Goal: Task Accomplishment & Management: Complete application form

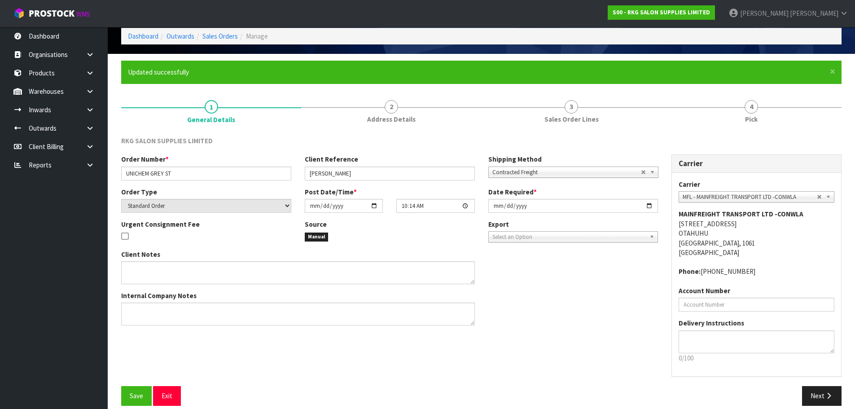
scroll to position [51, 0]
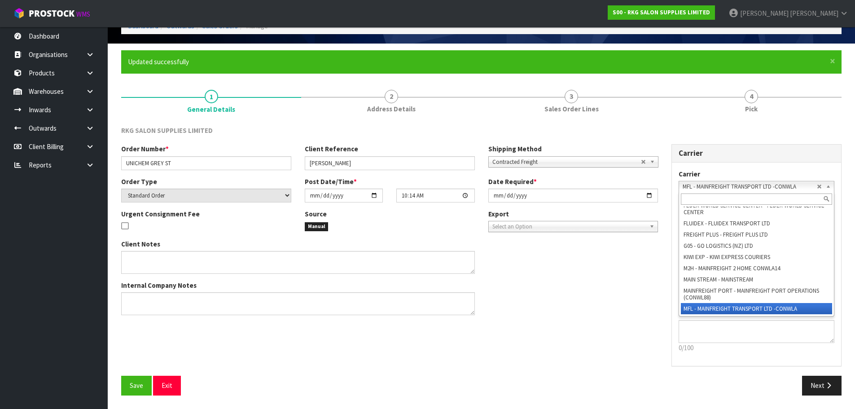
click at [697, 185] on span "MFL - MAINFREIGHT TRANSPORT LTD -CONWLA" at bounding box center [750, 186] width 134 height 11
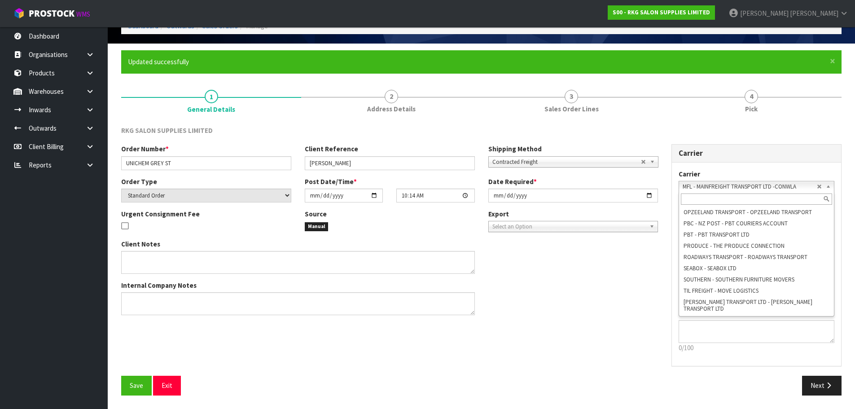
scroll to position [0, 0]
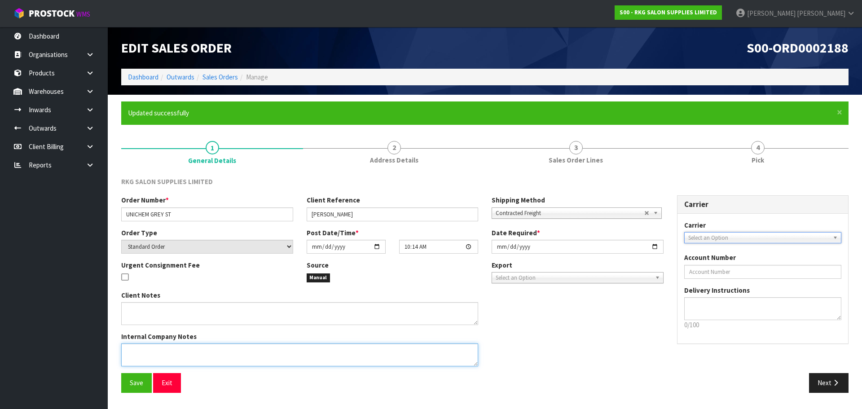
click at [160, 348] on textarea at bounding box center [299, 354] width 357 height 23
type textarea "SEND CHEAPEST FREIGHT"
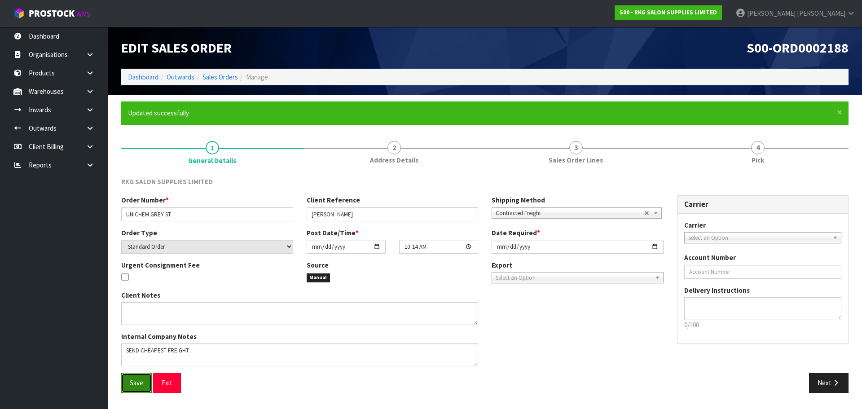
click at [135, 384] on span "Save" at bounding box center [136, 382] width 13 height 9
drag, startPoint x: 830, startPoint y: 385, endPoint x: 440, endPoint y: 346, distance: 391.3
click at [827, 385] on button "Next" at bounding box center [829, 382] width 40 height 19
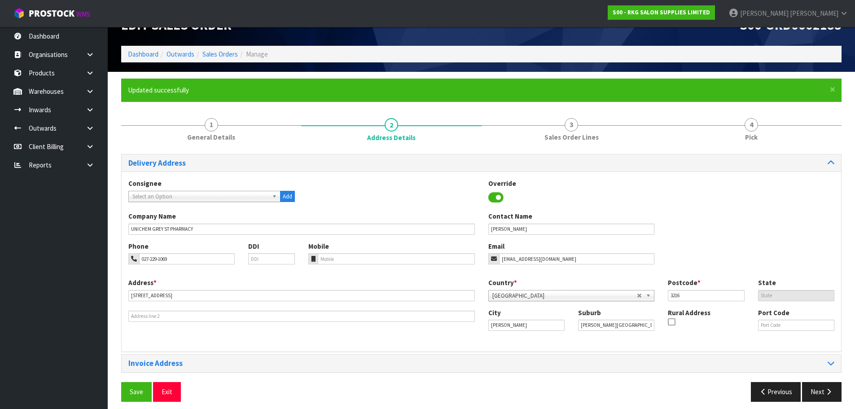
scroll to position [29, 0]
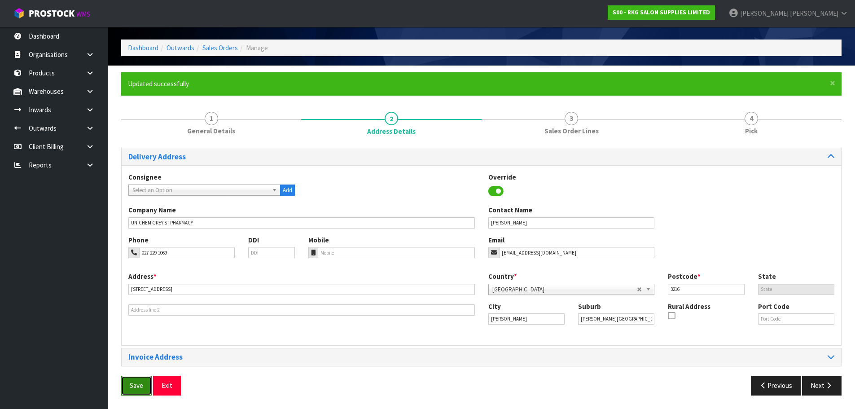
click at [141, 389] on span "Save" at bounding box center [136, 385] width 13 height 9
click at [814, 383] on button "Next" at bounding box center [822, 385] width 40 height 19
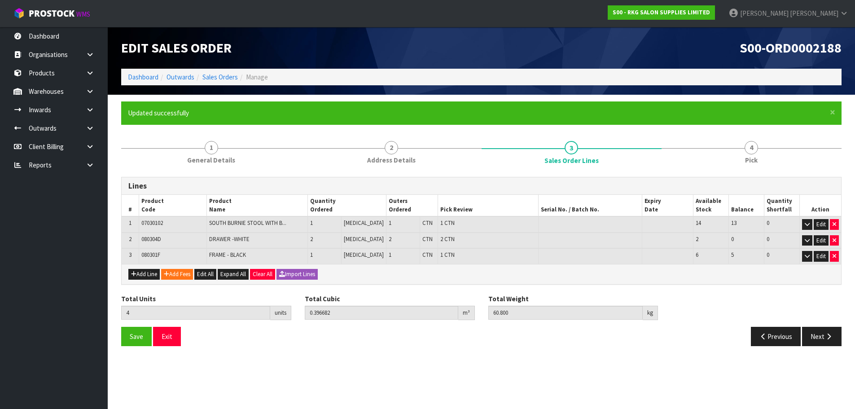
scroll to position [0, 0]
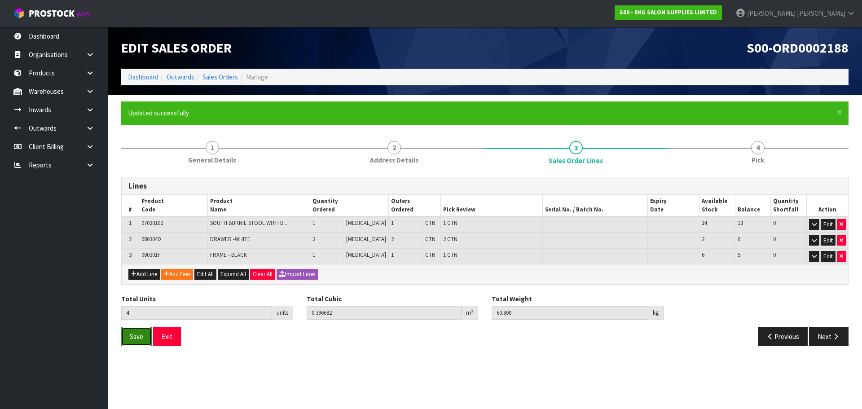
click at [134, 337] on span "Save" at bounding box center [136, 336] width 13 height 9
click at [823, 336] on button "Next" at bounding box center [829, 336] width 40 height 19
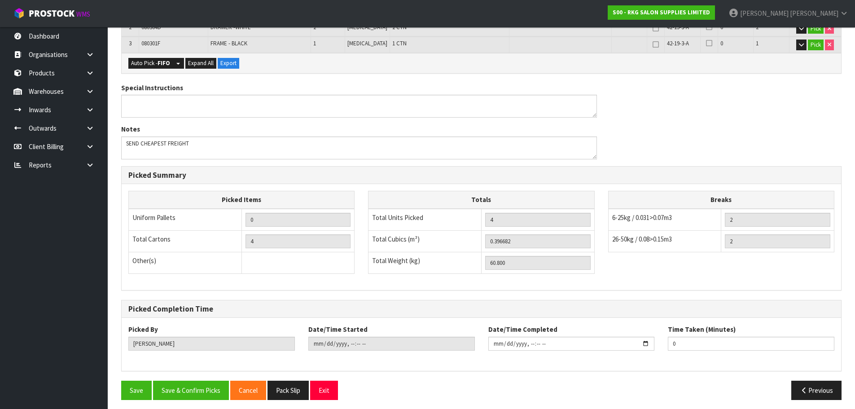
scroll to position [255, 0]
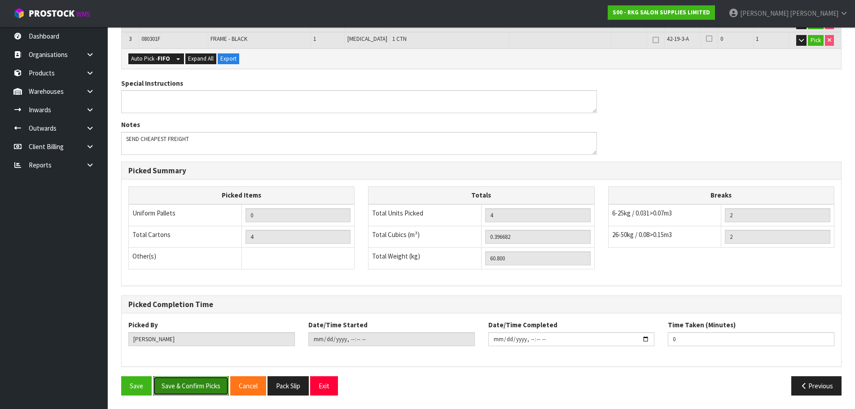
click at [206, 384] on button "Save & Confirm Picks" at bounding box center [191, 385] width 76 height 19
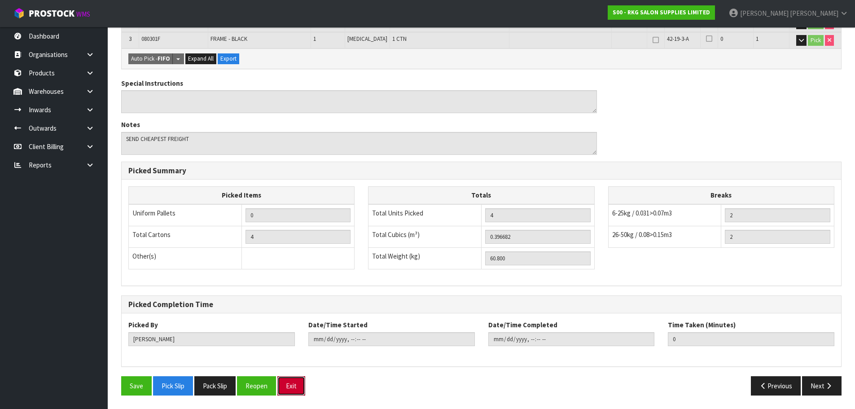
drag, startPoint x: 292, startPoint y: 387, endPoint x: 316, endPoint y: 363, distance: 34.3
click at [292, 387] on button "Exit" at bounding box center [291, 385] width 28 height 19
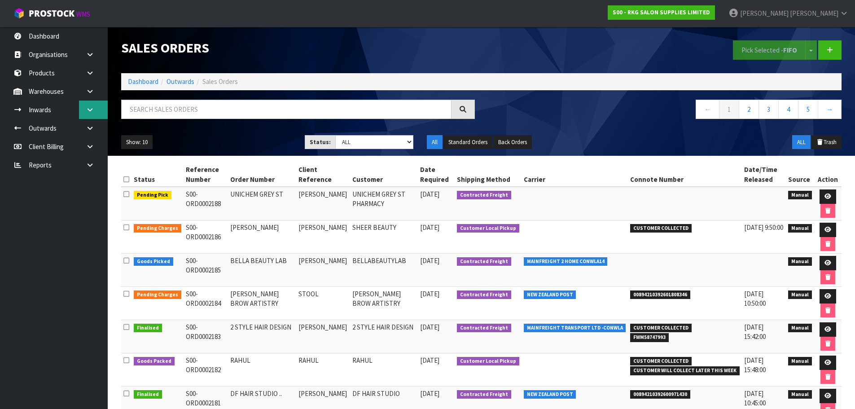
click at [88, 109] on icon at bounding box center [90, 109] width 9 height 7
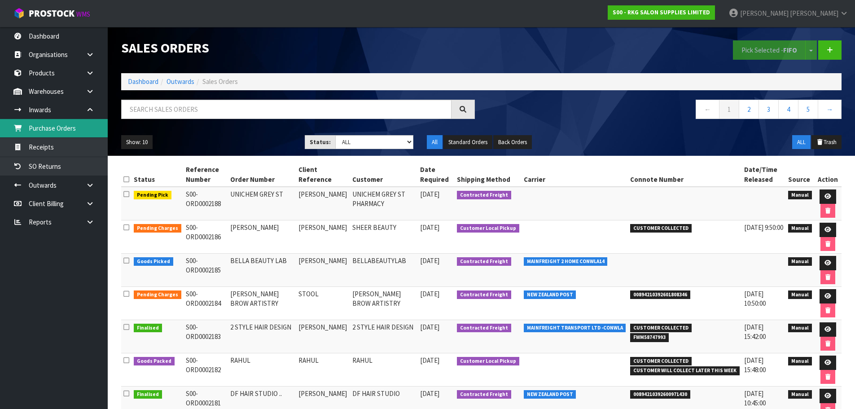
click at [51, 127] on link "Purchase Orders" at bounding box center [54, 128] width 108 height 18
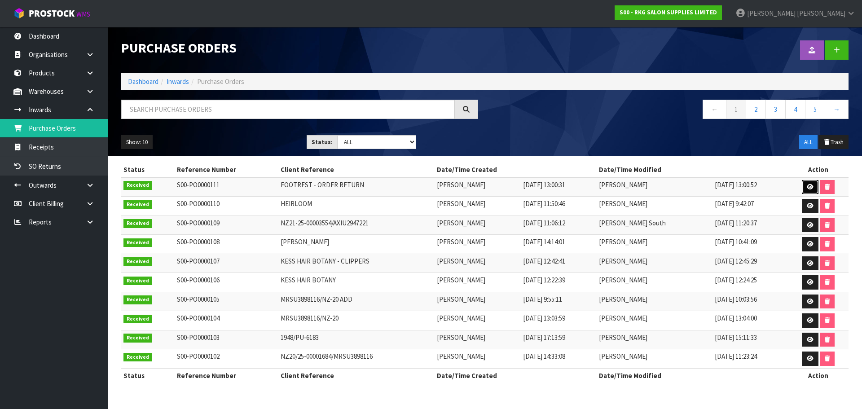
click at [809, 189] on icon at bounding box center [810, 187] width 7 height 6
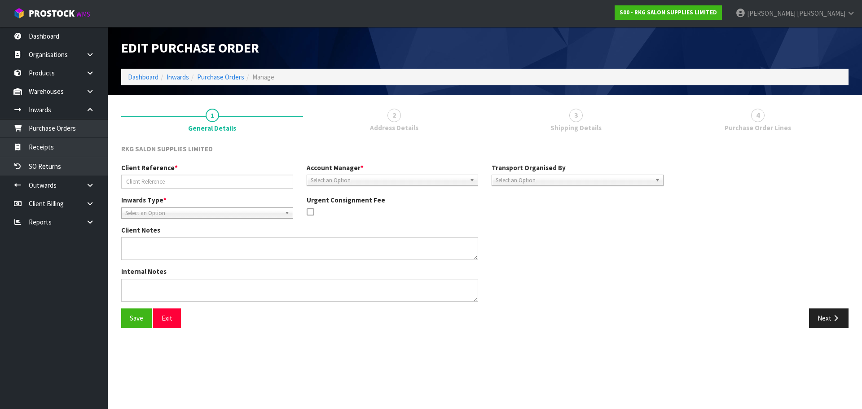
type input "FOOTREST - ORDER RETURN"
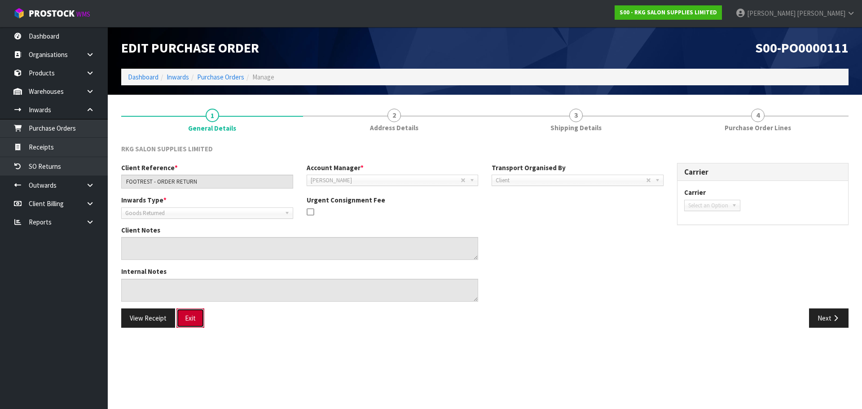
click at [193, 317] on button "Exit" at bounding box center [190, 317] width 28 height 19
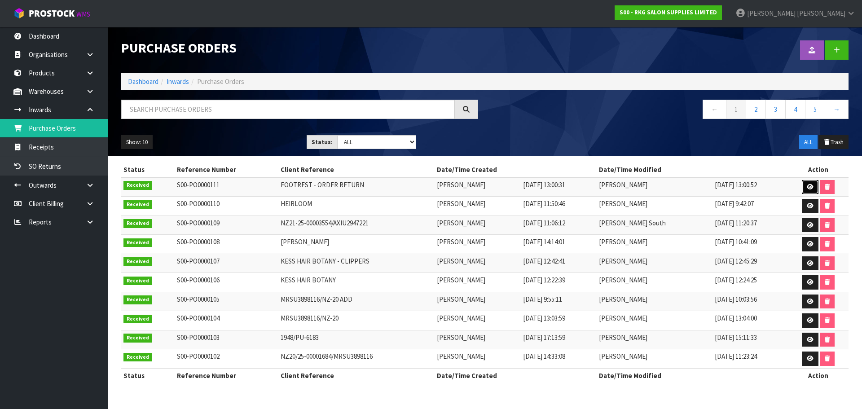
click at [811, 182] on link at bounding box center [810, 187] width 17 height 14
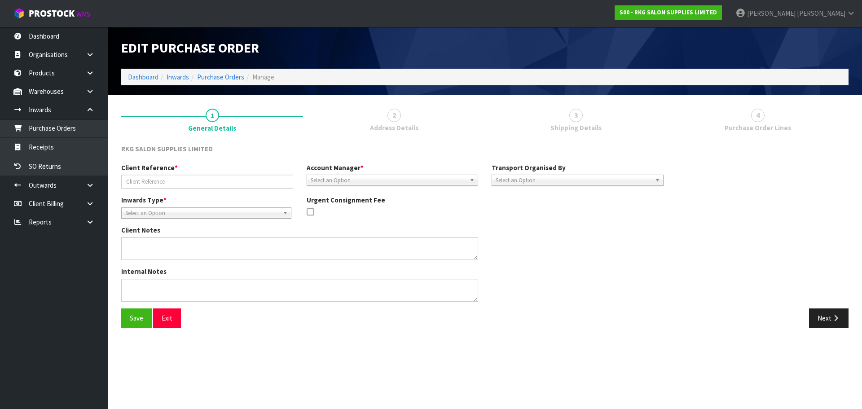
type input "FOOTREST - ORDER RETURN"
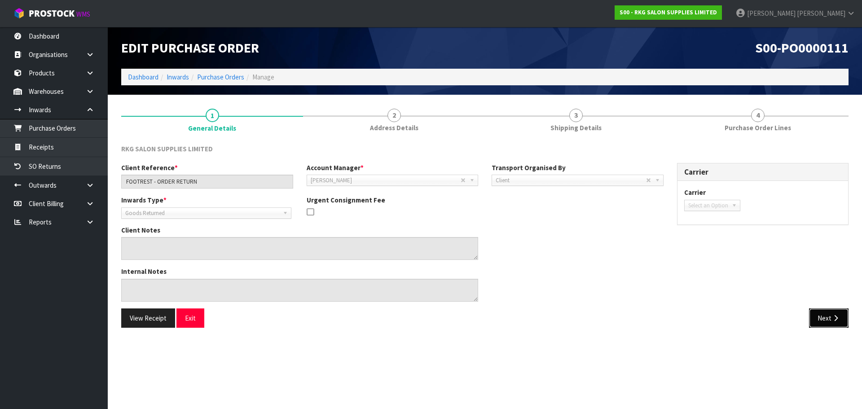
click at [829, 325] on button "Next" at bounding box center [829, 317] width 40 height 19
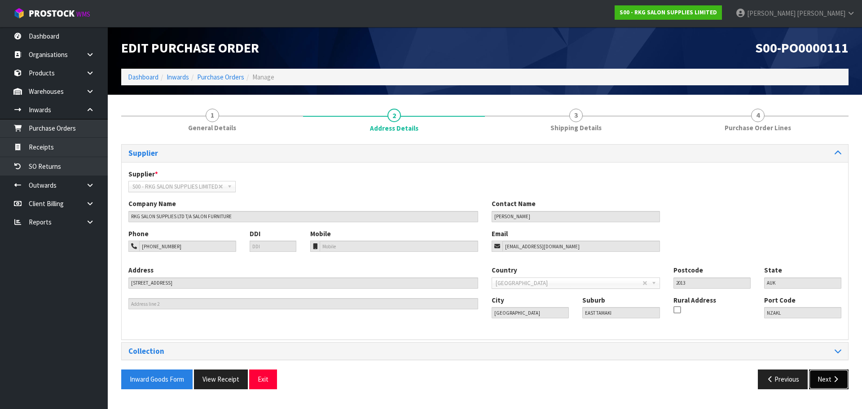
click at [824, 382] on button "Next" at bounding box center [829, 379] width 40 height 19
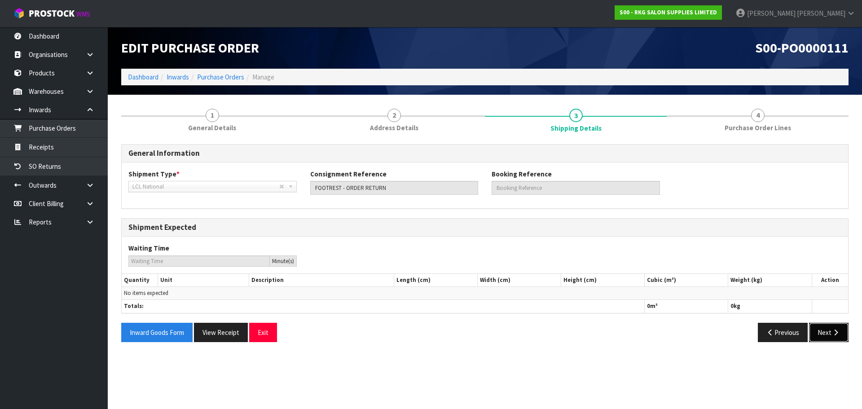
click at [830, 335] on button "Next" at bounding box center [829, 332] width 40 height 19
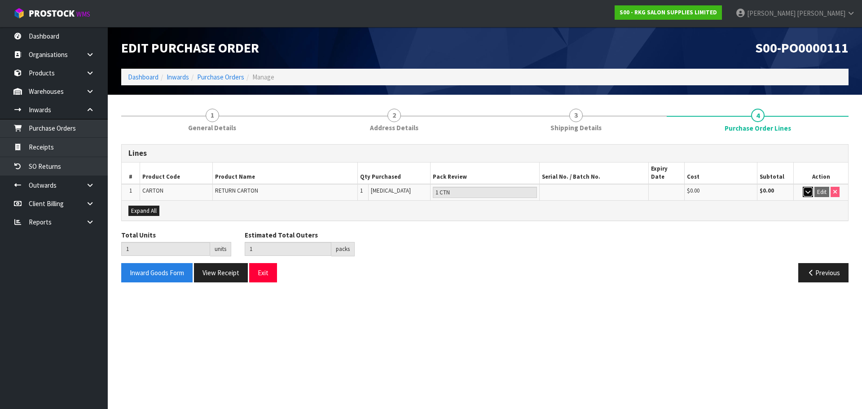
click at [806, 189] on icon "button" at bounding box center [807, 192] width 5 height 6
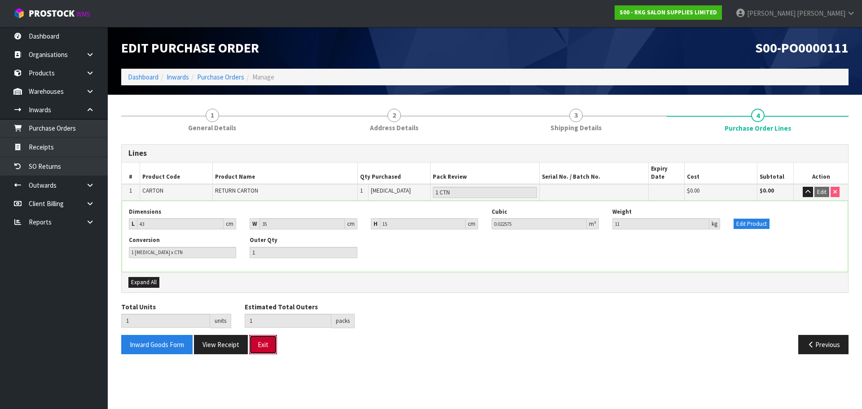
click at [265, 339] on button "Exit" at bounding box center [263, 344] width 28 height 19
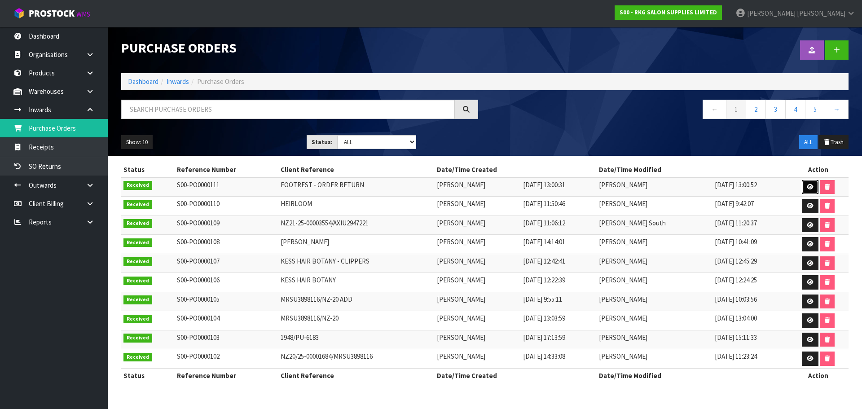
click at [809, 187] on icon at bounding box center [810, 187] width 7 height 6
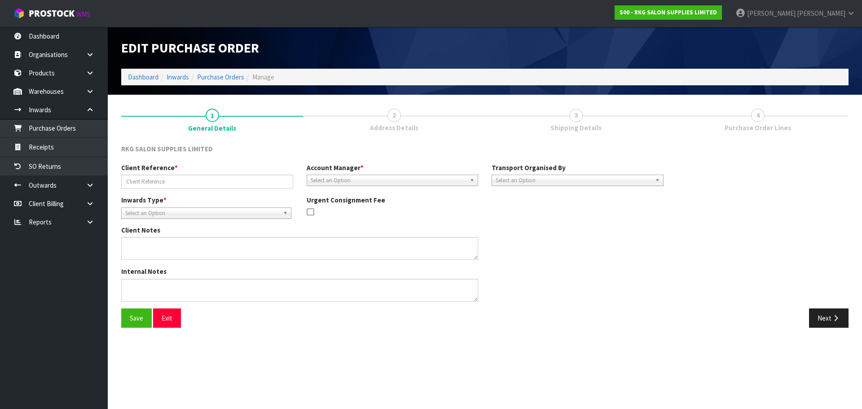
type input "FOOTREST - ORDER RETURN"
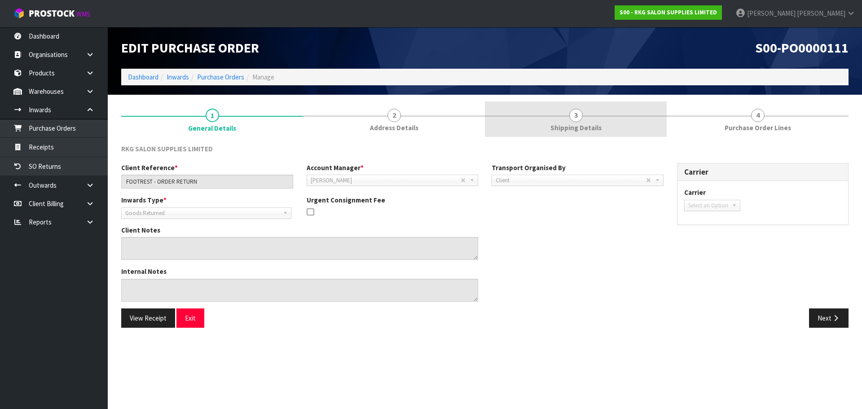
click at [574, 121] on span "3" at bounding box center [575, 115] width 13 height 13
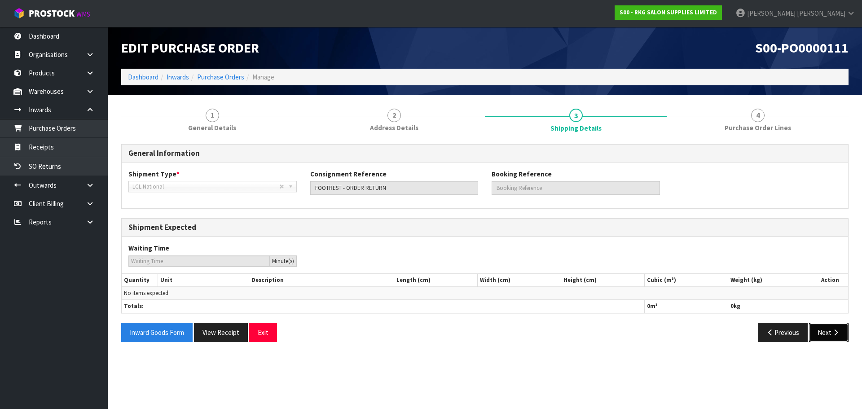
click at [825, 333] on button "Next" at bounding box center [829, 332] width 40 height 19
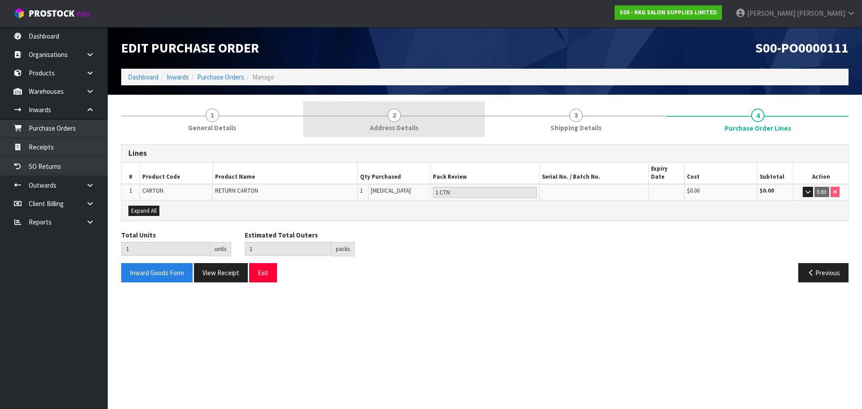
click at [388, 122] on link "2 Address Details" at bounding box center [394, 118] width 182 height 35
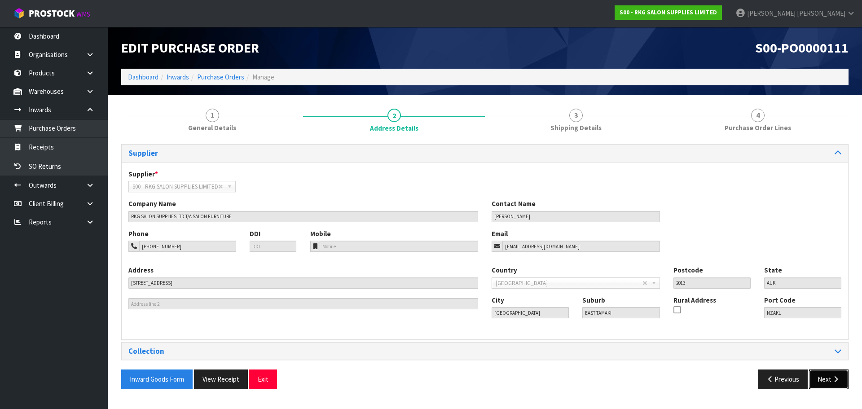
drag, startPoint x: 819, startPoint y: 377, endPoint x: 808, endPoint y: 373, distance: 11.7
click at [819, 377] on button "Next" at bounding box center [829, 379] width 40 height 19
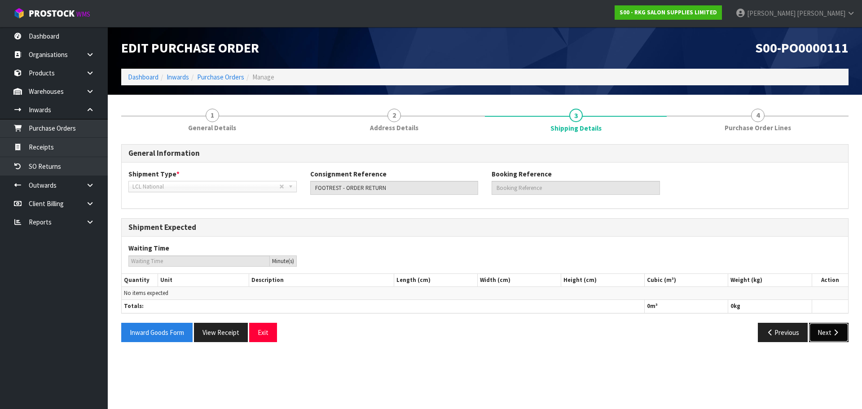
click at [819, 331] on button "Next" at bounding box center [829, 332] width 40 height 19
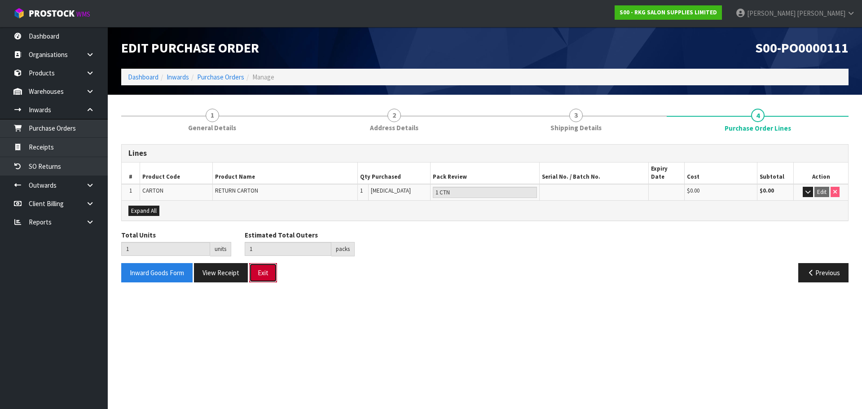
click at [263, 268] on button "Exit" at bounding box center [263, 272] width 28 height 19
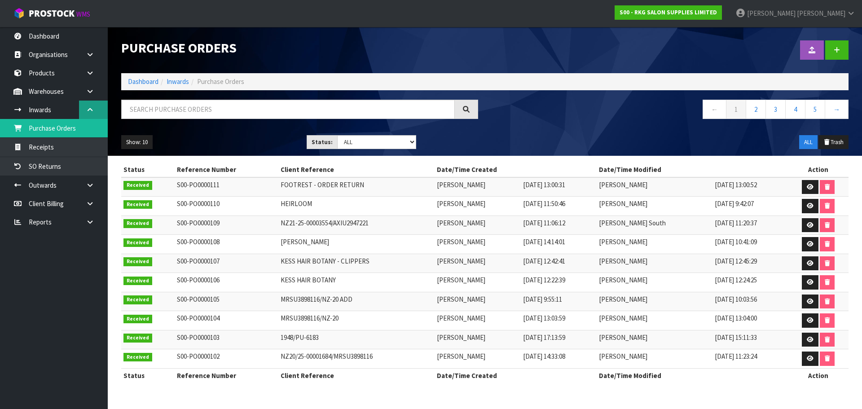
click at [91, 111] on icon at bounding box center [90, 109] width 9 height 7
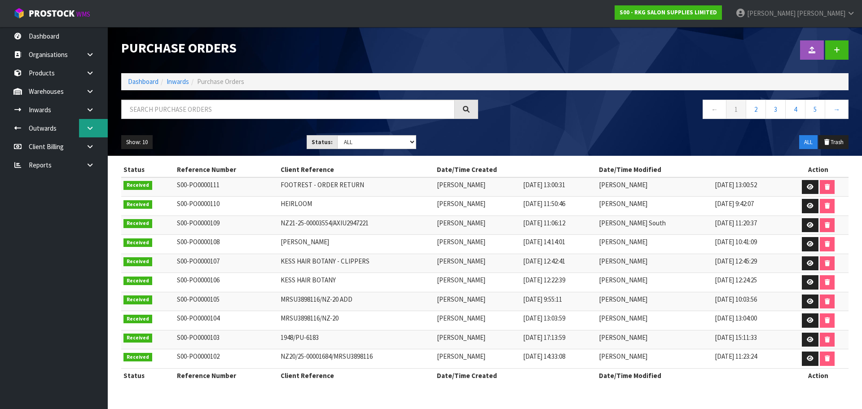
click at [86, 130] on icon at bounding box center [90, 128] width 9 height 7
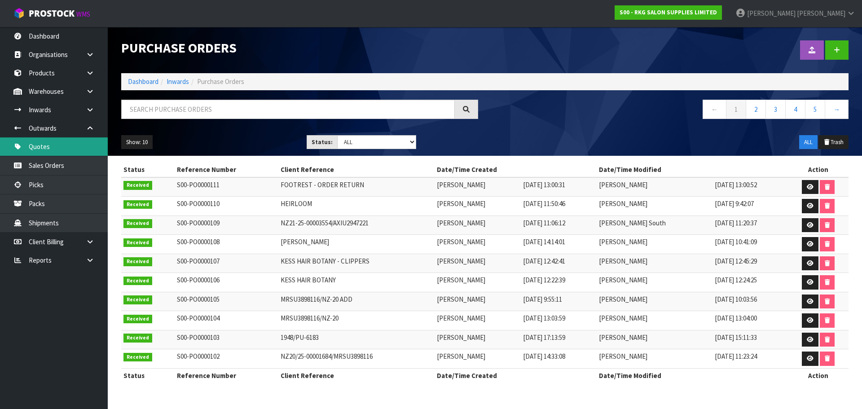
click at [50, 152] on link "Quotes" at bounding box center [54, 146] width 108 height 18
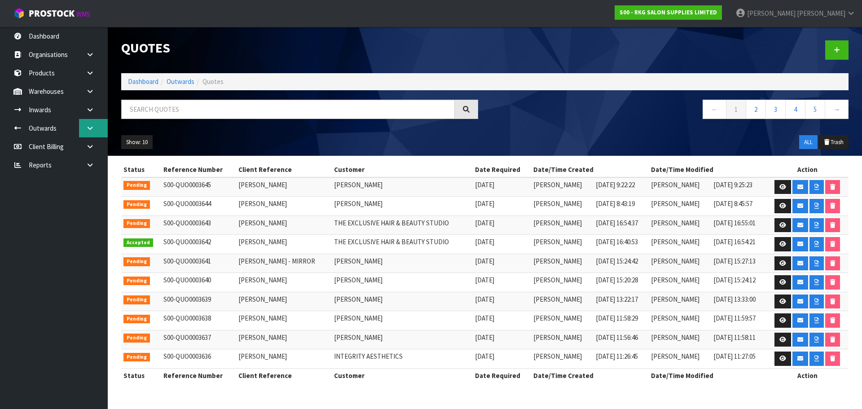
click at [89, 128] on icon at bounding box center [90, 128] width 9 height 7
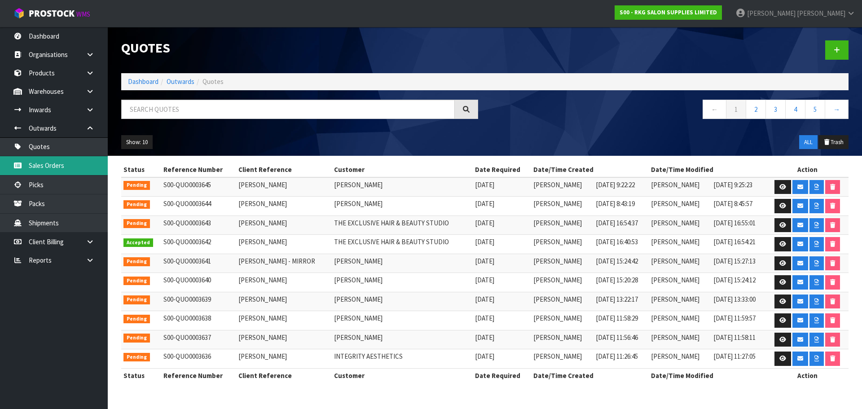
click at [45, 168] on link "Sales Orders" at bounding box center [54, 165] width 108 height 18
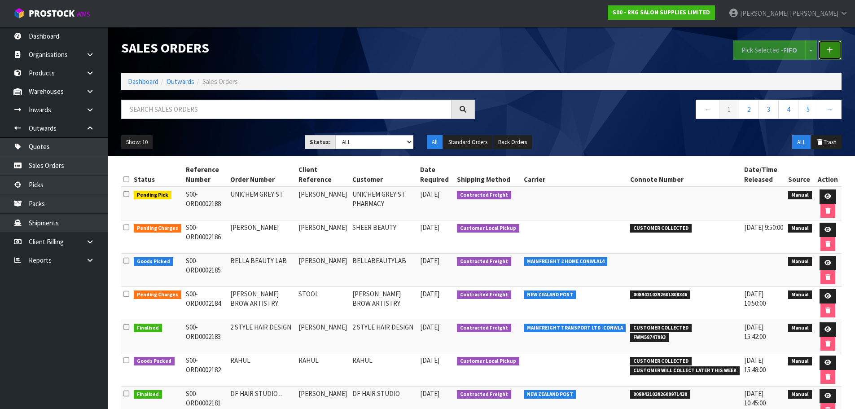
click at [829, 52] on icon at bounding box center [830, 50] width 6 height 7
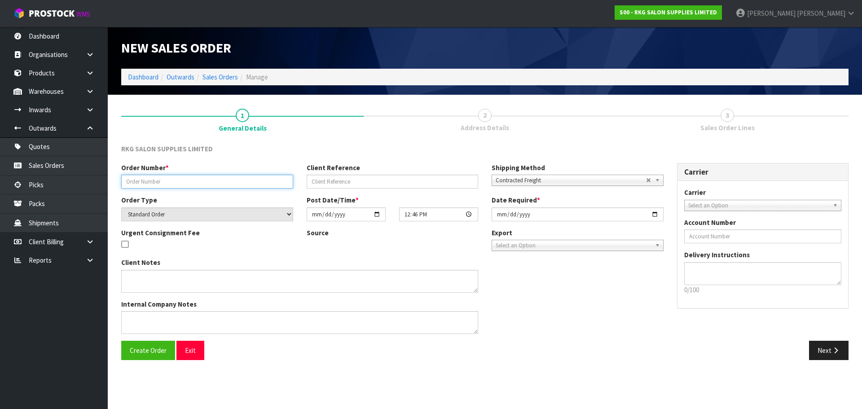
click at [171, 181] on input "text" at bounding box center [207, 182] width 172 height 14
type input "BANAZ ORDER RETURN"
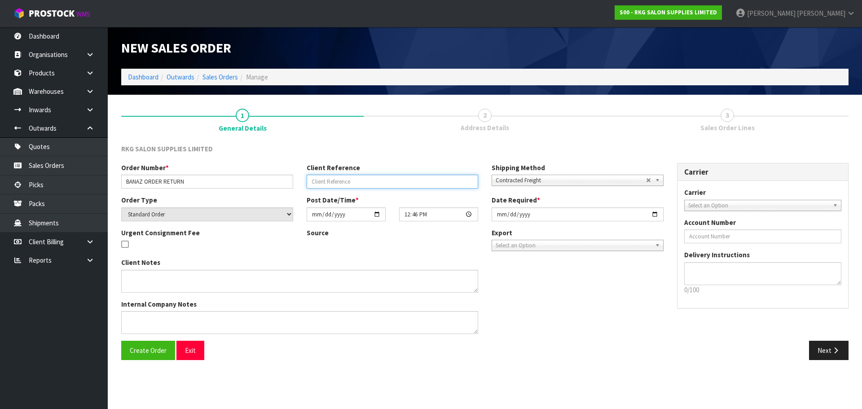
click at [343, 180] on input "text" at bounding box center [393, 182] width 172 height 14
type input "BANAZ ALI"
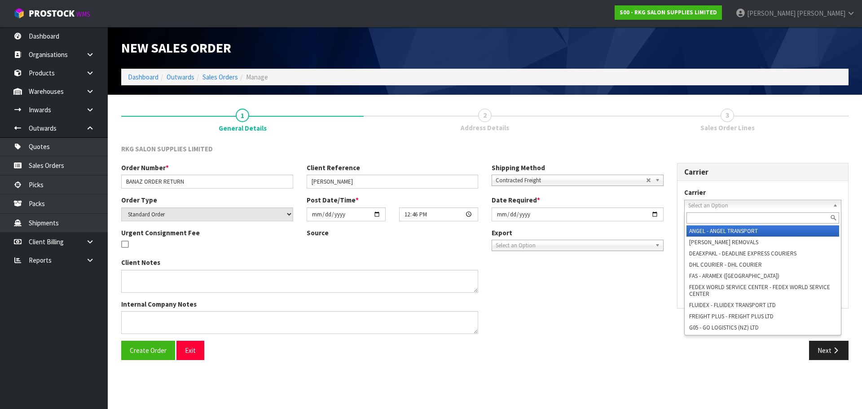
click at [704, 204] on span "Select an Option" at bounding box center [758, 205] width 141 height 11
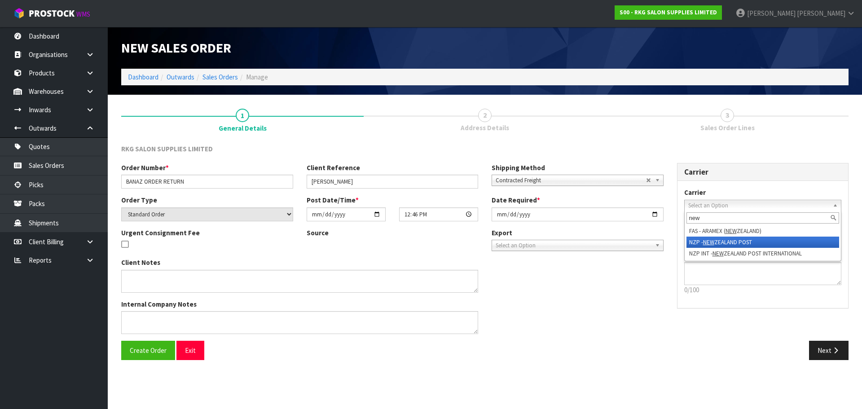
type input "new"
click at [712, 243] on em "NEW" at bounding box center [708, 242] width 11 height 8
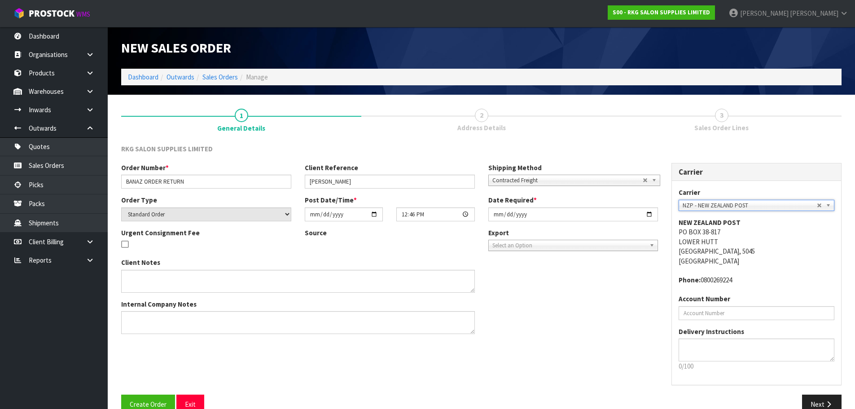
scroll to position [18, 0]
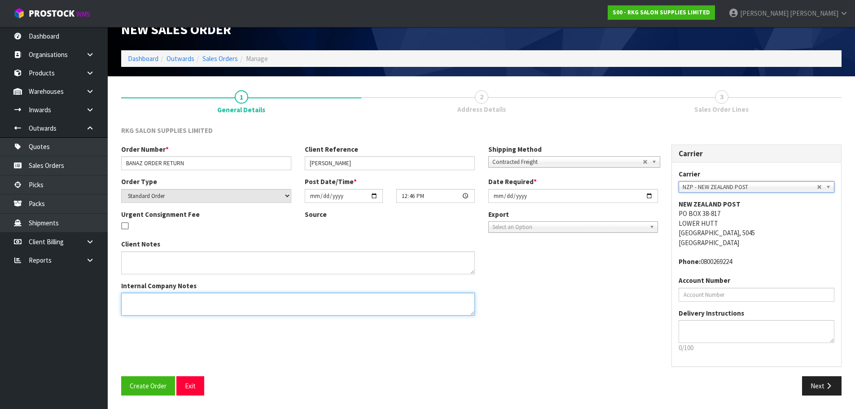
click at [161, 300] on textarea at bounding box center [298, 304] width 354 height 23
type textarea "SEND WITH COMPANY NAME"
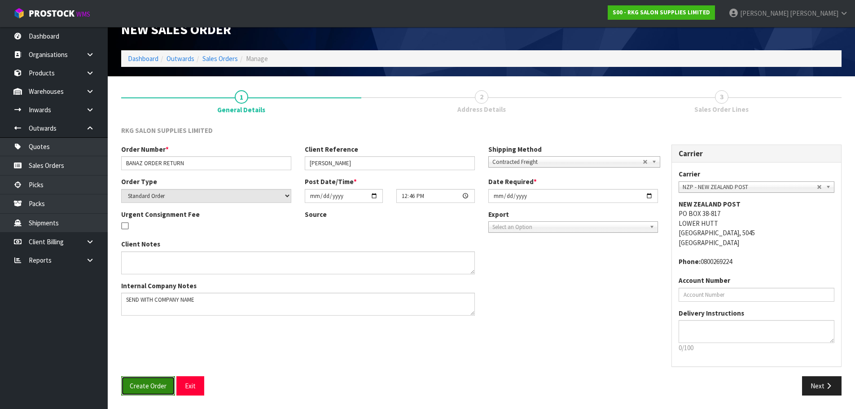
click at [147, 384] on span "Create Order" at bounding box center [148, 386] width 37 height 9
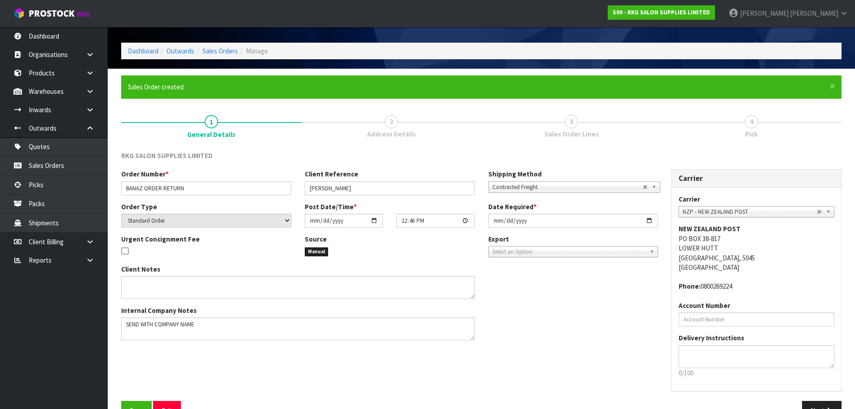
scroll to position [51, 0]
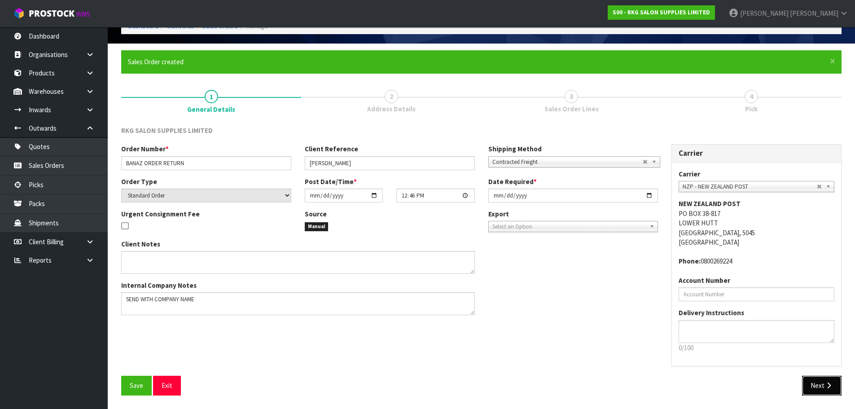
click at [819, 386] on button "Next" at bounding box center [822, 385] width 40 height 19
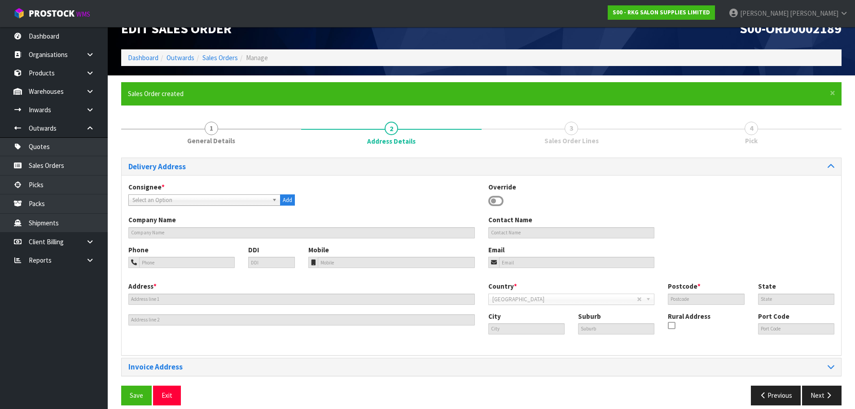
scroll to position [29, 0]
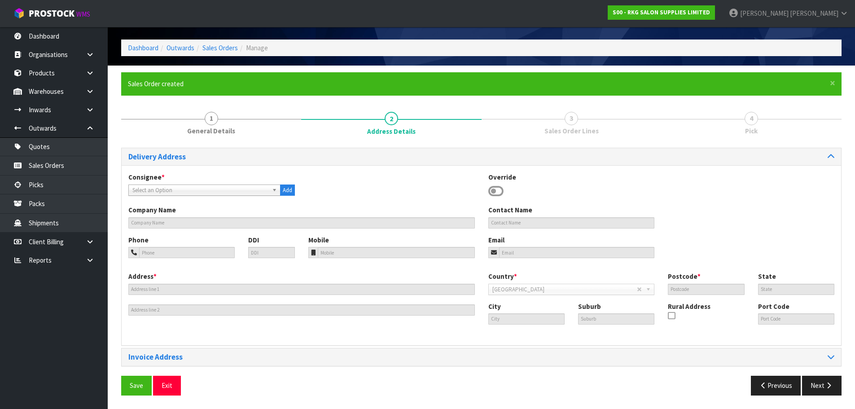
click at [500, 191] on icon at bounding box center [495, 191] width 15 height 13
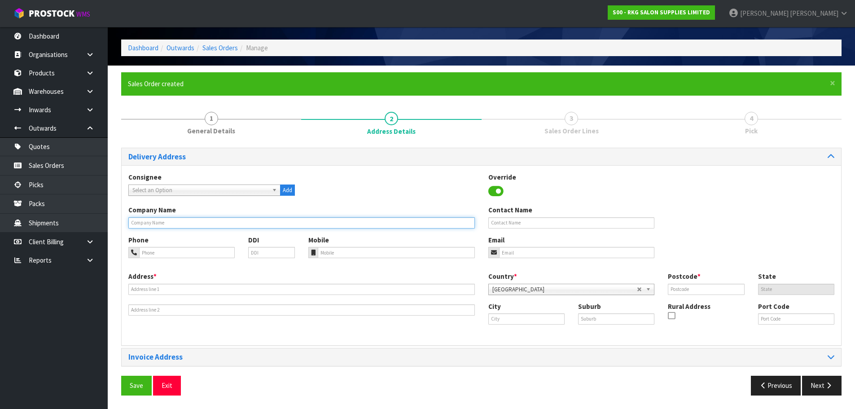
click at [229, 220] on input "text" at bounding box center [301, 222] width 347 height 11
paste input "BANAZ ALI"
drag, startPoint x: 160, startPoint y: 222, endPoint x: 126, endPoint y: 223, distance: 34.1
click at [126, 223] on div "Company Name BANAZ ALI" at bounding box center [302, 216] width 360 height 23
type input "HAIR AND BEAUTY CREATIONS"
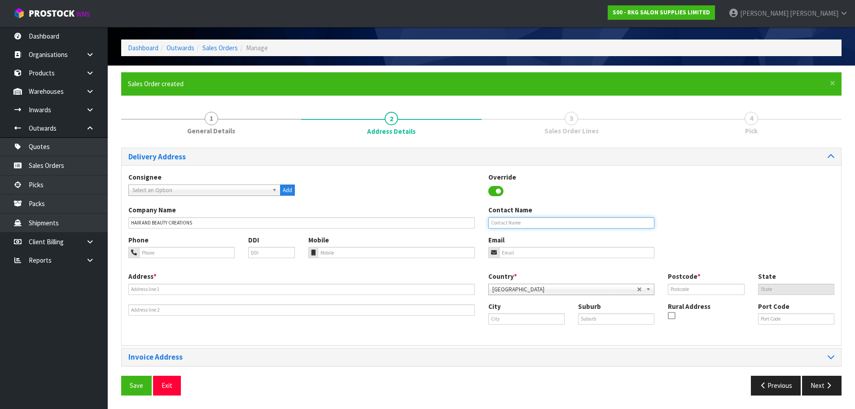
click at [506, 226] on input "text" at bounding box center [571, 222] width 167 height 11
type input "BANAZ ALI"
click at [145, 254] on input "tel" at bounding box center [187, 252] width 96 height 11
type input "021-714-552"
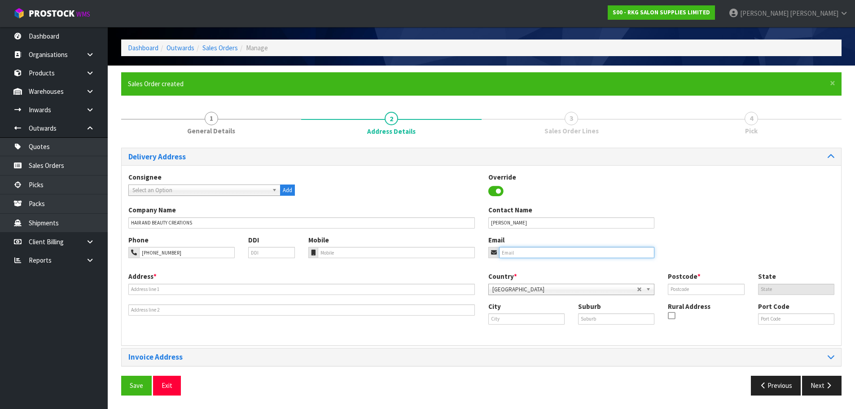
click at [519, 254] on input "email" at bounding box center [577, 252] width 156 height 11
paste input "sirwanjuanmiry@hotmail.com"
type input "sirwanjuanmiry@hotmail.com"
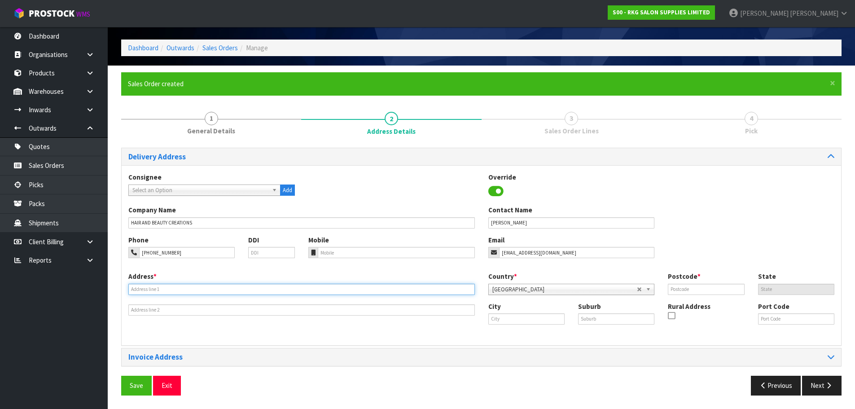
click at [179, 292] on input "text" at bounding box center [301, 289] width 347 height 11
type input "4/164 GREAT SOUTH ROAD"
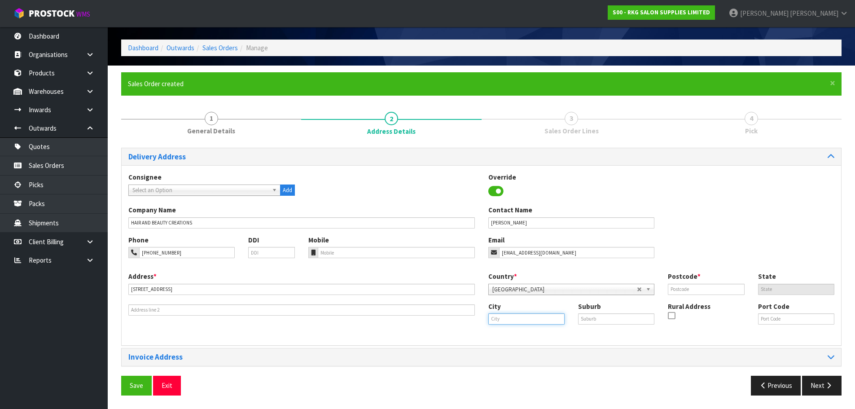
click at [506, 320] on input "text" at bounding box center [526, 318] width 76 height 11
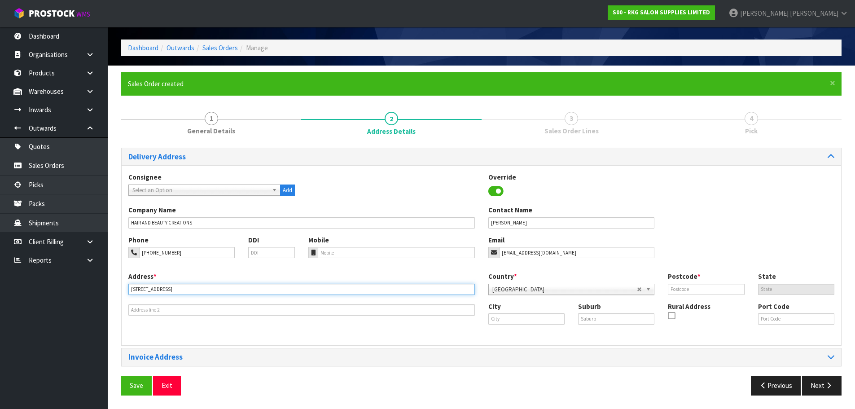
drag, startPoint x: 203, startPoint y: 291, endPoint x: 133, endPoint y: 291, distance: 69.6
click at [133, 291] on input "4/164 GREAT SOUTH ROAD" at bounding box center [301, 289] width 347 height 11
click at [189, 287] on input "4/164 GREAT SOUTH ROAD" at bounding box center [301, 289] width 347 height 11
drag, startPoint x: 202, startPoint y: 288, endPoint x: 122, endPoint y: 291, distance: 80.4
click at [122, 291] on div "Address * 4/164 GREAT SOUTH ROAD This address line exceeds the recommended limi…" at bounding box center [302, 294] width 360 height 44
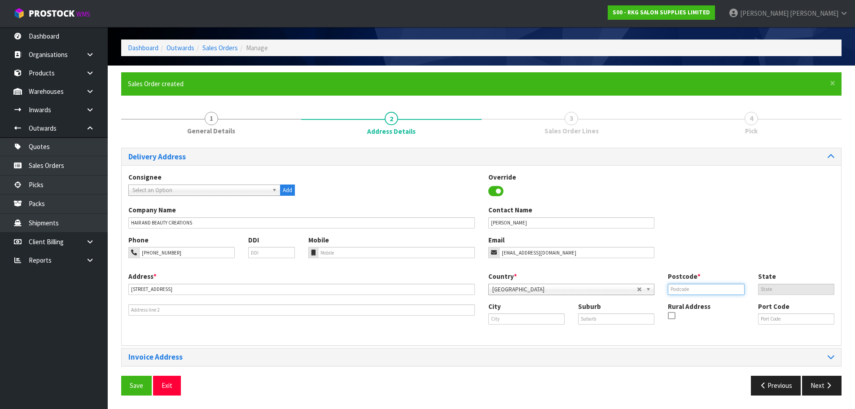
click at [683, 287] on input "text" at bounding box center [706, 289] width 76 height 11
type input "2102"
click at [508, 317] on input "text" at bounding box center [526, 318] width 76 height 11
click at [594, 321] on input "text" at bounding box center [616, 318] width 76 height 11
type input "MANUREWA"
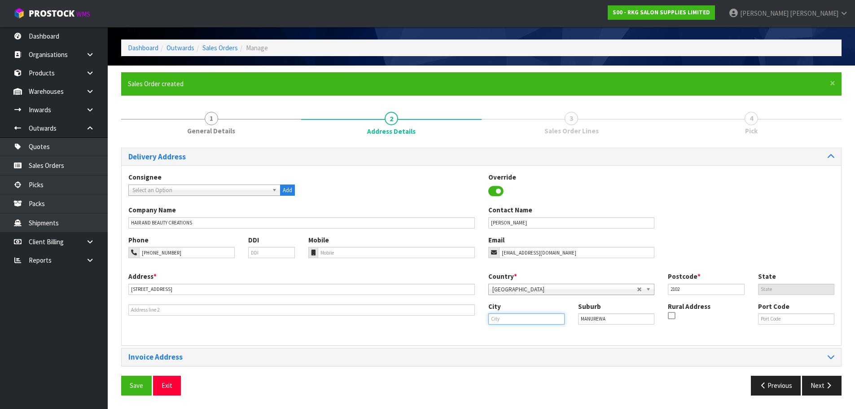
click at [512, 319] on input "text" at bounding box center [526, 318] width 76 height 11
click at [505, 332] on strong "Auckl" at bounding box center [506, 334] width 17 height 9
type input "Auckland"
click at [138, 384] on span "Save" at bounding box center [136, 385] width 13 height 9
click at [133, 385] on span "Save" at bounding box center [136, 385] width 13 height 9
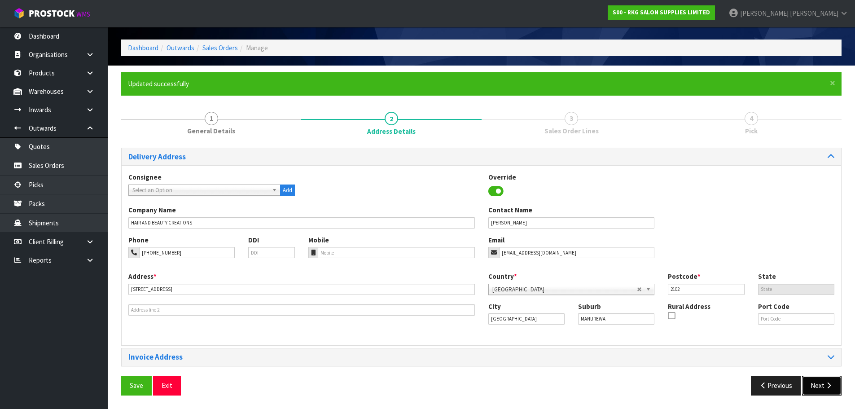
click at [823, 388] on button "Next" at bounding box center [822, 385] width 40 height 19
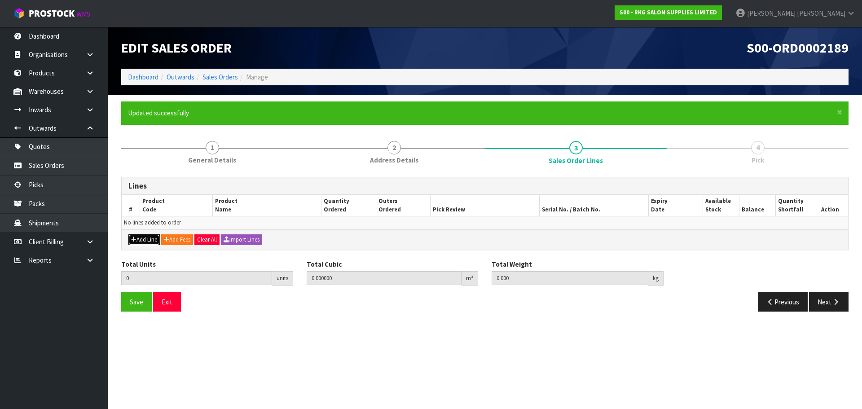
click at [150, 239] on button "Add Line" at bounding box center [143, 239] width 31 height 11
type input "0"
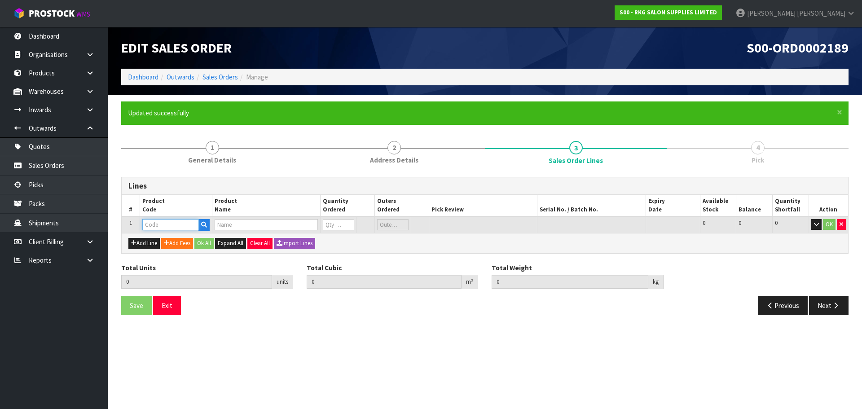
click at [163, 224] on input "text" at bounding box center [170, 224] width 57 height 11
type input "FOOTRES"
click at [167, 254] on strong "FOOTRES" at bounding box center [167, 252] width 30 height 9
type input "FOOTREST-1"
type input "0.000000"
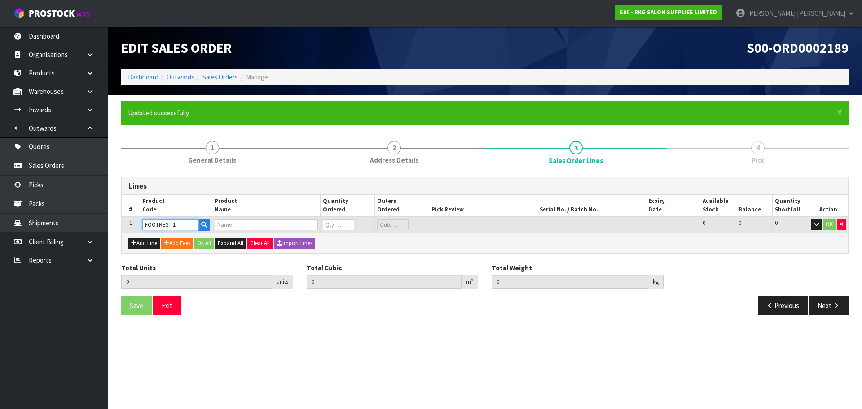
type input "0.000"
type input "SALON CHAIR FOOTREST WITH FOOTPAD"
type input "0"
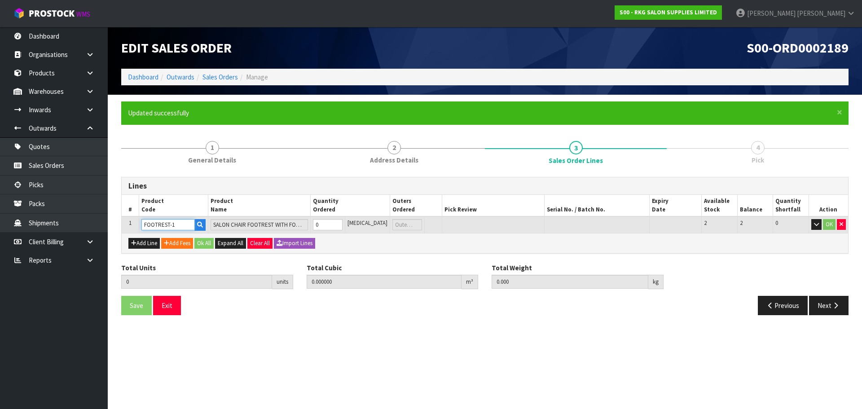
drag, startPoint x: 186, startPoint y: 225, endPoint x: 141, endPoint y: 230, distance: 45.6
click at [142, 230] on input "FOOTREST-1" at bounding box center [167, 224] width 53 height 11
click at [839, 224] on button "button" at bounding box center [841, 224] width 9 height 11
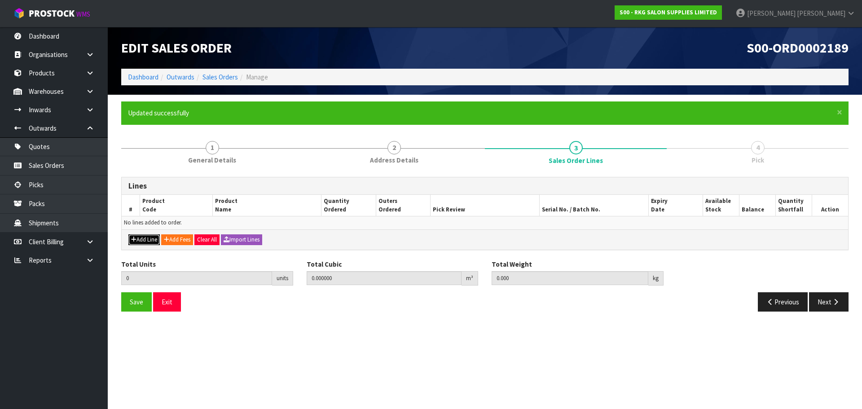
click at [147, 240] on button "Add Line" at bounding box center [143, 239] width 31 height 11
type input "0"
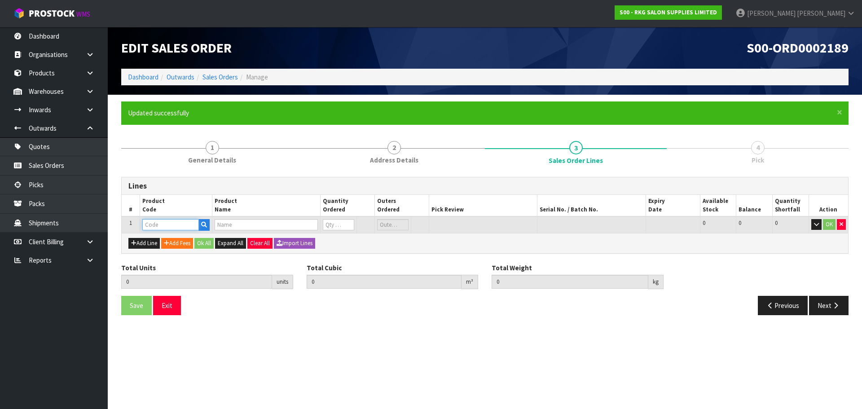
click at [161, 224] on input "text" at bounding box center [170, 224] width 57 height 11
type input "CART"
click at [161, 240] on strong "CART" at bounding box center [160, 240] width 17 height 9
type input "CARTON"
type input "0.000000"
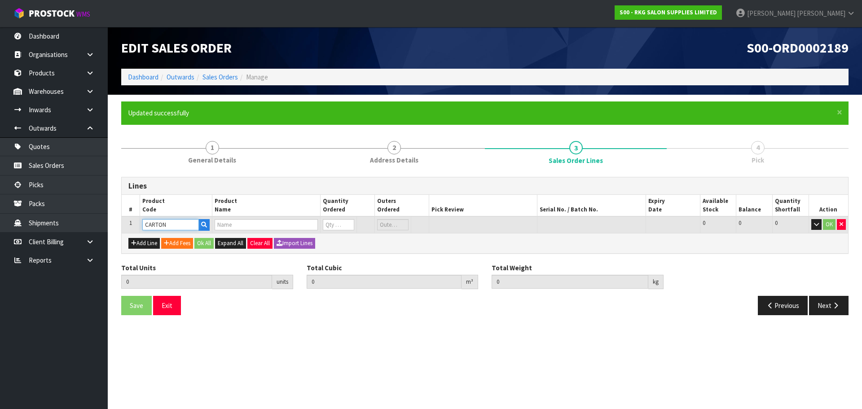
type input "0.000"
type input "RETURN CARTON"
type input "0"
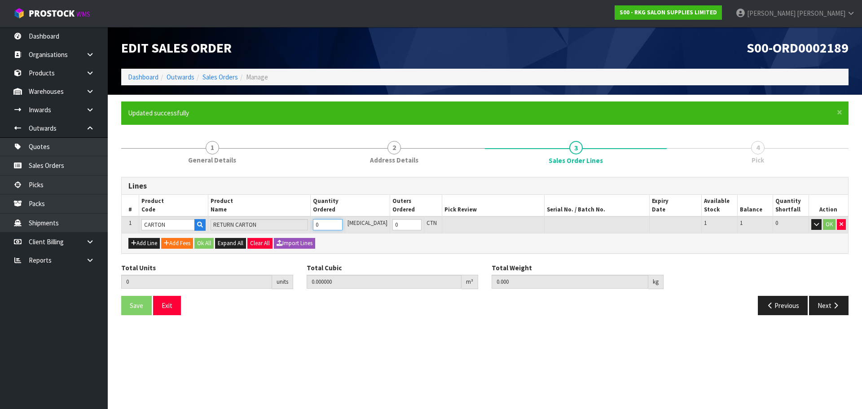
type input "1"
type input "0.022575"
type input "11"
type input "1"
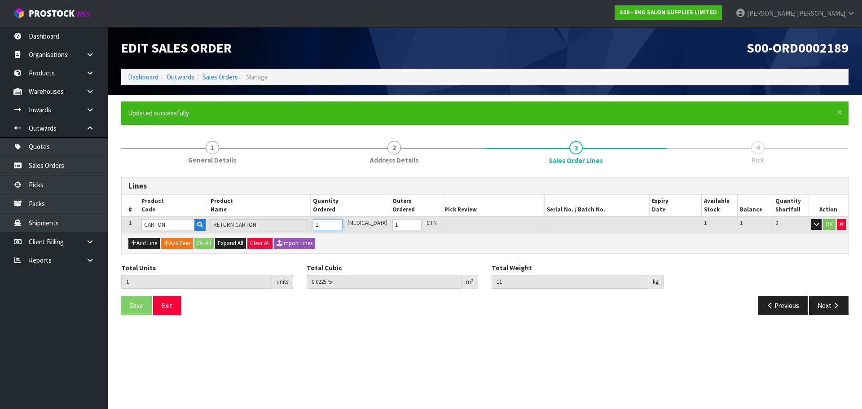
type input "1"
click at [342, 222] on input "1" at bounding box center [327, 224] width 29 height 11
click at [832, 224] on button "OK" at bounding box center [829, 224] width 13 height 11
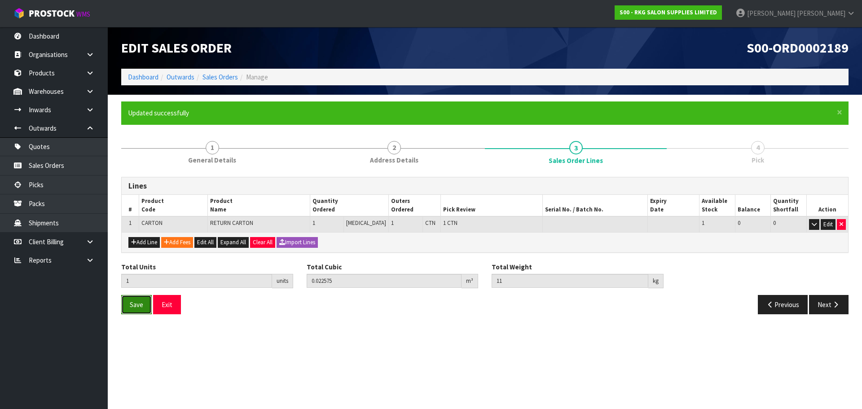
click at [140, 309] on button "Save" at bounding box center [136, 304] width 31 height 19
click at [831, 308] on button "Next" at bounding box center [829, 304] width 40 height 19
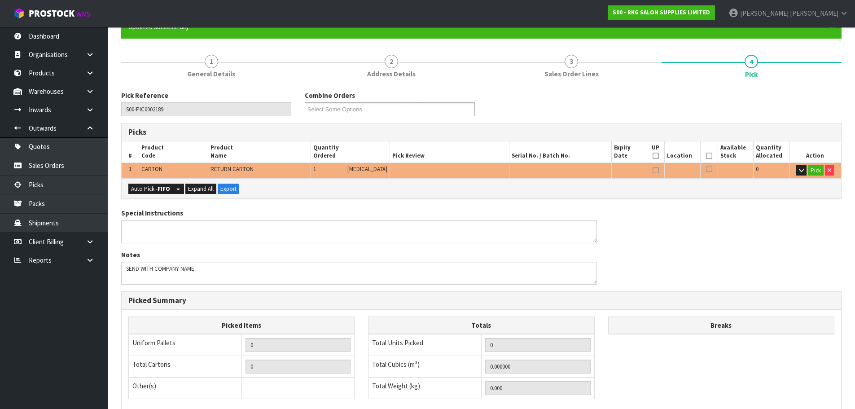
scroll to position [90, 0]
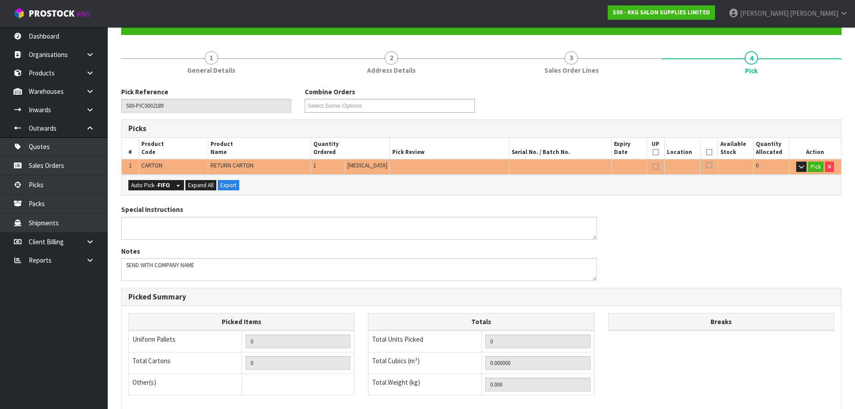
click at [708, 152] on icon at bounding box center [709, 152] width 6 height 0
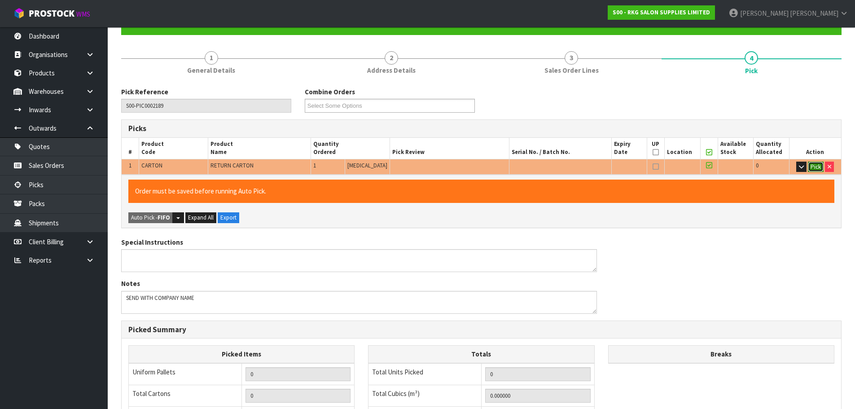
click at [816, 168] on button "Pick" at bounding box center [816, 167] width 16 height 11
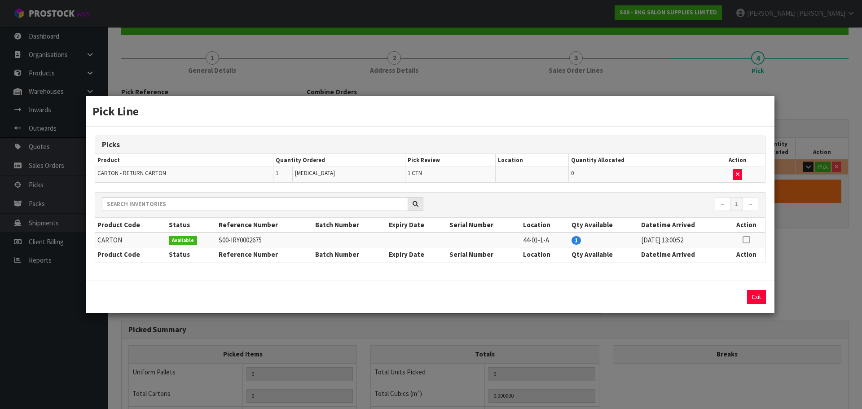
click at [744, 240] on icon at bounding box center [746, 240] width 7 height 0
click at [727, 299] on button "Assign Pick" at bounding box center [726, 297] width 37 height 14
type input "1"
type input "0.022575"
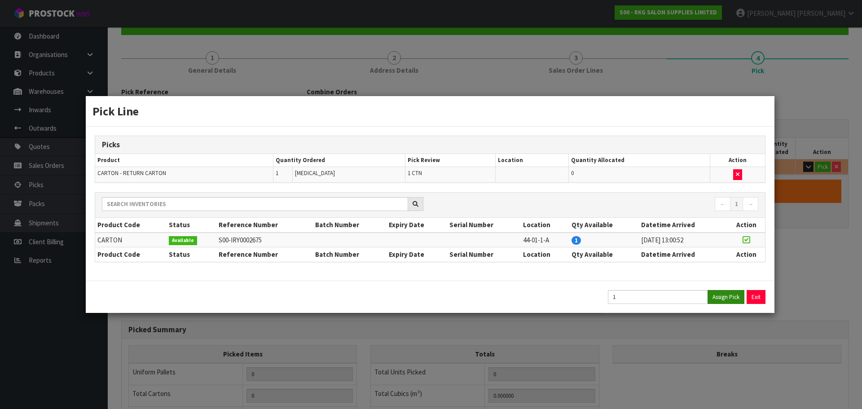
type input "11"
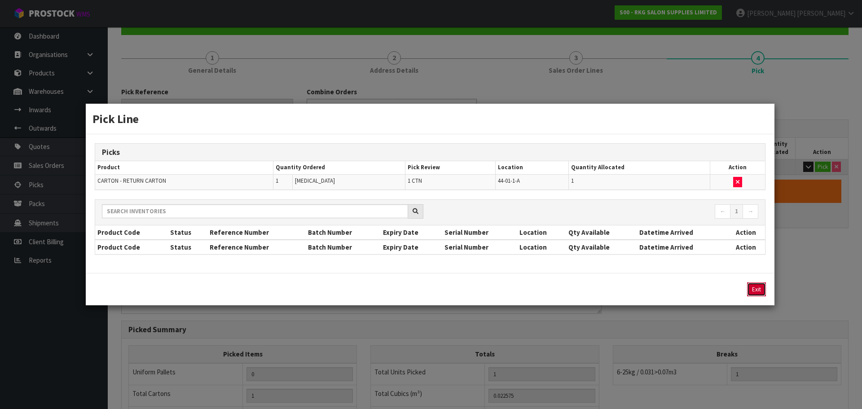
click at [757, 291] on button "Exit" at bounding box center [756, 289] width 19 height 14
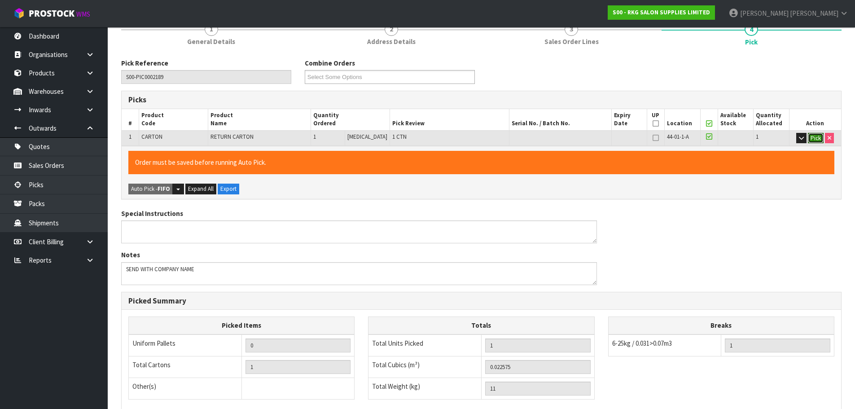
scroll to position [135, 0]
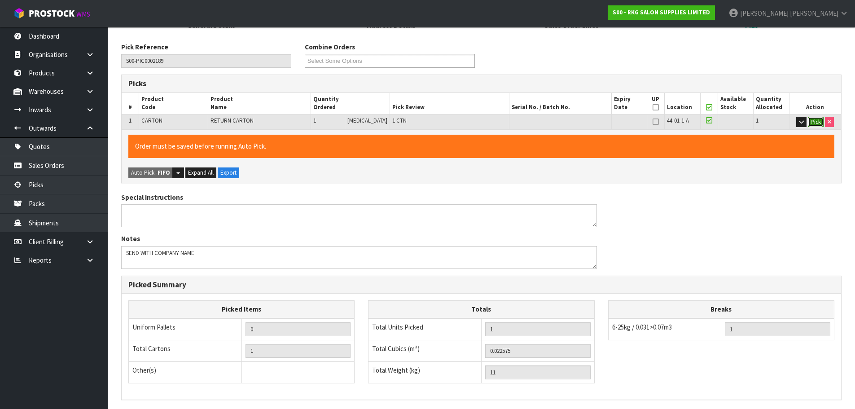
click at [815, 122] on button "Pick" at bounding box center [816, 122] width 16 height 11
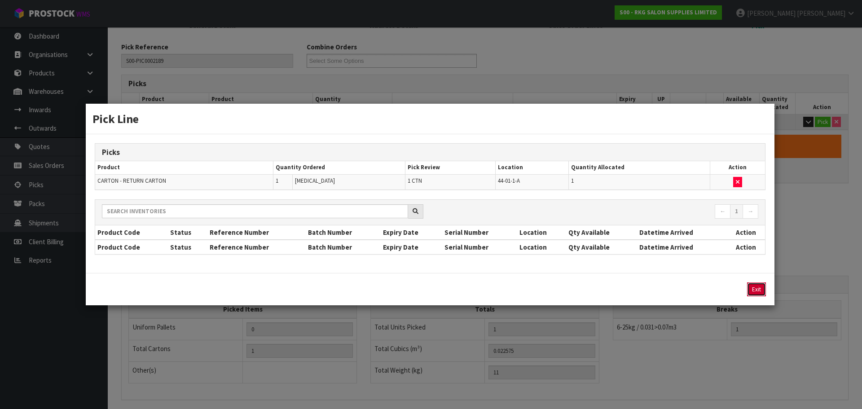
click at [757, 290] on button "Exit" at bounding box center [756, 289] width 19 height 14
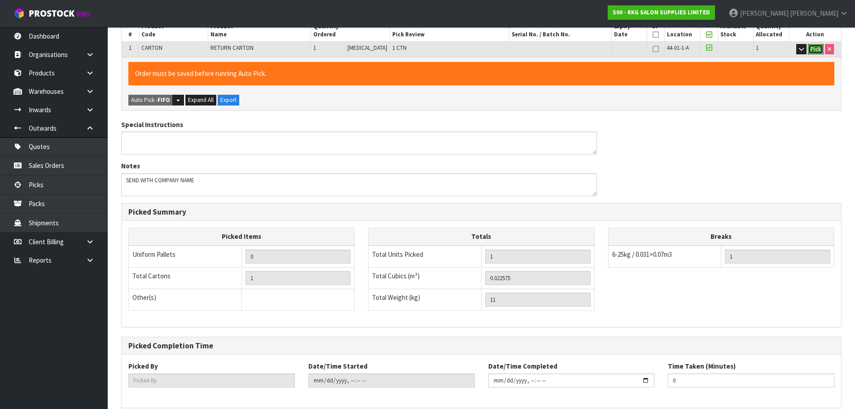
scroll to position [249, 0]
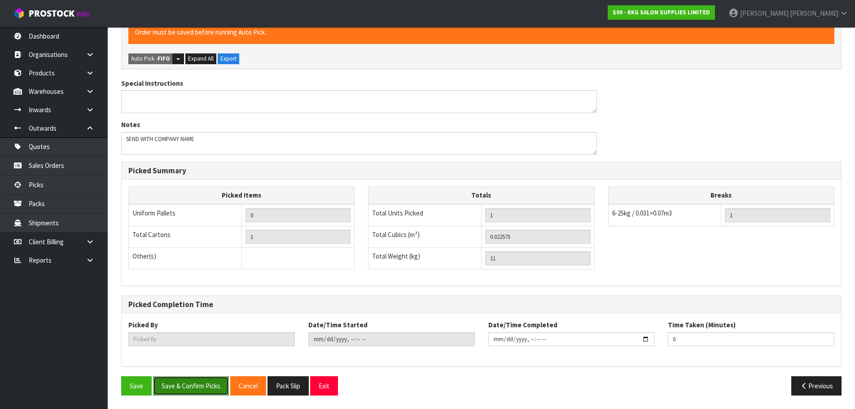
click at [182, 388] on button "Save & Confirm Picks" at bounding box center [191, 385] width 76 height 19
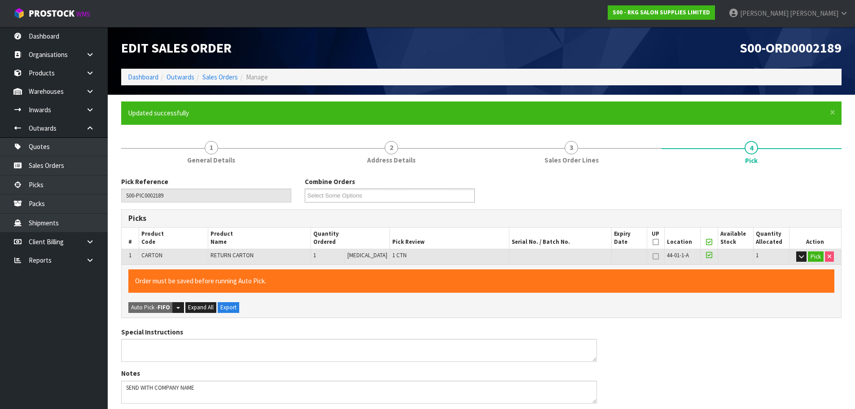
type input "Marie Miranda"
type input "2025-09-19T13:03:08"
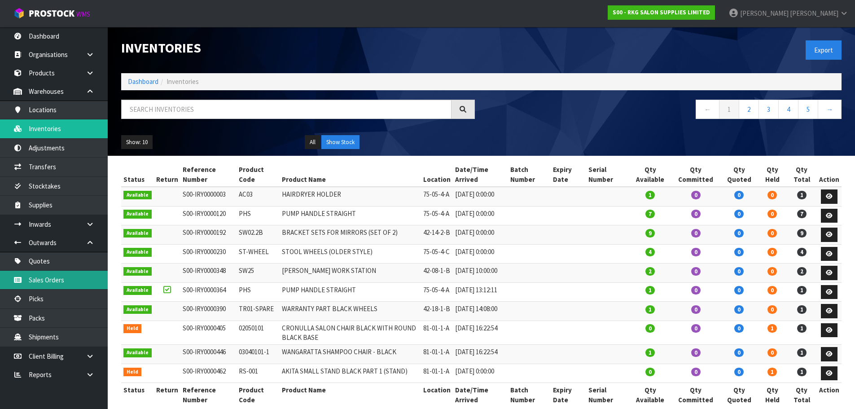
click at [32, 280] on link "Sales Orders" at bounding box center [54, 280] width 108 height 18
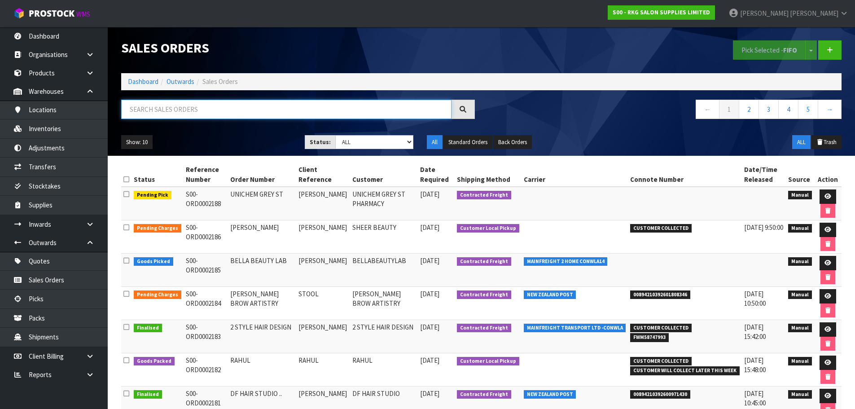
click at [163, 110] on input "text" at bounding box center [286, 109] width 330 height 19
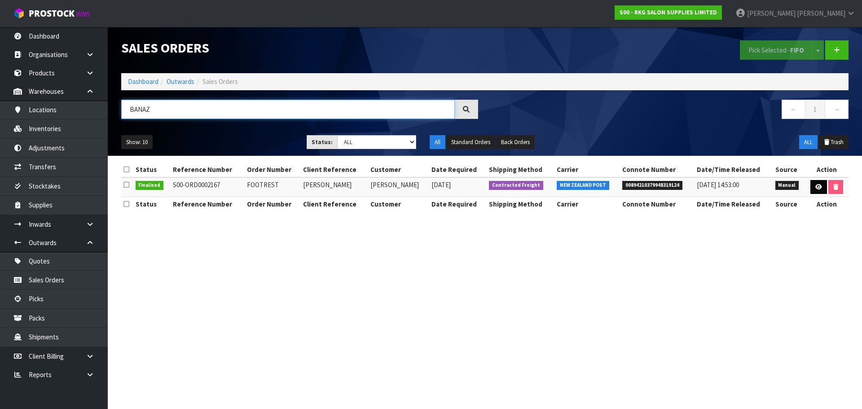
type input "BANAZ"
click at [816, 189] on icon at bounding box center [818, 187] width 7 height 6
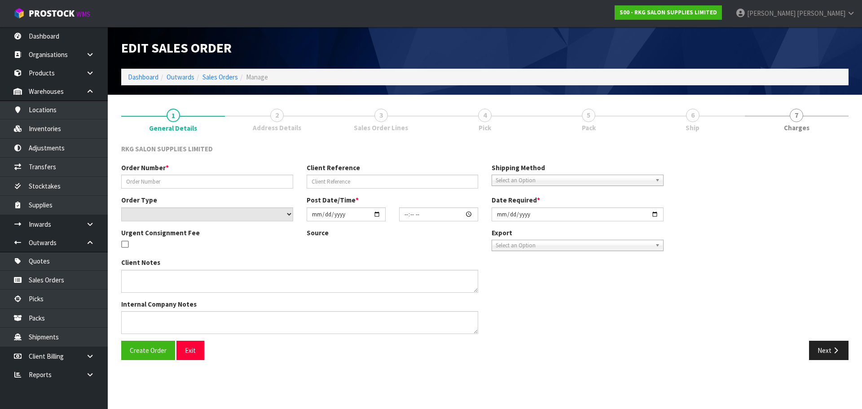
type input "FOOTREST"
type input "BANAZ ALI"
select select "number:0"
type input "2025-09-10"
type input "00:00:00.000"
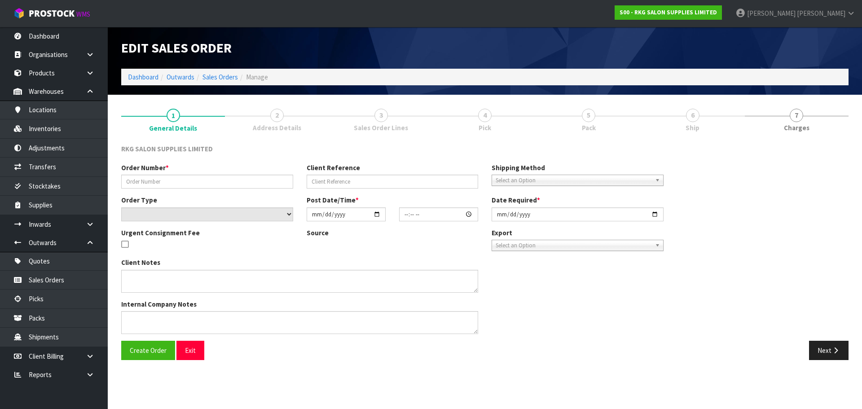
type input "2025-09-10"
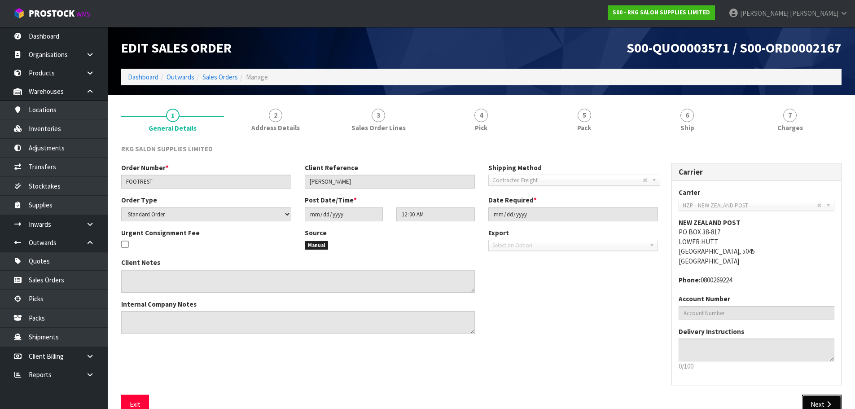
click at [822, 399] on button "Next" at bounding box center [822, 404] width 40 height 19
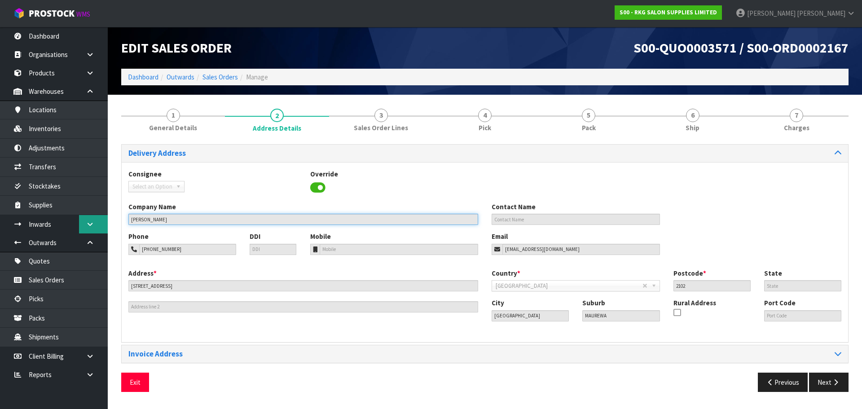
drag, startPoint x: 187, startPoint y: 218, endPoint x: 106, endPoint y: 216, distance: 80.8
click at [106, 216] on body "Toggle navigation ProStock WMS S00 - RKG SALON SUPPLIES LIMITED Marie Miranda L…" at bounding box center [431, 204] width 862 height 409
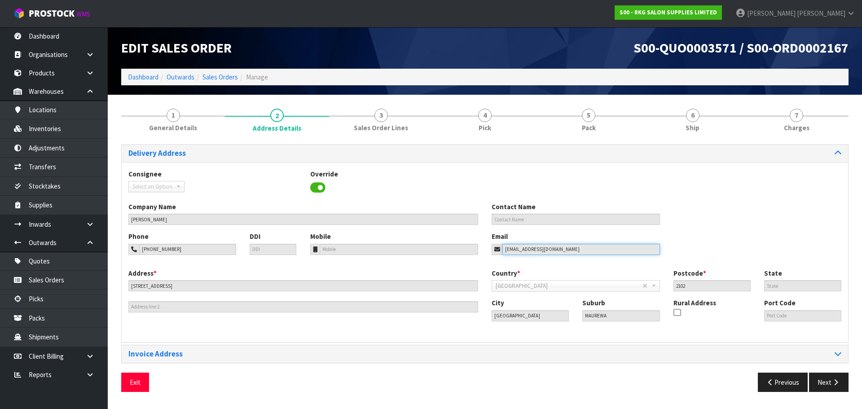
drag, startPoint x: 577, startPoint y: 250, endPoint x: 485, endPoint y: 254, distance: 91.7
click at [485, 254] on div "Email sirwanjuanmiry@hotmail.com" at bounding box center [576, 243] width 182 height 23
click at [56, 131] on link "Inventories" at bounding box center [54, 128] width 108 height 18
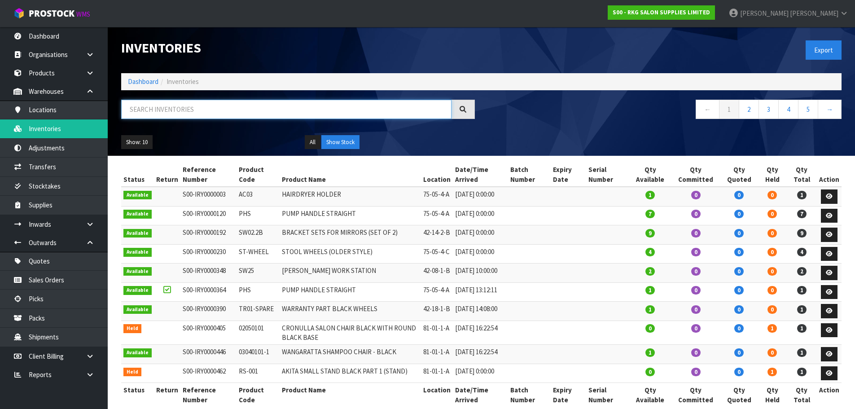
click at [146, 112] on input "text" at bounding box center [286, 109] width 330 height 19
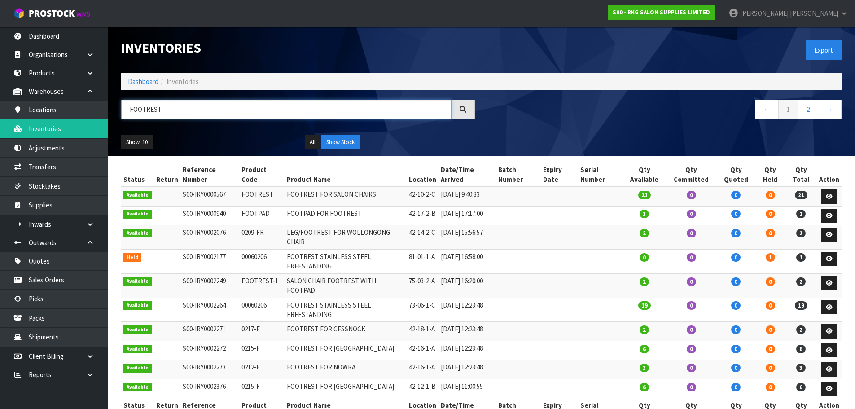
drag, startPoint x: 169, startPoint y: 106, endPoint x: 123, endPoint y: 117, distance: 46.8
click at [123, 117] on input "FOOTREST" at bounding box center [286, 109] width 330 height 19
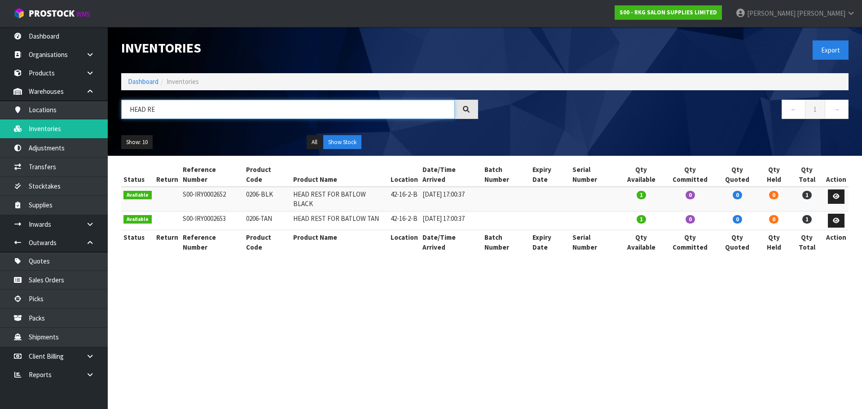
drag, startPoint x: 167, startPoint y: 108, endPoint x: 125, endPoint y: 116, distance: 42.4
click at [125, 116] on input "HEAD RE" at bounding box center [288, 109] width 334 height 19
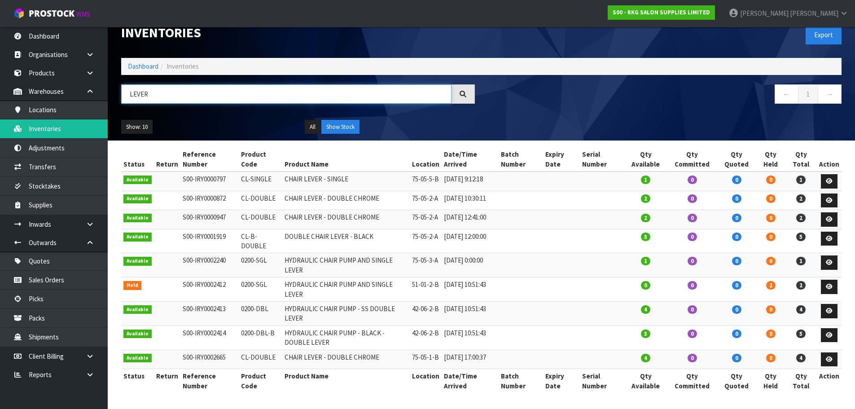
scroll to position [26, 0]
drag, startPoint x: 137, startPoint y: 83, endPoint x: 127, endPoint y: 83, distance: 10.3
click at [127, 84] on input "LEVER" at bounding box center [286, 93] width 330 height 19
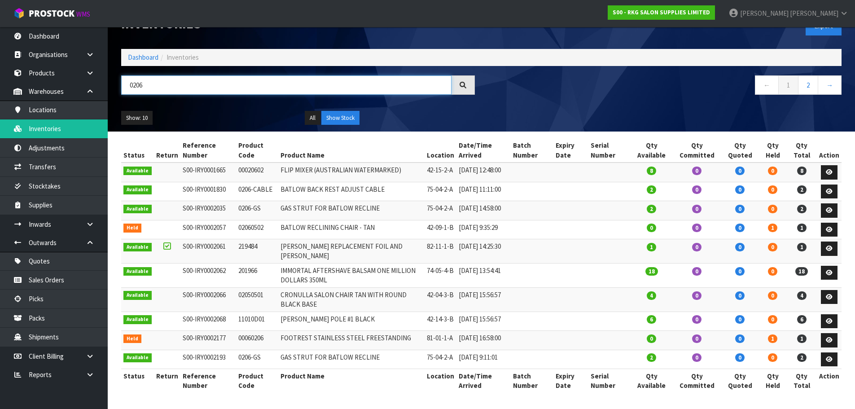
type input "0206-"
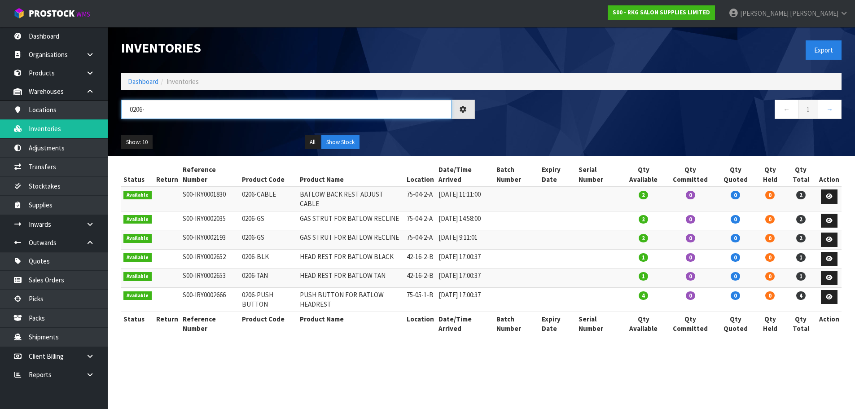
scroll to position [0, 0]
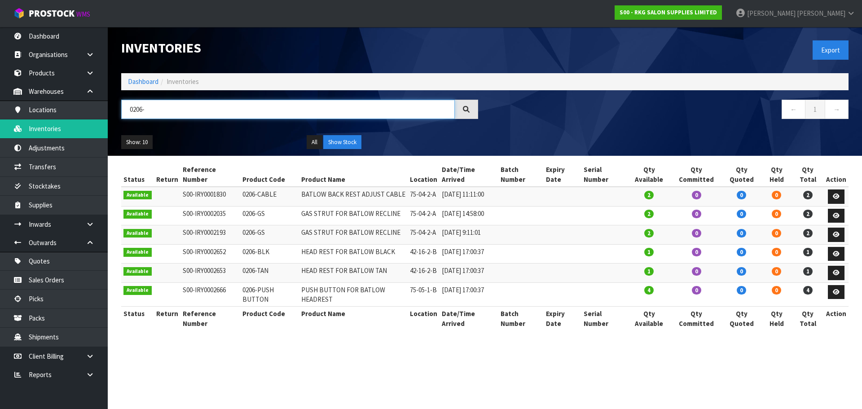
drag, startPoint x: 168, startPoint y: 110, endPoint x: 121, endPoint y: 115, distance: 47.4
click at [121, 115] on input "0206-" at bounding box center [288, 109] width 334 height 19
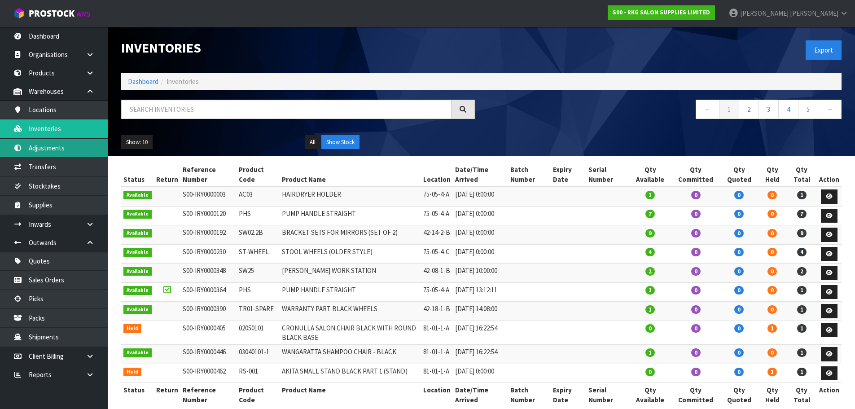
click at [53, 148] on link "Adjustments" at bounding box center [54, 148] width 108 height 18
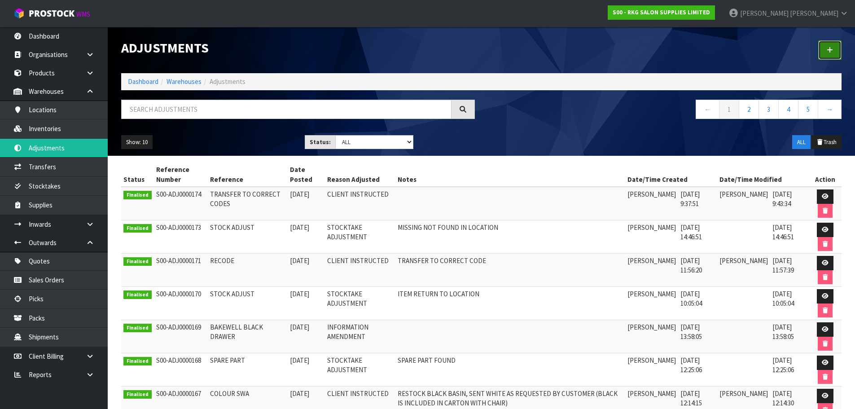
click at [831, 48] on icon at bounding box center [830, 50] width 6 height 7
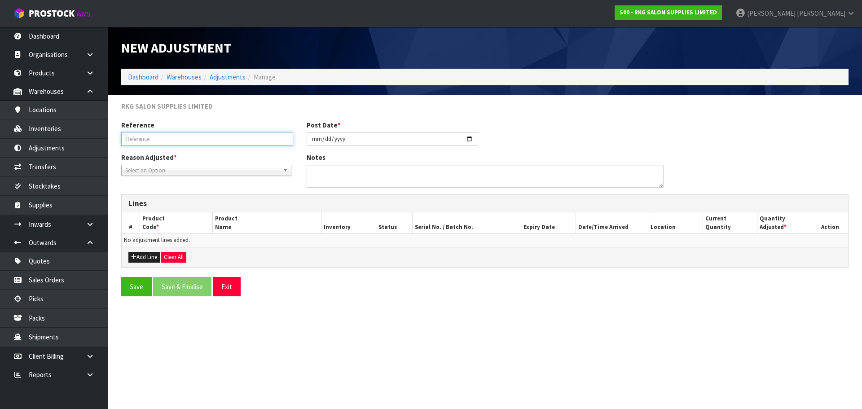
click at [161, 140] on input "text" at bounding box center [207, 139] width 172 height 14
type input "STOCK ADJUST"
click at [206, 168] on span "Select an Option" at bounding box center [202, 170] width 154 height 11
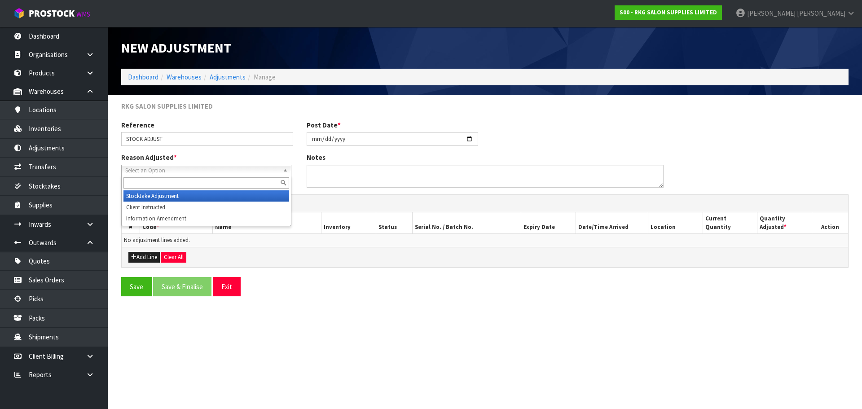
click at [196, 198] on li "Stocktake Adjustment" at bounding box center [206, 195] width 166 height 11
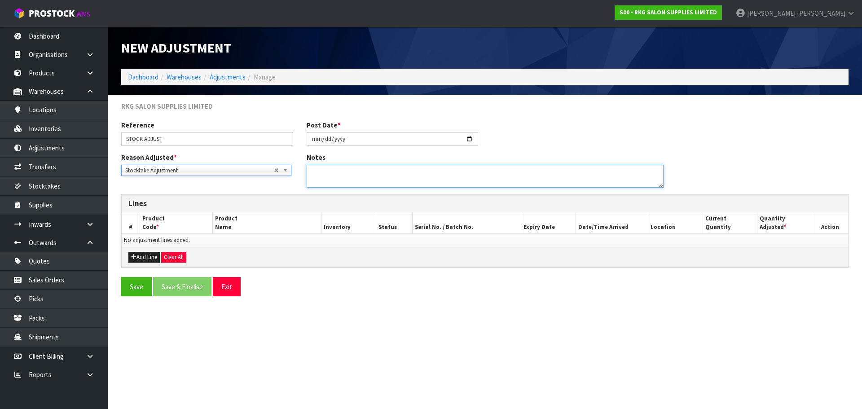
click at [342, 174] on textarea at bounding box center [485, 176] width 357 height 23
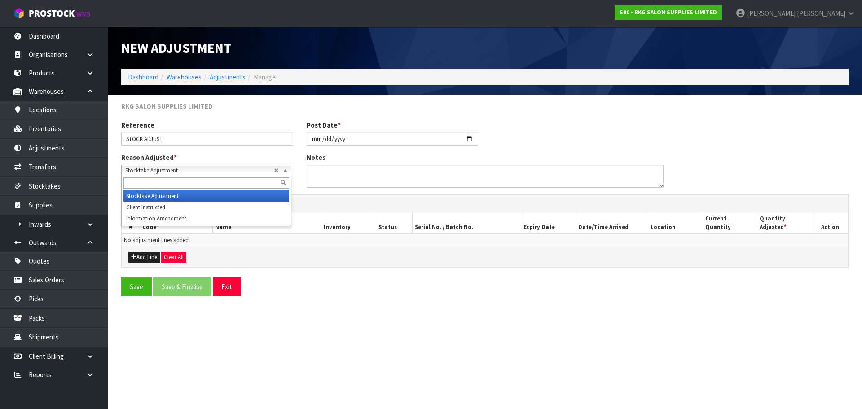
click at [253, 168] on span "Stocktake Adjustment" at bounding box center [199, 170] width 149 height 11
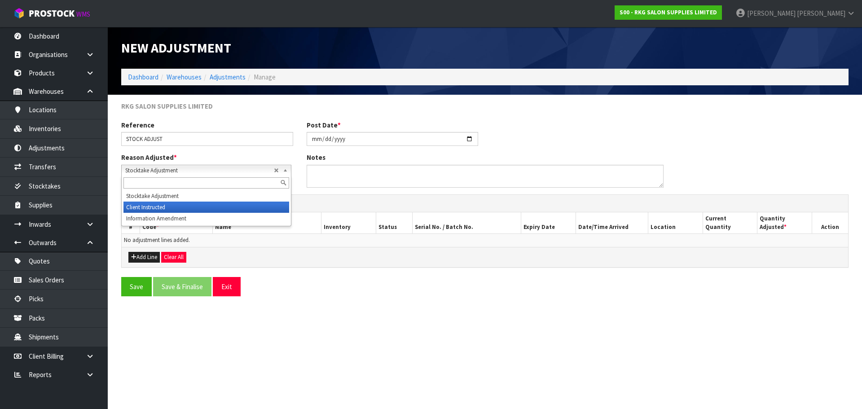
click at [180, 208] on li "Client Instructed" at bounding box center [206, 207] width 166 height 11
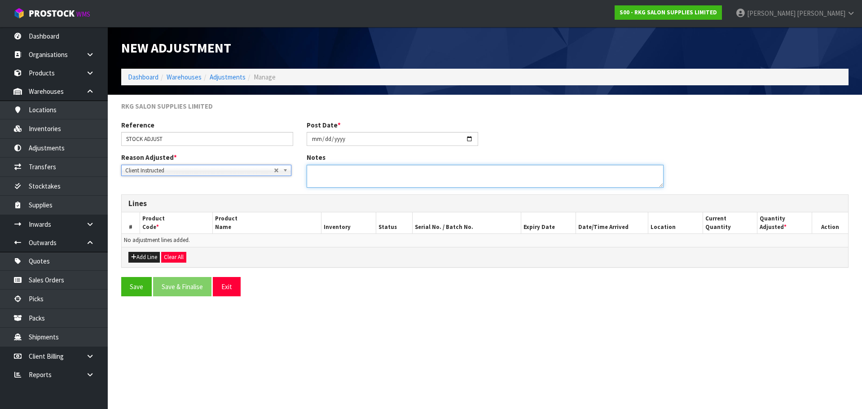
click at [324, 176] on textarea at bounding box center [485, 176] width 357 height 23
type textarea "SPARE PART FROM BATLOW BROKEN CHAIR"
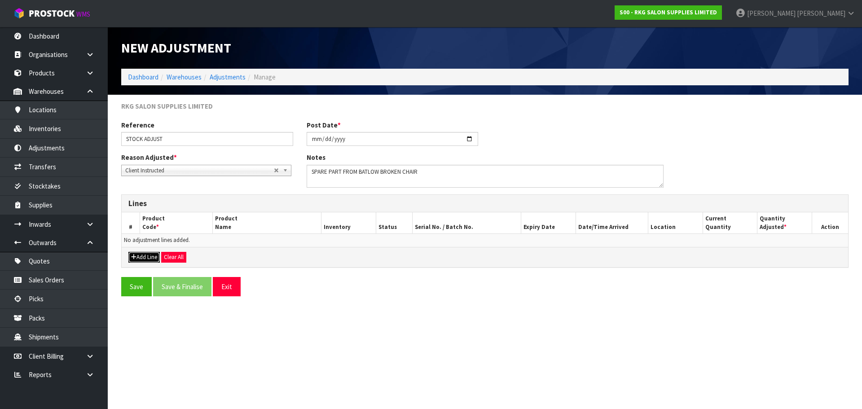
click at [141, 255] on button "Add Line" at bounding box center [143, 257] width 31 height 11
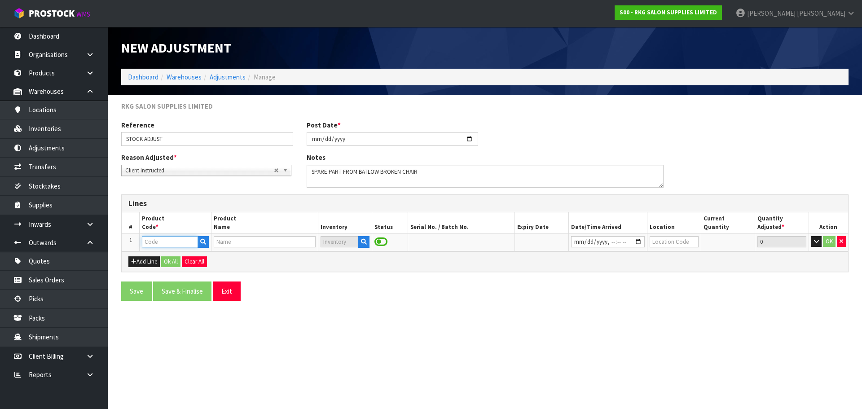
click at [160, 241] on input "text" at bounding box center [170, 241] width 56 height 11
type input "FOOTRES"
click at [165, 269] on strong "FOOTRES" at bounding box center [166, 269] width 30 height 9
type input "FOOTREST-1"
type input "SALON CHAIR FOOTREST WITH FOOTPAD"
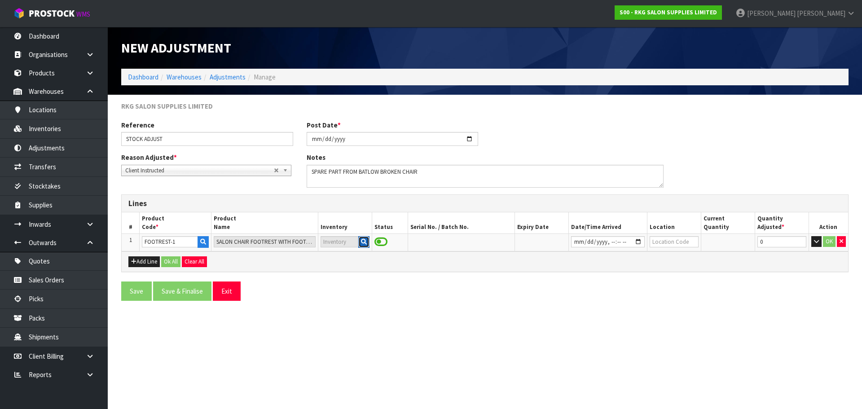
click at [361, 242] on icon "button" at bounding box center [364, 242] width 6 height 6
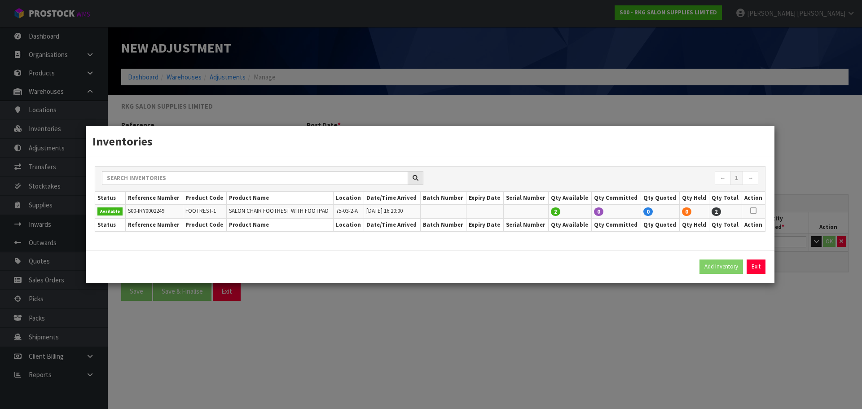
click at [755, 211] on icon at bounding box center [753, 211] width 6 height 0
click at [714, 268] on button "Add Inventory" at bounding box center [722, 267] width 44 height 14
type input "S00-IRY0002249"
type input "2024-09-02T16:20"
type input "75-03-2-A"
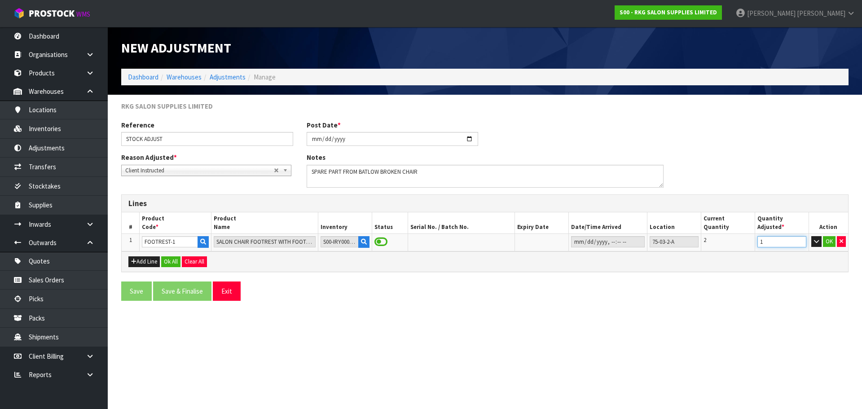
type input "1"
click at [801, 240] on input "1" at bounding box center [781, 241] width 49 height 11
click at [133, 261] on icon "button" at bounding box center [133, 262] width 5 height 6
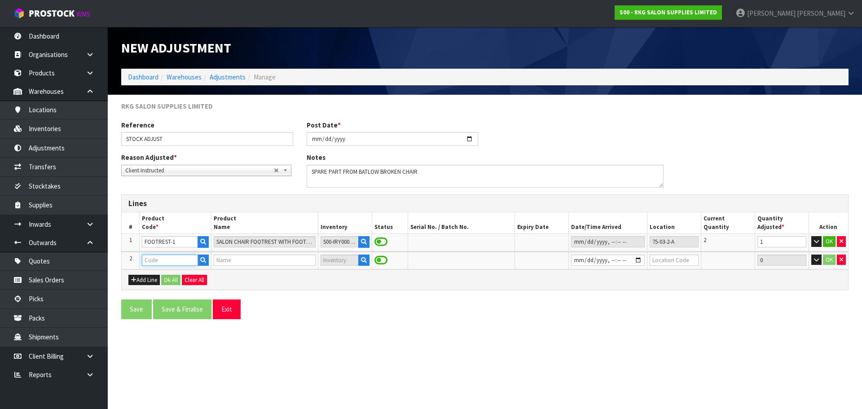
click at [154, 260] on input "text" at bounding box center [170, 260] width 56 height 11
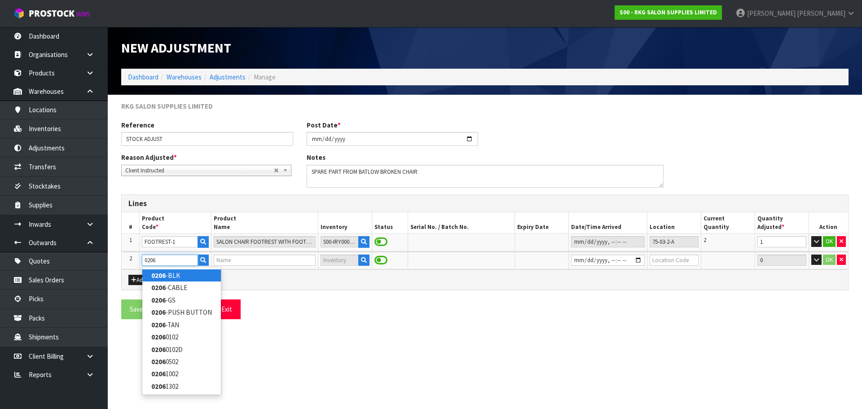
type input "0206"
click at [160, 275] on strong "0206" at bounding box center [158, 275] width 14 height 9
type input "0206-BLK"
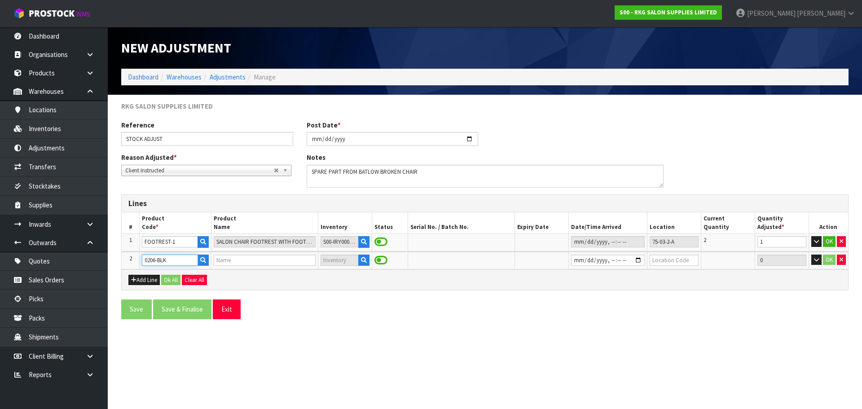
type input "HEAD REST FOR BATLOW BLACK"
click at [363, 260] on icon "button" at bounding box center [364, 260] width 6 height 6
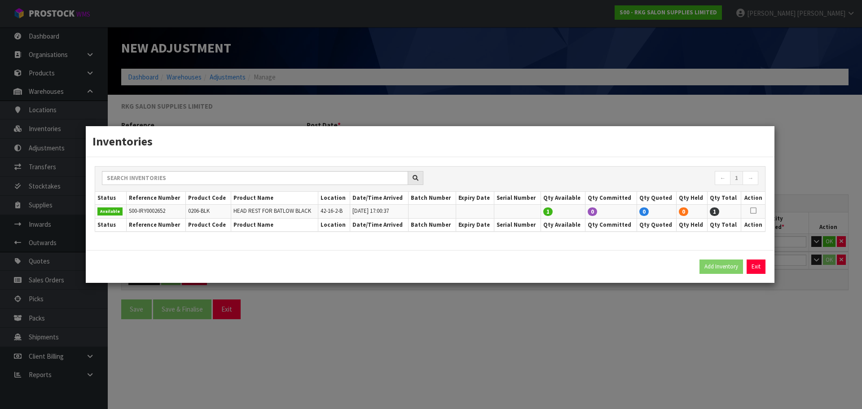
click at [753, 211] on icon at bounding box center [753, 211] width 6 height 0
click at [721, 268] on button "Add Inventory" at bounding box center [722, 267] width 44 height 14
type input "S00-IRY0002652"
type input "2025-09-01T17:00:37"
type input "42-16-2-B"
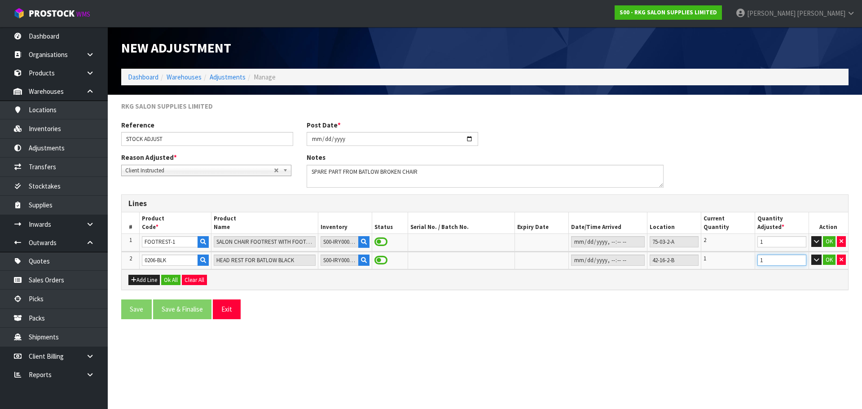
click at [800, 258] on input "1" at bounding box center [781, 260] width 49 height 11
click at [800, 258] on input "2" at bounding box center [781, 260] width 49 height 11
type input "3"
click at [800, 258] on input "3" at bounding box center [781, 260] width 49 height 11
click at [139, 280] on button "Add Line" at bounding box center [143, 280] width 31 height 11
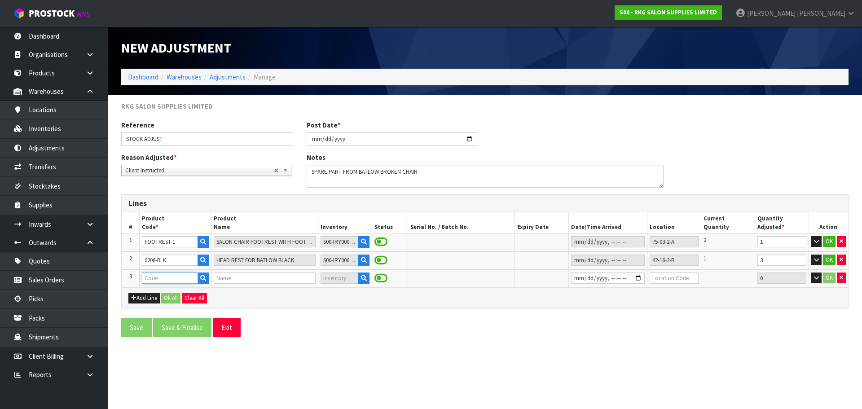
click at [151, 279] on input "text" at bounding box center [170, 278] width 56 height 11
type input "CL"
click at [169, 305] on link "CL -DOUBLE" at bounding box center [177, 305] width 71 height 12
type input "CL-DOUBLE"
type input "CHAIR LEVER - DOUBLE CHROME"
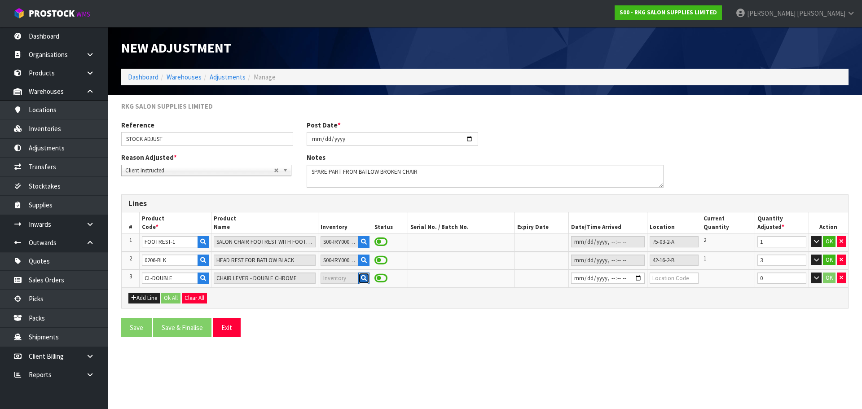
click at [361, 280] on icon "button" at bounding box center [364, 278] width 6 height 6
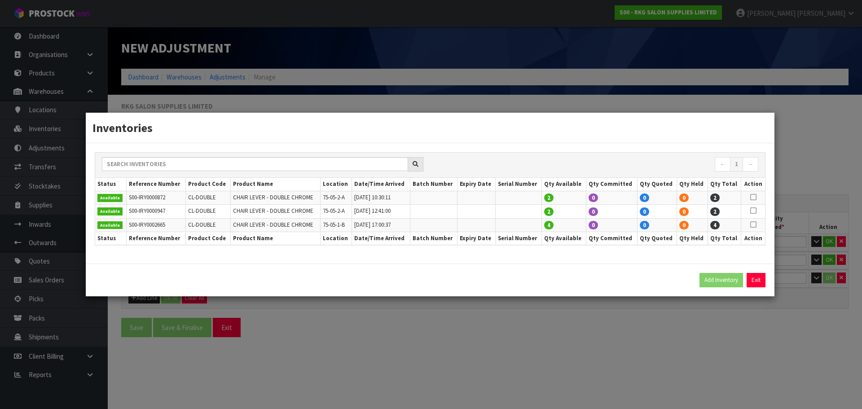
click at [756, 211] on icon at bounding box center [753, 211] width 6 height 0
click at [718, 281] on button "Add Inventory" at bounding box center [722, 280] width 44 height 14
type input "S00-IRY0000947"
type input "2023-04-18T12:41"
type input "75-05-2-A"
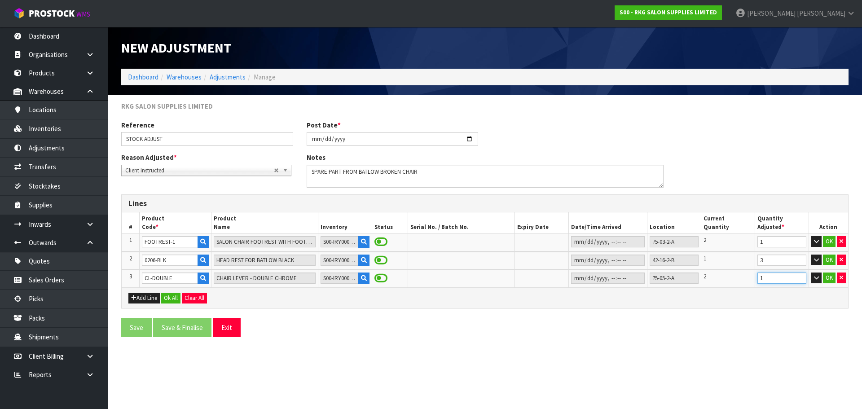
type input "1"
click at [801, 275] on input "1" at bounding box center [781, 278] width 49 height 11
click at [832, 242] on button "OK" at bounding box center [829, 241] width 13 height 11
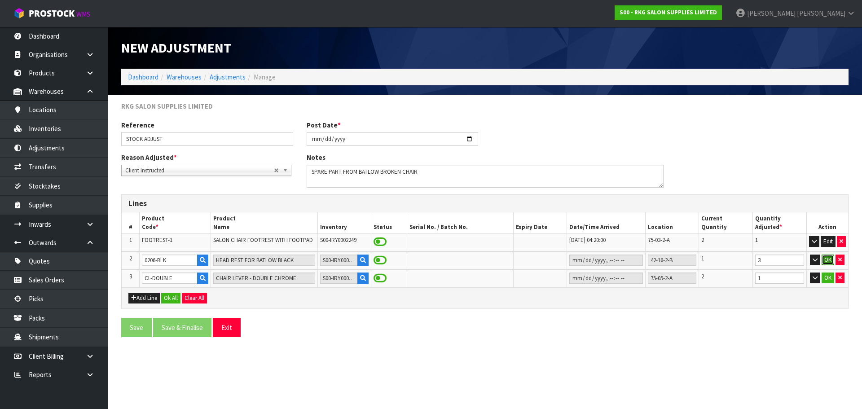
click at [825, 261] on button "OK" at bounding box center [828, 260] width 13 height 11
click at [827, 279] on button "OK" at bounding box center [828, 278] width 13 height 11
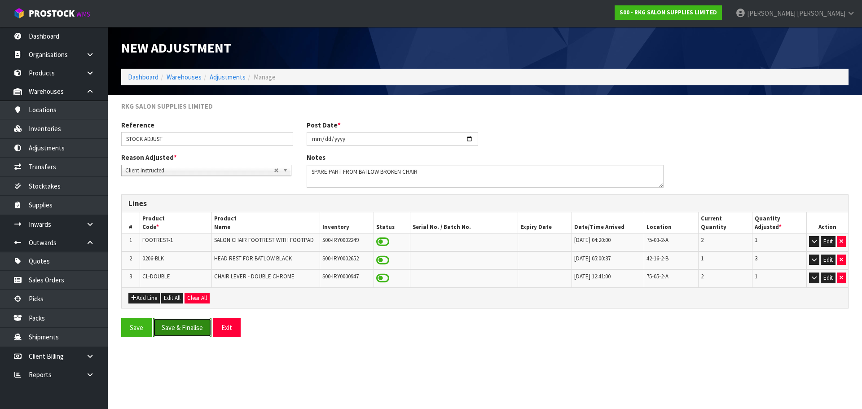
click at [184, 330] on button "Save & Finalise" at bounding box center [182, 327] width 58 height 19
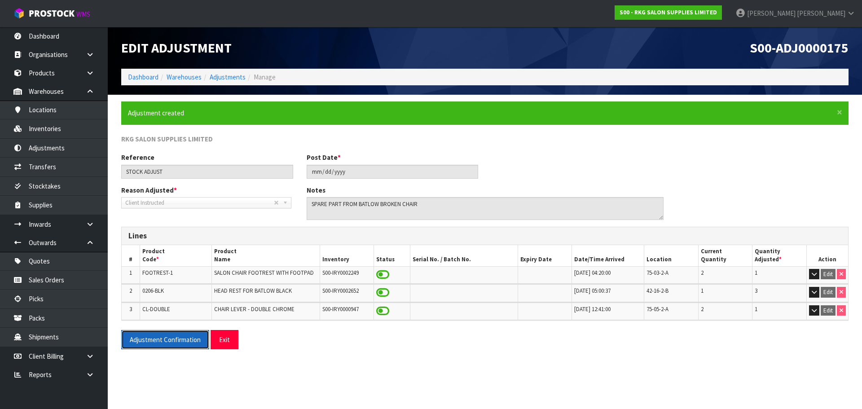
click at [162, 342] on button "Adjustment Confirmation" at bounding box center [165, 339] width 88 height 19
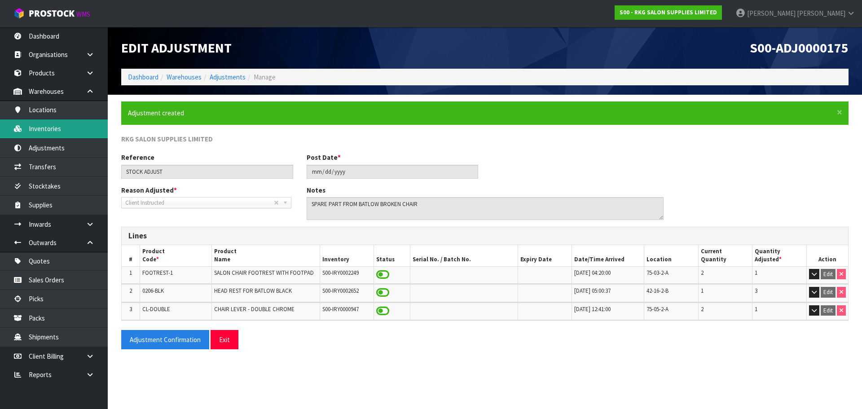
click at [44, 131] on link "Inventories" at bounding box center [54, 128] width 108 height 18
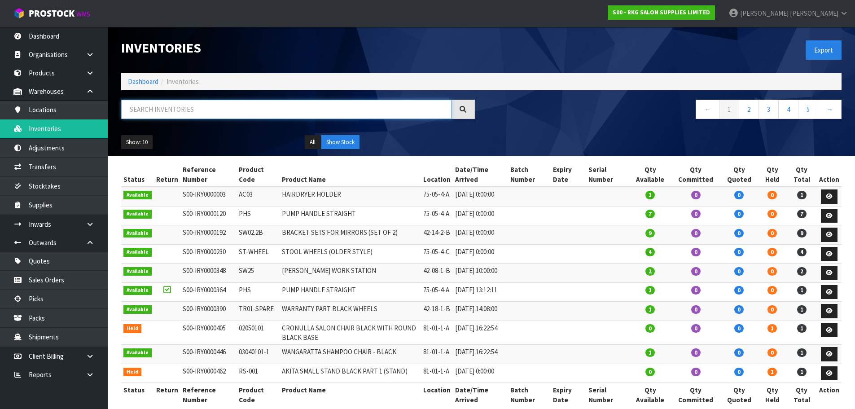
click at [200, 111] on input "text" at bounding box center [286, 109] width 330 height 19
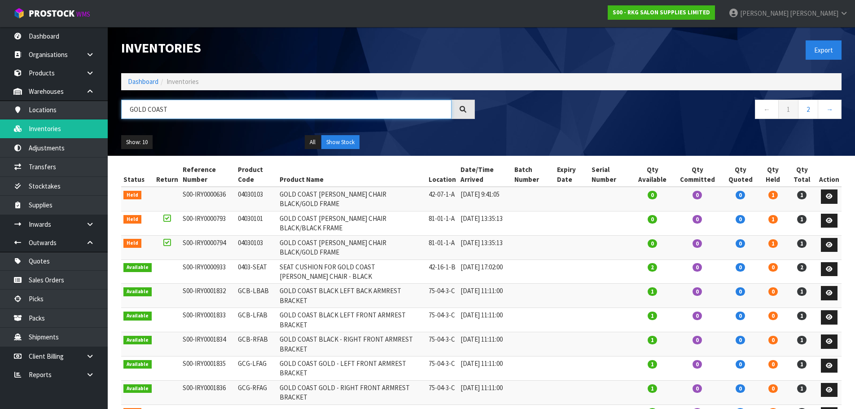
scroll to position [45, 0]
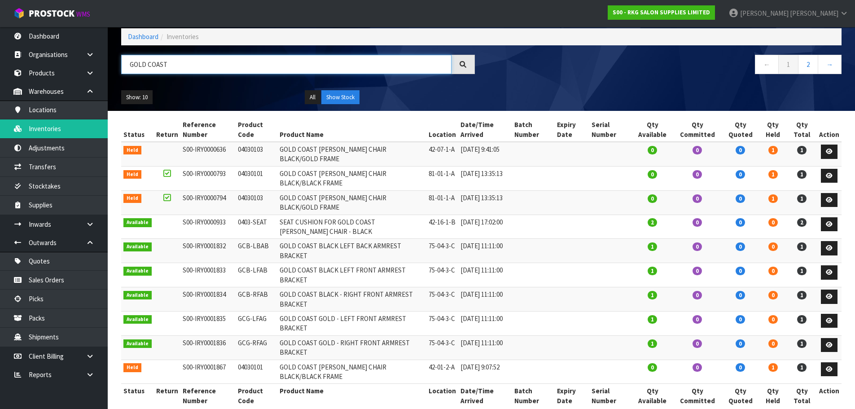
drag, startPoint x: 181, startPoint y: 62, endPoint x: 119, endPoint y: 62, distance: 62.9
click at [119, 62] on div "GOLD COAST" at bounding box center [297, 68] width 367 height 26
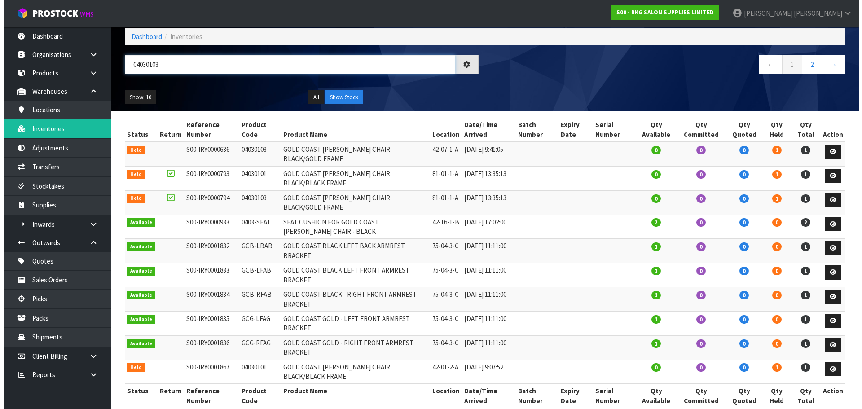
scroll to position [0, 0]
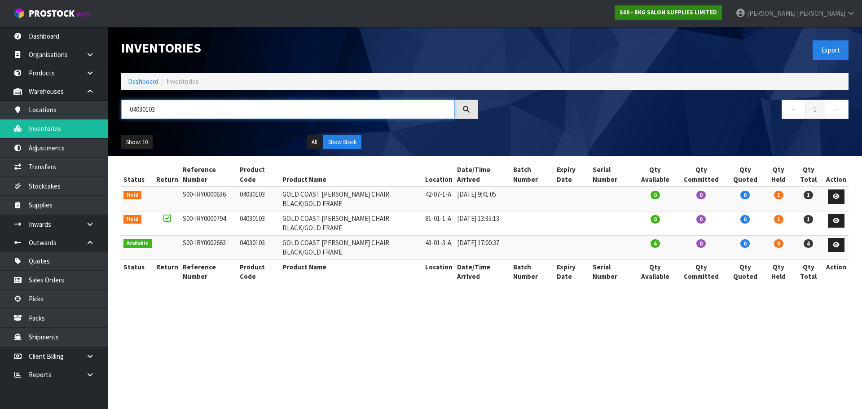
type input "04030103"
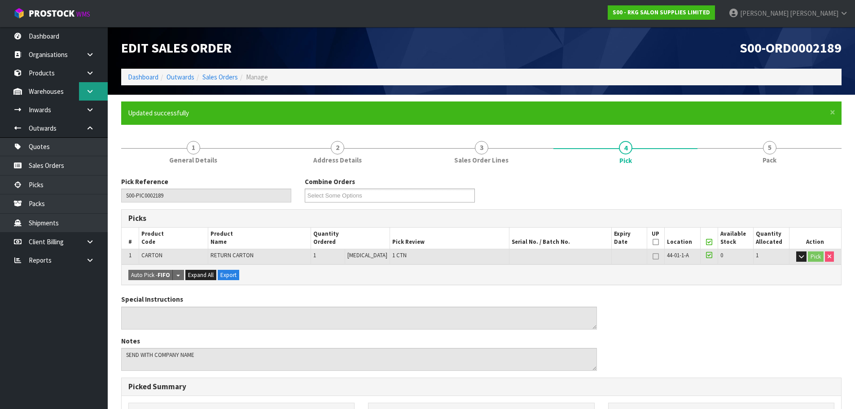
click at [91, 93] on icon at bounding box center [90, 91] width 9 height 7
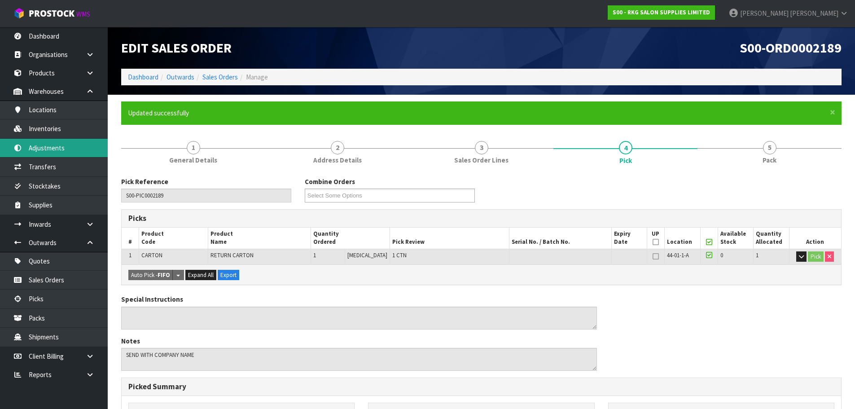
click at [46, 151] on link "Adjustments" at bounding box center [54, 148] width 108 height 18
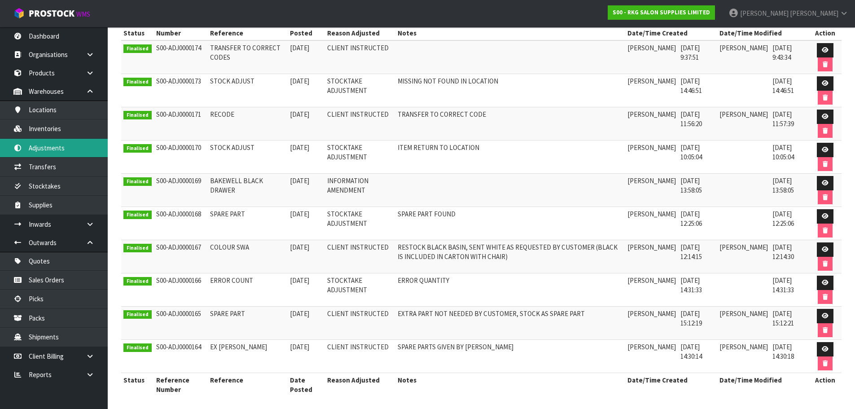
scroll to position [150, 0]
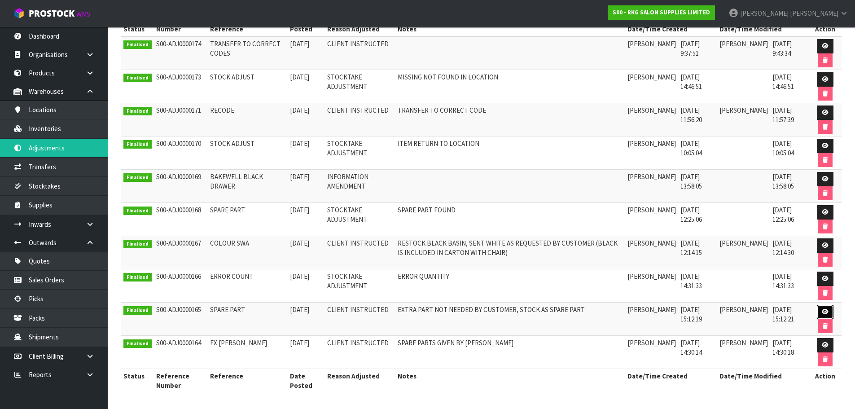
drag, startPoint x: 826, startPoint y: 313, endPoint x: 763, endPoint y: 302, distance: 64.3
click at [826, 313] on icon at bounding box center [825, 312] width 7 height 6
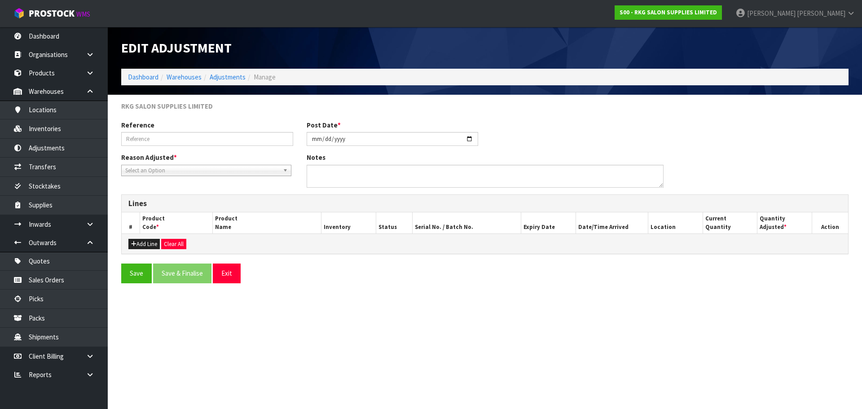
type input "SPARE PART"
type input "2025-07-09"
type textarea "EXTRA PART NOT NEEDED BY CUSTOMER, STOCK AS SPARE PART"
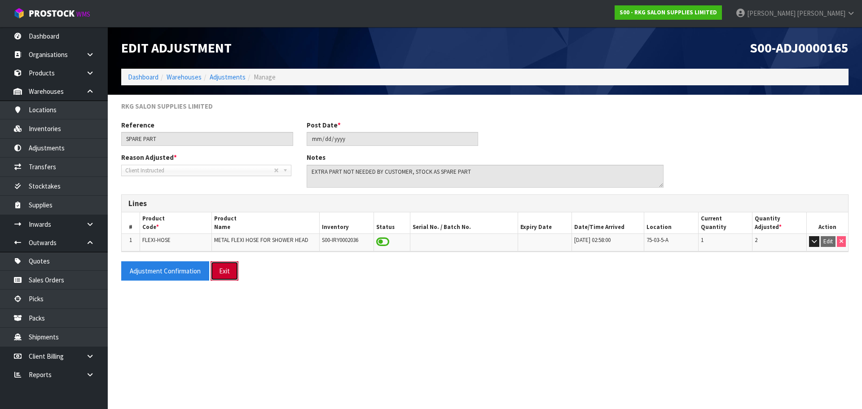
click at [223, 272] on button "Exit" at bounding box center [225, 270] width 28 height 19
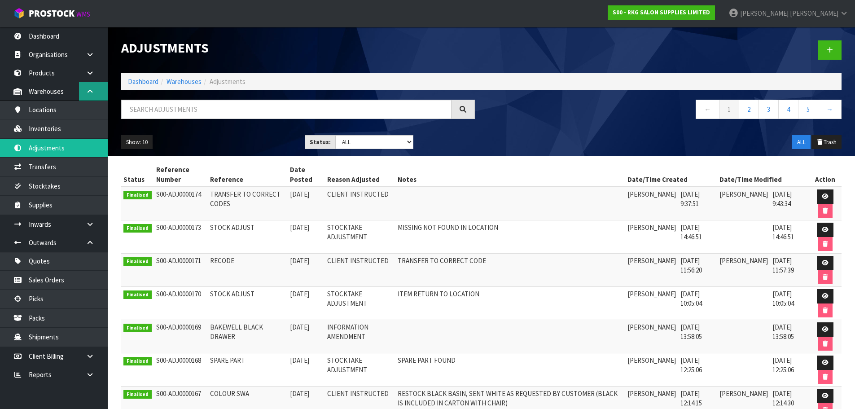
click at [92, 92] on icon at bounding box center [90, 91] width 9 height 7
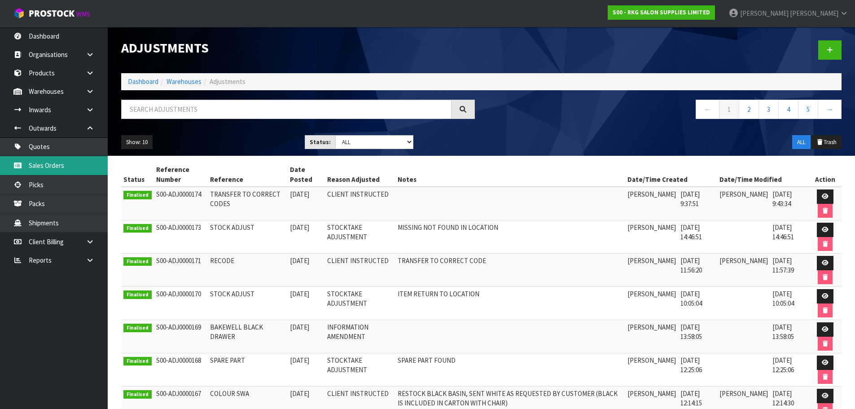
click at [34, 164] on link "Sales Orders" at bounding box center [54, 165] width 108 height 18
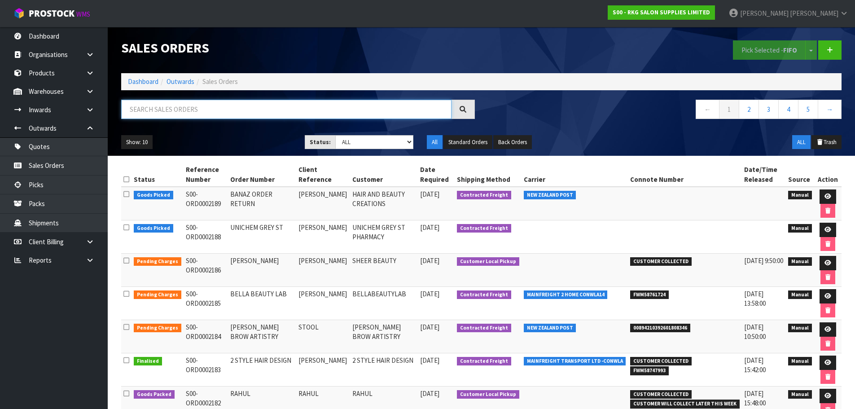
click at [178, 105] on input "text" at bounding box center [286, 109] width 330 height 19
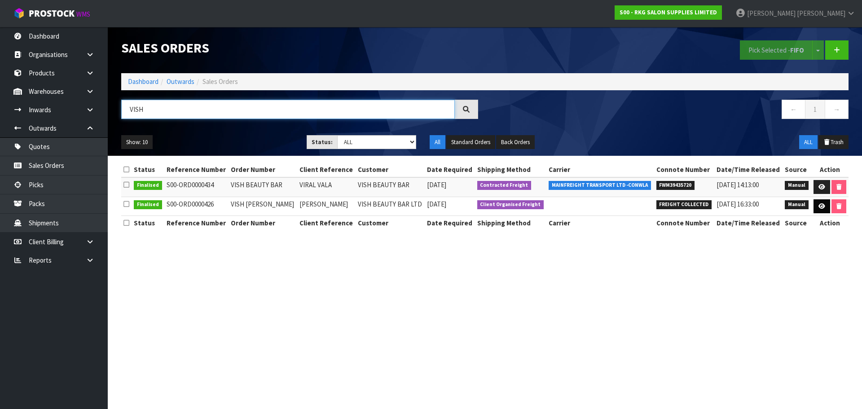
type input "VISH"
drag, startPoint x: 819, startPoint y: 207, endPoint x: 791, endPoint y: 218, distance: 30.3
click at [819, 207] on icon at bounding box center [822, 206] width 7 height 6
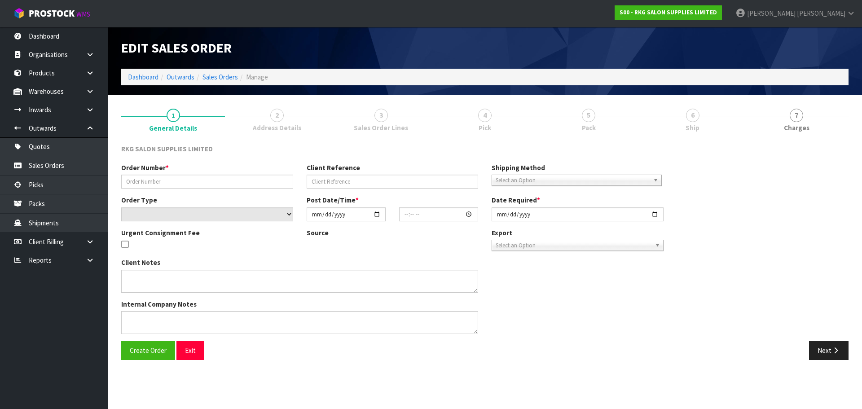
type input "VISH BEAUTY BAR HAMILTON"
type input "VAISHALI VALA"
select select "number:0"
type input "2021-07-29"
type input "12:36:00.000"
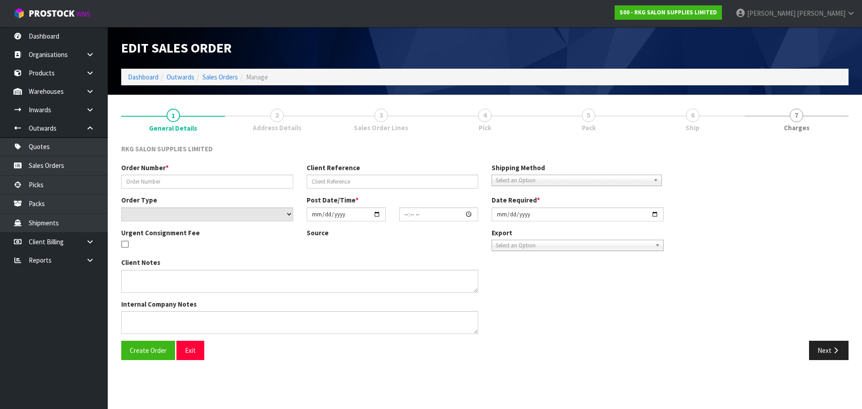
type input "2021-07-29"
type textarea "CONROYS TO COLLECT THURS 29TH JULY - JOB 2626200"
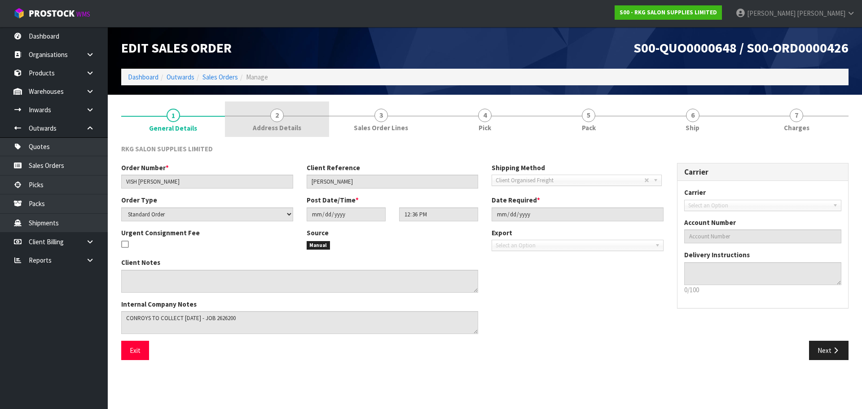
click at [281, 115] on span "2" at bounding box center [276, 115] width 13 height 13
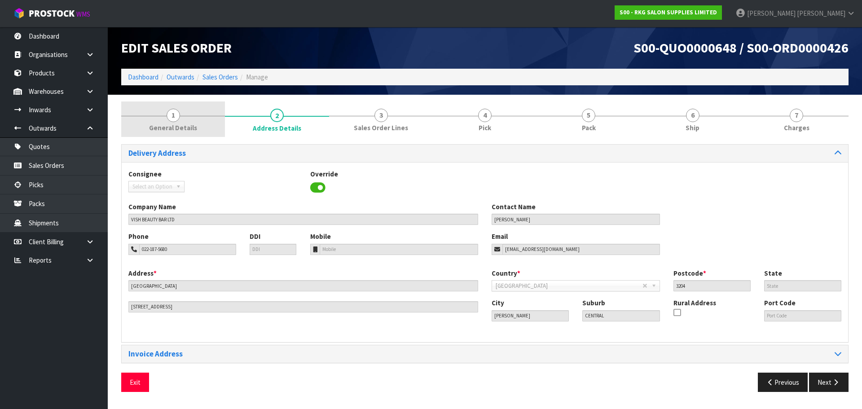
click at [177, 120] on span "1" at bounding box center [173, 115] width 13 height 13
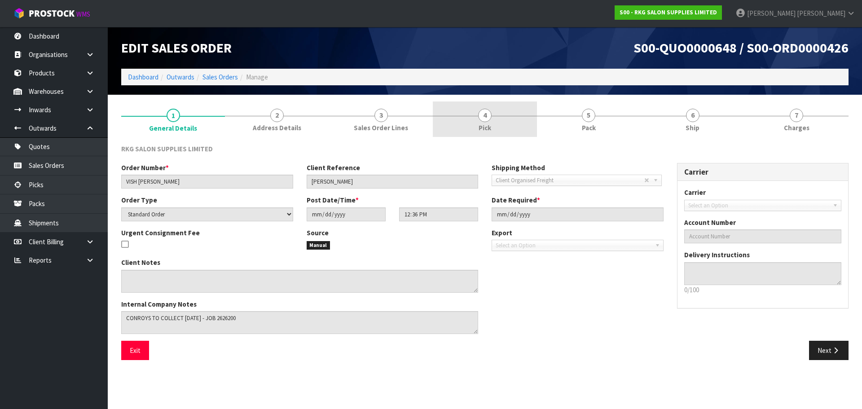
click at [484, 118] on span "4" at bounding box center [484, 115] width 13 height 13
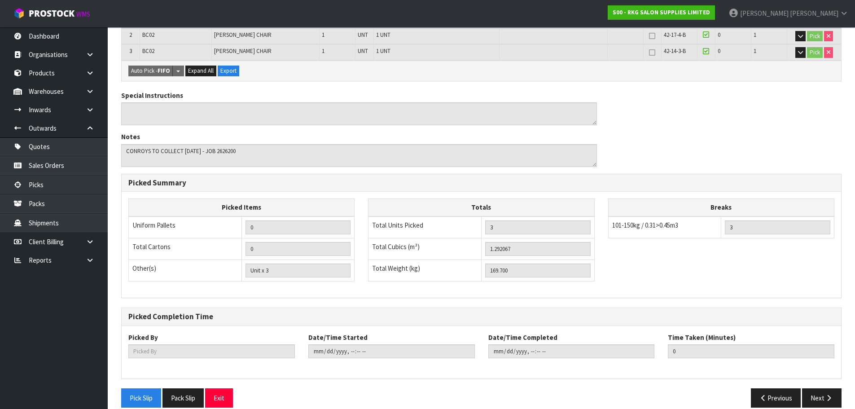
scroll to position [216, 0]
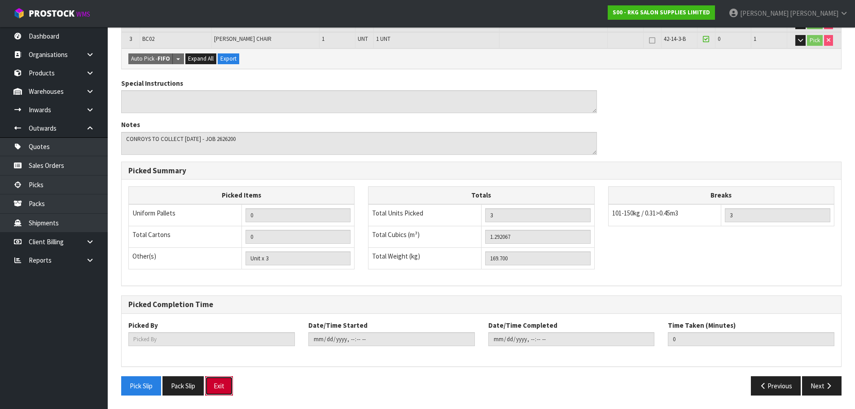
click at [221, 390] on button "Exit" at bounding box center [219, 385] width 28 height 19
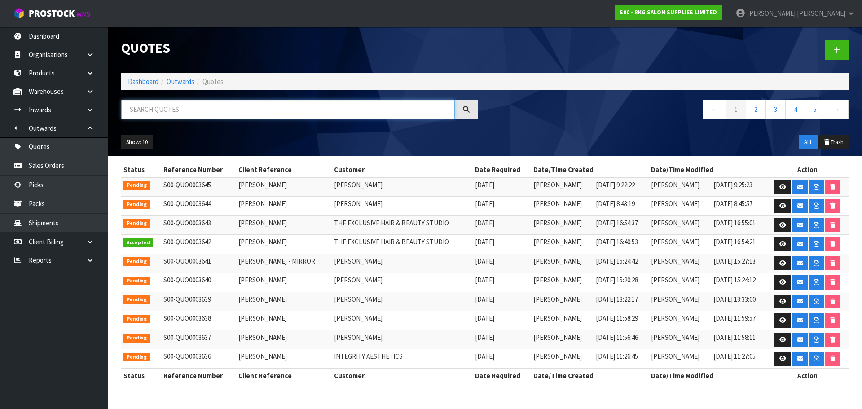
click at [246, 112] on input "text" at bounding box center [288, 109] width 334 height 19
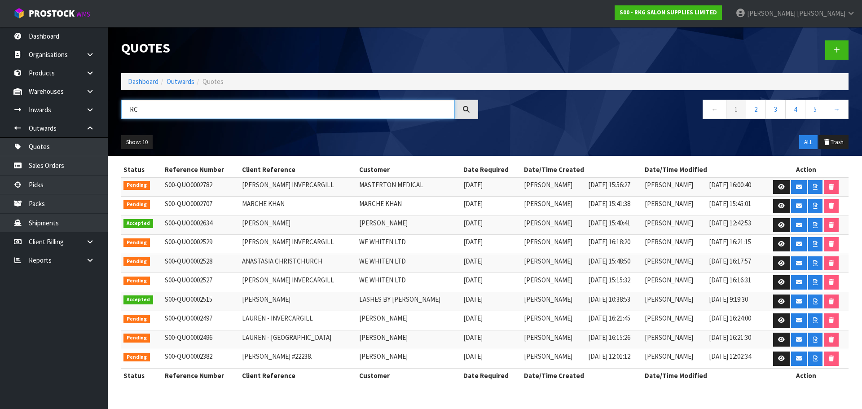
drag, startPoint x: 146, startPoint y: 110, endPoint x: 121, endPoint y: 105, distance: 26.2
click at [121, 105] on div "RC" at bounding box center [299, 113] width 370 height 26
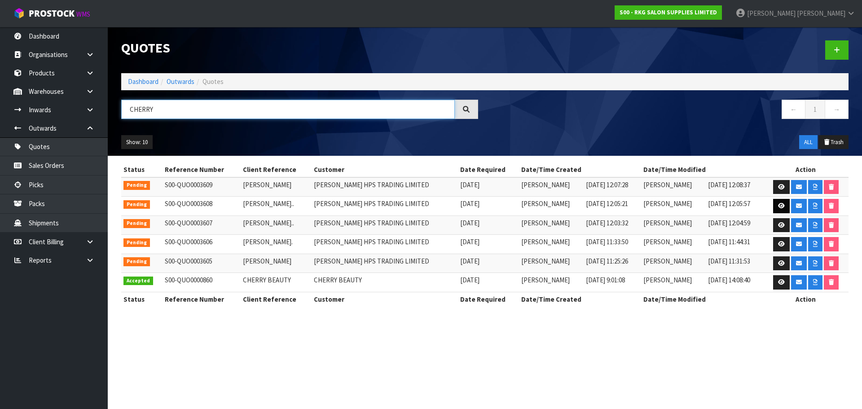
type input "CHERRY"
click at [782, 207] on icon at bounding box center [781, 206] width 7 height 6
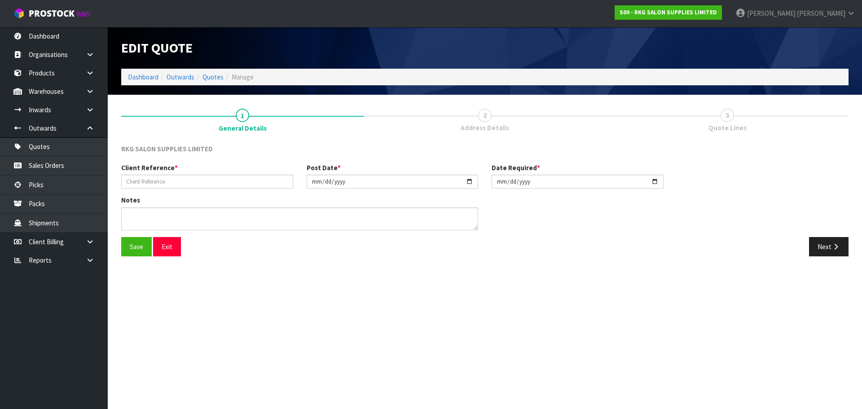
type input "[PERSON_NAME].."
type input "[DATE]"
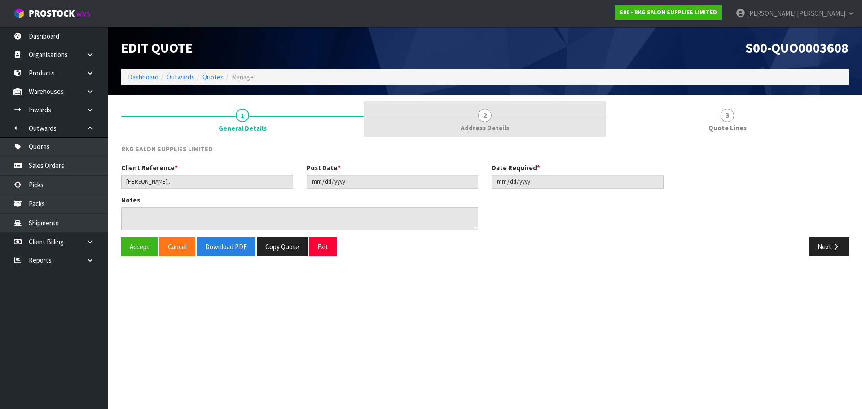
click at [489, 120] on span "2" at bounding box center [484, 115] width 13 height 13
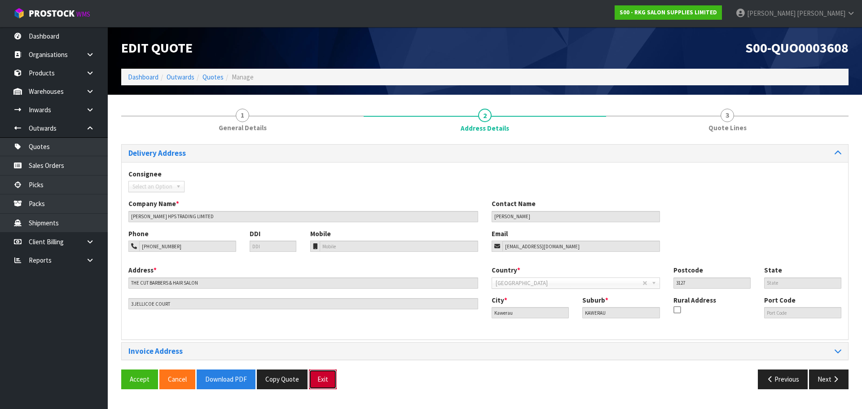
click at [325, 377] on button "Exit" at bounding box center [323, 379] width 28 height 19
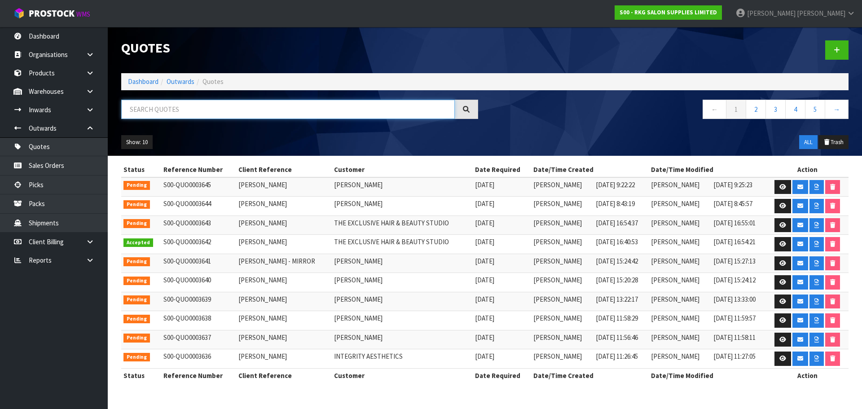
click at [189, 109] on input "text" at bounding box center [288, 109] width 334 height 19
click at [175, 109] on input "text" at bounding box center [288, 109] width 334 height 19
type input "R"
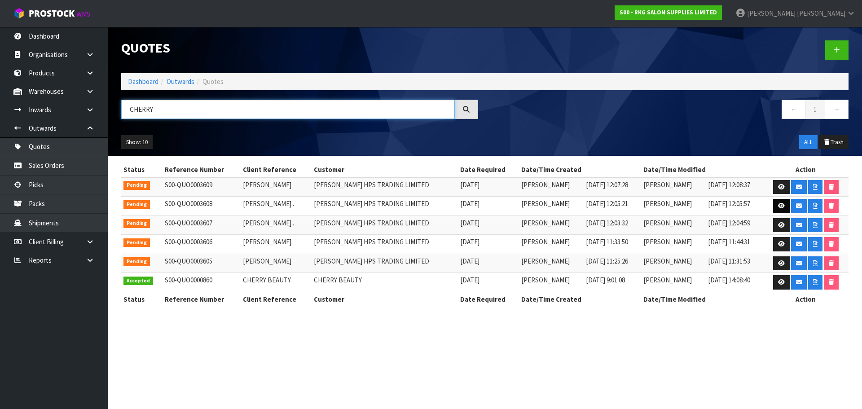
type input "CHERRY"
click at [782, 207] on icon at bounding box center [781, 206] width 7 height 6
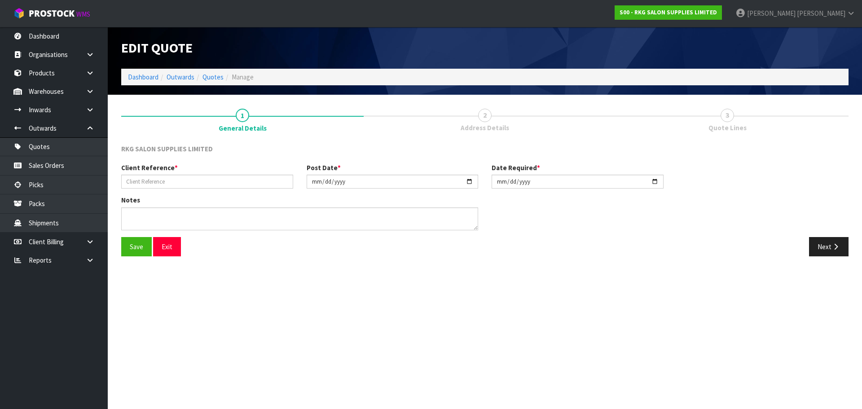
type input "[PERSON_NAME].."
type input "[DATE]"
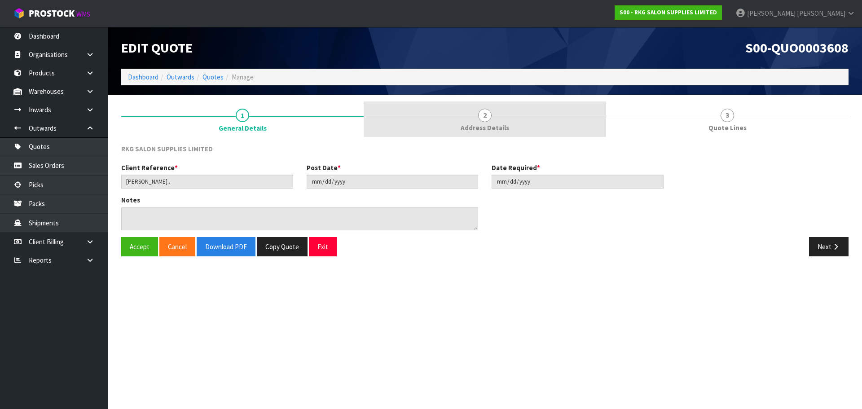
click at [486, 121] on span "2" at bounding box center [484, 115] width 13 height 13
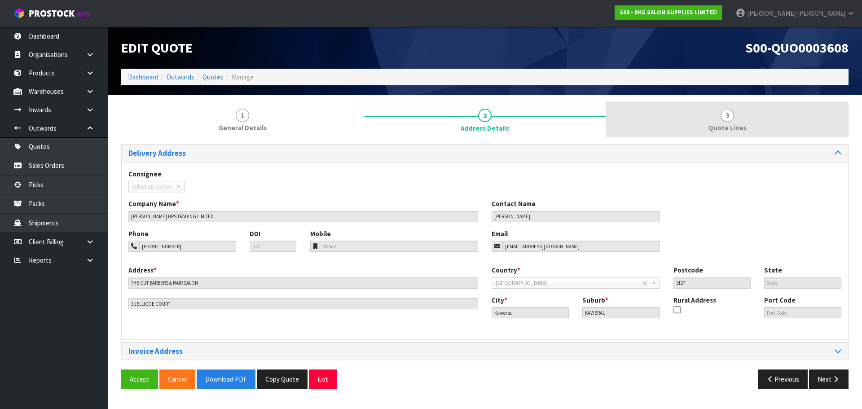
click at [724, 121] on span "3" at bounding box center [727, 115] width 13 height 13
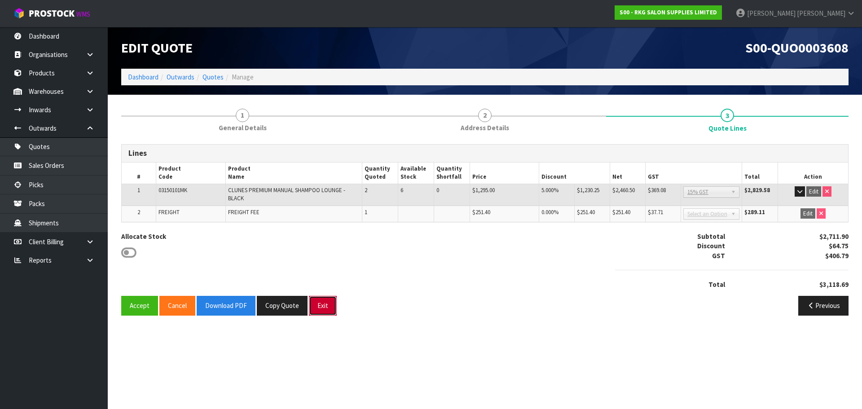
click at [324, 304] on button "Exit" at bounding box center [323, 305] width 28 height 19
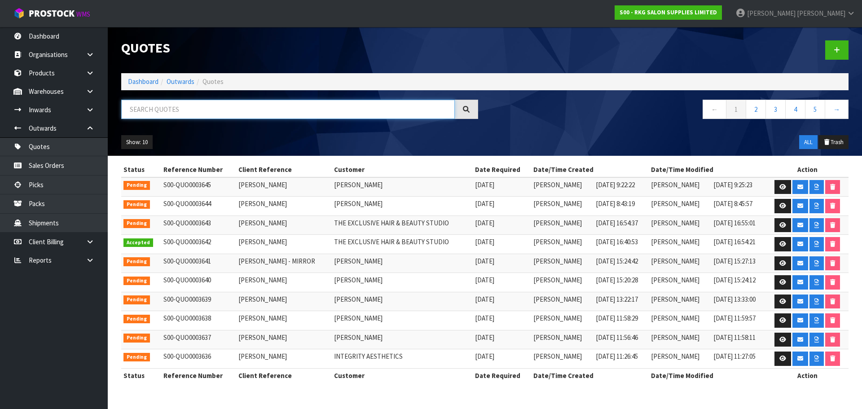
click at [179, 108] on input "text" at bounding box center [288, 109] width 334 height 19
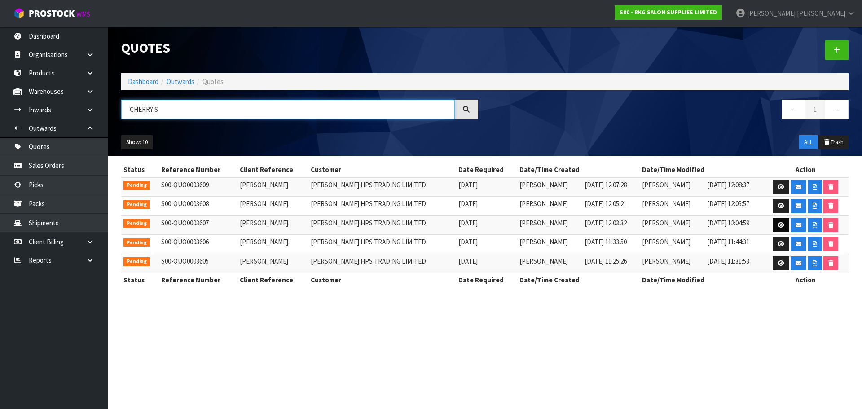
type input "CHERRY S"
drag, startPoint x: 779, startPoint y: 225, endPoint x: 744, endPoint y: 232, distance: 36.5
click at [779, 225] on icon at bounding box center [781, 225] width 7 height 6
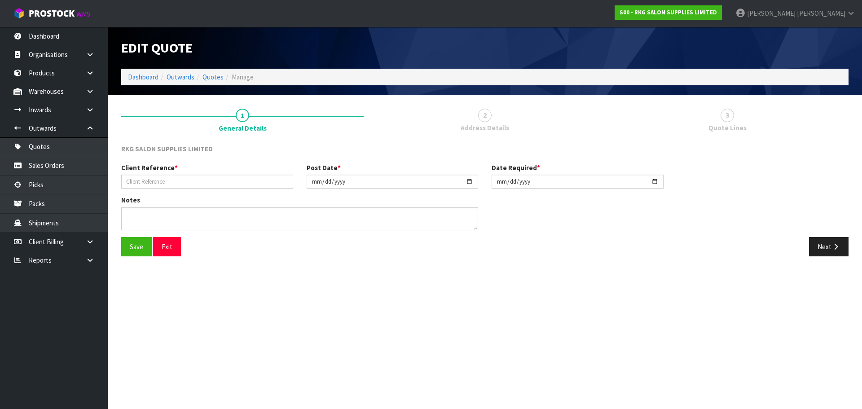
type input "[PERSON_NAME].."
type input "[DATE]"
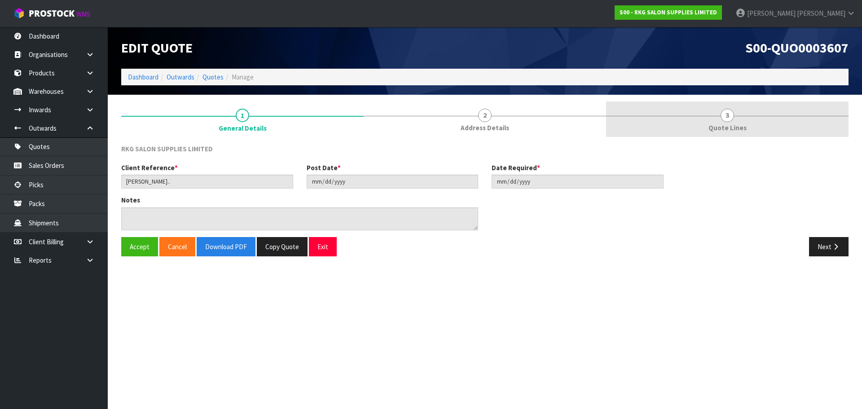
click at [724, 121] on span "3" at bounding box center [727, 115] width 13 height 13
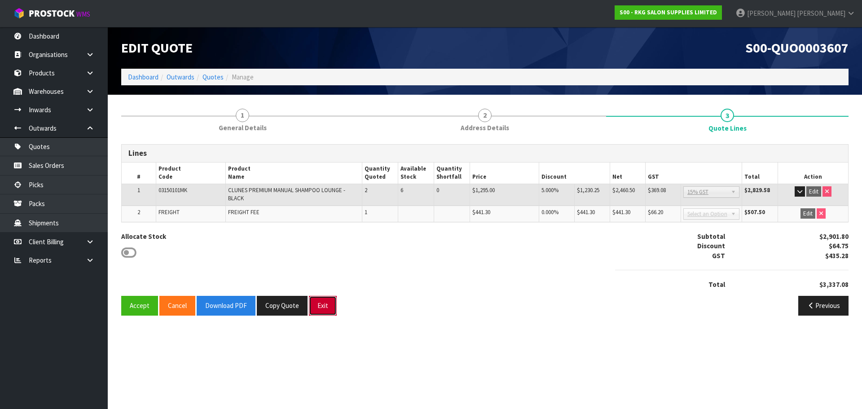
click at [316, 312] on button "Exit" at bounding box center [323, 305] width 28 height 19
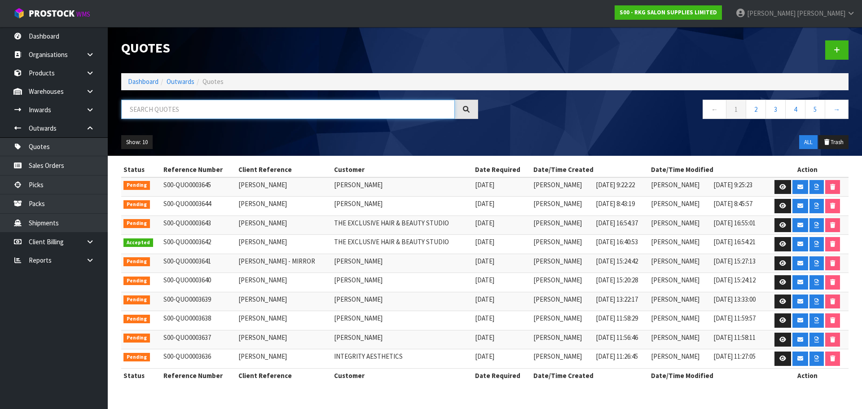
click at [194, 110] on input "text" at bounding box center [288, 109] width 334 height 19
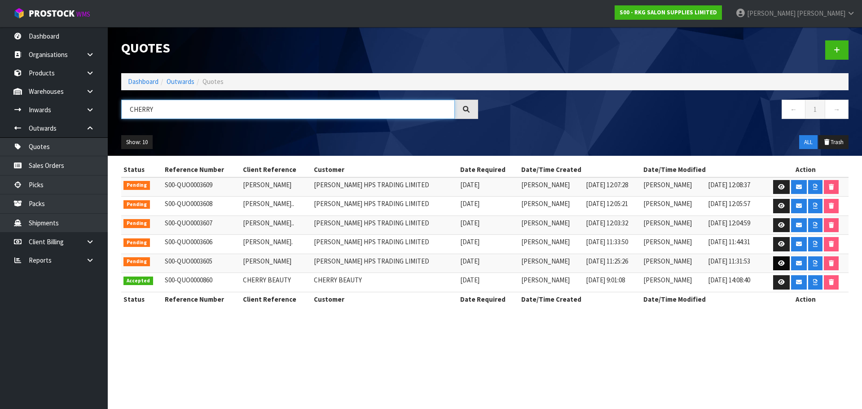
type input "CHERRY"
click at [781, 262] on icon at bounding box center [781, 263] width 7 height 6
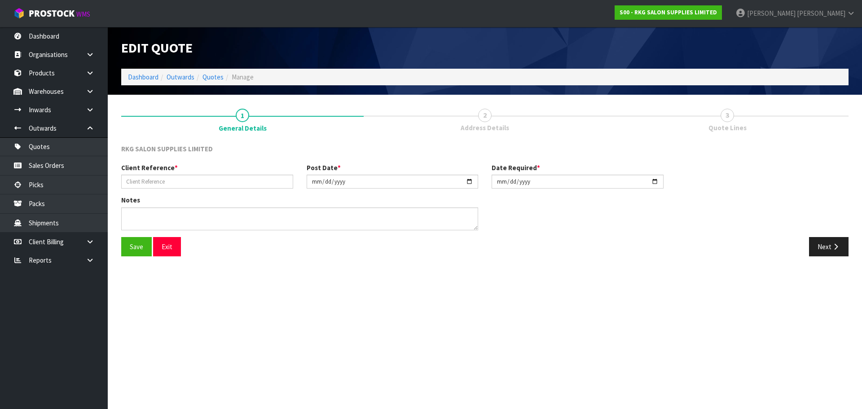
type input "[PERSON_NAME]"
type input "[DATE]"
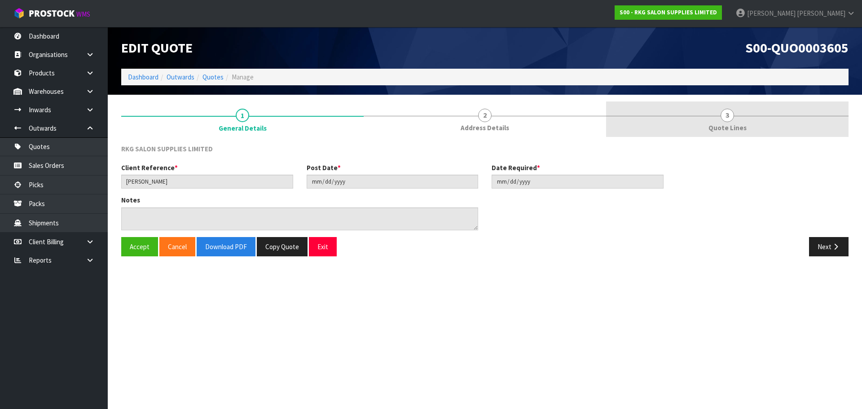
click at [735, 113] on link "3 Quote Lines" at bounding box center [727, 118] width 242 height 35
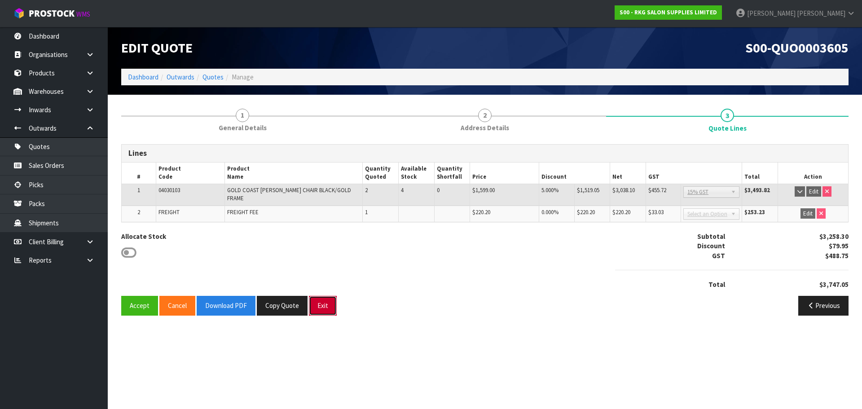
click at [319, 301] on button "Exit" at bounding box center [323, 305] width 28 height 19
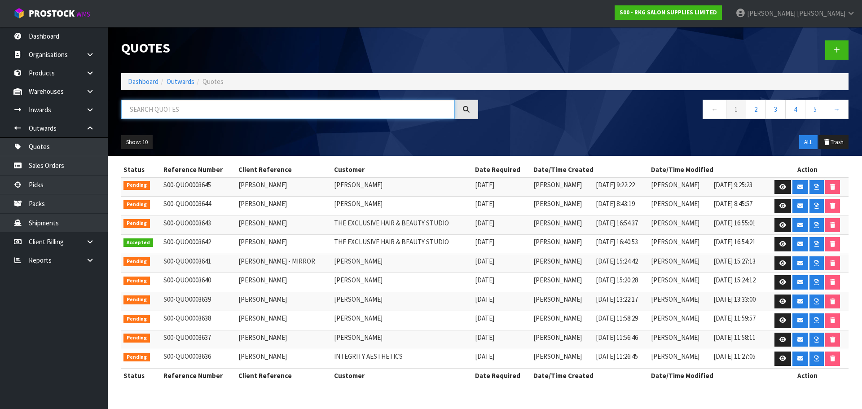
click at [191, 113] on input "text" at bounding box center [288, 109] width 334 height 19
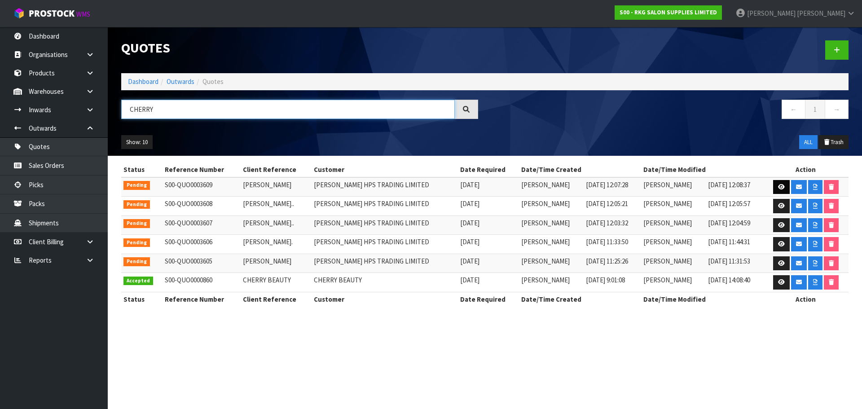
type input "CHERRY"
click at [784, 186] on icon at bounding box center [781, 187] width 7 height 6
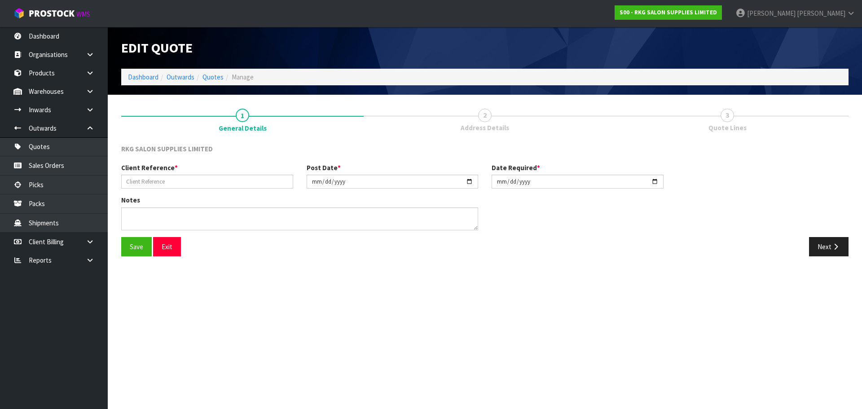
type input "CHERRY SANTOS - PADDINGTON"
type input "2025-09-12"
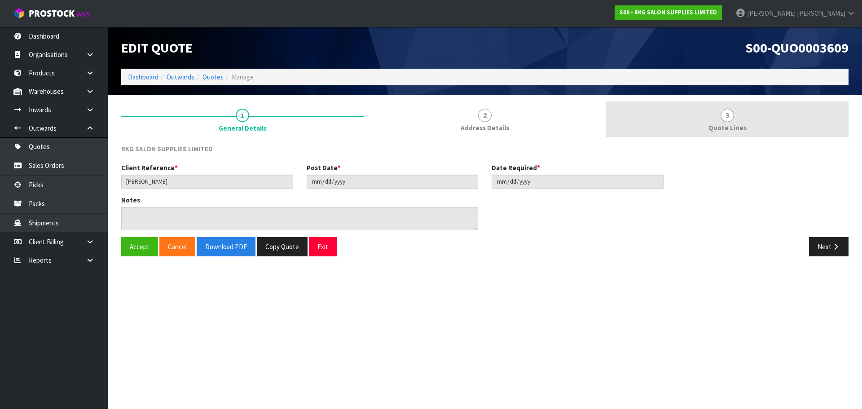
click at [727, 115] on span "3" at bounding box center [727, 115] width 13 height 13
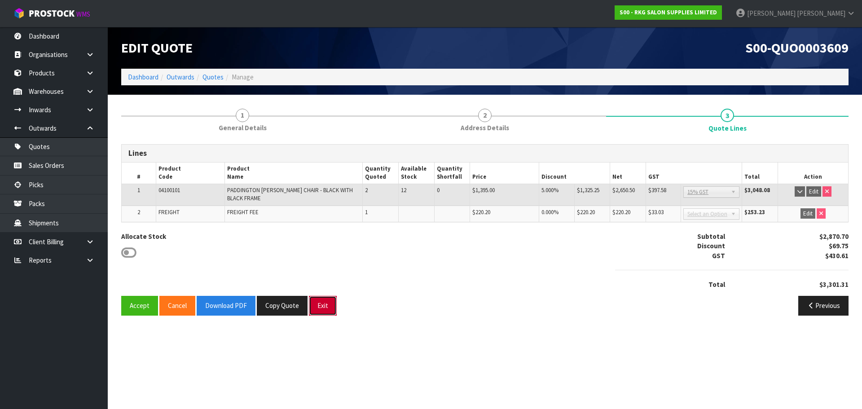
click at [315, 309] on button "Exit" at bounding box center [323, 305] width 28 height 19
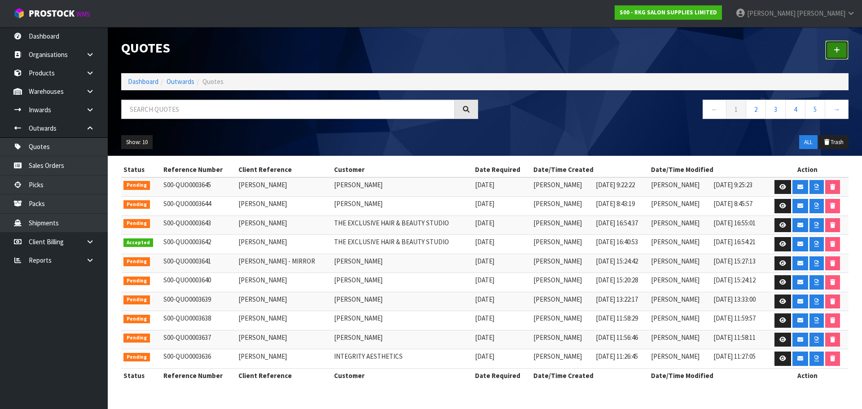
click at [835, 48] on icon at bounding box center [837, 50] width 6 height 7
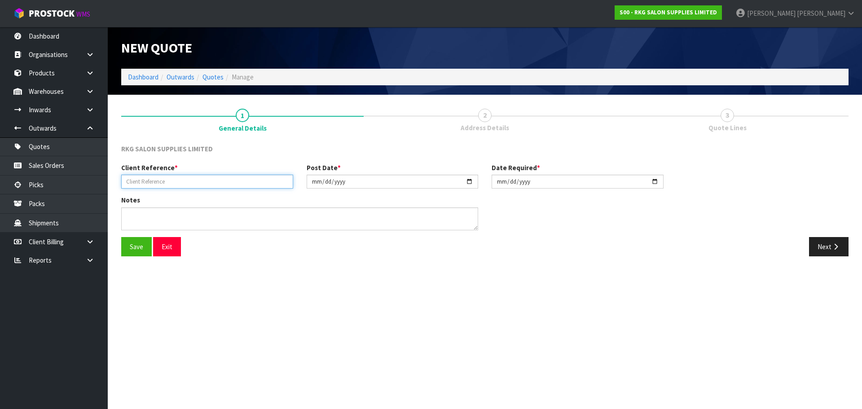
click at [145, 186] on input "text" at bounding box center [207, 182] width 172 height 14
click at [145, 181] on input "text" at bounding box center [207, 182] width 172 height 14
type input "ANDREA BROWN"
click at [129, 243] on button "Save" at bounding box center [136, 246] width 31 height 19
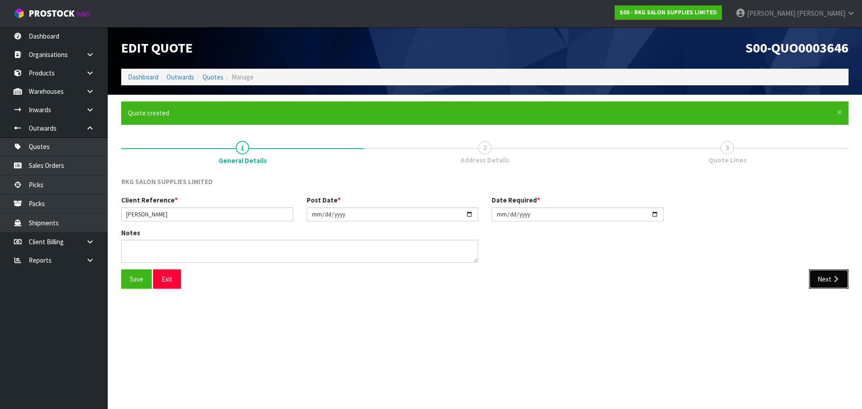
click at [829, 280] on button "Next" at bounding box center [829, 278] width 40 height 19
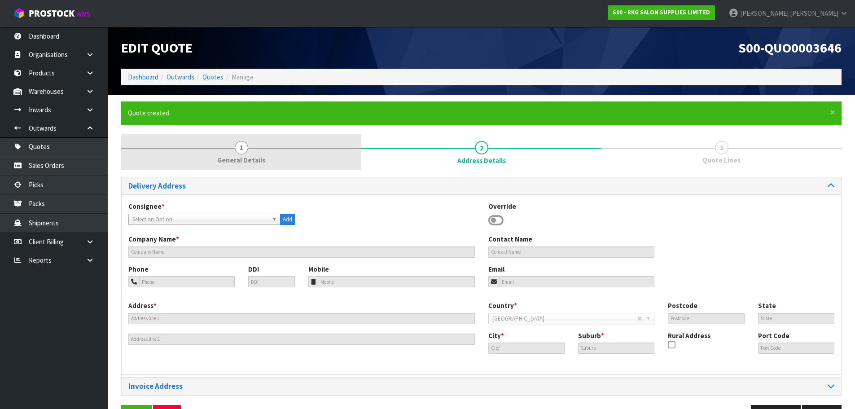
click at [234, 149] on link "1 General Details" at bounding box center [241, 151] width 240 height 35
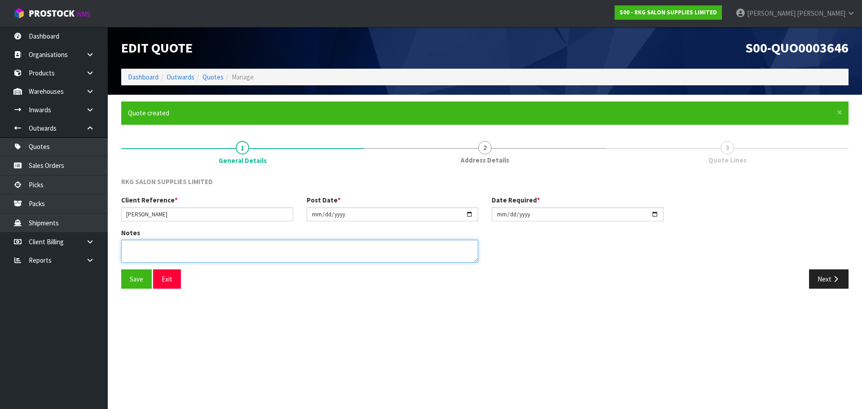
click at [163, 252] on textarea at bounding box center [299, 251] width 357 height 23
type textarea "BEAUTY BED ASSEMBLED"
click at [126, 275] on button "Save" at bounding box center [136, 278] width 31 height 19
click at [822, 283] on button "Next" at bounding box center [829, 278] width 40 height 19
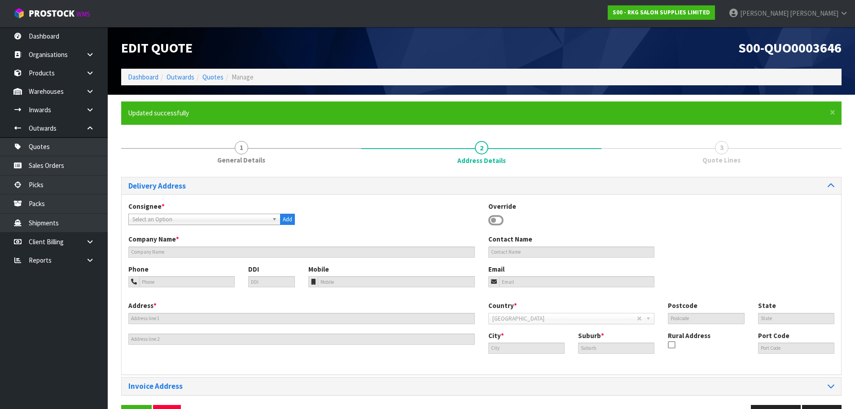
click at [501, 220] on icon at bounding box center [495, 220] width 15 height 13
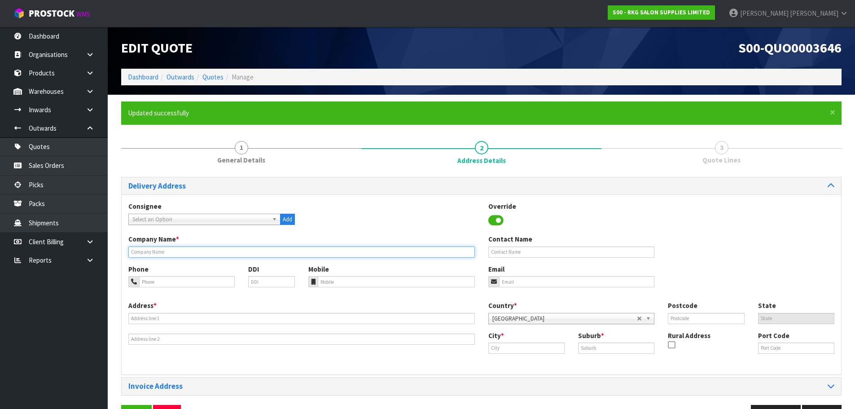
click at [151, 251] on input "text" at bounding box center [301, 251] width 347 height 11
type input "SPECSAVERS BLENHEIM"
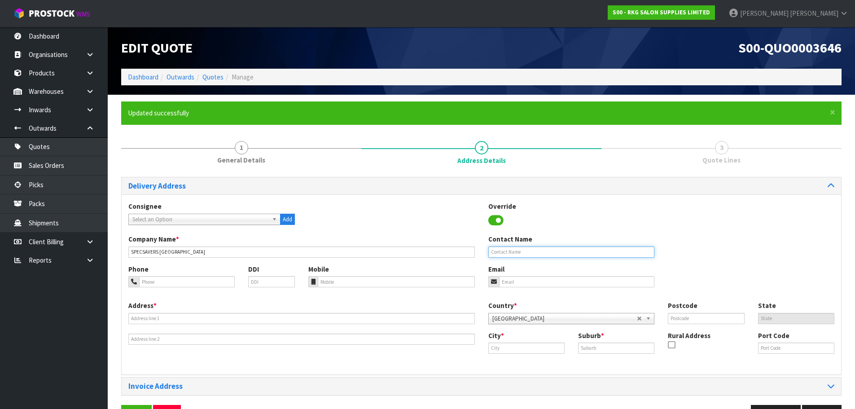
click at [502, 253] on input "text" at bounding box center [571, 251] width 167 height 11
type input "ANDREA BROWN"
click at [168, 286] on input "tel" at bounding box center [187, 281] width 96 height 11
drag, startPoint x: 160, startPoint y: 281, endPoint x: 144, endPoint y: 279, distance: 15.9
click at [144, 279] on input "03-577-9644" at bounding box center [187, 281] width 96 height 11
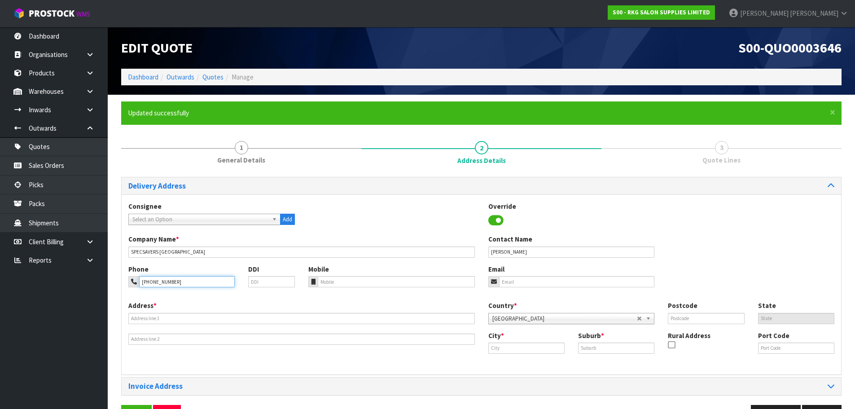
type input "03-577-9644"
drag, startPoint x: 507, startPoint y: 281, endPoint x: 500, endPoint y: 281, distance: 7.2
click at [507, 281] on input "email" at bounding box center [577, 281] width 156 height 11
paste input "Andrea.Brown@specsavers.com"
type input "Andrea.Brown@specsavers.com"
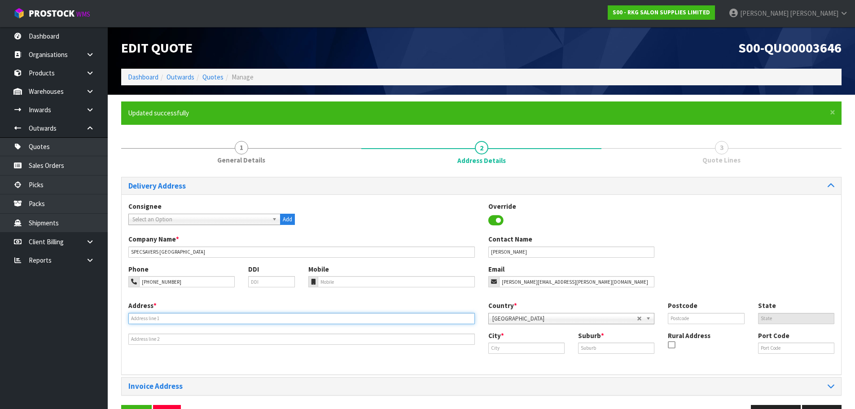
click at [150, 316] on input "text" at bounding box center [301, 318] width 347 height 11
type input "67 MARKET ST"
click at [502, 348] on input "text" at bounding box center [526, 348] width 76 height 11
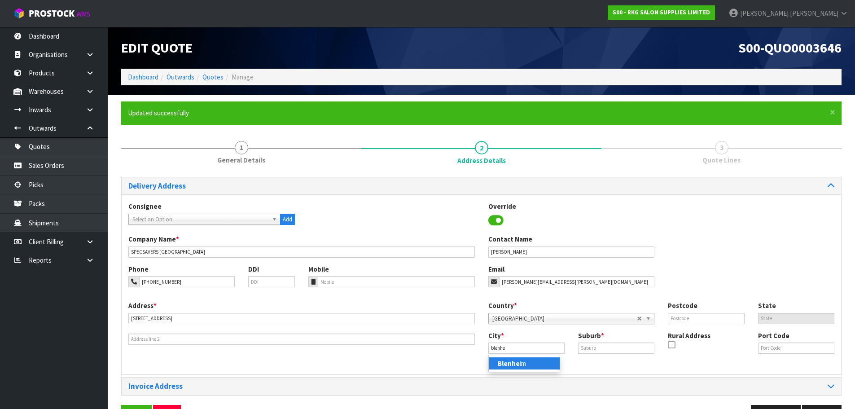
click at [504, 365] on strong "Blenhe" at bounding box center [509, 363] width 22 height 9
type input "Blenheim"
click at [591, 352] on input "text" at bounding box center [616, 348] width 76 height 11
type input "BLENHEIM"
click at [689, 318] on input "text" at bounding box center [706, 318] width 76 height 11
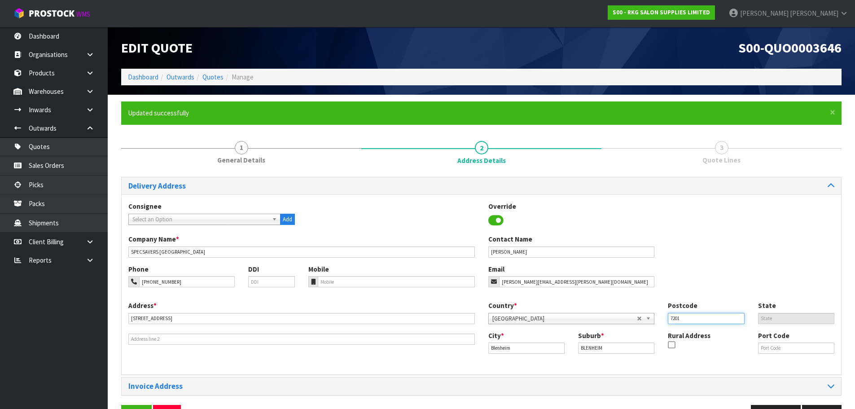
type input "7201"
click at [689, 274] on div "Phone 03-577-9644 DDI Mobile Email Andrea.Brown@specsavers.com" at bounding box center [482, 282] width 720 height 36
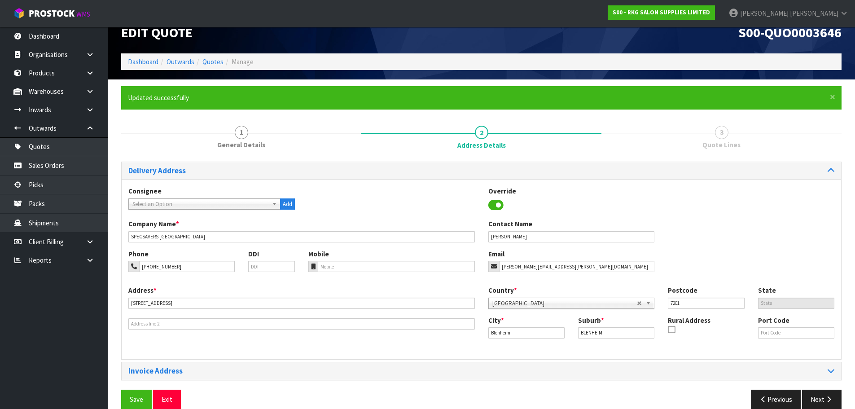
scroll to position [29, 0]
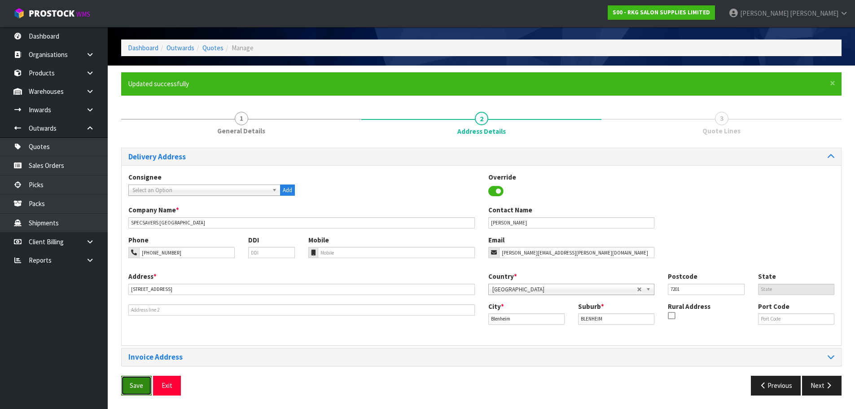
click at [134, 387] on button "Save" at bounding box center [136, 385] width 31 height 19
click at [825, 391] on button "Next" at bounding box center [822, 385] width 40 height 19
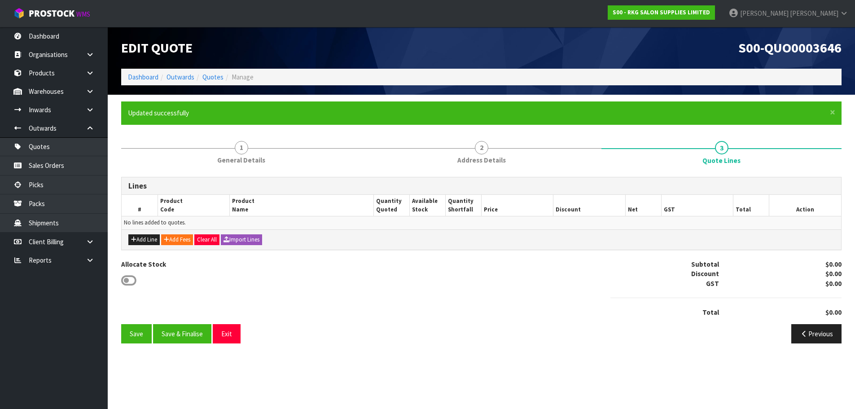
scroll to position [0, 0]
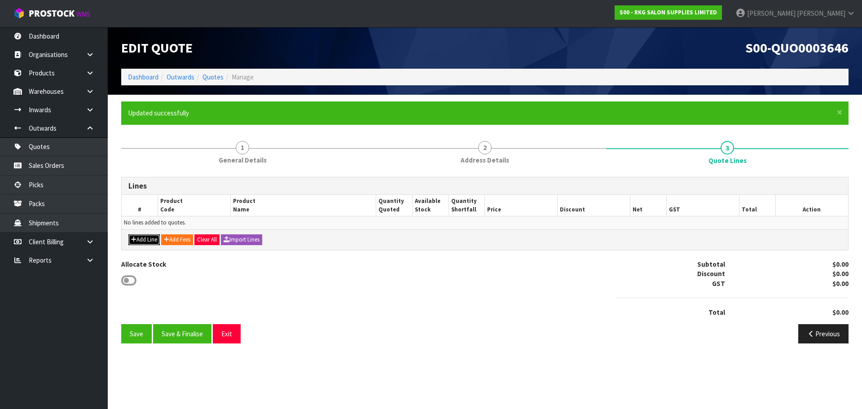
click at [144, 243] on button "Add Line" at bounding box center [143, 239] width 31 height 11
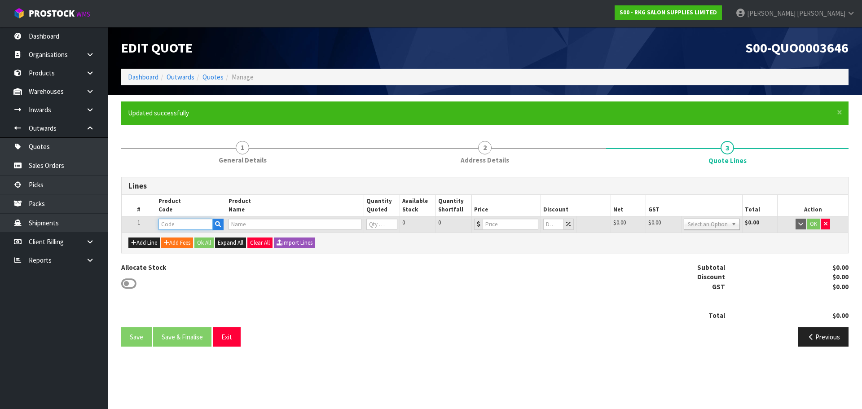
click at [183, 228] on input "text" at bounding box center [185, 224] width 54 height 11
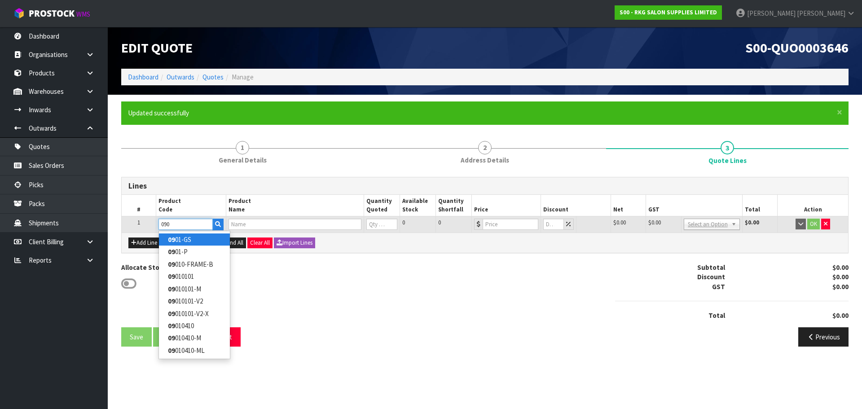
type input "0909"
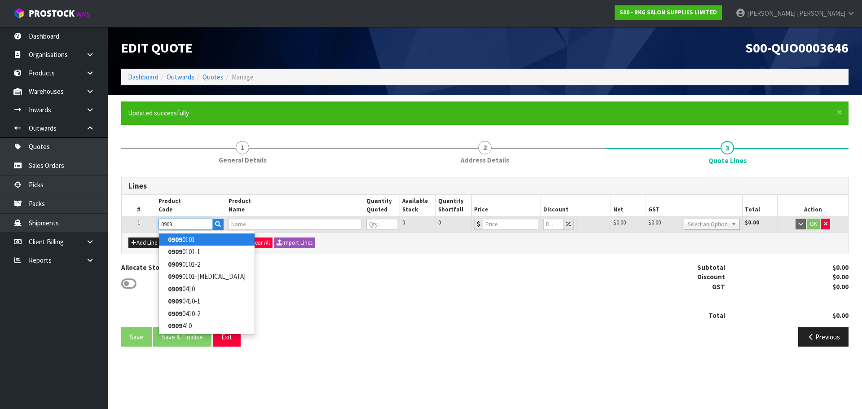
drag, startPoint x: 180, startPoint y: 225, endPoint x: 155, endPoint y: 225, distance: 24.2
click at [155, 225] on tr "1 0909 0 0 $0.00 $0.00 $0.00 No GST 15% GST Zero Rated Select an Option $0.00 OK" at bounding box center [485, 224] width 726 height 16
type input "09090101"
click at [184, 240] on strong "09090101" at bounding box center [182, 239] width 29 height 9
type input "09090101"
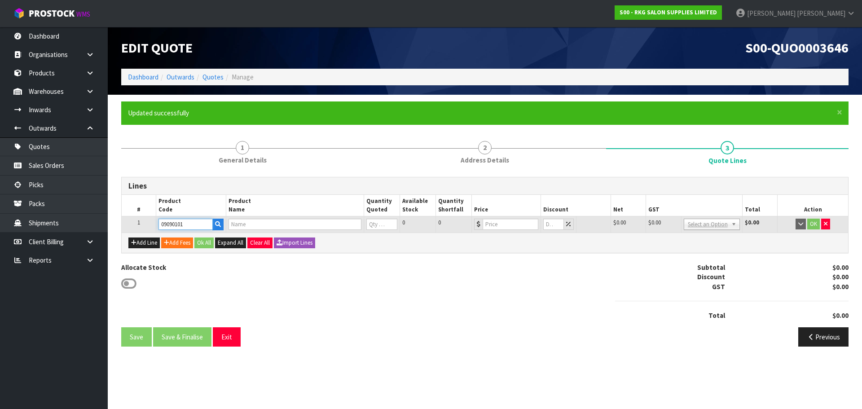
type input "WELLINGTON 360 HYDRAULIC BEAUTY BED - BLACK"
type input "0"
type input "773"
type input "0"
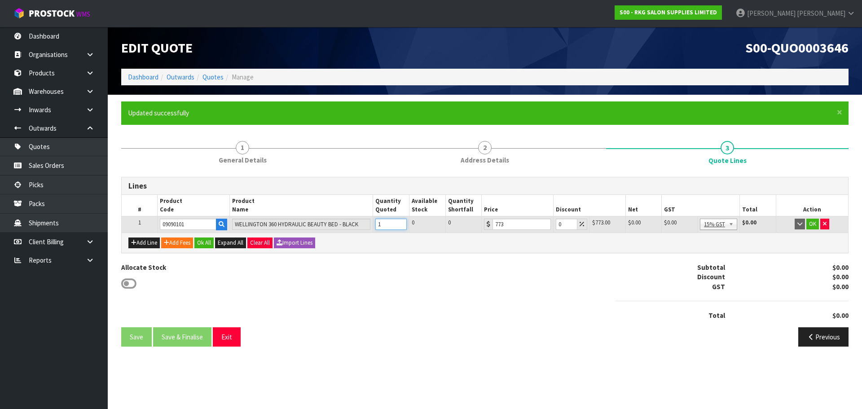
type input "1"
click at [401, 222] on input "1" at bounding box center [390, 224] width 31 height 11
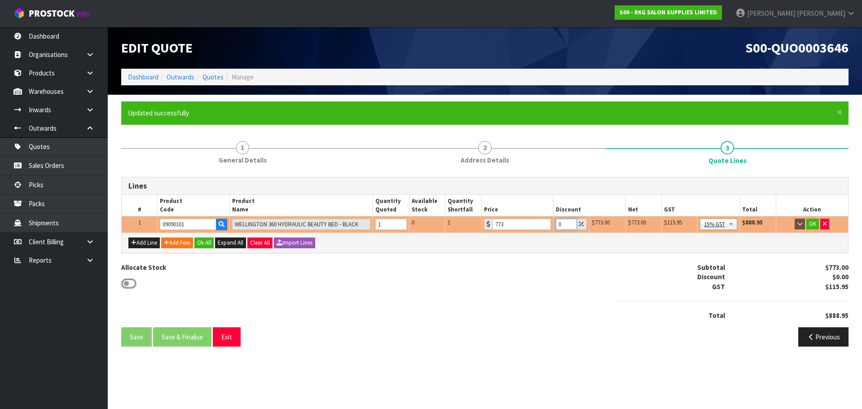
drag, startPoint x: 563, startPoint y: 221, endPoint x: 550, endPoint y: 222, distance: 12.2
click at [550, 222] on tr "1 09090101 WELLINGTON 360 HYDRAULIC BEAUTY BED - BLACK 1 0 1 773 0 $773.00 $0.0…" at bounding box center [485, 224] width 726 height 16
type input "5"
type input "4"
type input "3"
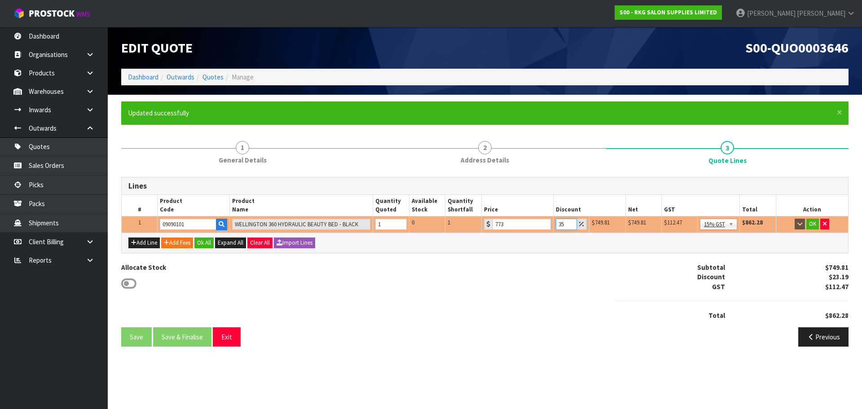
type input "3"
type input "0"
drag, startPoint x: 514, startPoint y: 224, endPoint x: 485, endPoint y: 223, distance: 28.7
click at [485, 223] on div "773" at bounding box center [517, 224] width 67 height 11
type input "500"
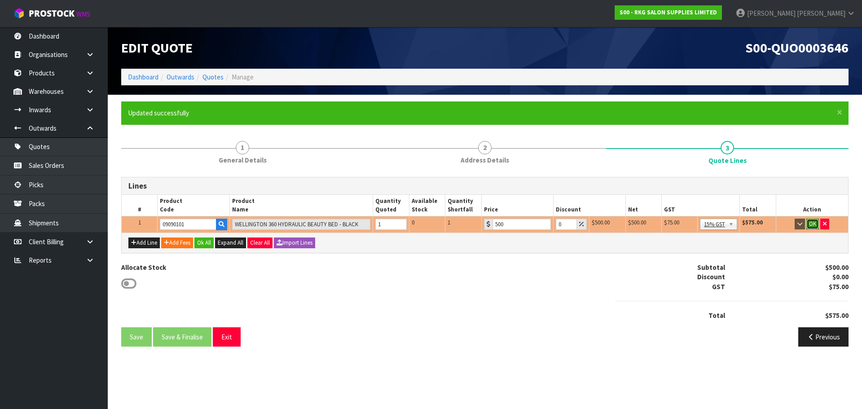
click at [814, 224] on button "OK" at bounding box center [812, 224] width 13 height 11
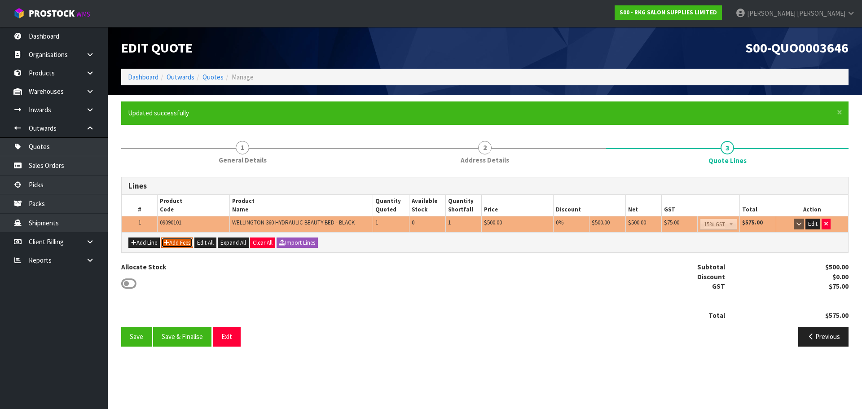
click at [176, 244] on button "Add Fees" at bounding box center [177, 243] width 32 height 11
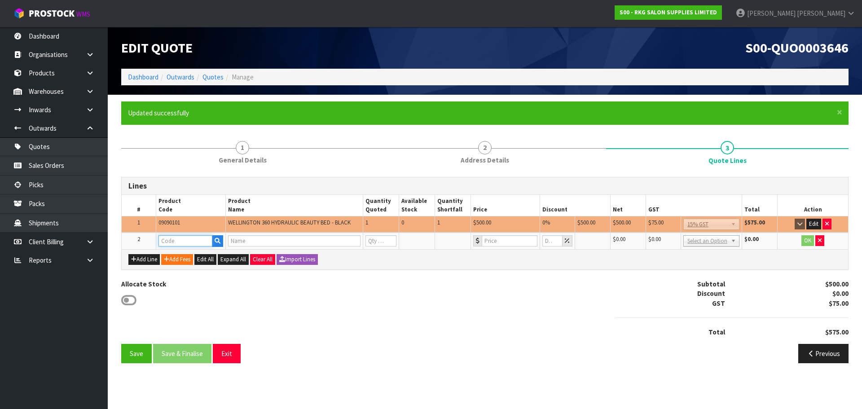
click at [173, 243] on input "text" at bounding box center [185, 240] width 54 height 11
type input "FRE"
click at [173, 254] on strong "FRE" at bounding box center [173, 256] width 11 height 9
type input "FREIGHT"
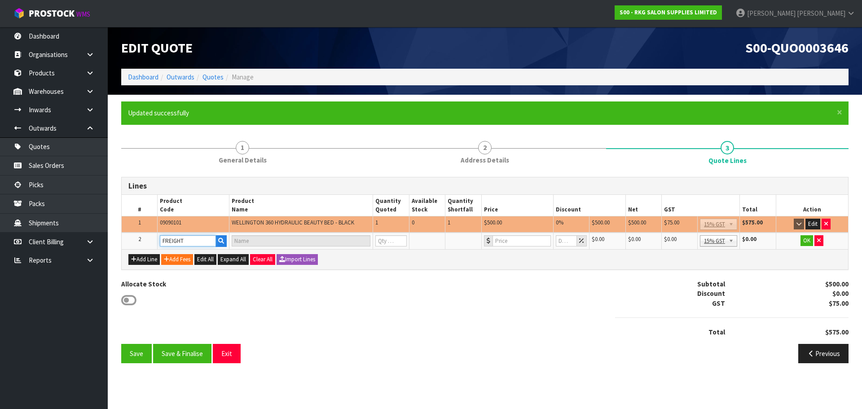
type input "FREIGHT FEE"
type input "1"
type input "0"
drag, startPoint x: 510, startPoint y: 240, endPoint x: 488, endPoint y: 242, distance: 22.1
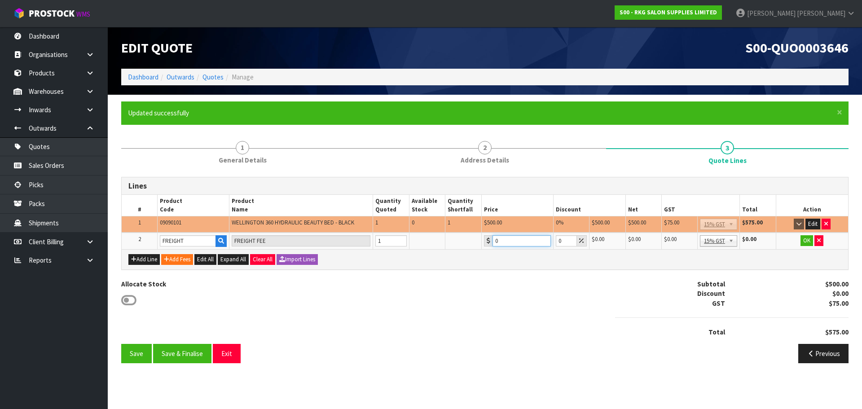
click at [488, 242] on div "0" at bounding box center [517, 240] width 67 height 11
type input "266.71"
click at [805, 242] on button "OK" at bounding box center [807, 240] width 13 height 11
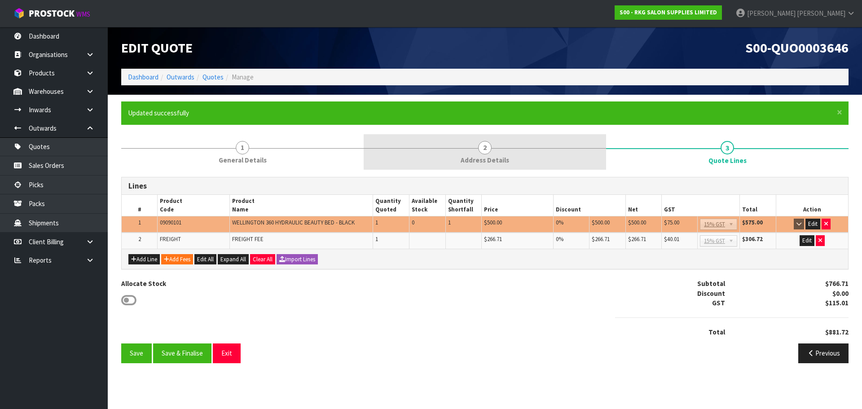
click at [489, 146] on span "2" at bounding box center [484, 147] width 13 height 13
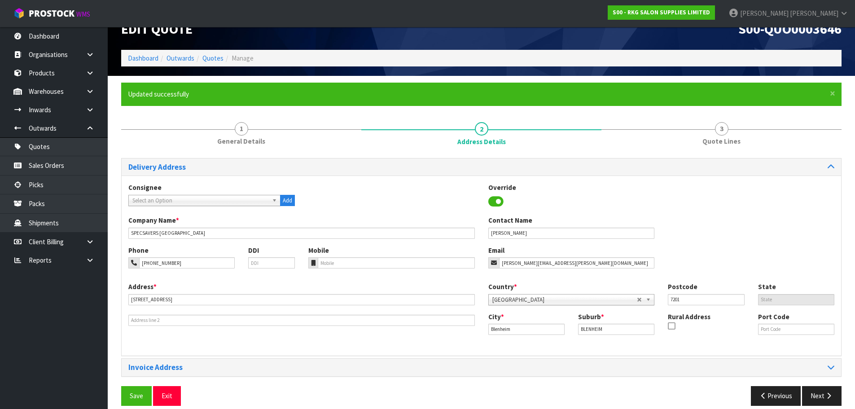
scroll to position [29, 0]
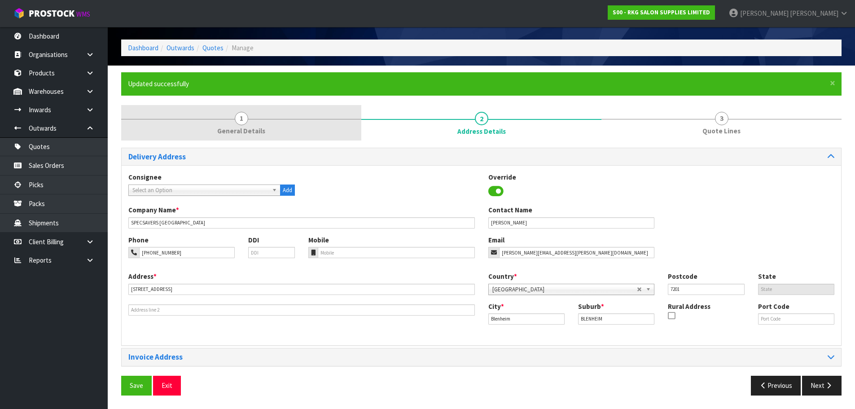
click at [235, 118] on span "1" at bounding box center [241, 118] width 13 height 13
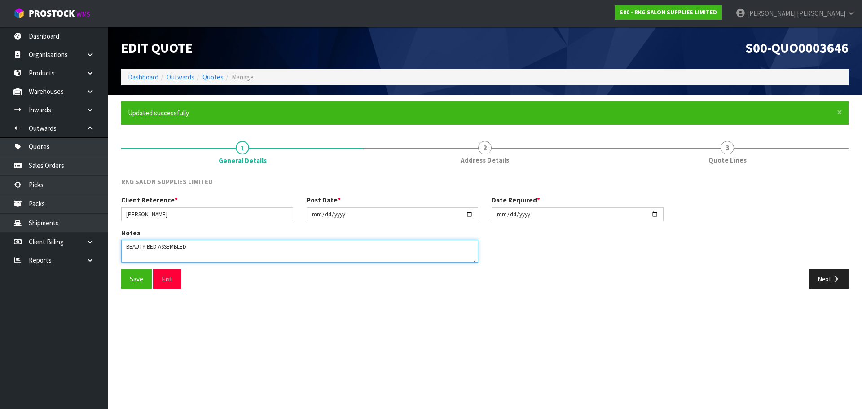
click at [159, 248] on textarea at bounding box center [299, 251] width 357 height 23
type textarea "BEAUTY BED EX SHOWROOM (ASSEMBLED)"
click at [135, 284] on button "Save" at bounding box center [136, 278] width 31 height 19
click at [824, 279] on button "Next" at bounding box center [829, 278] width 40 height 19
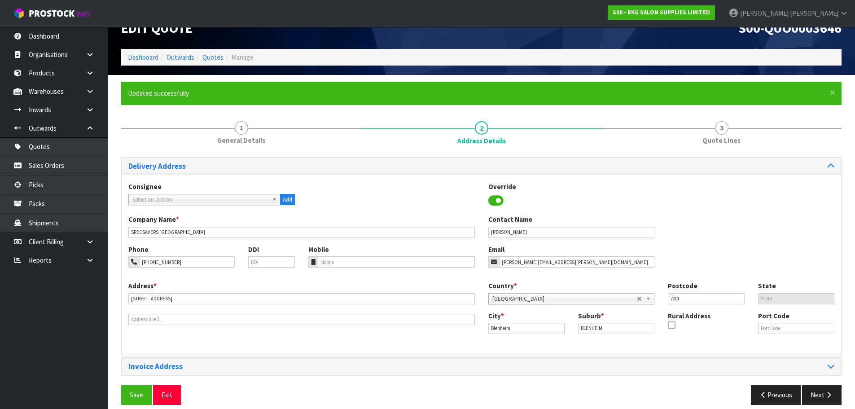
scroll to position [29, 0]
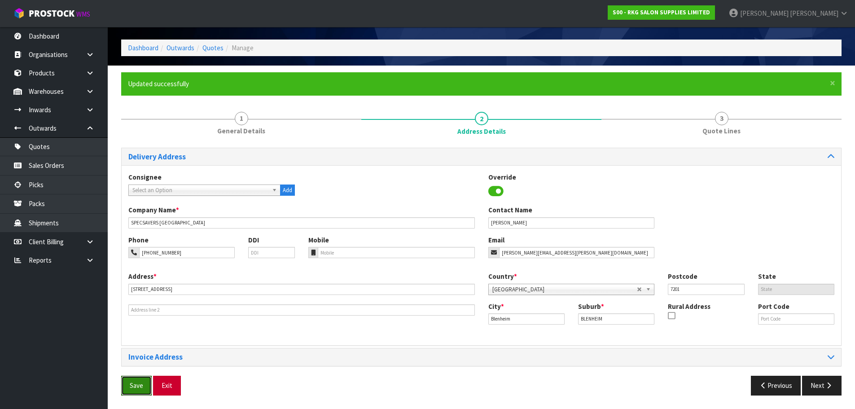
drag, startPoint x: 138, startPoint y: 384, endPoint x: 167, endPoint y: 376, distance: 30.3
click at [138, 384] on button "Save" at bounding box center [136, 385] width 31 height 19
click at [828, 387] on icon "button" at bounding box center [829, 385] width 9 height 7
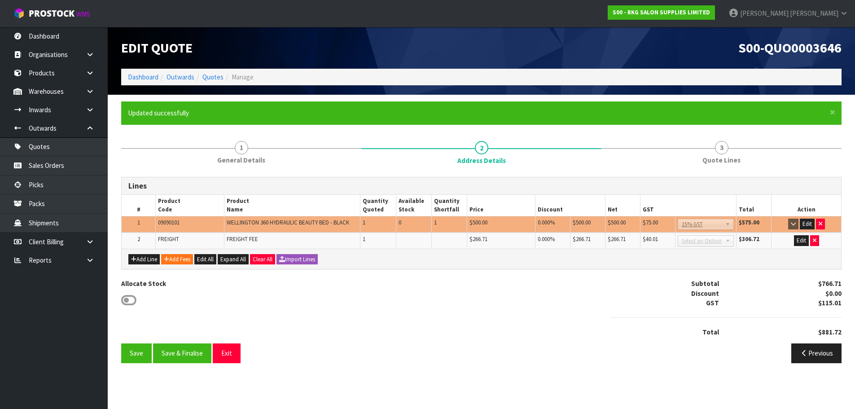
scroll to position [0, 0]
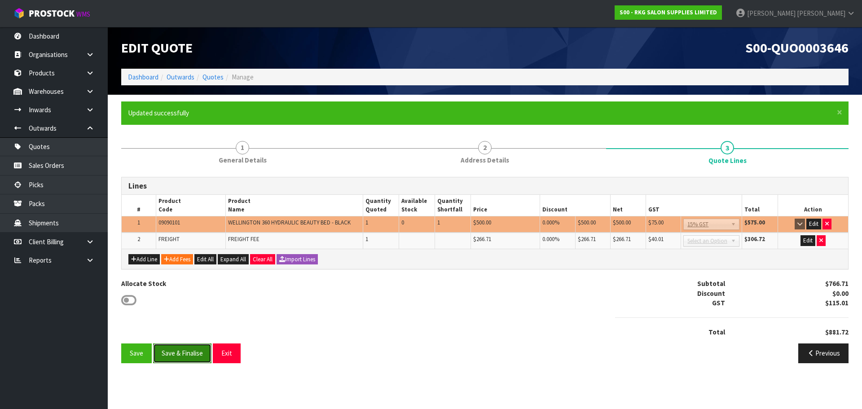
click at [187, 353] on button "Save & Finalise" at bounding box center [182, 352] width 58 height 19
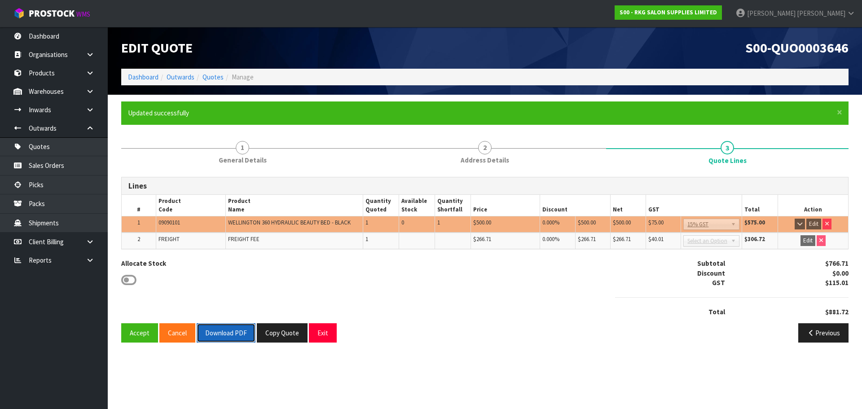
click at [211, 331] on button "Download PDF" at bounding box center [226, 332] width 59 height 19
click at [321, 336] on button "Exit" at bounding box center [323, 332] width 28 height 19
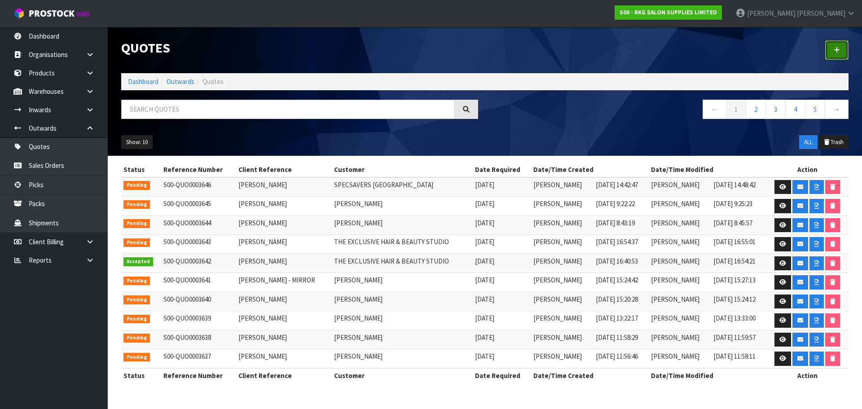
click at [841, 45] on link at bounding box center [836, 49] width 23 height 19
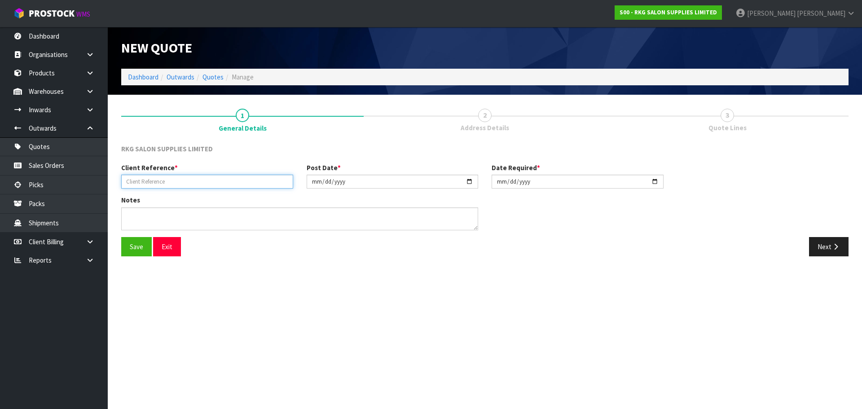
click at [210, 181] on input "text" at bounding box center [207, 182] width 172 height 14
type input "CHARMI BEAUTY"
click at [134, 248] on button "Save" at bounding box center [136, 246] width 31 height 19
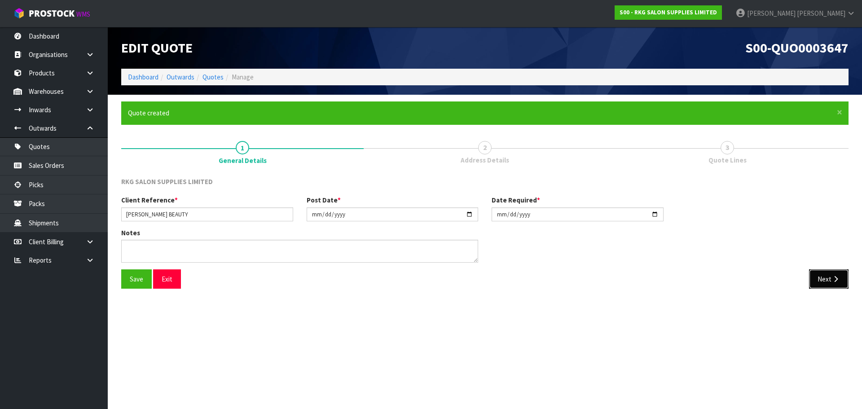
click at [822, 282] on button "Next" at bounding box center [829, 278] width 40 height 19
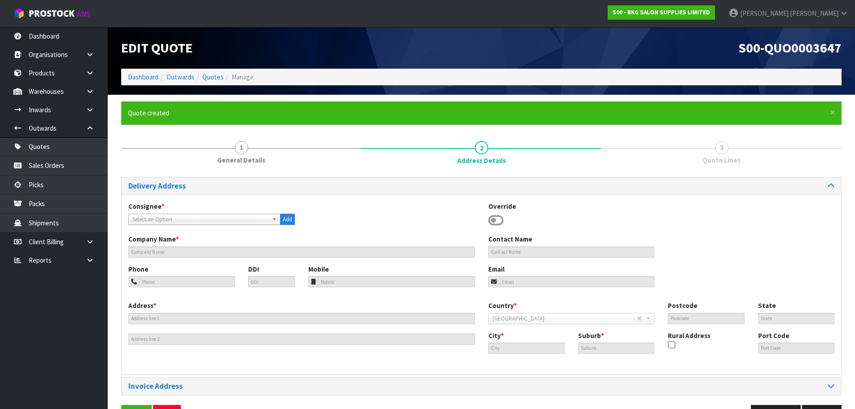
click at [500, 220] on icon at bounding box center [495, 220] width 15 height 13
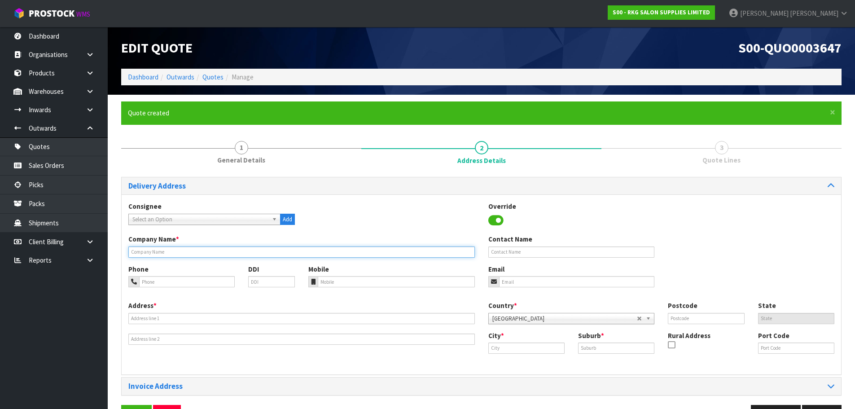
click at [224, 255] on input "text" at bounding box center [301, 251] width 347 height 11
type input "CHARMI BEAUTY"
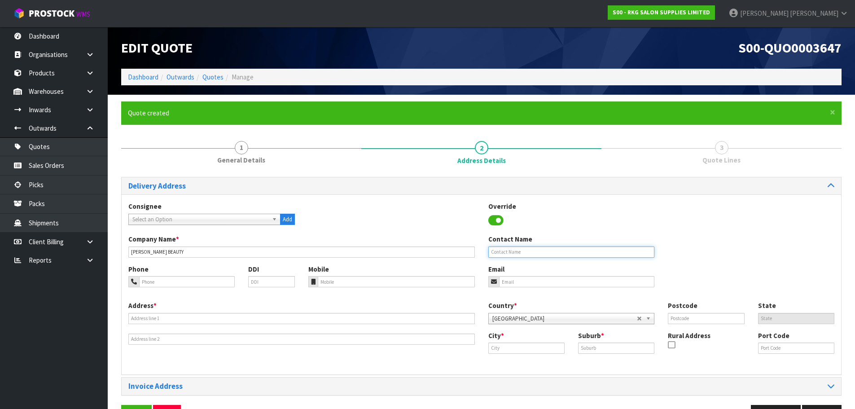
click at [507, 255] on input "text" at bounding box center [571, 251] width 167 height 11
type input "CHARMI"
click at [193, 284] on input "tel" at bounding box center [187, 281] width 96 height 11
type input "022-123-0272"
click at [519, 282] on input "email" at bounding box center [577, 281] width 156 height 11
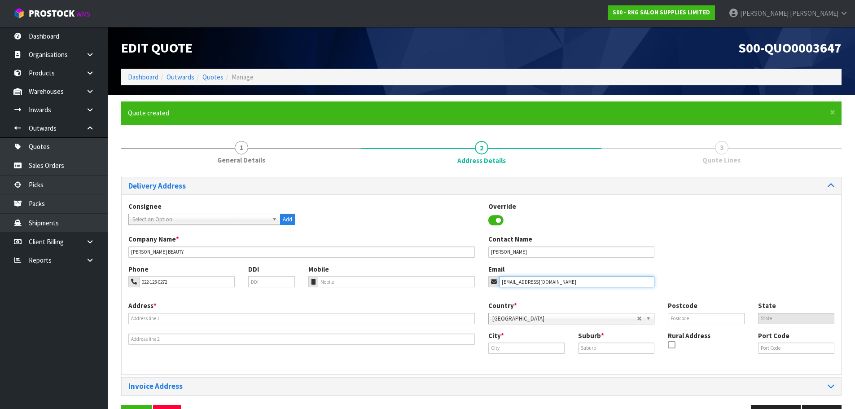
type input "pettan22@yahoo.com"
click at [233, 320] on input "text" at bounding box center [301, 318] width 347 height 11
type input "1246 TUTANEKAI ST"
click at [494, 347] on input "text" at bounding box center [526, 348] width 76 height 11
type input "t"
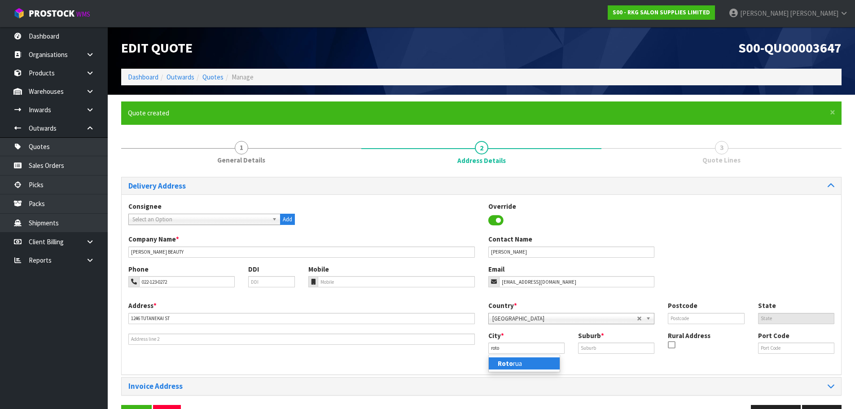
click at [508, 360] on strong "Roto" at bounding box center [505, 363] width 15 height 9
type input "Rotorua"
click at [587, 350] on input "text" at bounding box center [616, 348] width 76 height 11
type input "ROTORUA"
click at [713, 315] on input "text" at bounding box center [706, 318] width 76 height 11
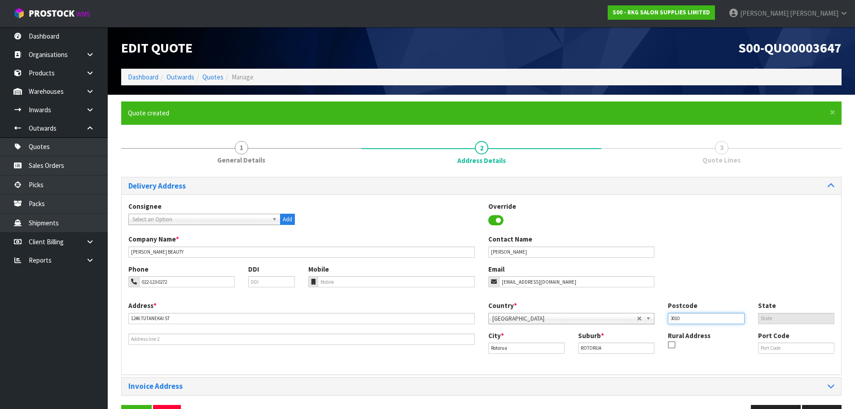
type input "3010"
click at [700, 286] on div "Phone 022-123-0272 DDI Mobile Email pettan22@yahoo.com" at bounding box center [482, 282] width 720 height 36
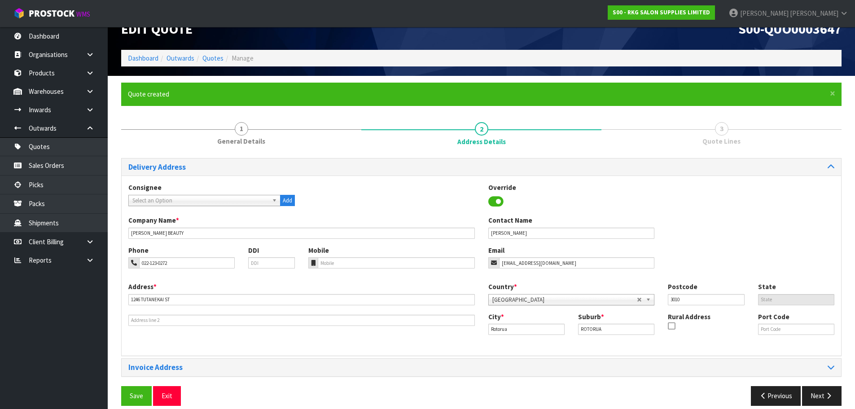
scroll to position [29, 0]
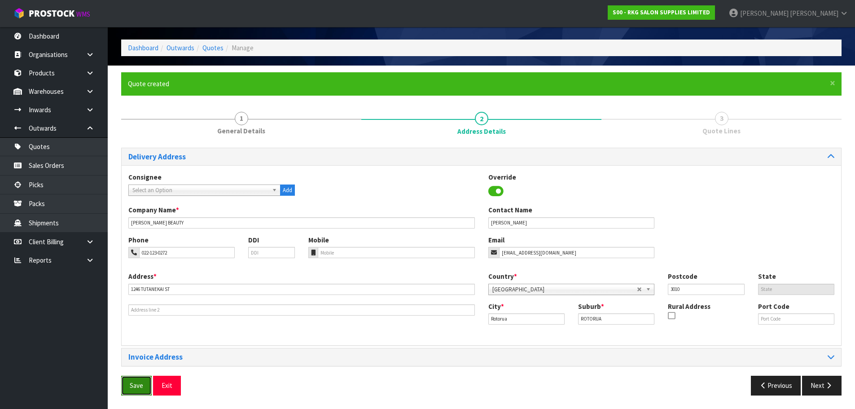
click at [136, 387] on button "Save" at bounding box center [136, 385] width 31 height 19
click at [819, 387] on button "Next" at bounding box center [822, 385] width 40 height 19
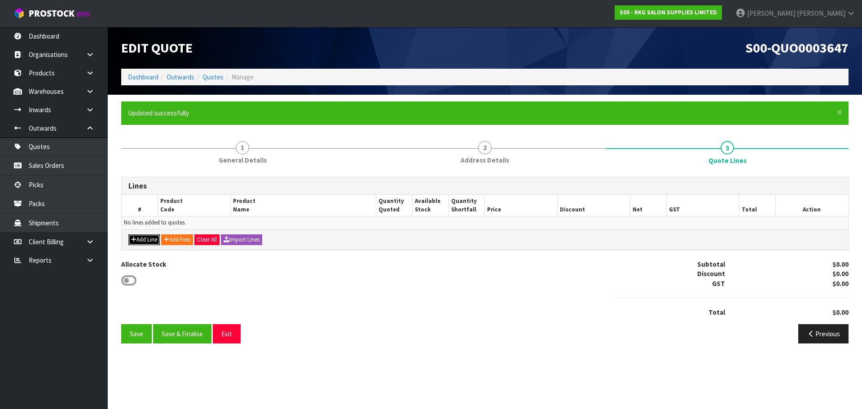
click at [145, 240] on button "Add Line" at bounding box center [143, 239] width 31 height 11
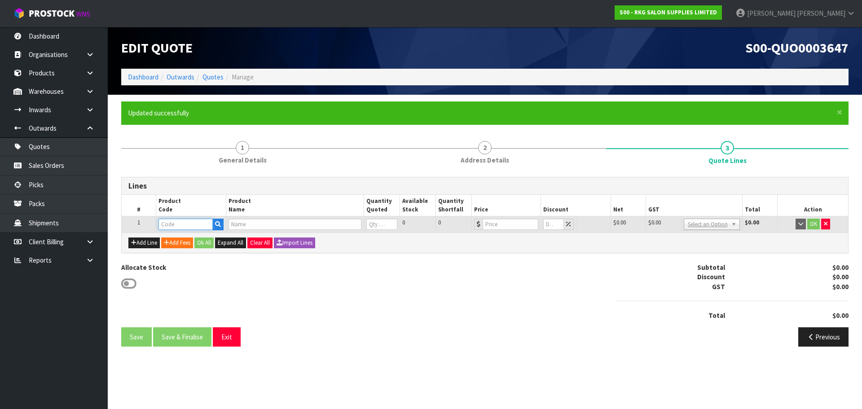
click at [176, 226] on input "text" at bounding box center [185, 224] width 54 height 11
click at [165, 219] on input "text" at bounding box center [185, 224] width 54 height 11
type input "02090102"
type input "WOLLONGONG SALON CHAIR BLACK"
type input "0"
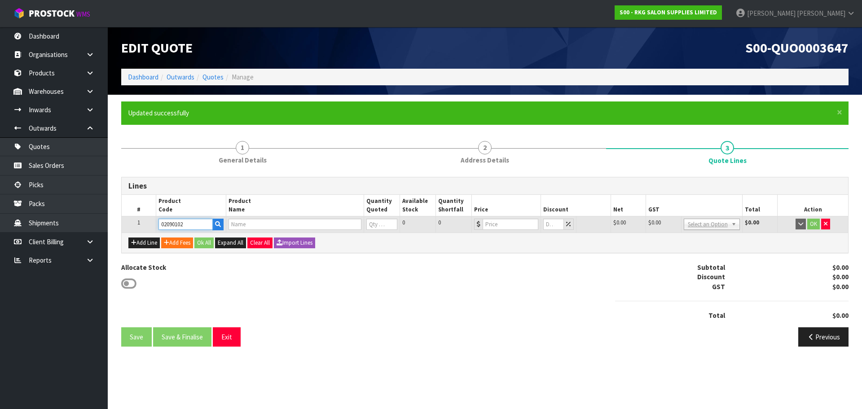
type input "795"
type input "0"
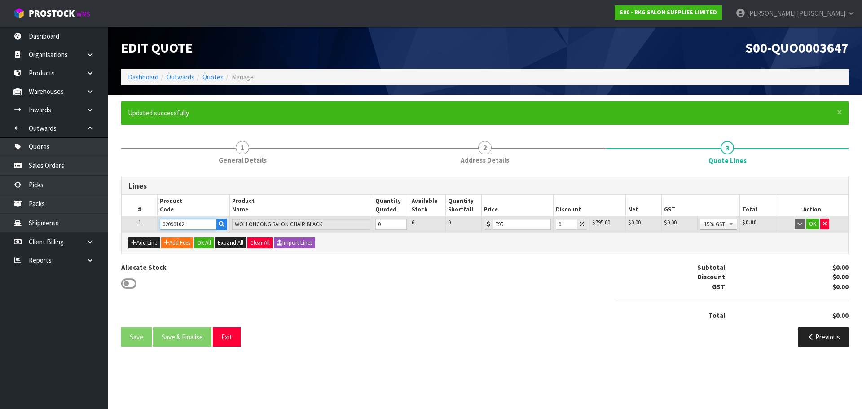
type input "02090102"
type input "1"
click at [400, 223] on input "1" at bounding box center [390, 224] width 31 height 11
click at [812, 226] on button "OK" at bounding box center [812, 224] width 13 height 11
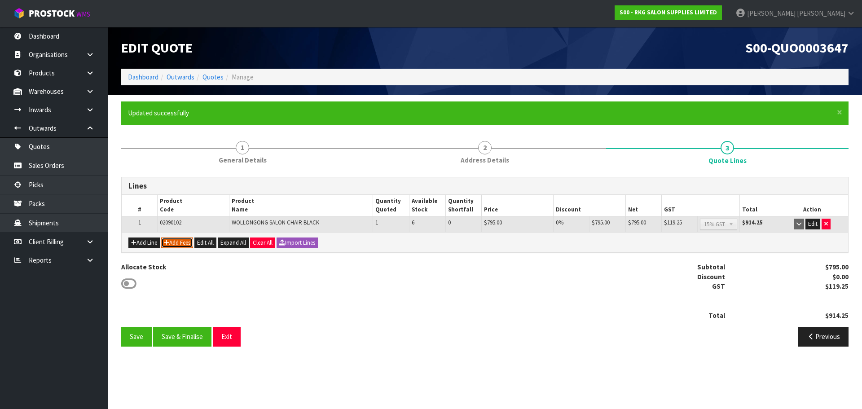
click at [182, 244] on button "Add Fees" at bounding box center [177, 243] width 32 height 11
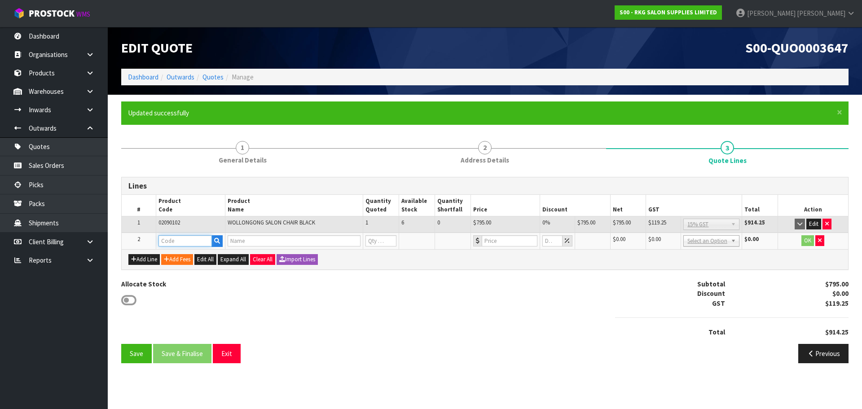
click at [182, 239] on input "text" at bounding box center [185, 240] width 54 height 11
type input "FRE"
click at [205, 252] on link "FRE IGHT" at bounding box center [194, 256] width 71 height 12
type input "FREIGHT"
type input "FREIGHT FEE"
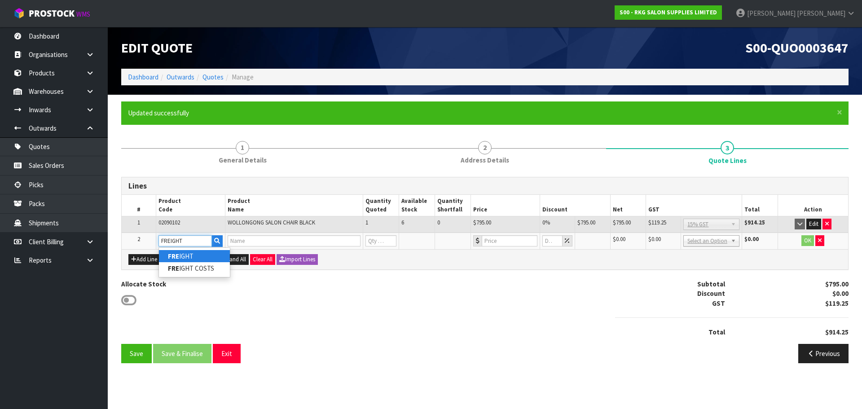
type input "1"
type input "0"
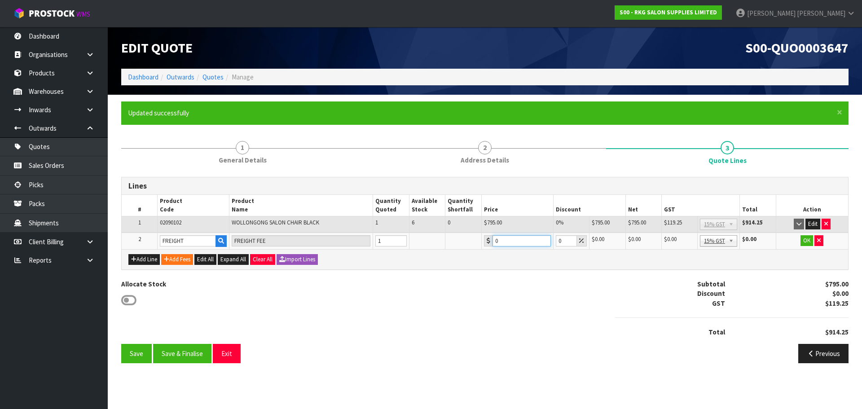
click at [494, 239] on input "0" at bounding box center [522, 240] width 58 height 11
type input "88.6"
click at [806, 239] on button "OK" at bounding box center [807, 240] width 13 height 11
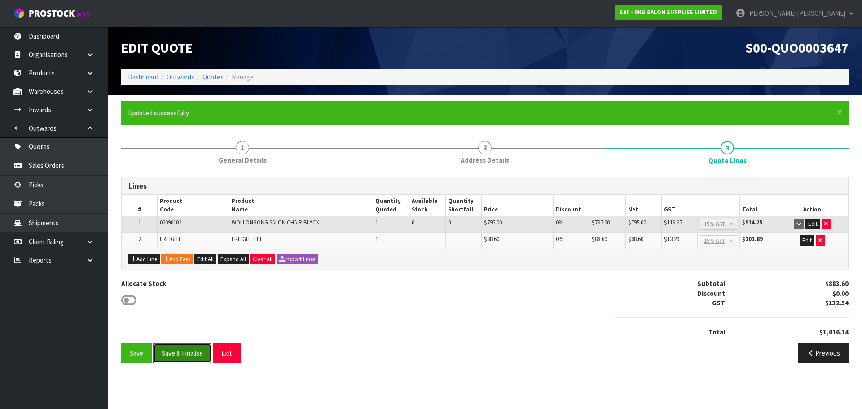
click at [188, 355] on button "Save & Finalise" at bounding box center [182, 352] width 58 height 19
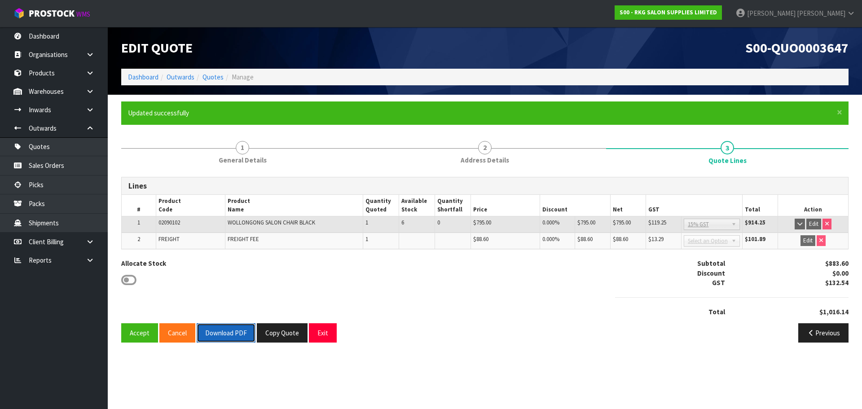
click at [240, 334] on button "Download PDF" at bounding box center [226, 332] width 59 height 19
click at [281, 332] on button "Copy Quote" at bounding box center [282, 332] width 51 height 19
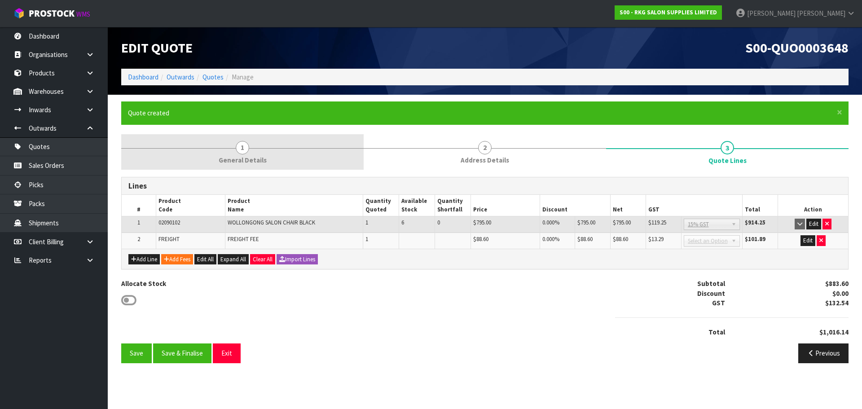
click at [241, 150] on span "1" at bounding box center [242, 147] width 13 height 13
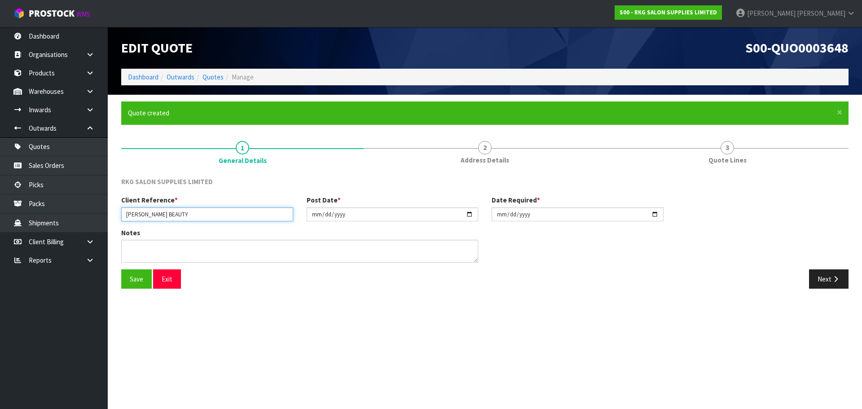
click at [178, 214] on input "CHARMI BEAUTY" at bounding box center [207, 214] width 172 height 14
type input "CHARMI BEAUTY."
click at [134, 279] on button "Save" at bounding box center [136, 278] width 31 height 19
click at [823, 280] on button "Next" at bounding box center [829, 278] width 40 height 19
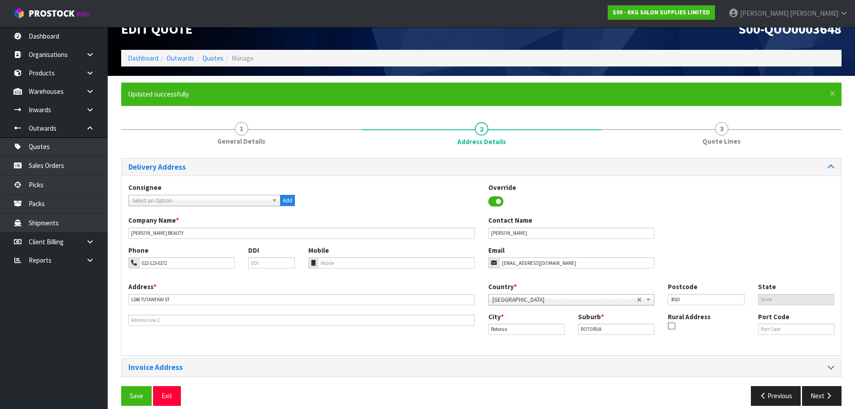
scroll to position [29, 0]
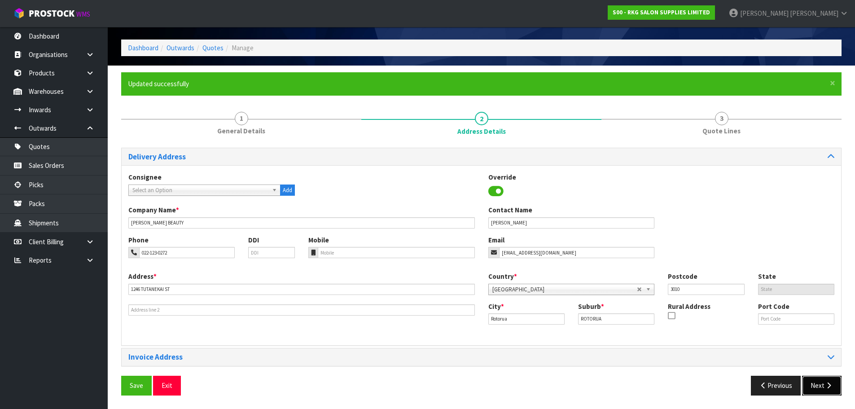
click at [820, 383] on button "Next" at bounding box center [822, 385] width 40 height 19
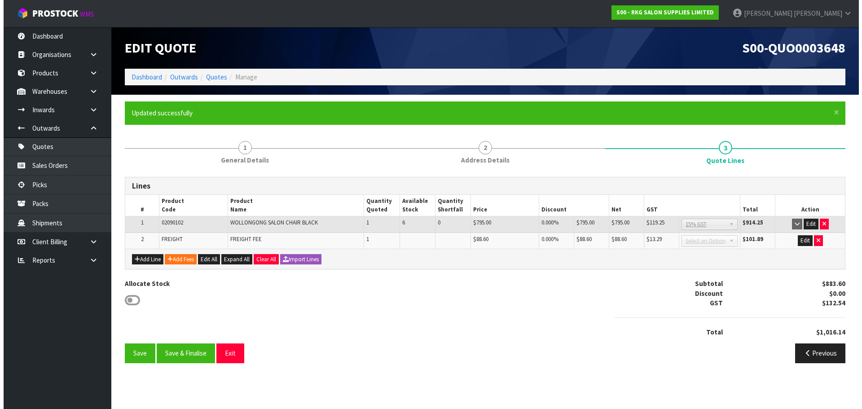
scroll to position [0, 0]
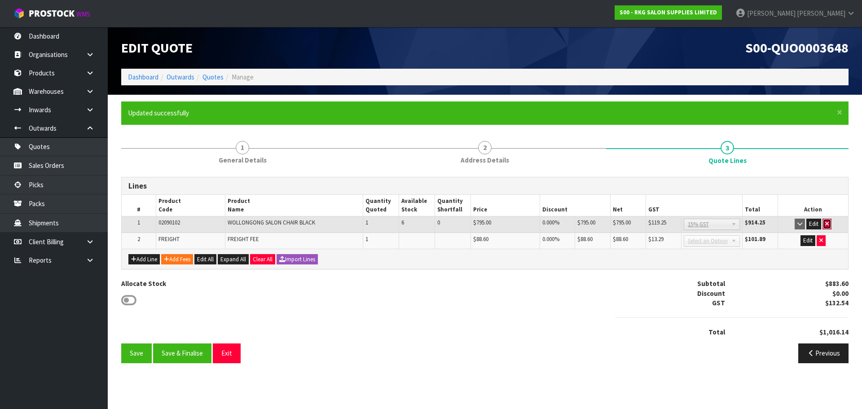
click at [827, 225] on icon "button" at bounding box center [827, 224] width 4 height 6
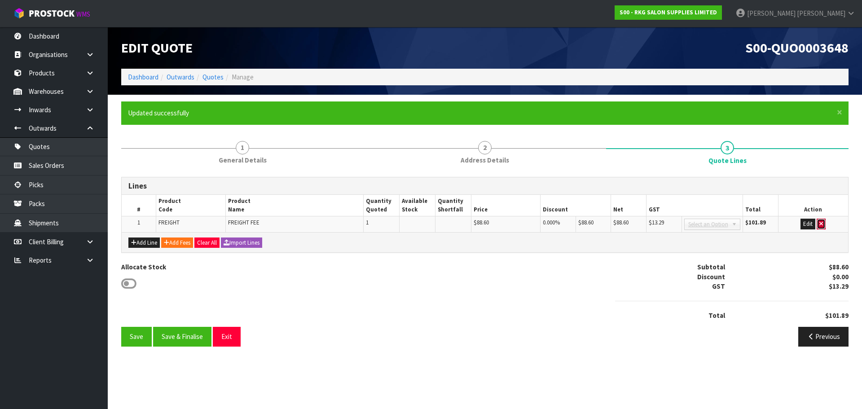
click at [825, 226] on button "button" at bounding box center [821, 224] width 9 height 11
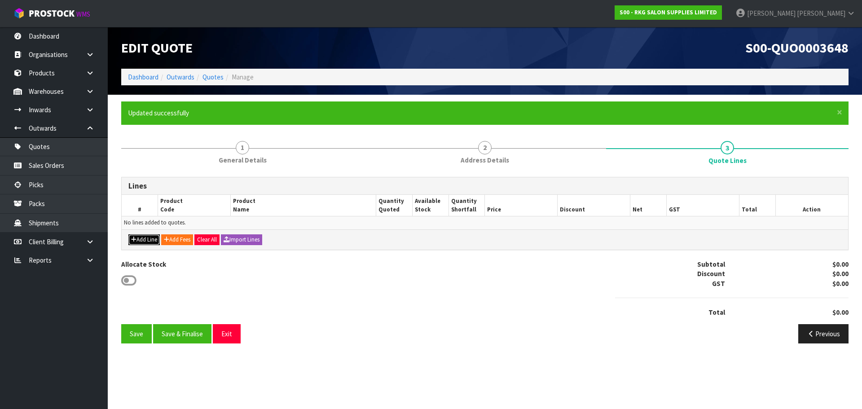
click at [152, 236] on button "Add Line" at bounding box center [143, 239] width 31 height 11
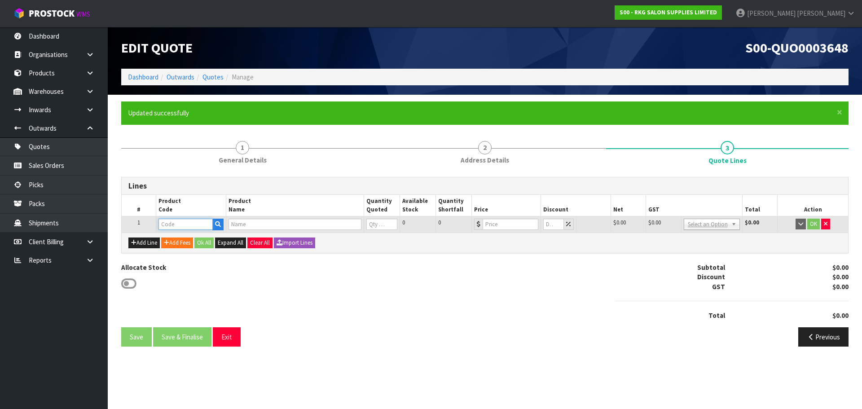
click at [191, 222] on input "text" at bounding box center [185, 224] width 54 height 11
type input "020601"
click at [191, 238] on link "020601 02" at bounding box center [194, 239] width 71 height 12
type input "02060102"
type input "BATLOW RECLINING CHAIR - BLACK"
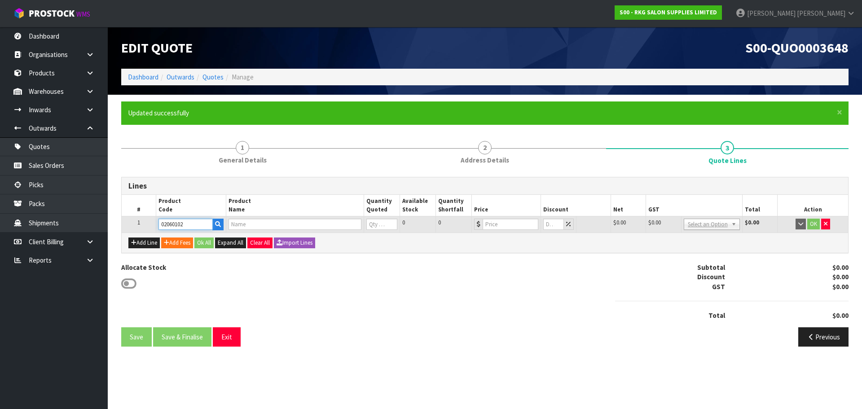
type input "0"
type input "499"
type input "0"
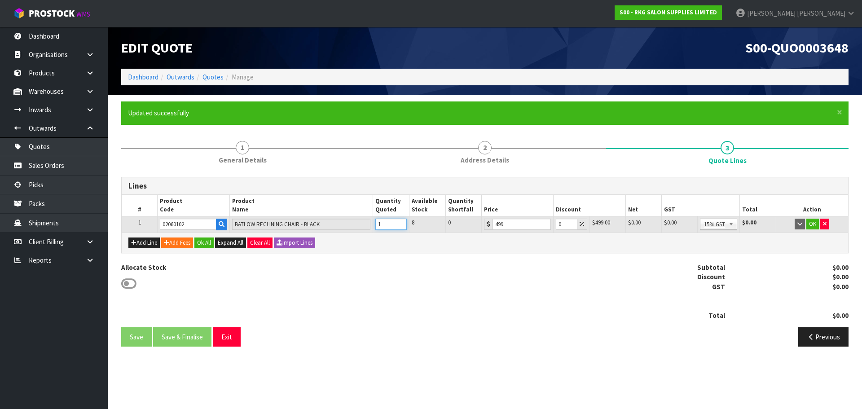
type input "1"
click at [400, 222] on input "1" at bounding box center [390, 224] width 31 height 11
click at [813, 222] on button "OK" at bounding box center [812, 224] width 13 height 11
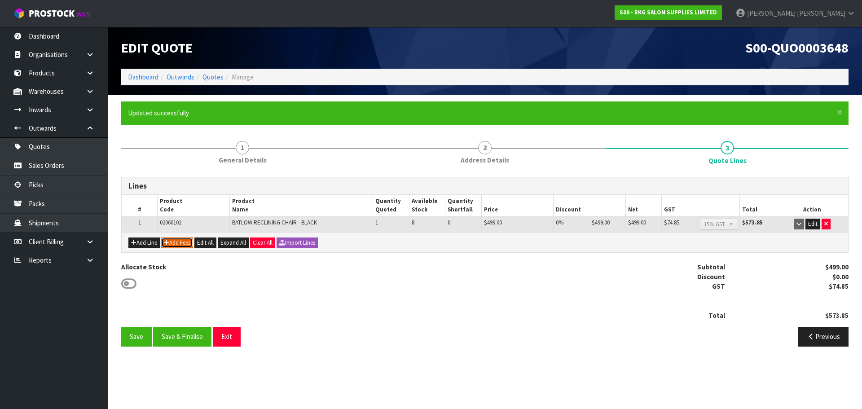
click at [173, 241] on button "Add Fees" at bounding box center [177, 243] width 32 height 11
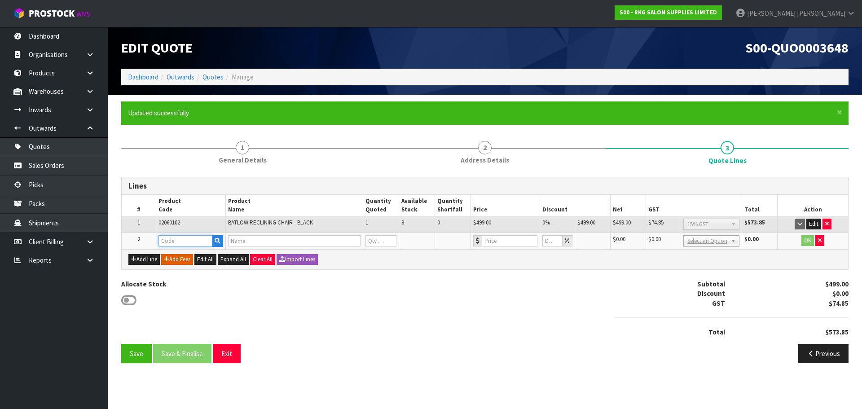
click at [173, 241] on input "text" at bounding box center [185, 240] width 54 height 11
type input "FRE"
click at [194, 255] on link "FRE IGHT" at bounding box center [194, 256] width 71 height 12
type input "FREIGHT"
type input "FREIGHT FEE"
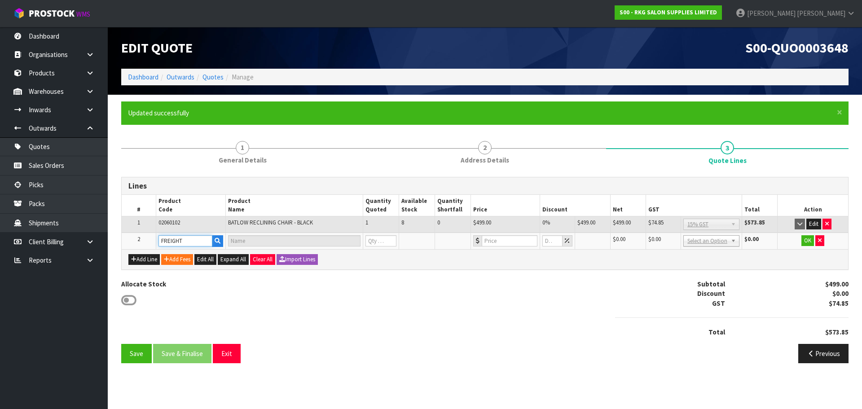
type input "1"
type input "0"
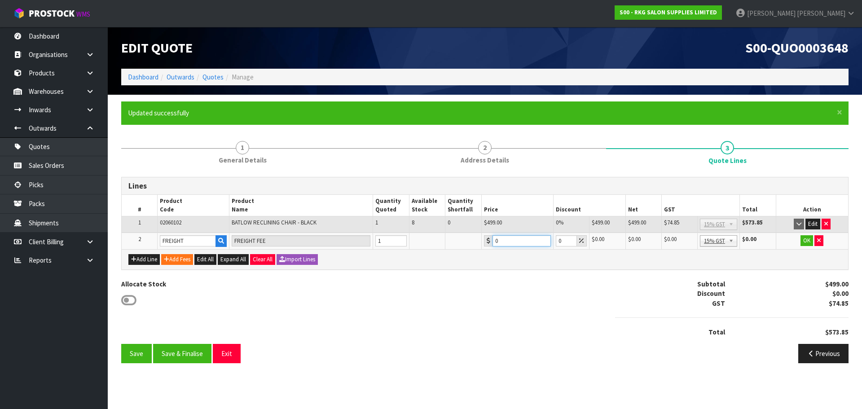
drag, startPoint x: 515, startPoint y: 243, endPoint x: 488, endPoint y: 243, distance: 26.9
click at [488, 243] on div "0" at bounding box center [517, 240] width 67 height 11
type input "88.6"
click at [805, 242] on button "OK" at bounding box center [807, 240] width 13 height 11
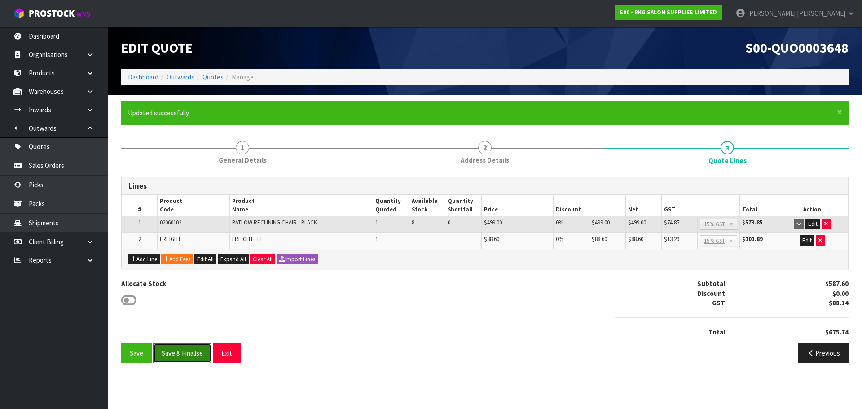
click at [179, 352] on button "Save & Finalise" at bounding box center [182, 352] width 58 height 19
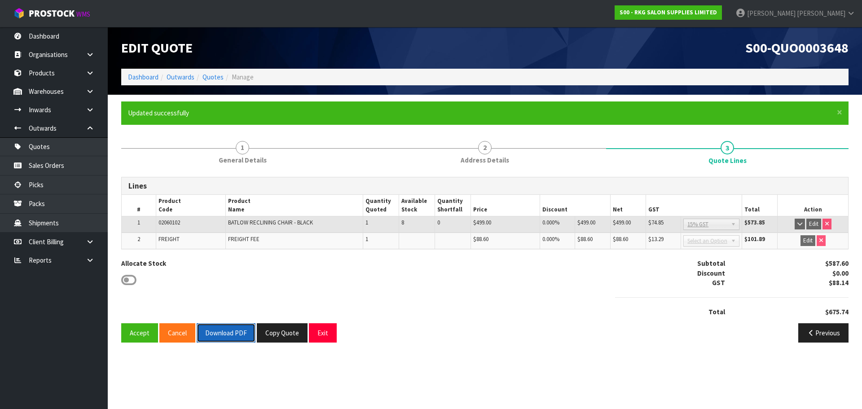
click at [233, 338] on button "Download PDF" at bounding box center [226, 332] width 59 height 19
click at [321, 336] on button "Exit" at bounding box center [323, 332] width 28 height 19
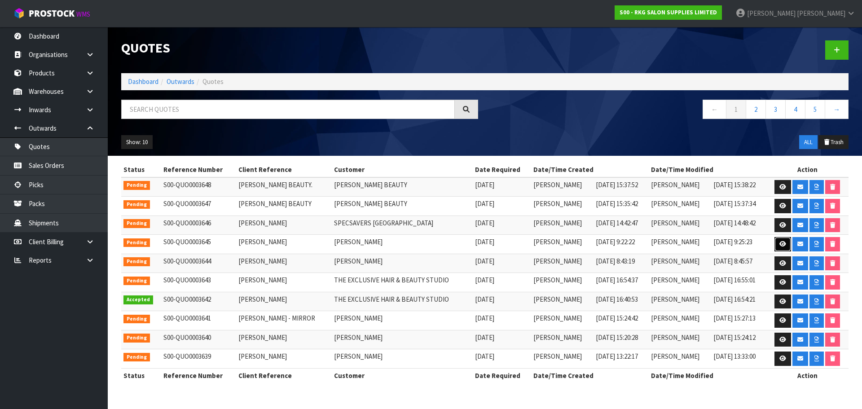
drag, startPoint x: 780, startPoint y: 244, endPoint x: 772, endPoint y: 245, distance: 8.6
click at [781, 244] on icon at bounding box center [782, 244] width 7 height 6
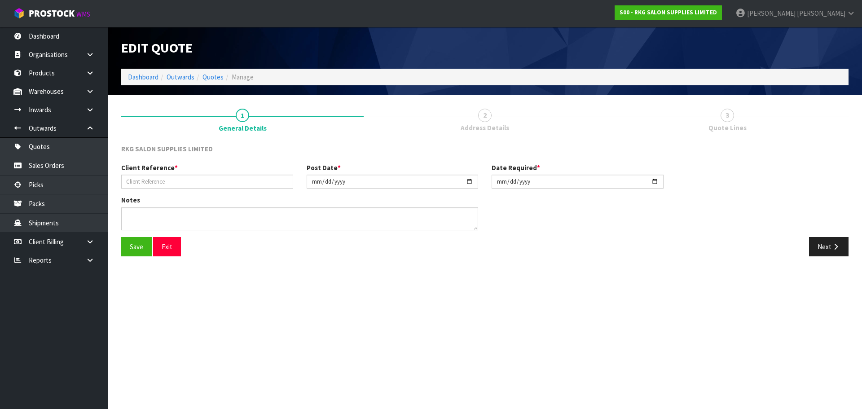
type input "LUCY GIBSON"
type input "[DATE]"
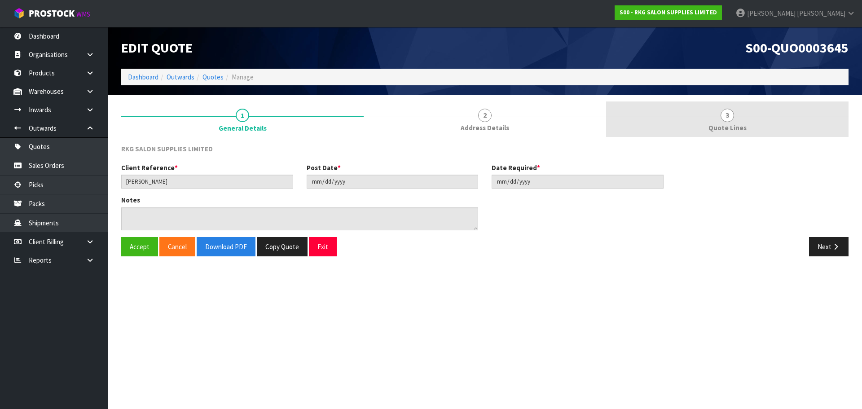
click at [726, 119] on span "3" at bounding box center [727, 115] width 13 height 13
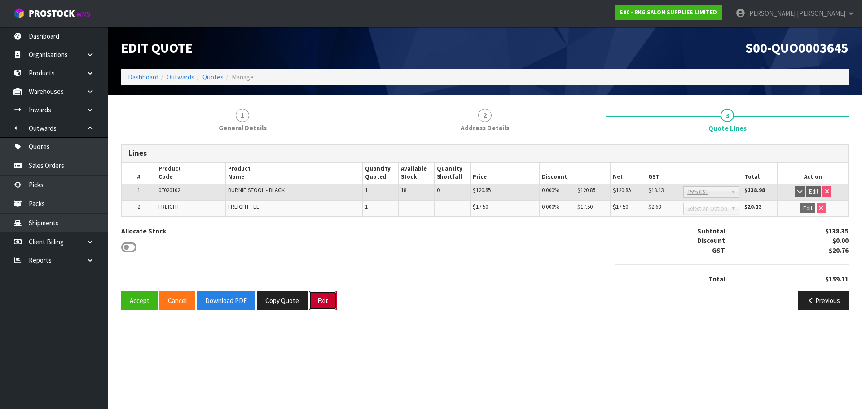
click at [325, 299] on button "Exit" at bounding box center [323, 300] width 28 height 19
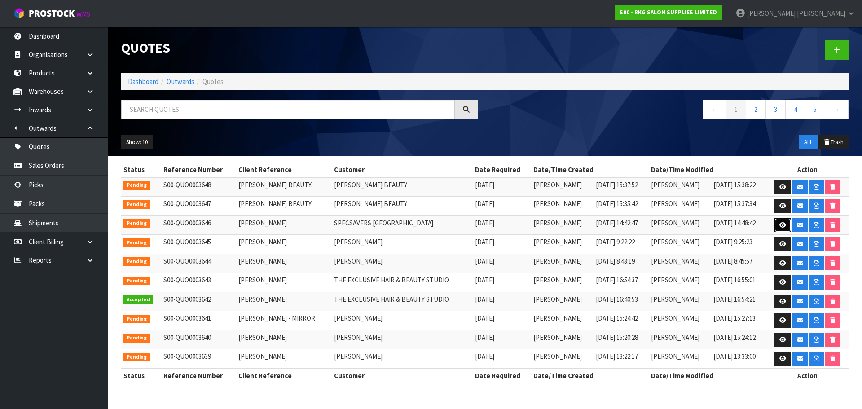
click at [784, 225] on icon at bounding box center [782, 225] width 7 height 6
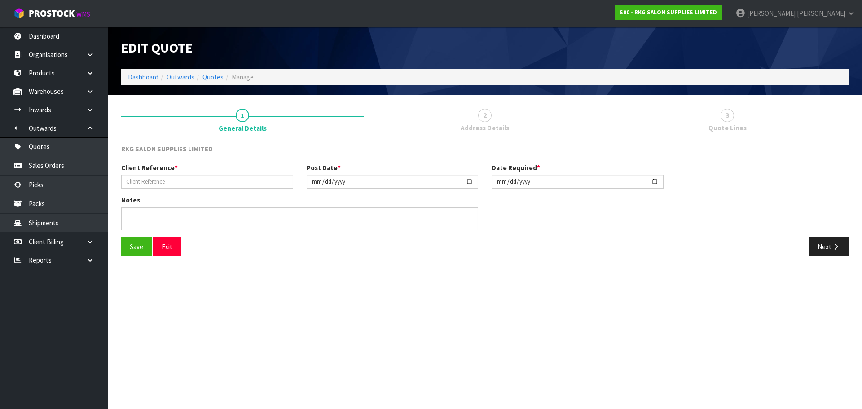
type input "[PERSON_NAME]"
type input "[DATE]"
type textarea "BEAUTY BED EX SHOWROOM (ASSEMBLED)"
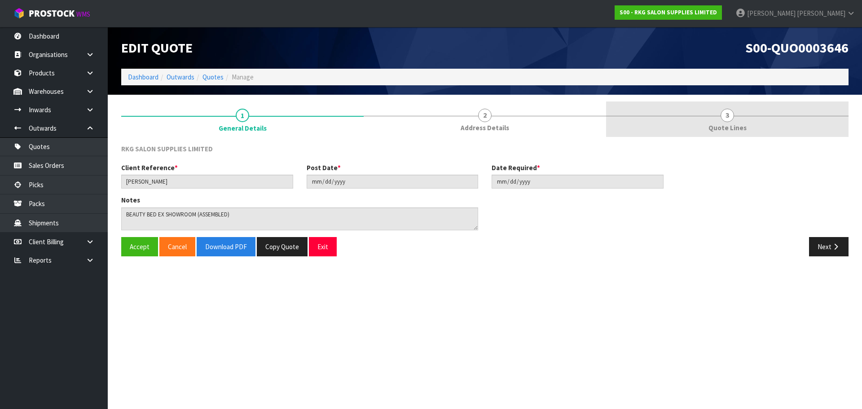
click at [731, 114] on span "3" at bounding box center [727, 115] width 13 height 13
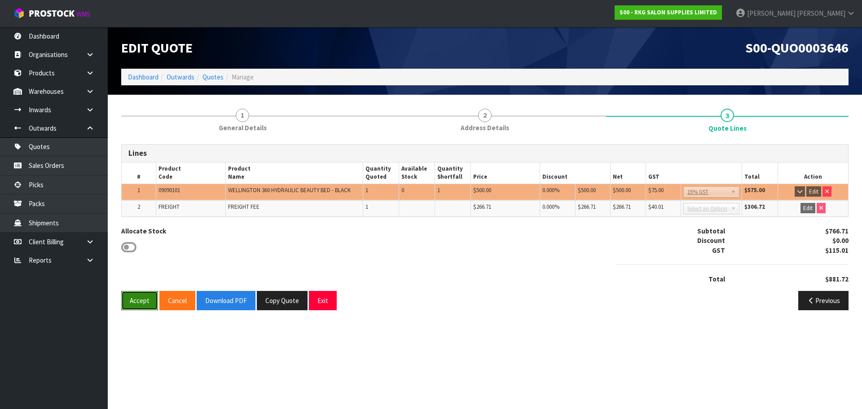
click at [140, 302] on button "Accept" at bounding box center [139, 300] width 37 height 19
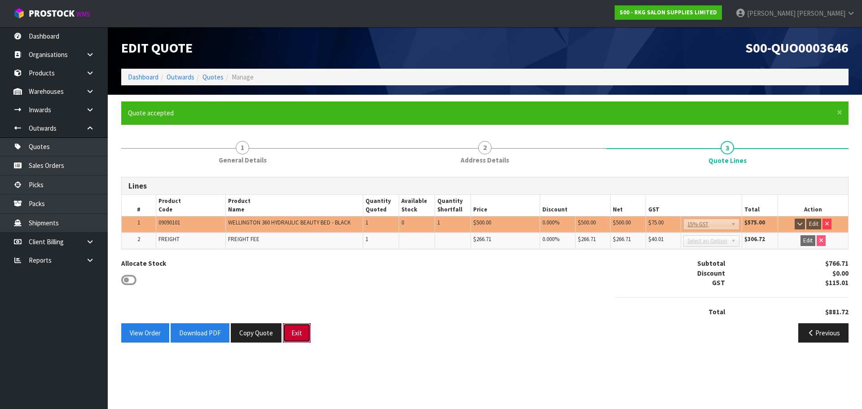
click at [295, 335] on button "Exit" at bounding box center [297, 332] width 28 height 19
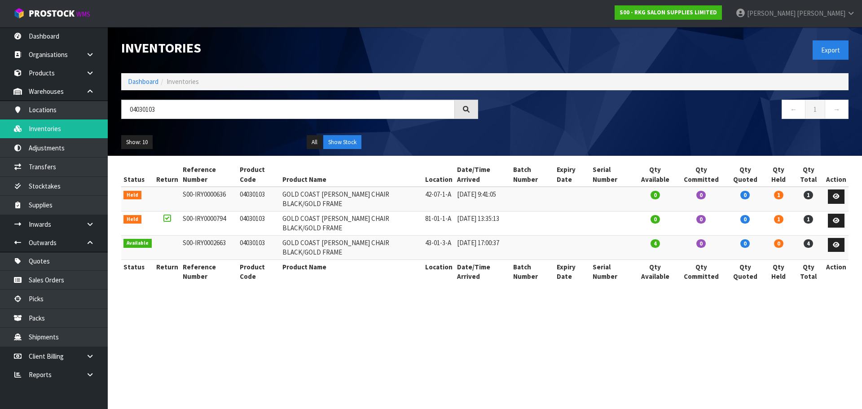
drag, startPoint x: 0, startPoint y: 0, endPoint x: 109, endPoint y: 114, distance: 157.5
click at [109, 114] on header "Inventories Export Dashboard Inventories 04030103 ← 1 → Show: 10 5 10 25 50 All…" at bounding box center [485, 91] width 754 height 129
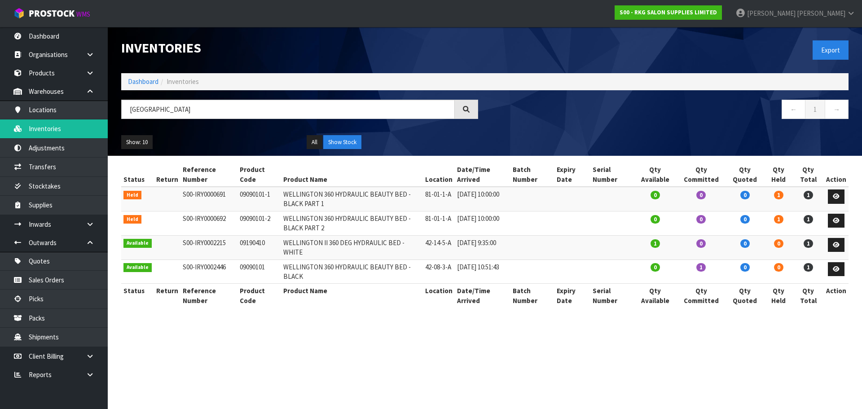
type input "[GEOGRAPHIC_DATA]"
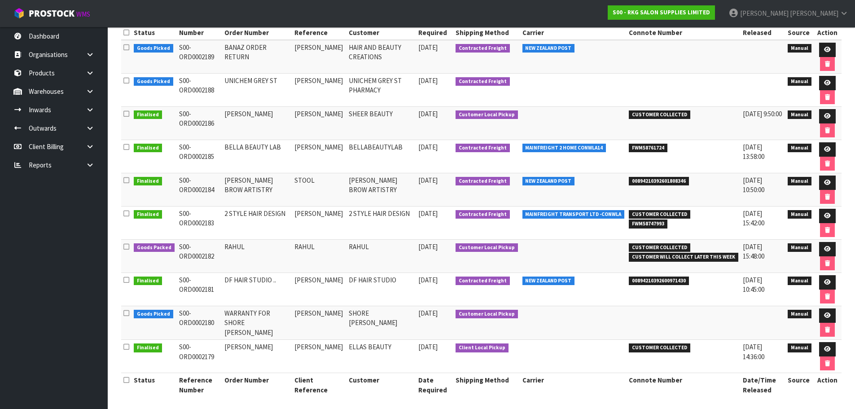
scroll to position [150, 0]
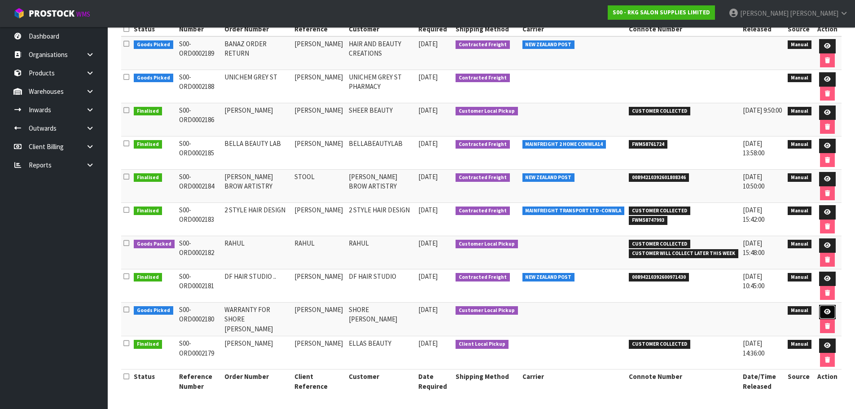
click at [824, 312] on icon at bounding box center [827, 312] width 7 height 6
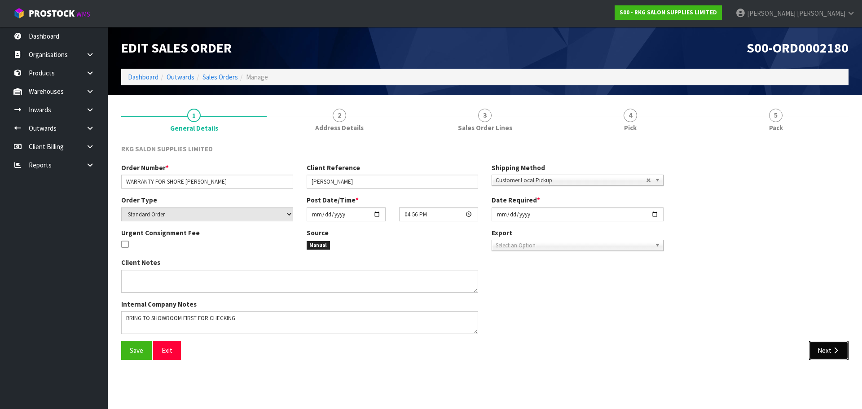
click at [819, 351] on button "Next" at bounding box center [829, 350] width 40 height 19
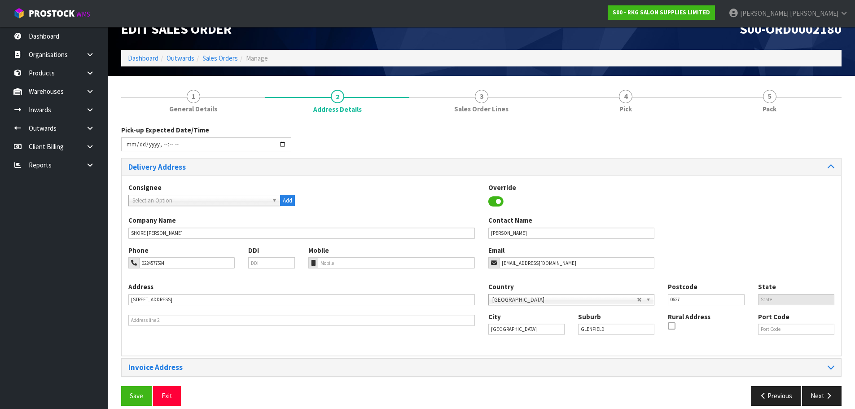
scroll to position [29, 0]
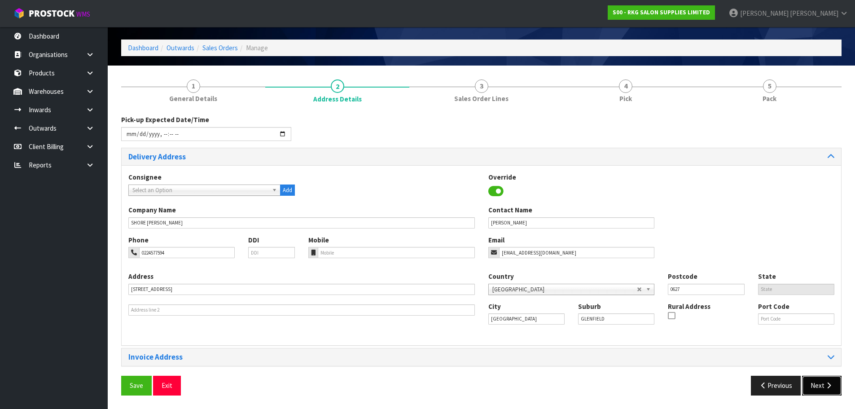
click at [817, 386] on button "Next" at bounding box center [822, 385] width 40 height 19
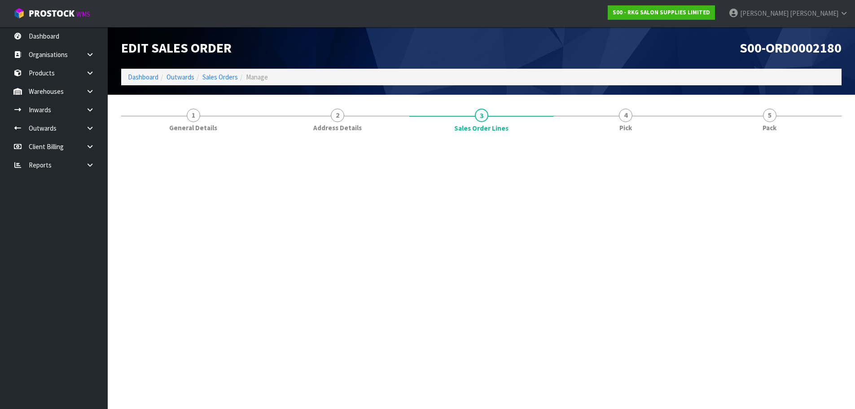
scroll to position [0, 0]
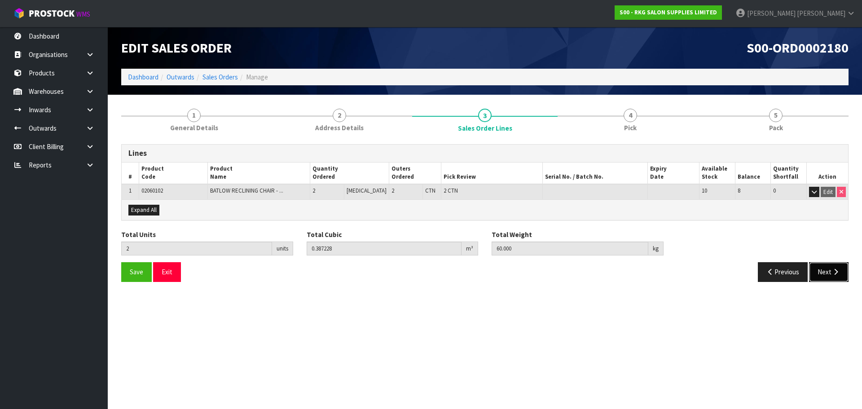
click at [827, 275] on button "Next" at bounding box center [829, 271] width 40 height 19
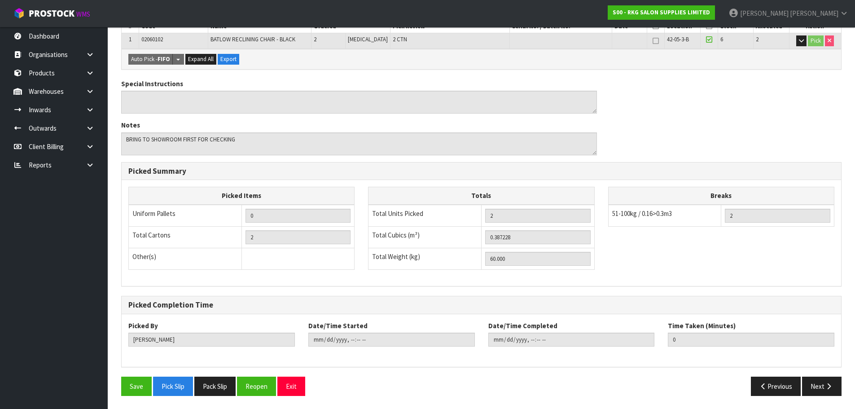
scroll to position [184, 0]
click at [823, 386] on button "Next" at bounding box center [822, 385] width 40 height 19
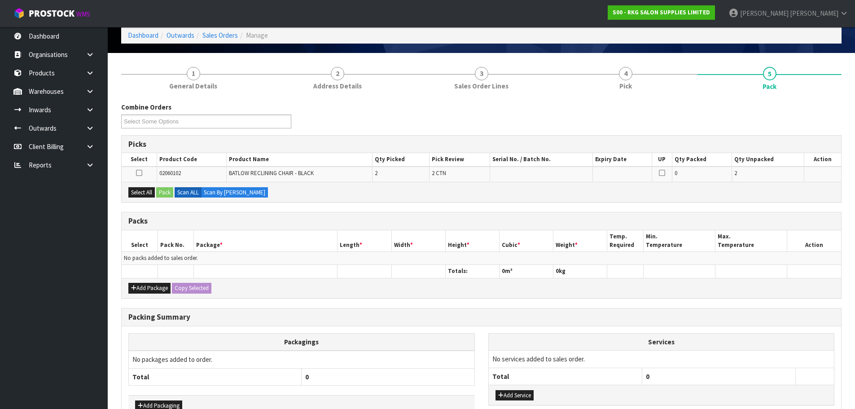
scroll to position [97, 0]
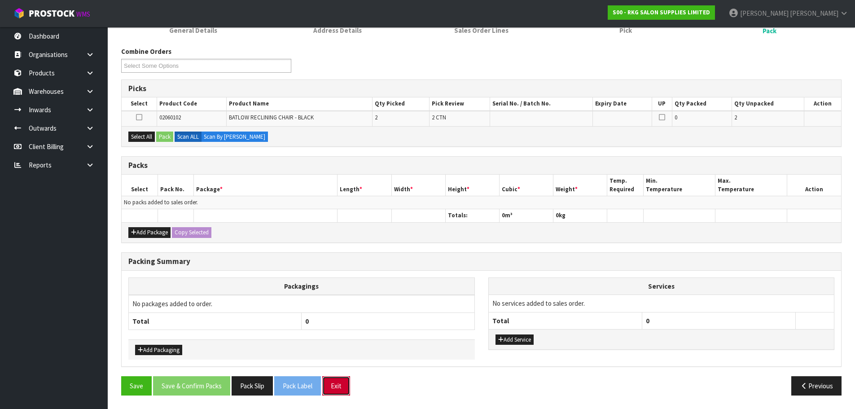
click at [342, 384] on button "Exit" at bounding box center [336, 385] width 28 height 19
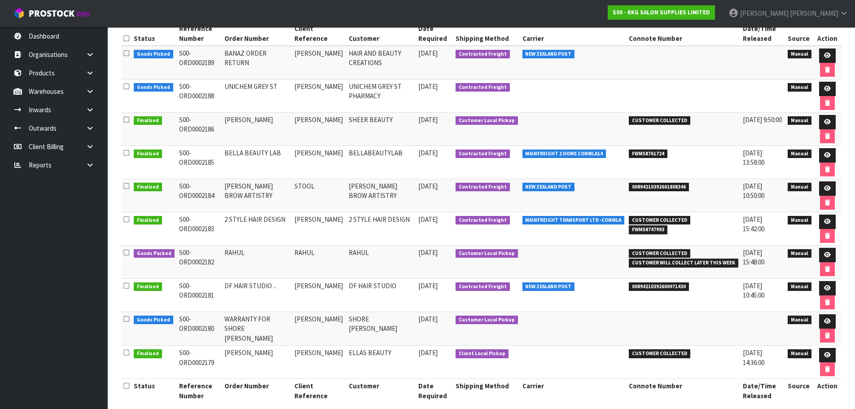
scroll to position [150, 0]
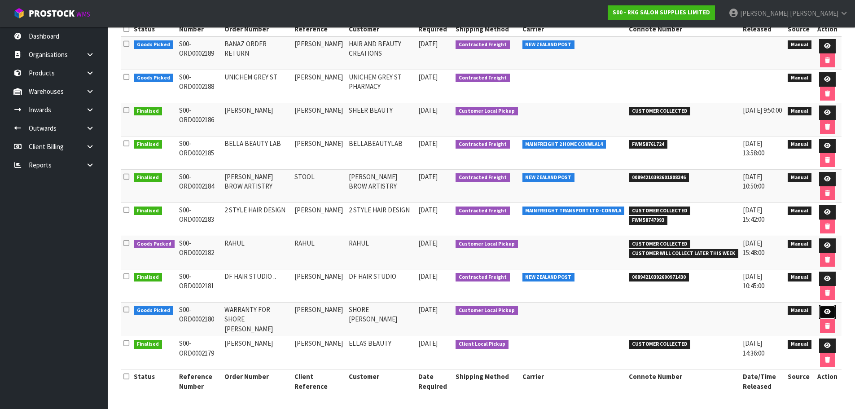
click at [826, 314] on icon at bounding box center [827, 312] width 7 height 6
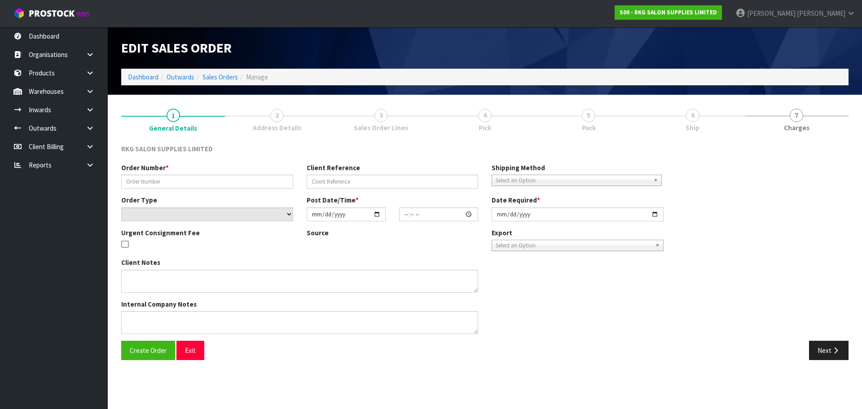
type input "WARRANTY FOR SHORE [PERSON_NAME]"
type input "[PERSON_NAME]"
select select "number:0"
type input "2025-09-16"
type input "16:56:00.000"
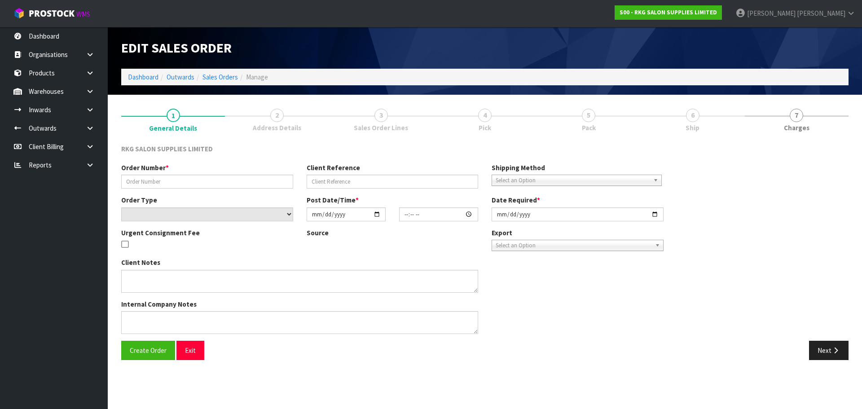
type input "2025-09-16"
type textarea "BRING TO SHOWROOM FIRST FOR CHECKING"
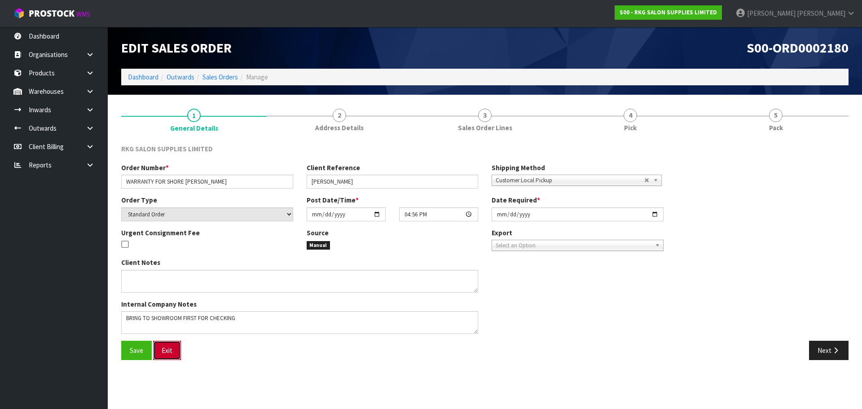
click at [168, 352] on button "Exit" at bounding box center [167, 350] width 28 height 19
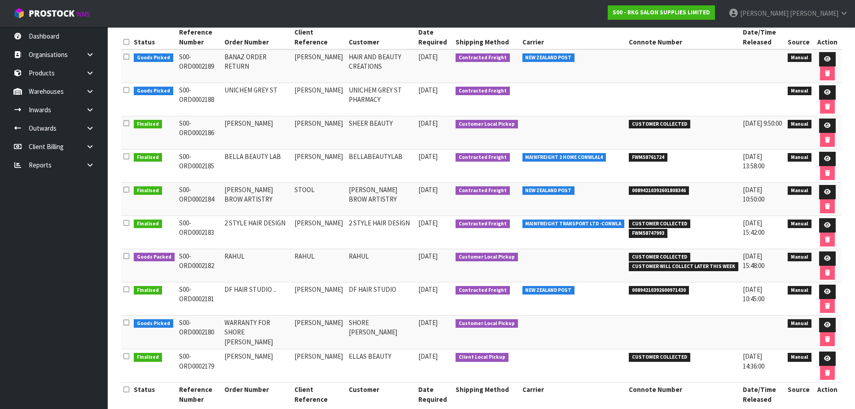
scroll to position [150, 0]
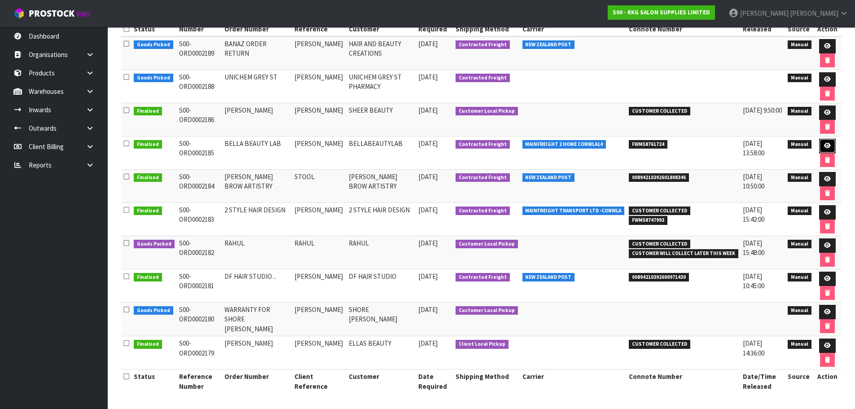
click at [827, 146] on icon at bounding box center [827, 146] width 7 height 6
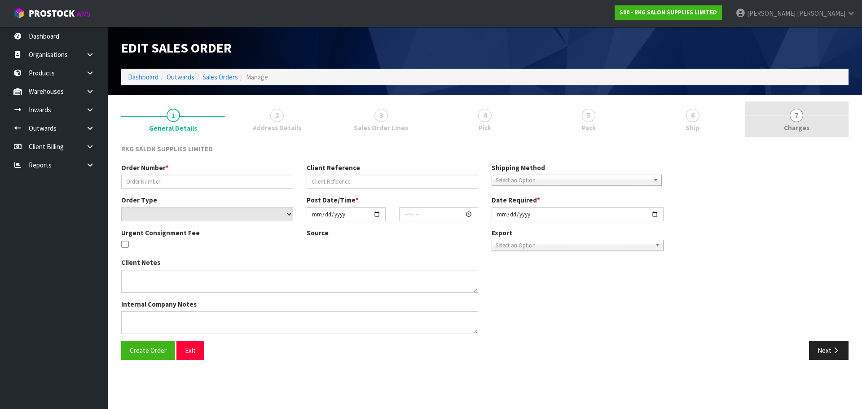
type input "BELLA BEAUTY LAB"
type input "[PERSON_NAME]"
select select "number:0"
type input "2025-09-18"
type input "14:00:00.000"
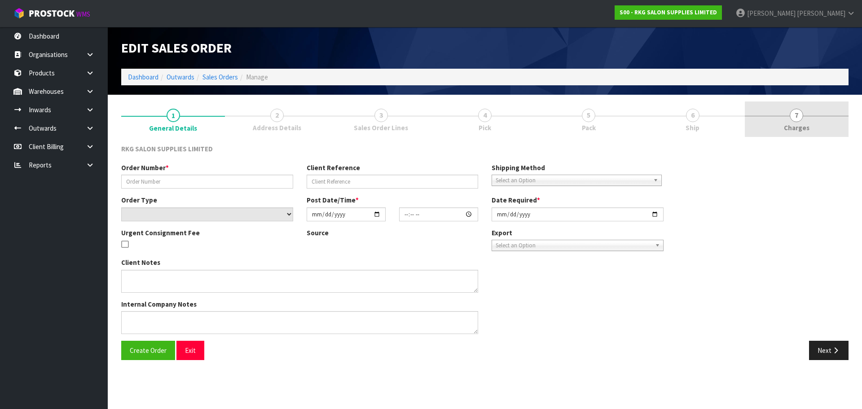
type input "[DATE]"
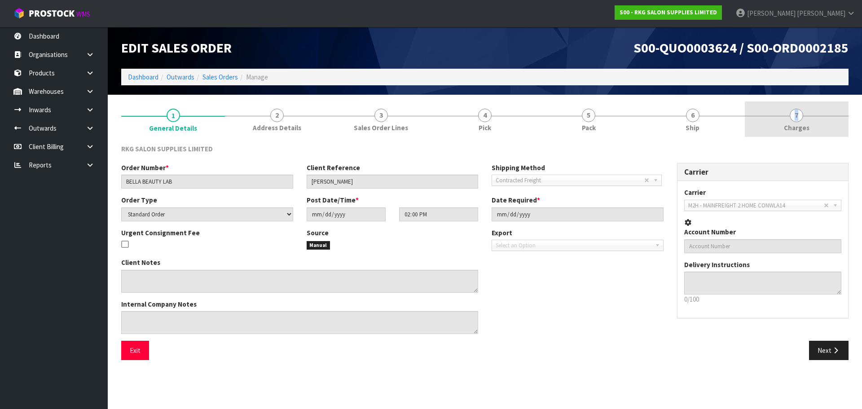
click at [797, 118] on span "7" at bounding box center [796, 115] width 13 height 13
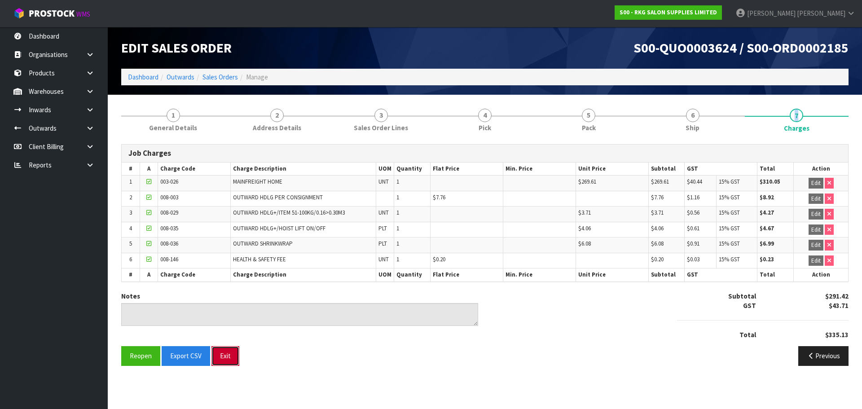
click at [226, 355] on button "Exit" at bounding box center [225, 355] width 28 height 19
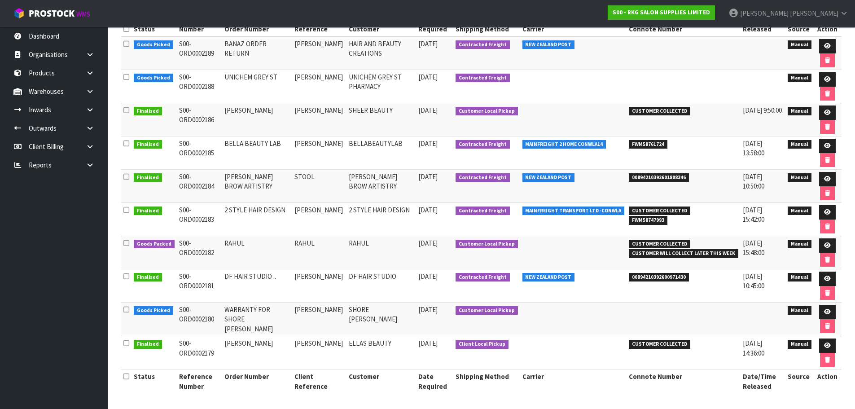
scroll to position [106, 0]
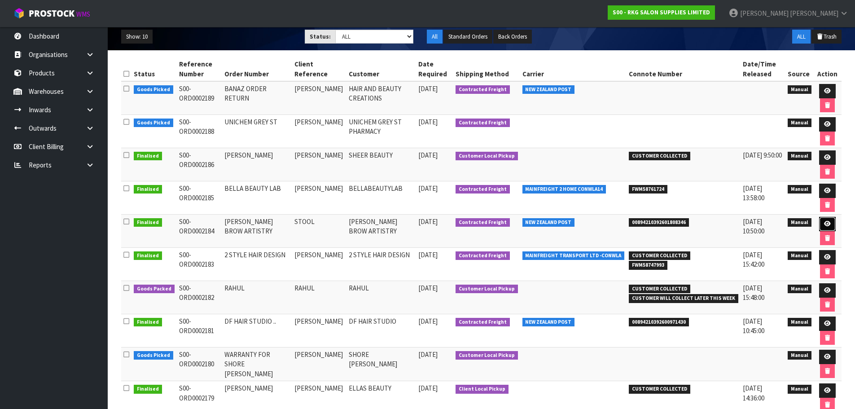
click at [830, 225] on link at bounding box center [827, 224] width 17 height 14
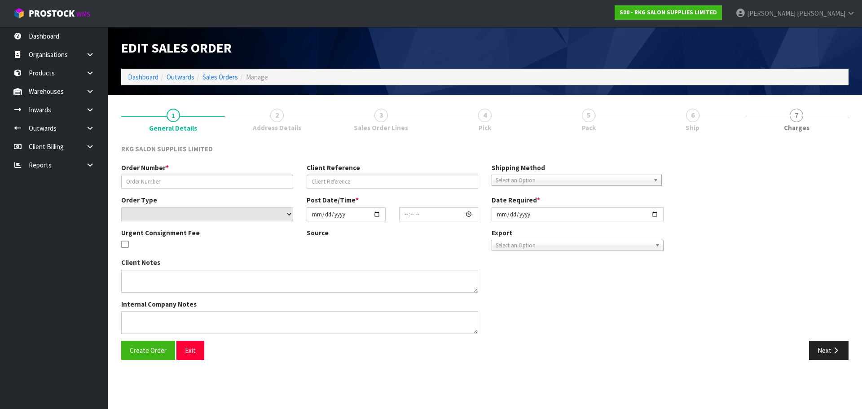
type input "[PERSON_NAME] BROW ARTISTRY"
type input "STOOL"
select select "number:0"
type input "2025-09-18"
type input "13:00:00.000"
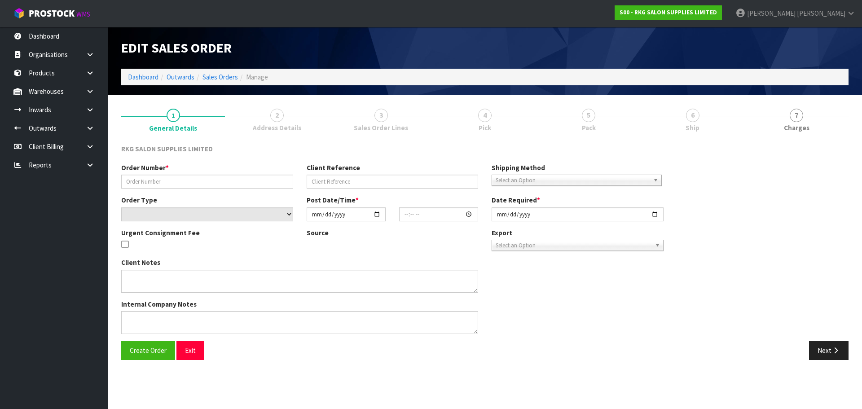
type input "2025-09-18"
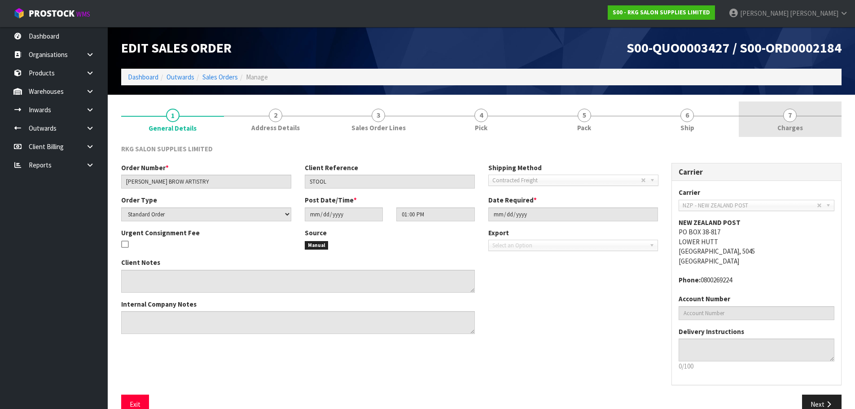
click at [792, 117] on span "7" at bounding box center [789, 115] width 13 height 13
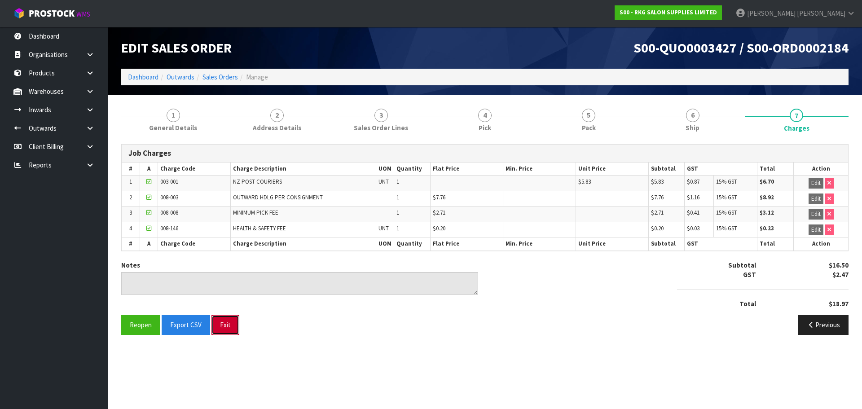
click at [229, 328] on button "Exit" at bounding box center [225, 324] width 28 height 19
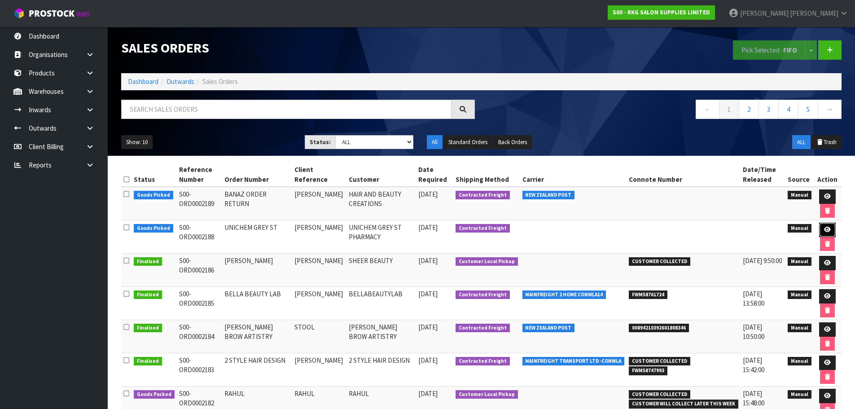
click at [829, 228] on icon at bounding box center [827, 230] width 7 height 6
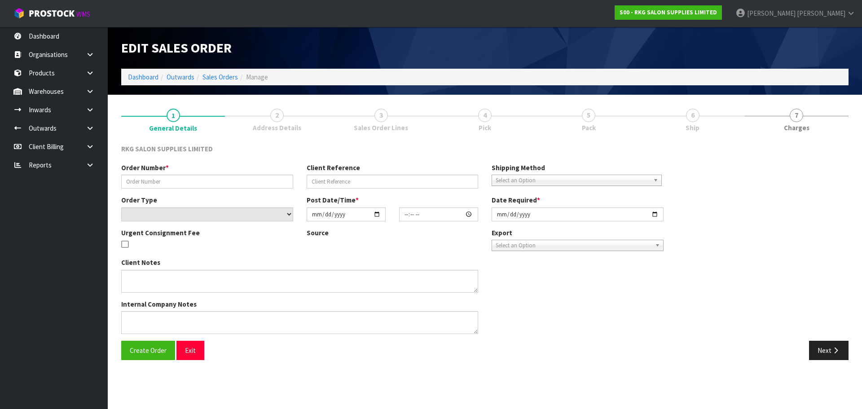
type input "UNICHEM GREY ST"
type input "[PERSON_NAME]"
select select "number:0"
type input "[DATE]"
type input "10:14:00.000"
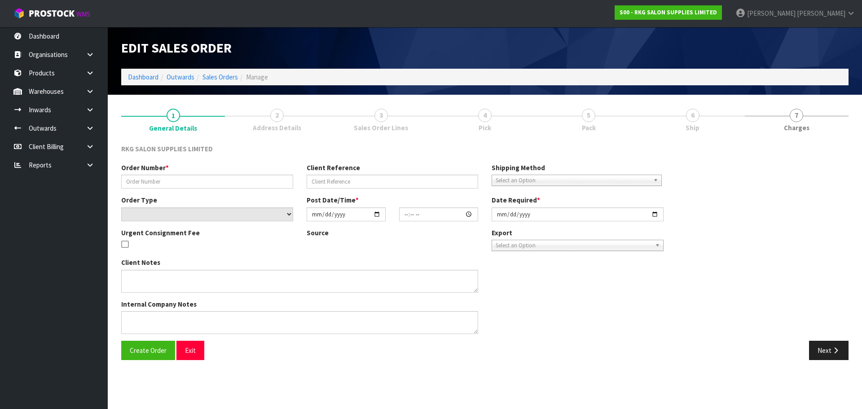
type input "[DATE]"
type textarea "SEND CHEAPEST FREIGHT"
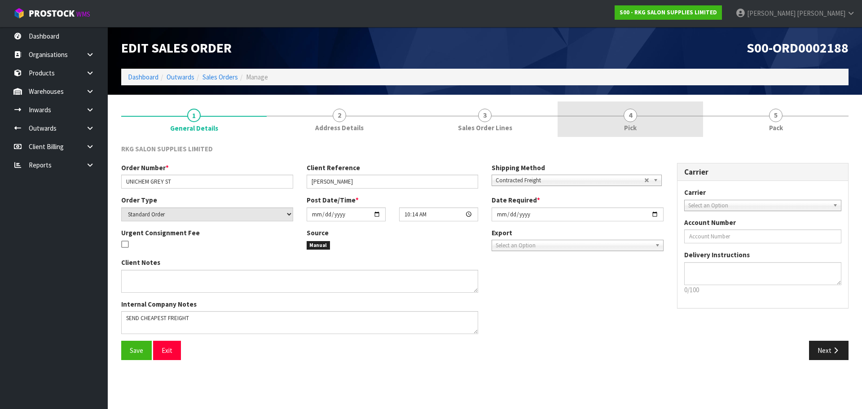
click at [633, 117] on span "4" at bounding box center [630, 115] width 13 height 13
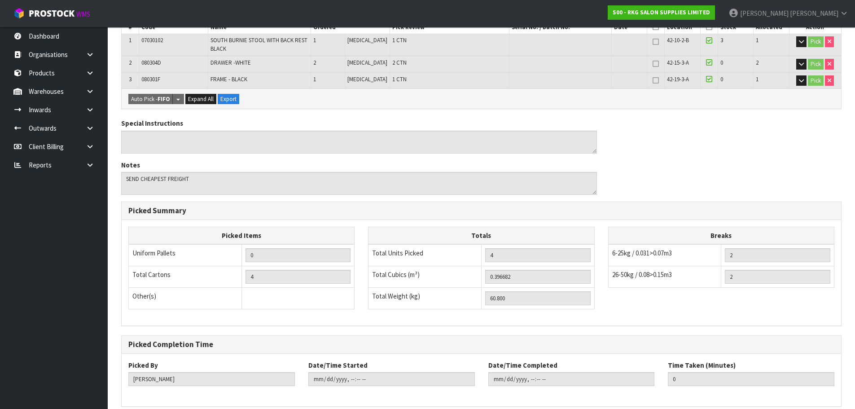
scroll to position [223, 0]
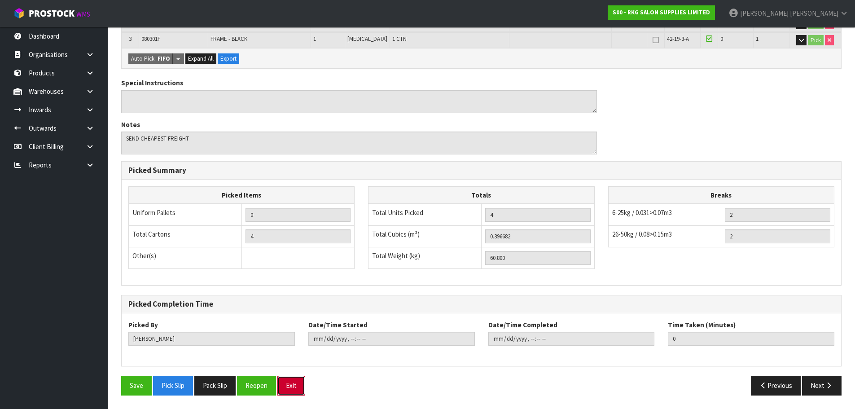
click at [289, 387] on button "Exit" at bounding box center [291, 385] width 28 height 19
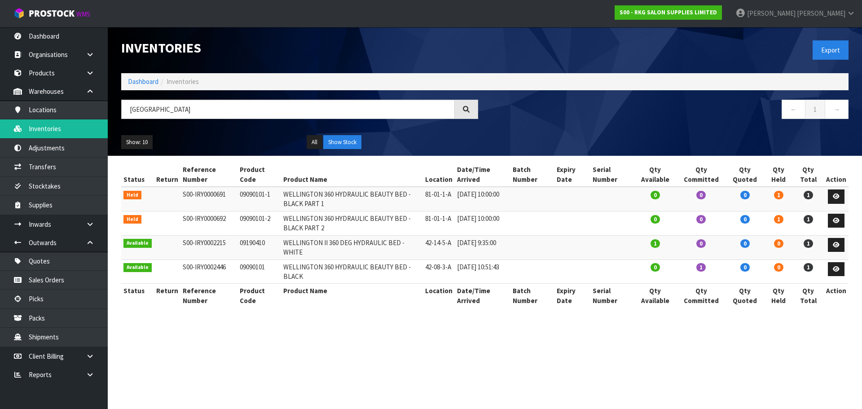
drag, startPoint x: 185, startPoint y: 111, endPoint x: 116, endPoint y: 110, distance: 68.7
click at [116, 110] on div "[GEOGRAPHIC_DATA]" at bounding box center [299, 113] width 370 height 26
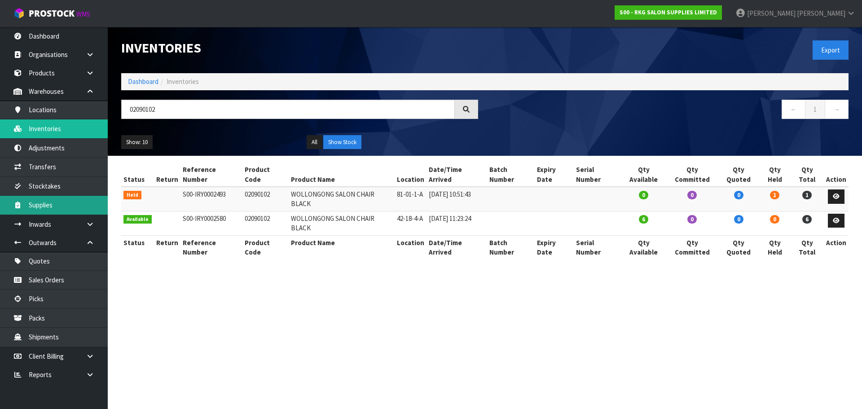
type input "02090102"
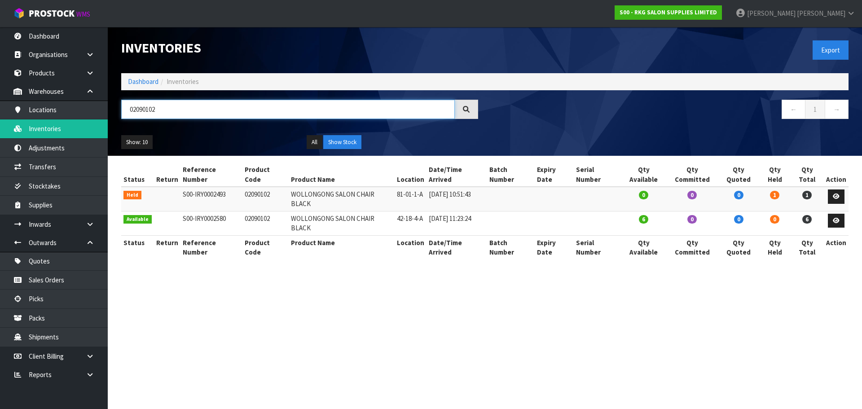
drag, startPoint x: 165, startPoint y: 111, endPoint x: 120, endPoint y: 108, distance: 45.0
click at [120, 108] on div "02090102" at bounding box center [299, 113] width 370 height 26
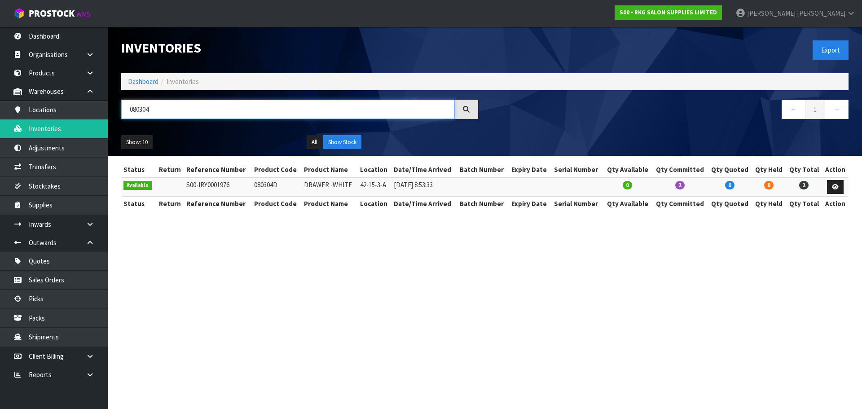
drag, startPoint x: 156, startPoint y: 108, endPoint x: 123, endPoint y: 108, distance: 33.2
click at [123, 108] on input "080304" at bounding box center [288, 109] width 334 height 19
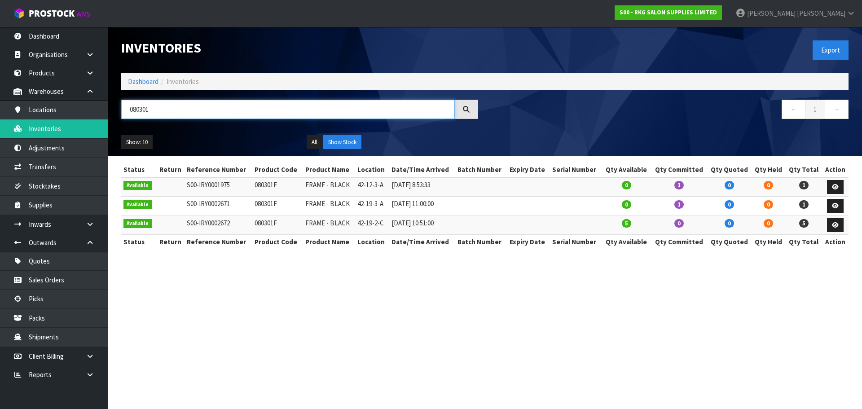
drag, startPoint x: 159, startPoint y: 110, endPoint x: 117, endPoint y: 106, distance: 42.4
click at [117, 106] on div "080301" at bounding box center [299, 113] width 370 height 26
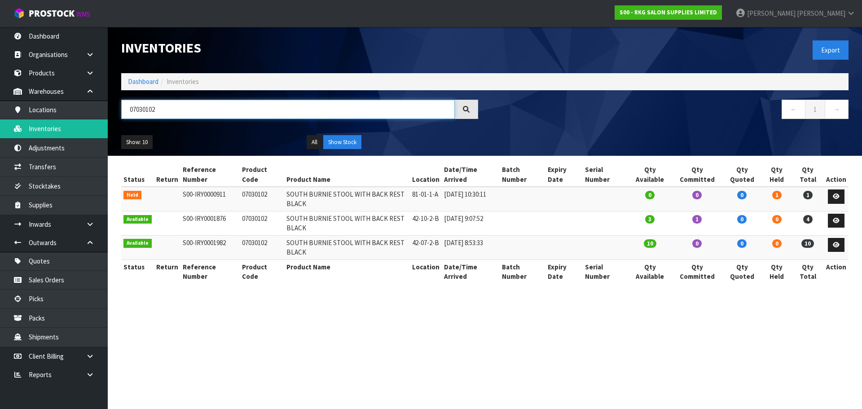
drag, startPoint x: 176, startPoint y: 112, endPoint x: 132, endPoint y: 108, distance: 43.8
click at [131, 114] on input "07030102" at bounding box center [288, 109] width 334 height 19
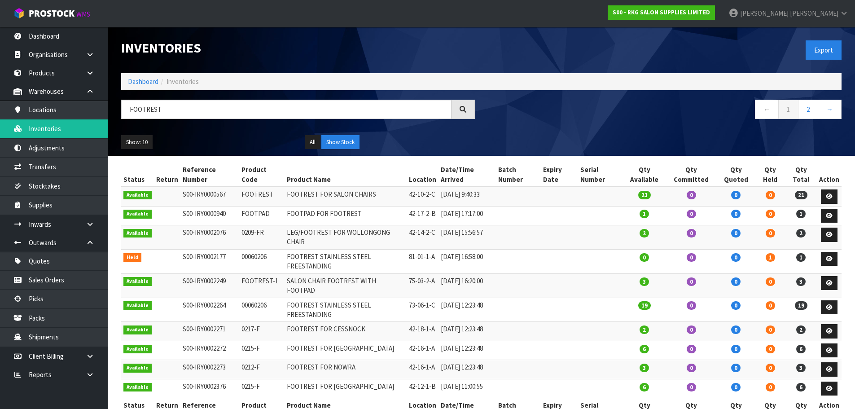
drag, startPoint x: 238, startPoint y: 287, endPoint x: 276, endPoint y: 288, distance: 38.2
click at [276, 288] on td "FOOTREST-1" at bounding box center [261, 285] width 45 height 24
copy td "FOOTREST-1"
drag, startPoint x: 201, startPoint y: 110, endPoint x: 131, endPoint y: 113, distance: 70.6
click at [131, 113] on input "FOOTREST" at bounding box center [286, 109] width 330 height 19
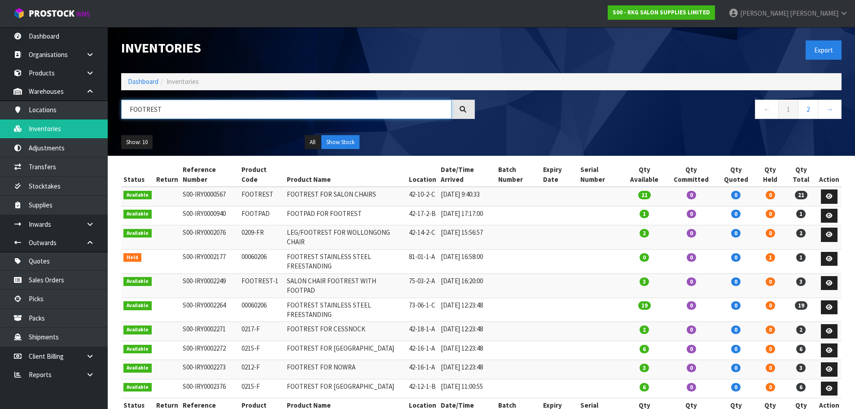
paste input "-1"
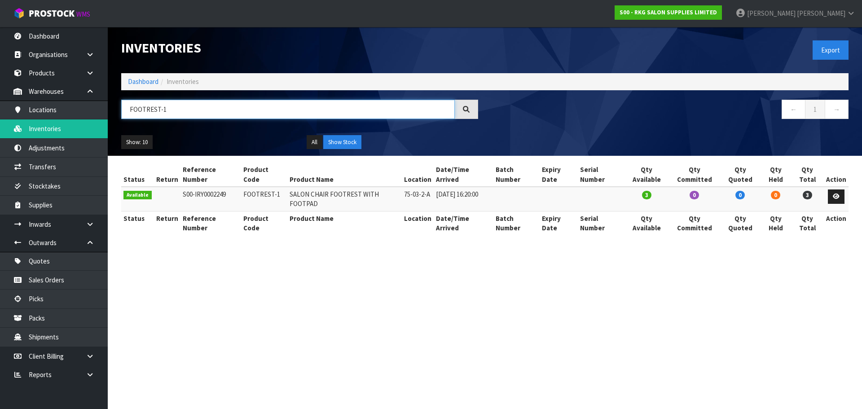
drag, startPoint x: 195, startPoint y: 111, endPoint x: 120, endPoint y: 111, distance: 75.0
click at [120, 111] on div "FOOTREST-1" at bounding box center [299, 113] width 370 height 26
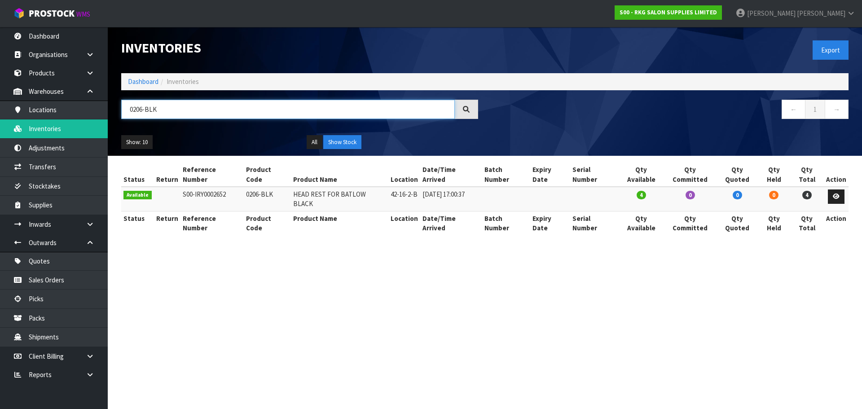
drag, startPoint x: 156, startPoint y: 110, endPoint x: 125, endPoint y: 114, distance: 30.7
click at [125, 114] on input "0206-BLK" at bounding box center [288, 109] width 334 height 19
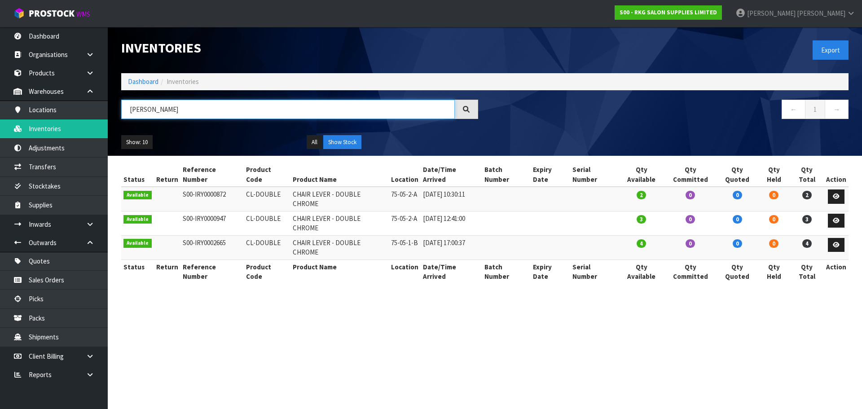
type input "[PERSON_NAME]"
click at [50, 74] on link "Products" at bounding box center [54, 73] width 108 height 18
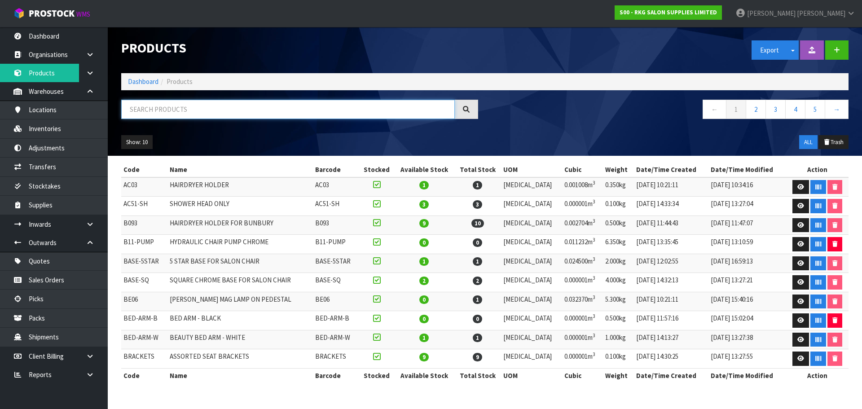
click at [153, 110] on input "text" at bounding box center [288, 109] width 334 height 19
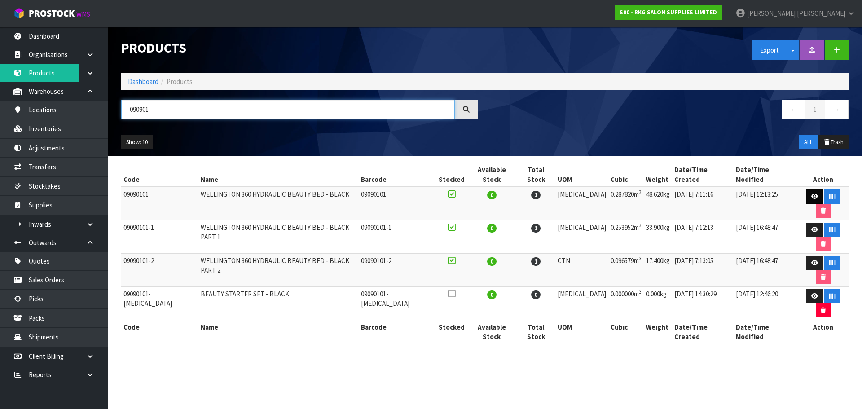
type input "090901"
click at [811, 194] on icon at bounding box center [814, 197] width 7 height 6
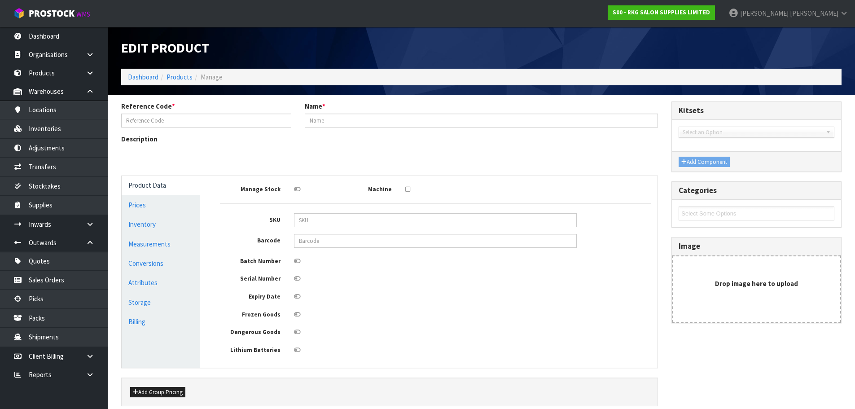
type input "09090101"
type input "WELLINGTON 360 HYDRAULIC BEAUTY BED - BLACK"
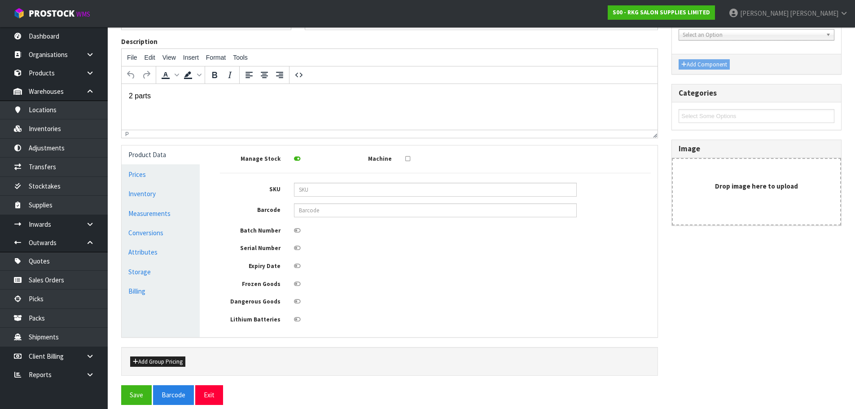
scroll to position [107, 0]
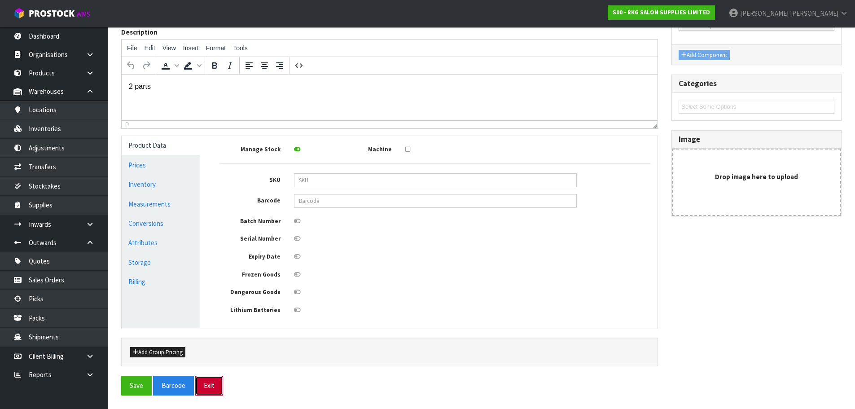
click at [211, 385] on button "Exit" at bounding box center [209, 385] width 28 height 19
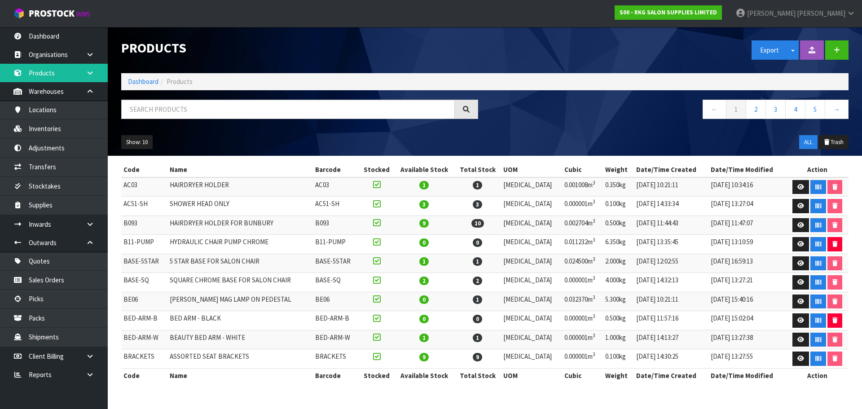
click at [88, 74] on icon at bounding box center [90, 73] width 9 height 7
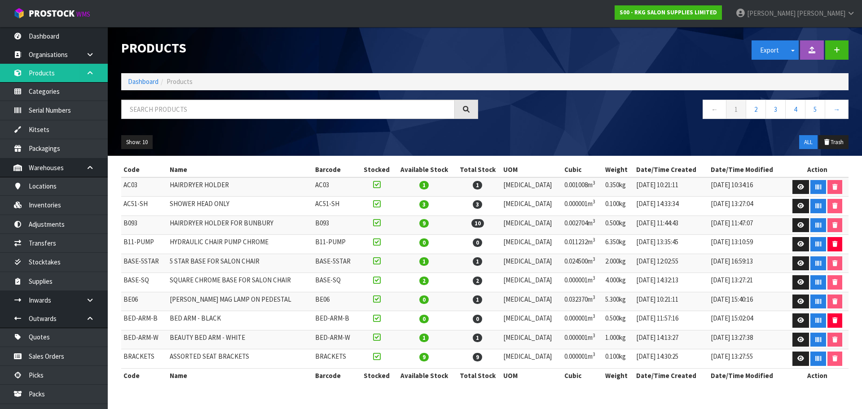
click at [90, 71] on icon at bounding box center [90, 73] width 9 height 7
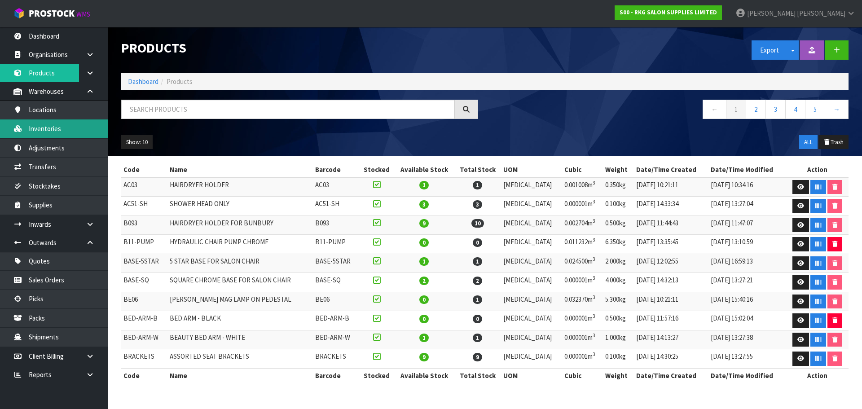
click at [48, 129] on link "Inventories" at bounding box center [54, 128] width 108 height 18
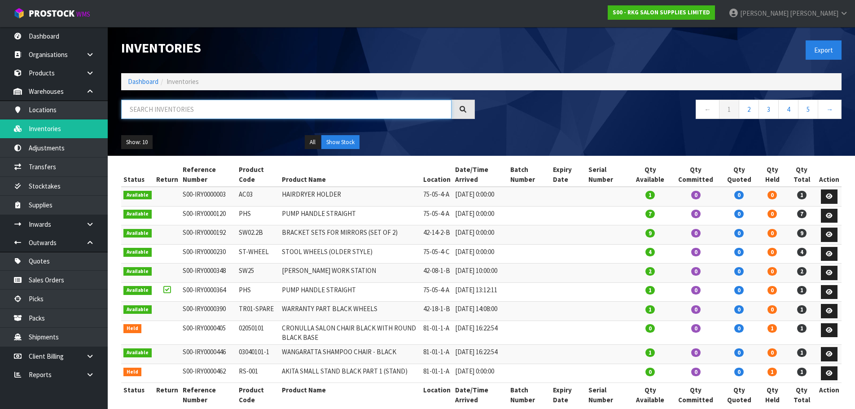
click at [147, 110] on input "text" at bounding box center [286, 109] width 330 height 19
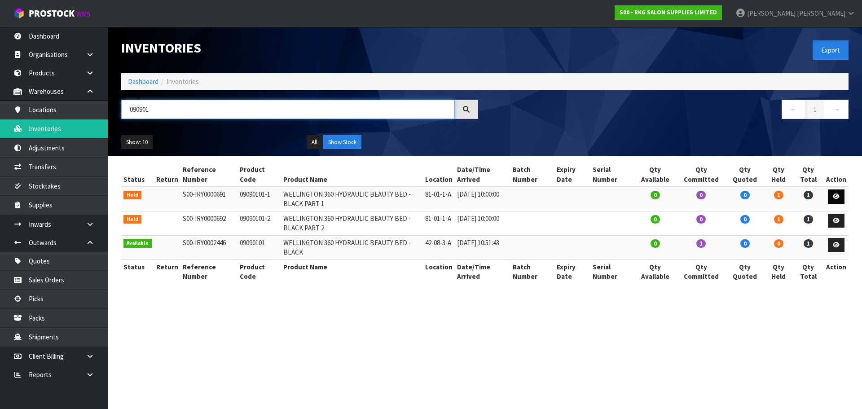
type input "090901"
click at [838, 196] on icon at bounding box center [836, 197] width 7 height 6
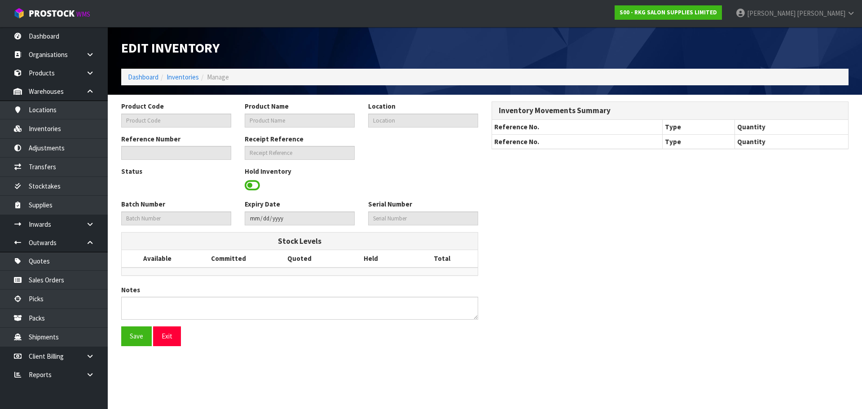
type input "09090101-1"
type input "WELLINGTON 360 HYDRAULIC BEAUTY BED - BLACK PART 1"
type input "81-01-1-A"
type input "S00-IRY0000691"
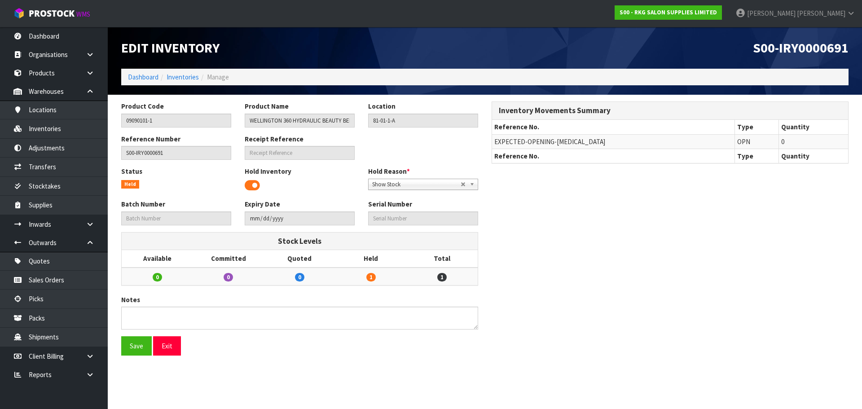
click at [254, 186] on span at bounding box center [252, 185] width 15 height 13
click at [133, 343] on button "Save" at bounding box center [136, 345] width 31 height 19
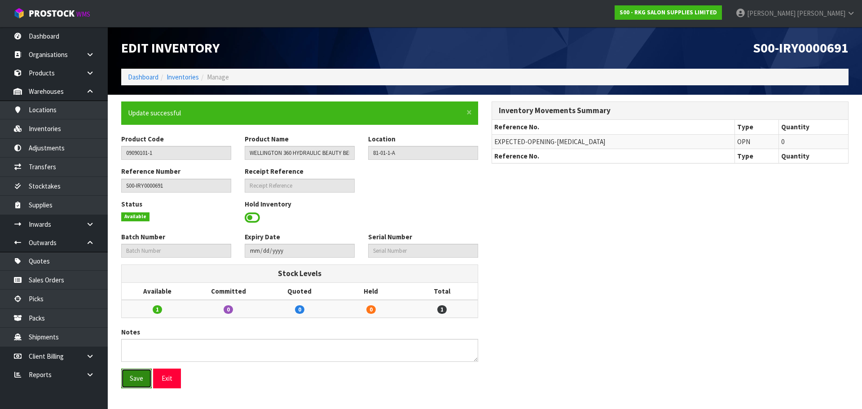
click at [137, 381] on button "Save" at bounding box center [136, 378] width 31 height 19
click at [177, 383] on button "Exit" at bounding box center [167, 378] width 28 height 19
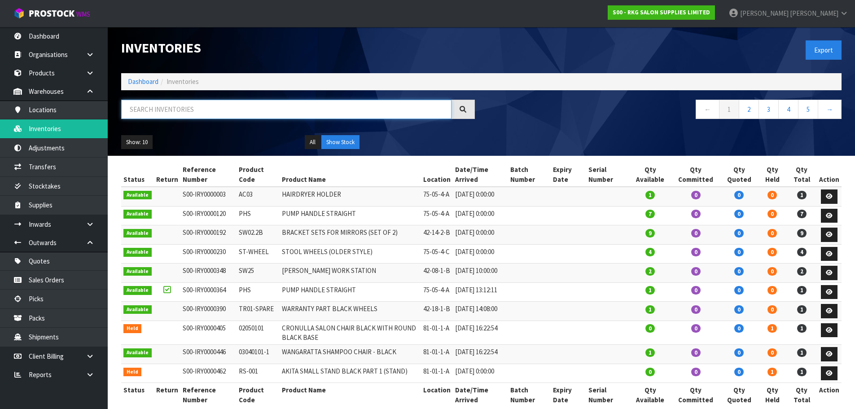
click at [242, 114] on input "text" at bounding box center [286, 109] width 330 height 19
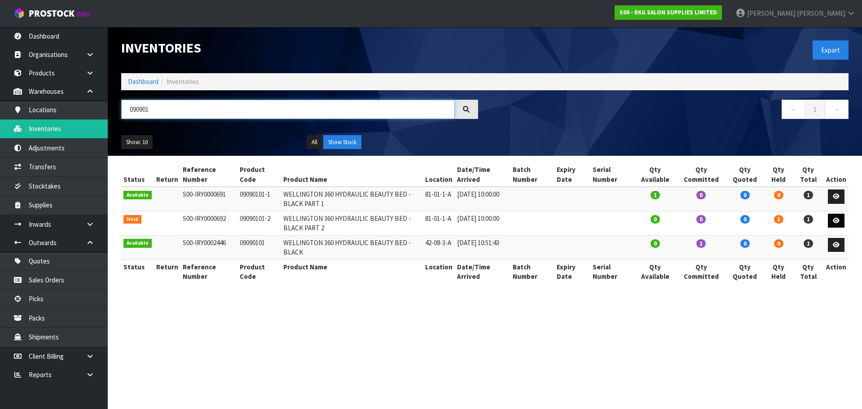
type input "090901"
click at [838, 223] on icon at bounding box center [836, 221] width 7 height 6
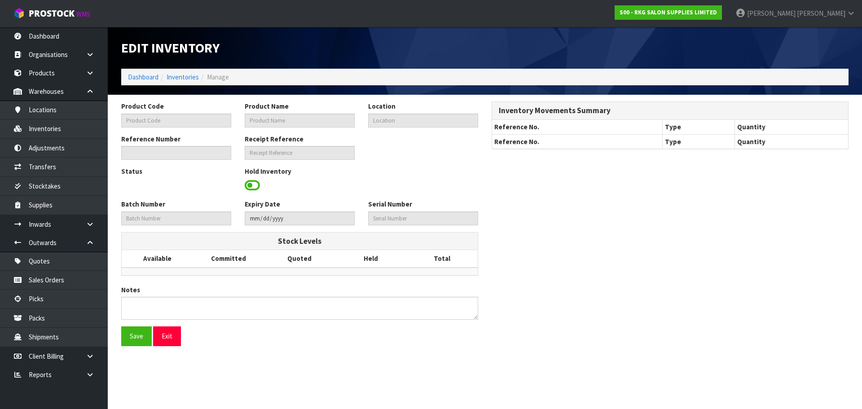
type input "09090101-2"
type input "WELLINGTON 360 HYDRAULIC BEAUTY BED - BLACK PART 2"
type input "81-01-1-A"
type input "S00-IRY0000692"
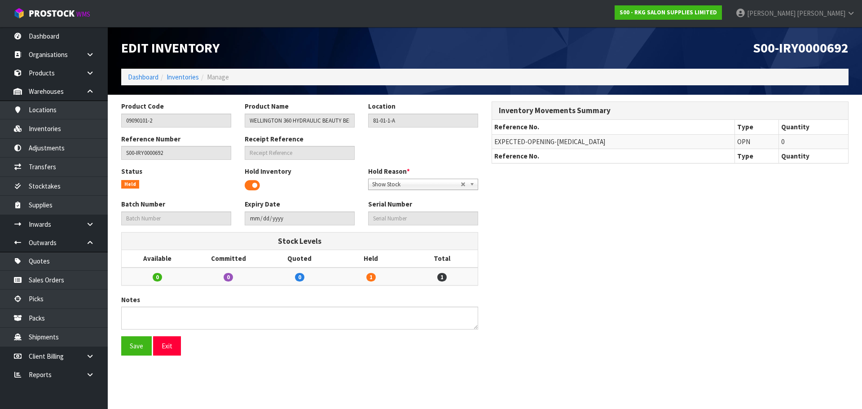
click at [253, 187] on span at bounding box center [252, 185] width 15 height 13
click at [137, 347] on button "Save" at bounding box center [136, 345] width 31 height 19
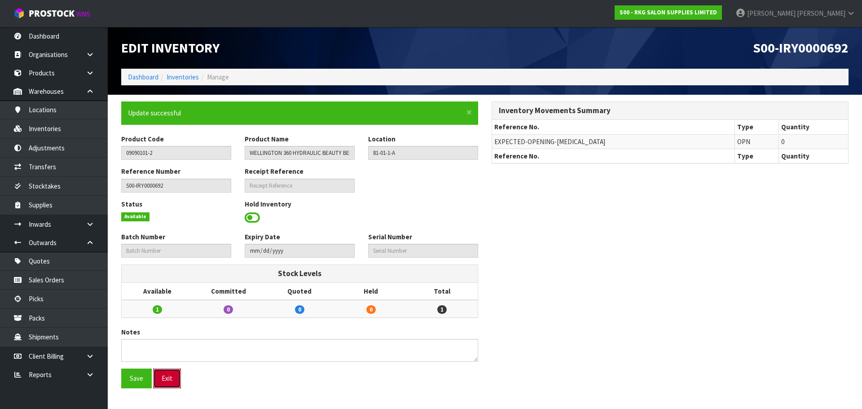
drag, startPoint x: 164, startPoint y: 380, endPoint x: 273, endPoint y: 299, distance: 136.0
click at [164, 379] on button "Exit" at bounding box center [167, 378] width 28 height 19
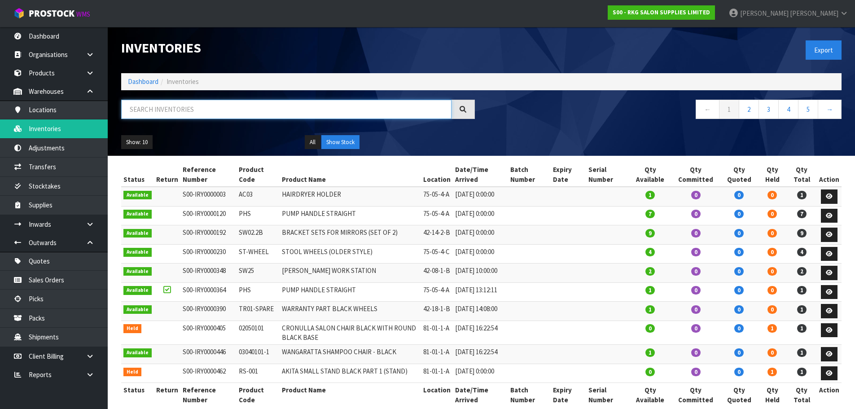
click at [173, 108] on input "text" at bounding box center [286, 109] width 330 height 19
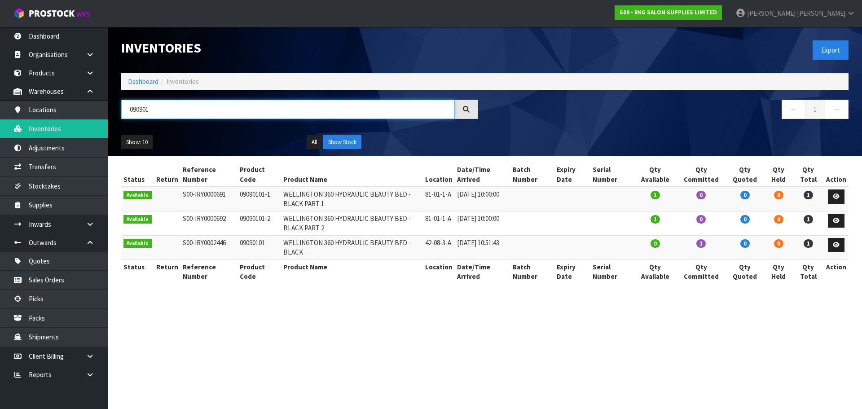
type input "090901"
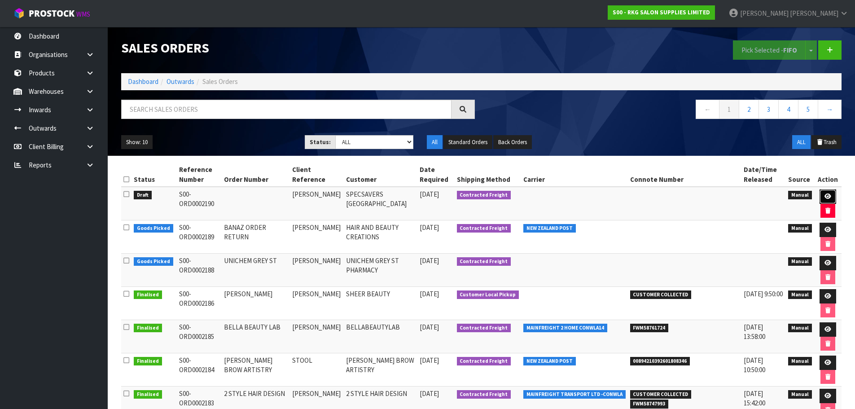
click at [825, 197] on icon at bounding box center [828, 197] width 7 height 6
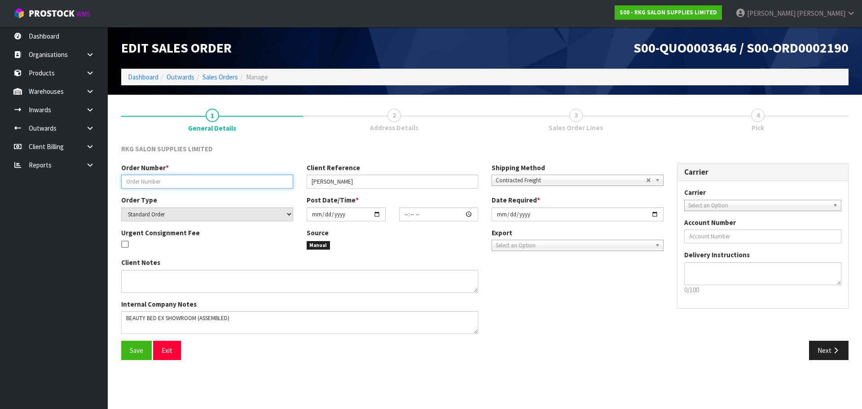
click at [147, 178] on input "text" at bounding box center [207, 182] width 172 height 14
type input "U"
type input "SPECSAVER BLENHEIM"
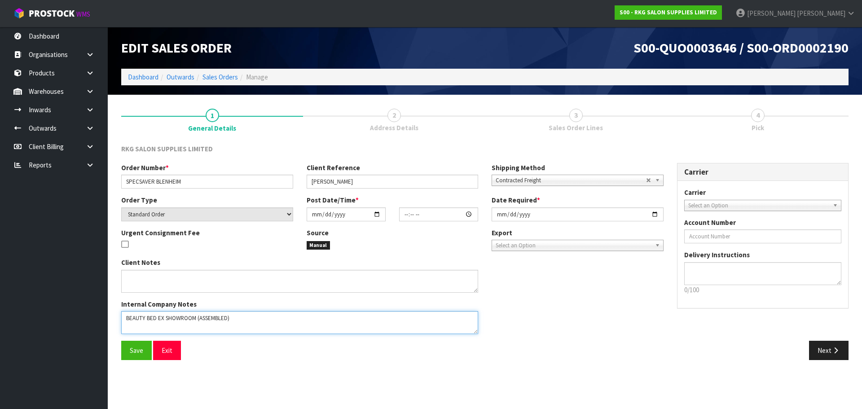
drag, startPoint x: 254, startPoint y: 321, endPoint x: 116, endPoint y: 316, distance: 137.9
click at [116, 316] on div "Client Notes Internal Company Notes" at bounding box center [299, 299] width 370 height 83
type textarea "CONROYS"
click at [518, 180] on span "Contracted Freight" at bounding box center [571, 180] width 150 height 11
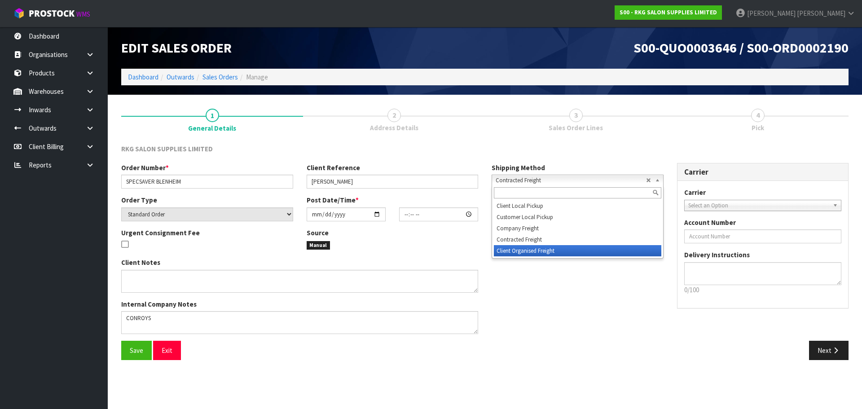
click at [509, 249] on li "Client Organised Freight" at bounding box center [577, 250] width 167 height 11
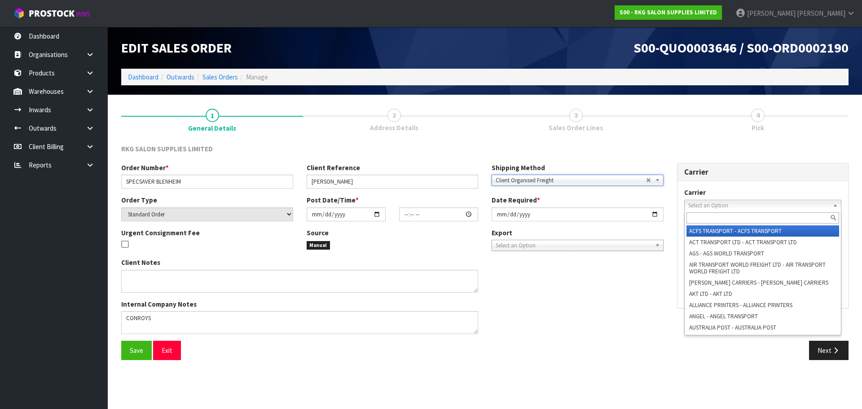
click at [726, 204] on span "Select an Option" at bounding box center [758, 205] width 141 height 11
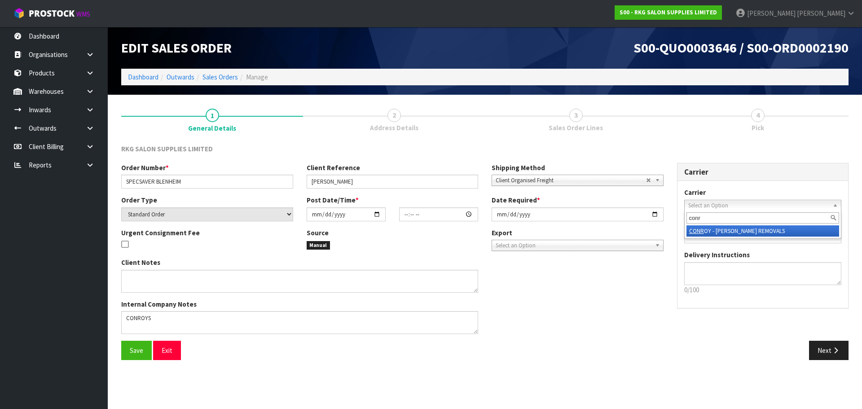
type input "conr"
click at [725, 231] on li "CONR OY - [PERSON_NAME] REMOVALS" at bounding box center [763, 230] width 153 height 11
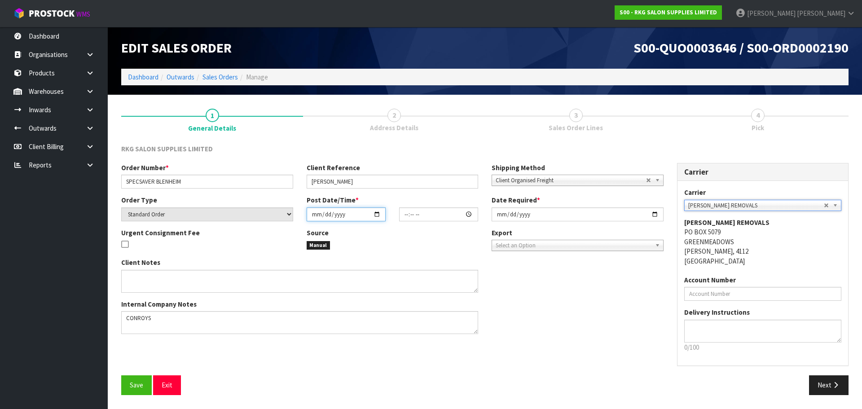
click at [376, 211] on input "date" at bounding box center [346, 214] width 79 height 14
type input "[DATE]"
type input "00:00:00.000"
type input "[DATE]"
click at [654, 214] on input "[DATE]" at bounding box center [578, 214] width 172 height 14
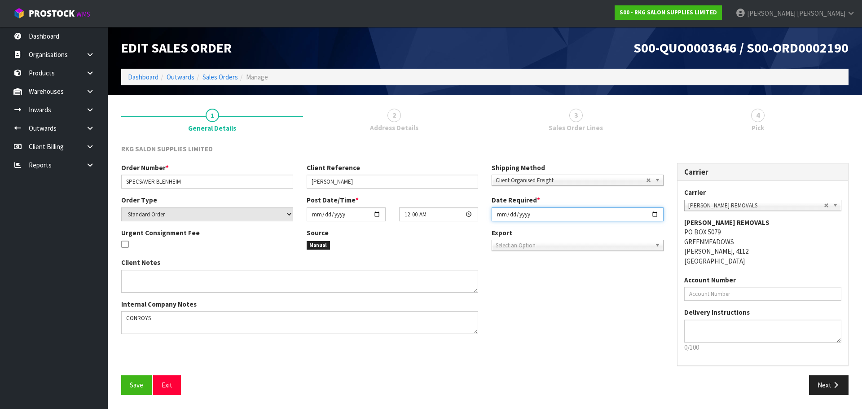
type input "[DATE]"
click at [139, 386] on span "Save" at bounding box center [136, 385] width 13 height 9
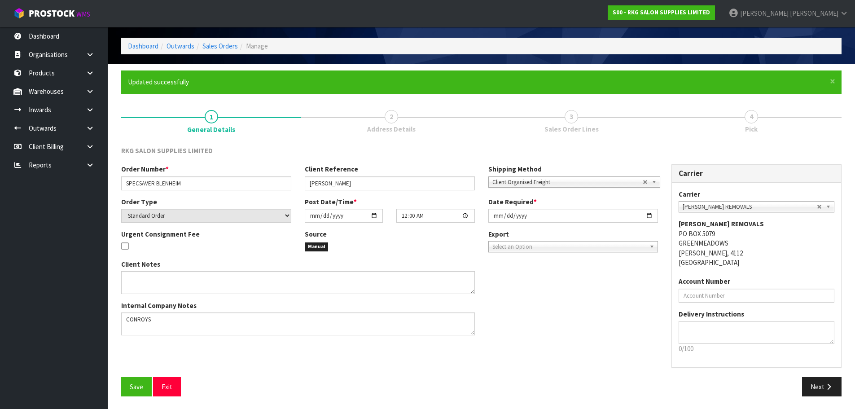
scroll to position [32, 0]
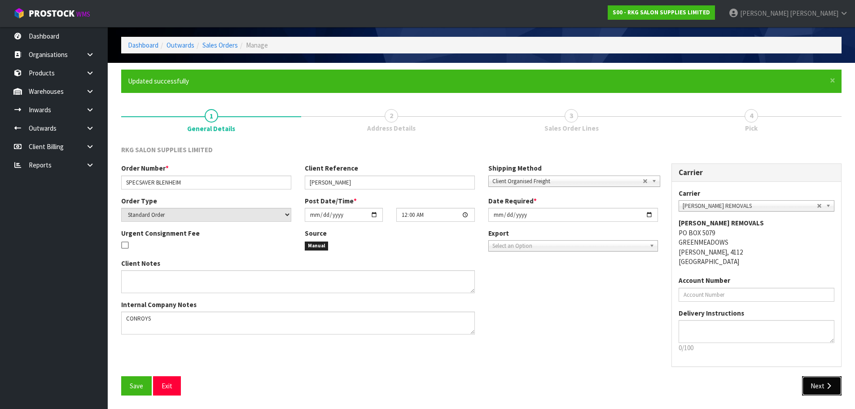
click at [817, 385] on button "Next" at bounding box center [822, 385] width 40 height 19
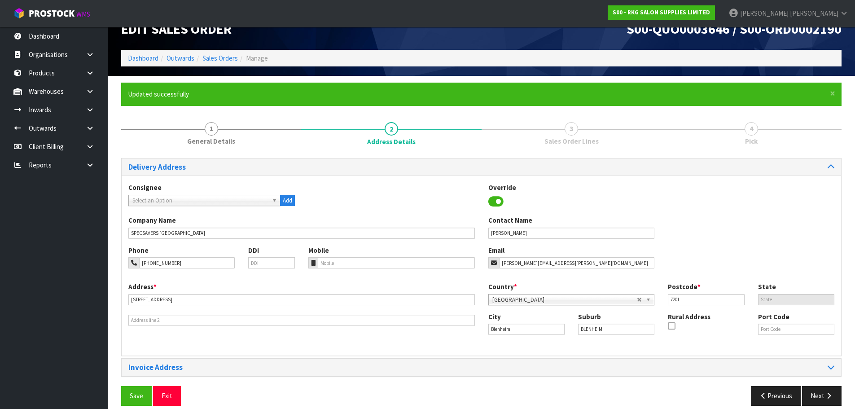
scroll to position [29, 0]
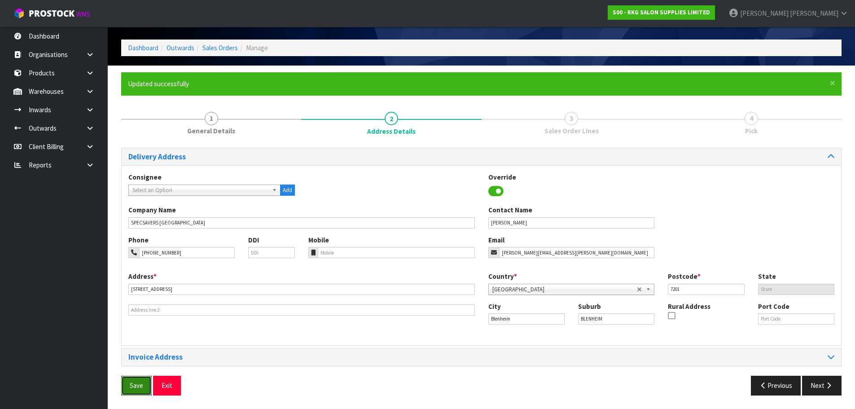
click at [135, 387] on span "Save" at bounding box center [136, 385] width 13 height 9
click at [821, 390] on button "Next" at bounding box center [822, 385] width 40 height 19
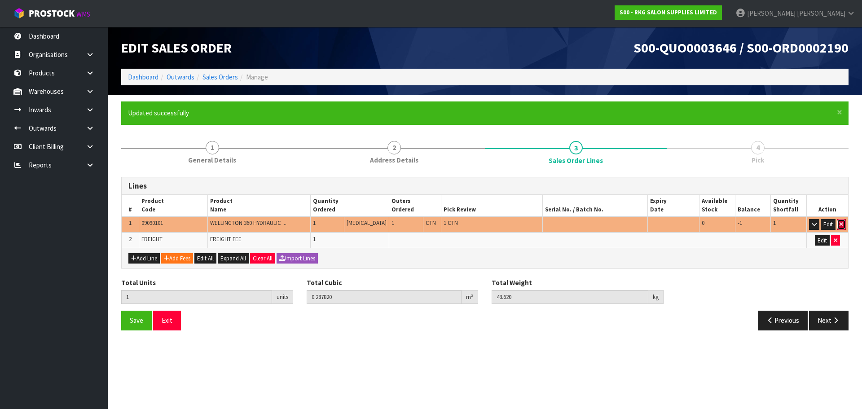
click at [841, 225] on icon "button" at bounding box center [842, 224] width 4 height 6
type input "0"
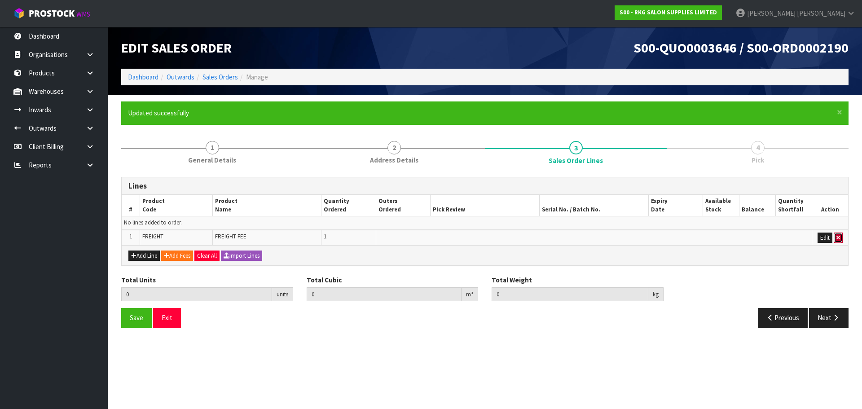
click at [836, 237] on button "button" at bounding box center [838, 238] width 9 height 11
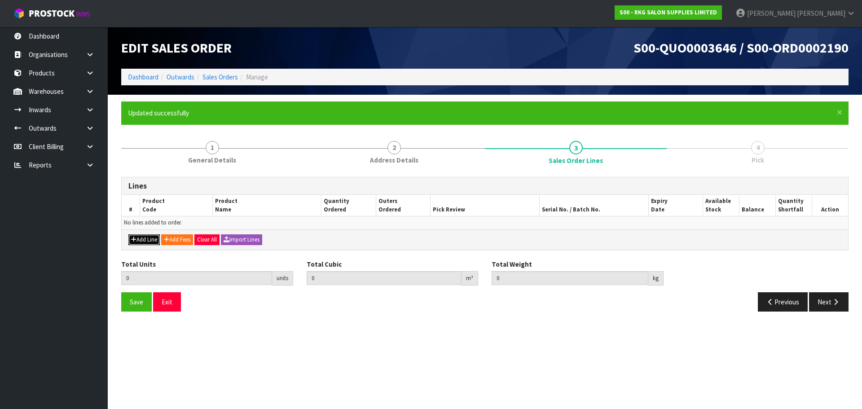
click at [141, 237] on button "Add Line" at bounding box center [143, 239] width 31 height 11
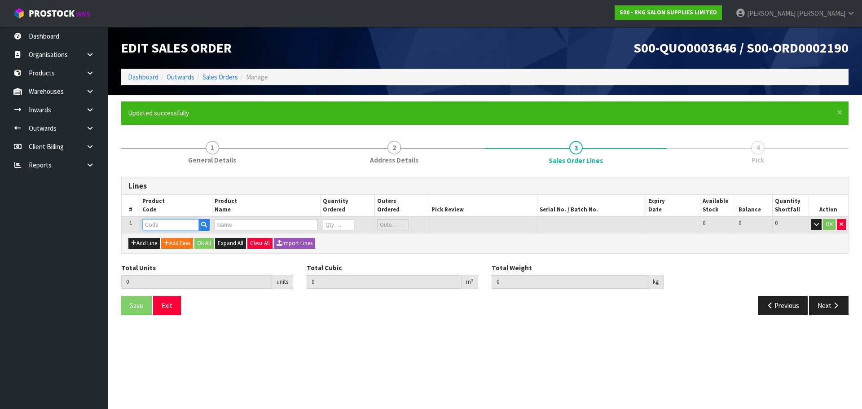
click at [162, 228] on input "text" at bounding box center [170, 224] width 57 height 11
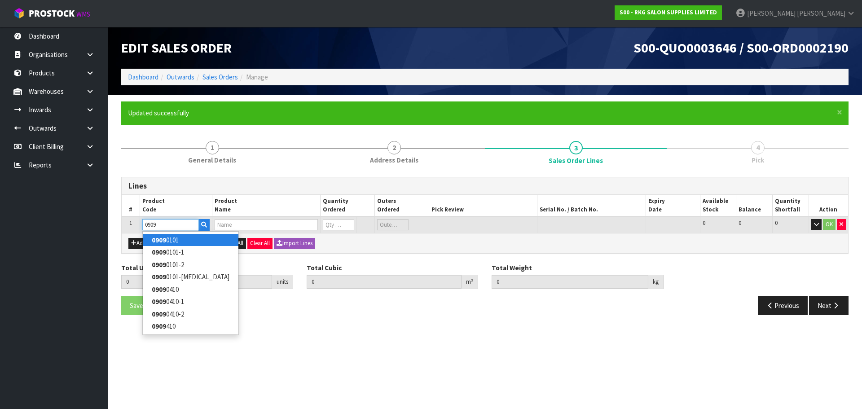
type input "0909"
click at [172, 239] on link "0909 0101" at bounding box center [191, 240] width 96 height 12
type input "09090101"
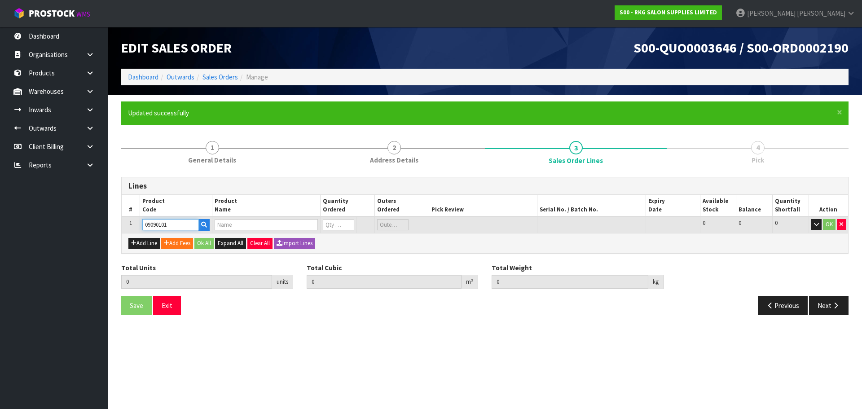
type input "0.000000"
type input "0.000"
type input "WELLINGTON 360 HYDRAULIC BEAUTY BED - BLACK"
type input "0"
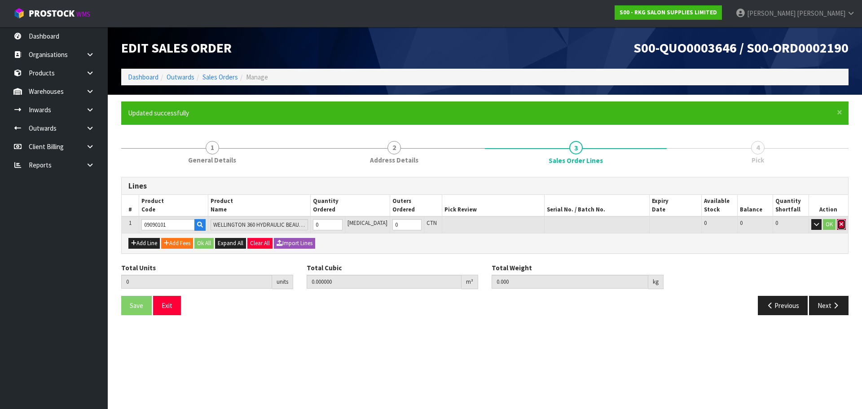
click at [842, 225] on icon "button" at bounding box center [842, 224] width 4 height 6
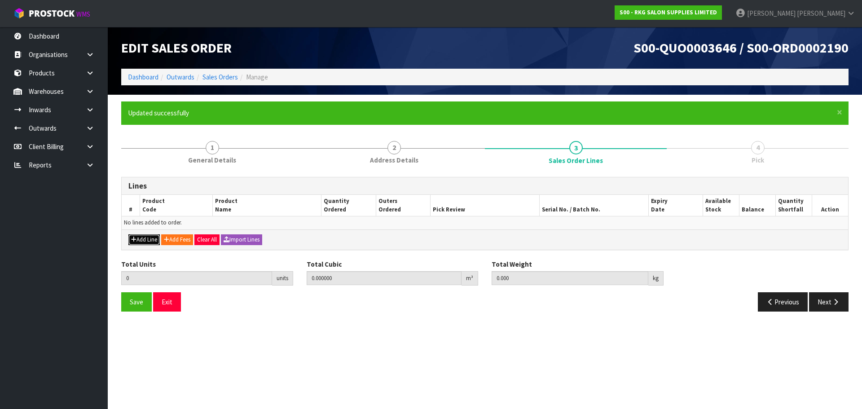
click at [150, 241] on button "Add Line" at bounding box center [143, 239] width 31 height 11
type input "0"
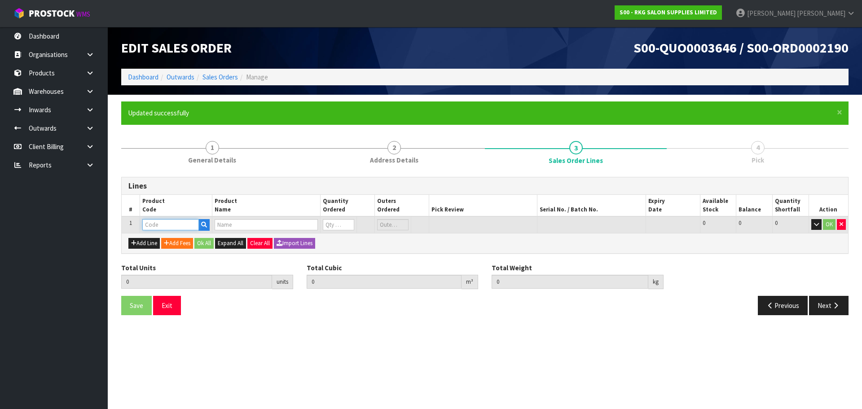
click at [162, 226] on input "text" at bounding box center [170, 224] width 57 height 11
type input "09090101"
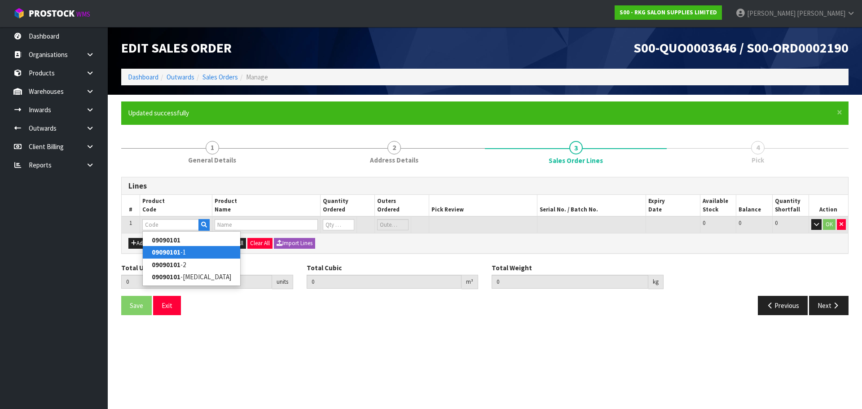
click at [165, 251] on strong "09090101" at bounding box center [166, 252] width 29 height 9
type input "09090101-1"
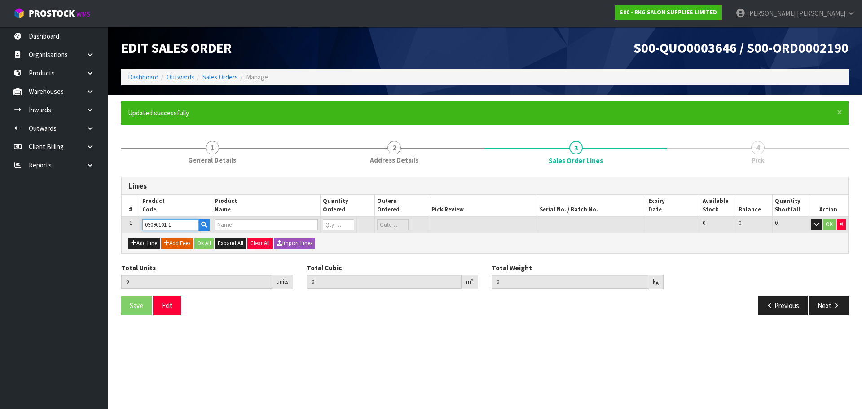
type input "0.000000"
type input "0.000"
type input "WELLINGTON 360 HYDRAULIC BEAUTY BED - BLACK PART 1"
type input "0"
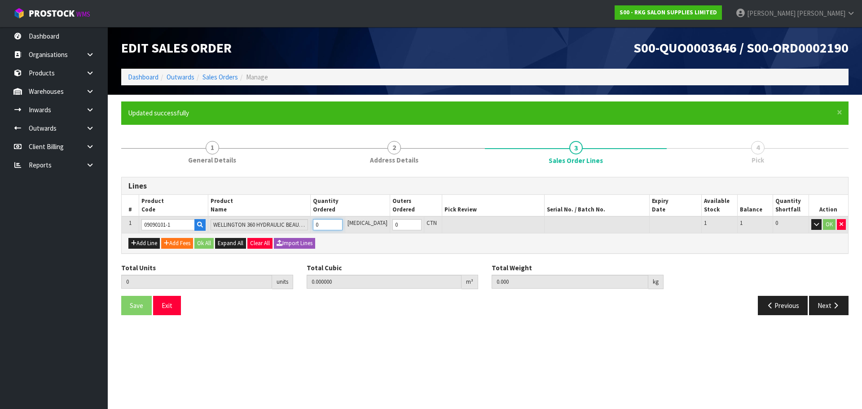
type input "1"
type input "0.253952"
type input "33.9"
type input "1"
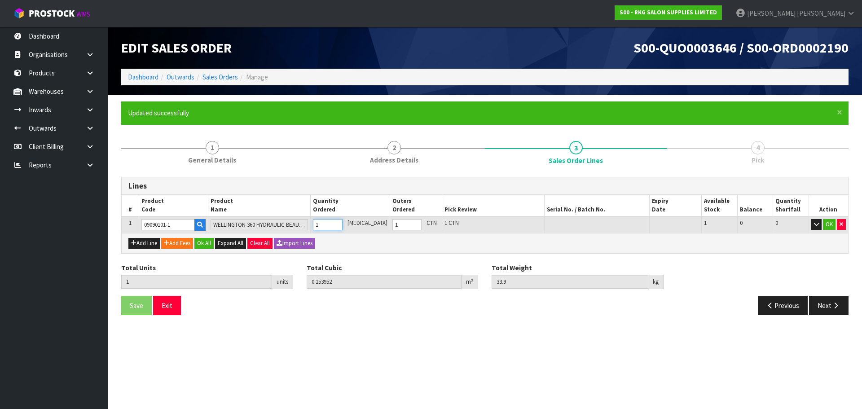
type input "1"
click at [342, 222] on input "1" at bounding box center [327, 224] width 29 height 11
click at [831, 225] on button "OK" at bounding box center [829, 224] width 13 height 11
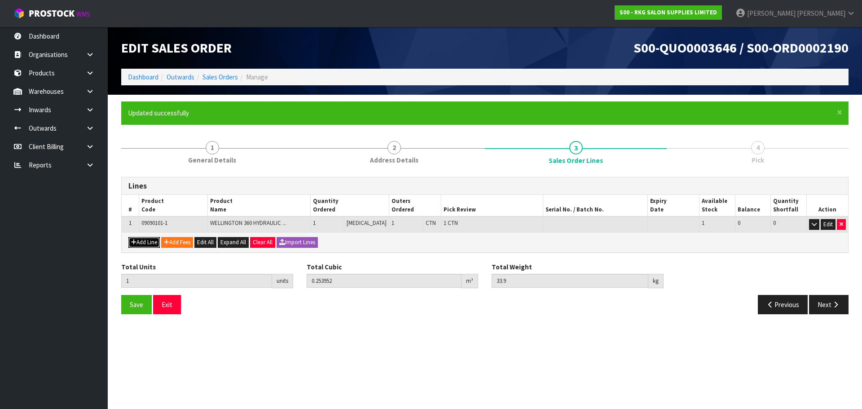
click at [152, 240] on button "Add Line" at bounding box center [143, 242] width 31 height 11
type input "0"
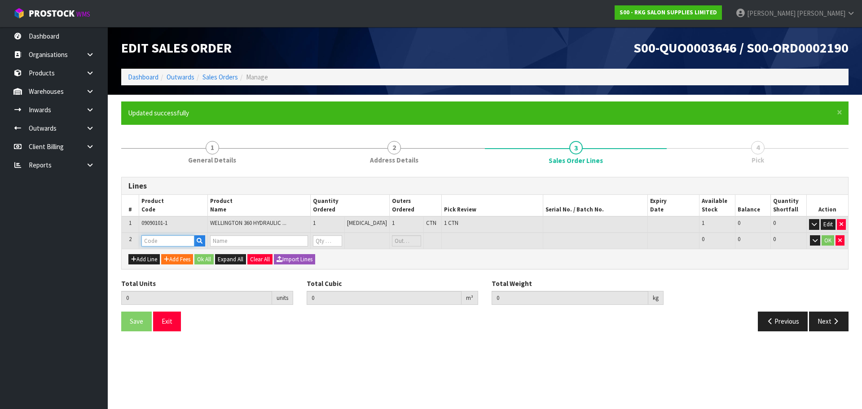
click at [158, 237] on input "text" at bounding box center [167, 240] width 53 height 11
type input "09090101"
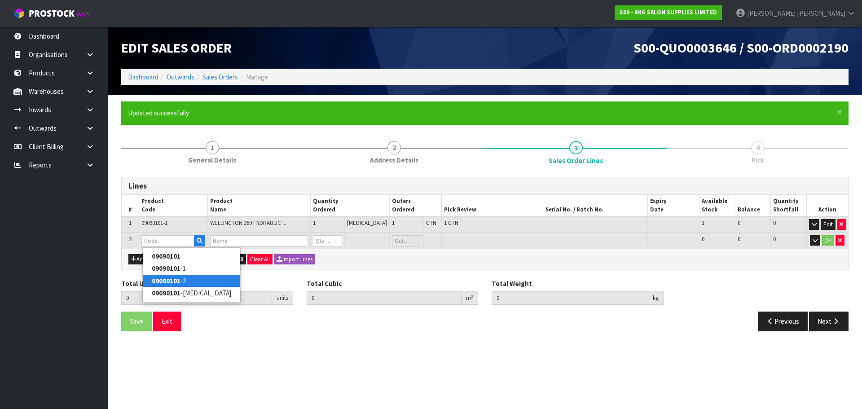
drag, startPoint x: 177, startPoint y: 282, endPoint x: 194, endPoint y: 278, distance: 16.9
click at [177, 282] on strong "09090101" at bounding box center [166, 281] width 29 height 9
type input "09090101-2"
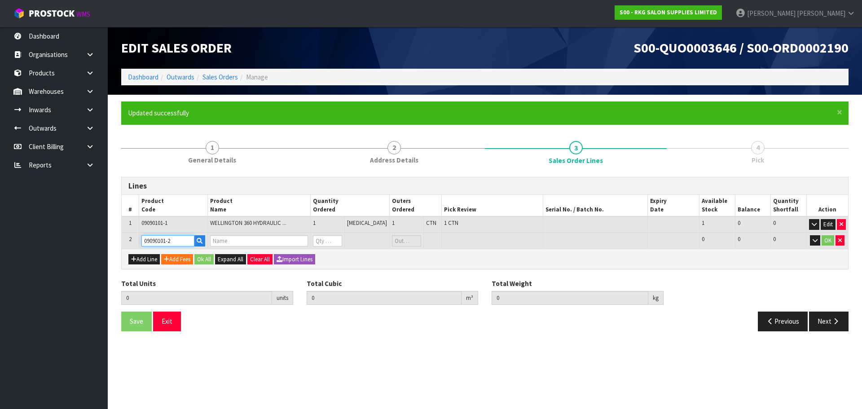
type input "1"
type input "0.253952"
type input "33.9"
type input "WELLINGTON 360 HYDRAULIC BEAUTY BED - BLACK PART 2"
type input "0"
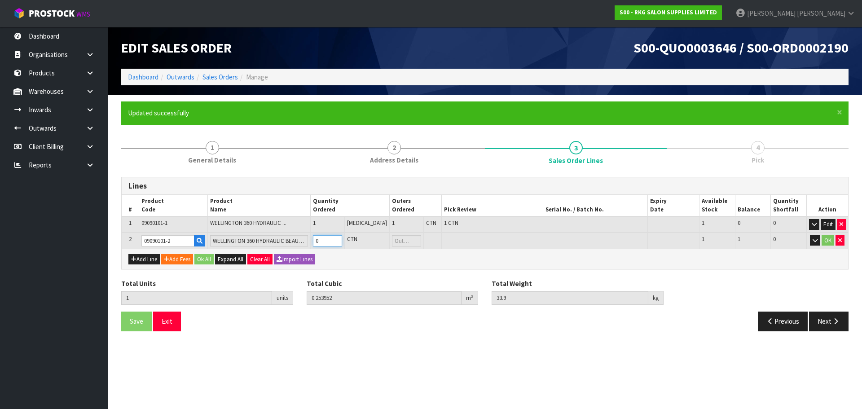
type input "2"
type input "0.350531"
type input "51.3"
type input "1"
click at [342, 240] on input "1" at bounding box center [327, 240] width 29 height 11
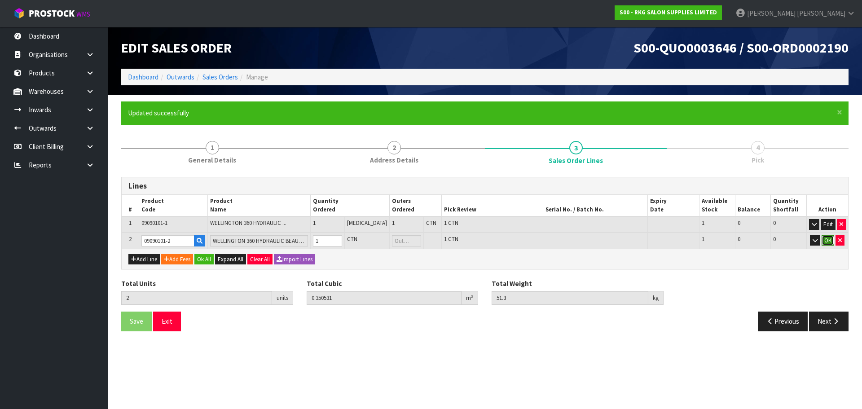
click at [826, 242] on button "OK" at bounding box center [828, 240] width 13 height 11
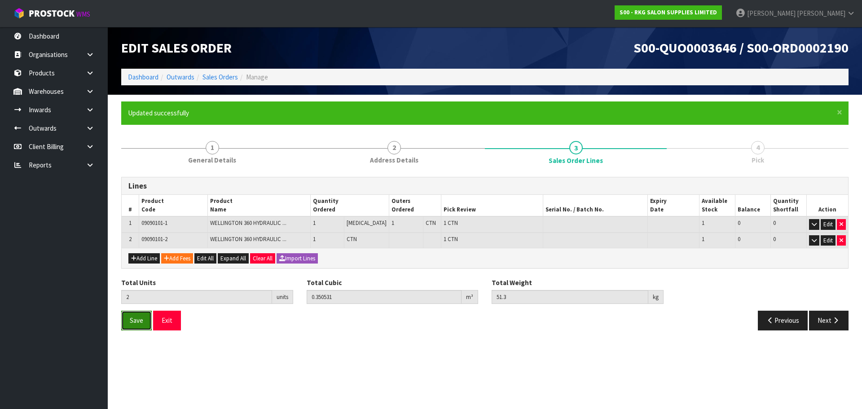
click at [129, 318] on button "Save" at bounding box center [136, 320] width 31 height 19
click at [829, 325] on button "Next" at bounding box center [829, 320] width 40 height 19
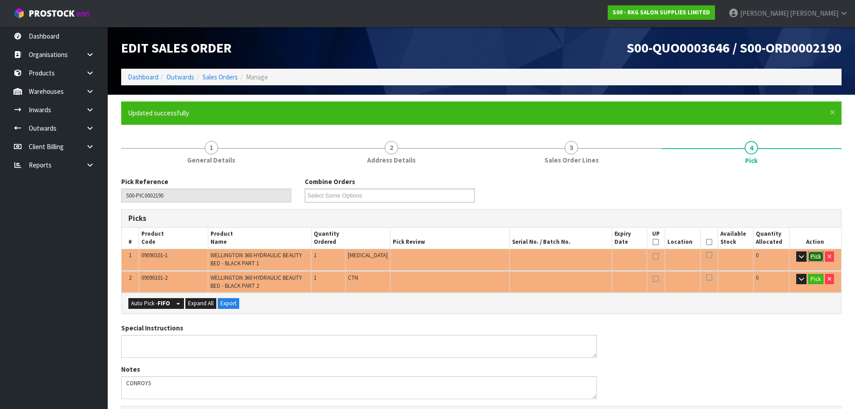
click at [814, 256] on button "Pick" at bounding box center [816, 256] width 16 height 11
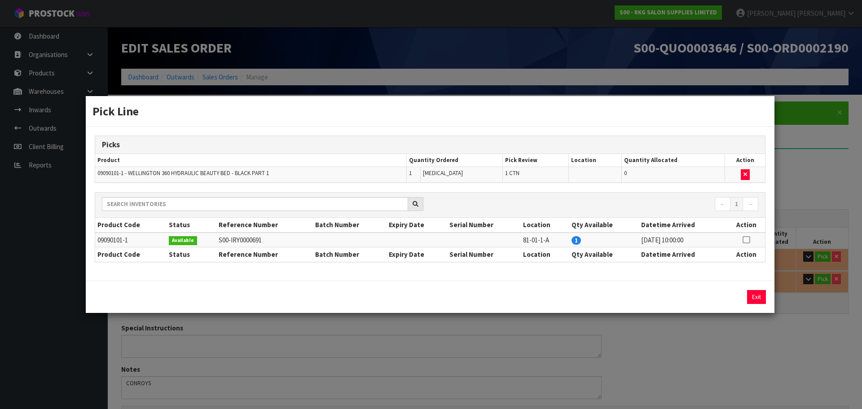
click at [746, 240] on icon at bounding box center [746, 240] width 7 height 0
click at [718, 296] on button "Assign Pick" at bounding box center [726, 297] width 37 height 14
type input "1"
type input "0.253952"
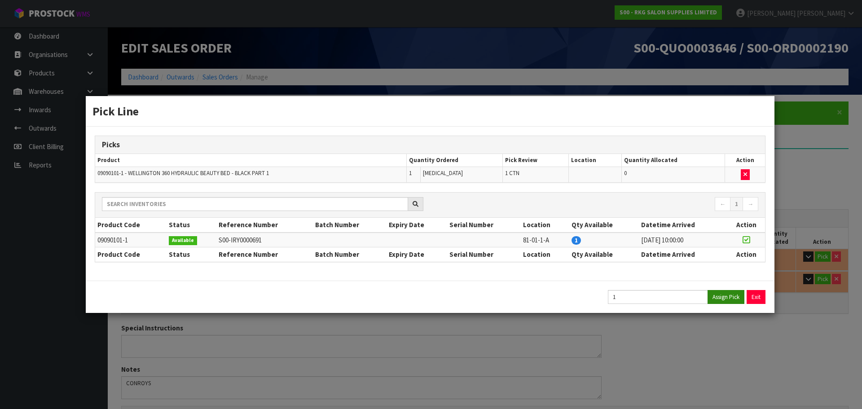
type input "33.9"
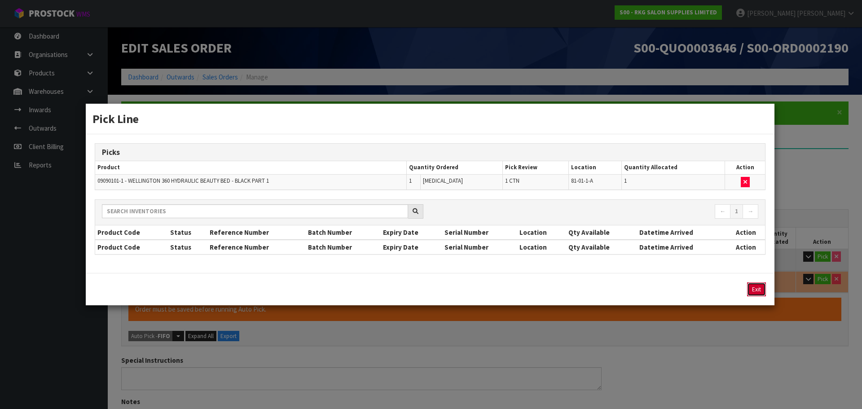
click at [754, 291] on button "Exit" at bounding box center [756, 289] width 19 height 14
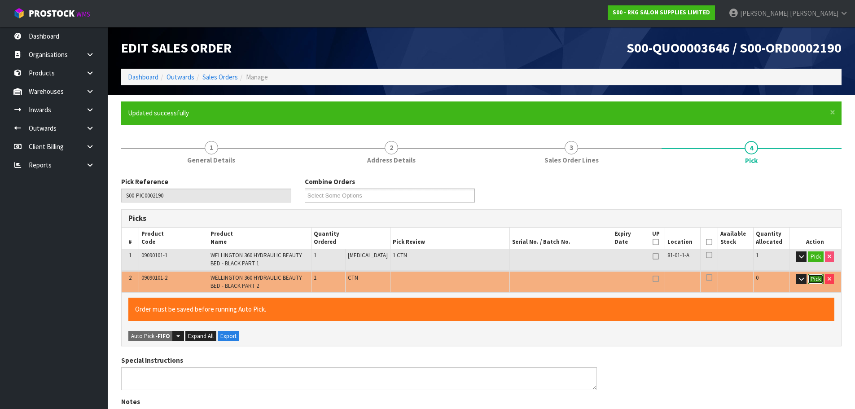
click at [814, 279] on button "Pick" at bounding box center [816, 279] width 16 height 11
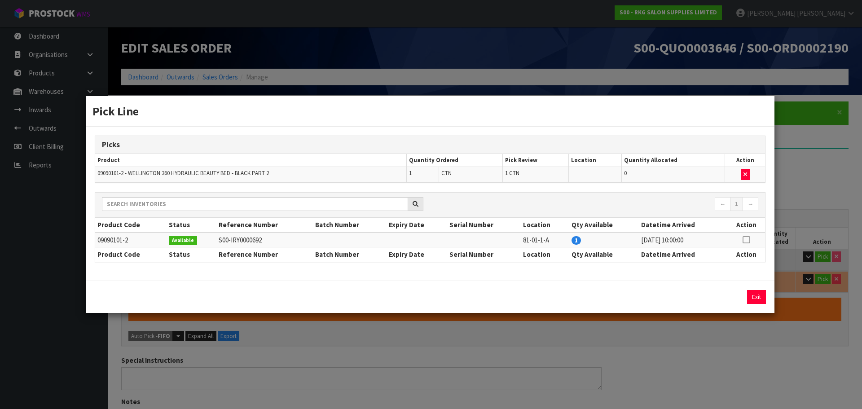
click at [745, 240] on icon at bounding box center [746, 240] width 7 height 0
click at [720, 302] on button "Assign Pick" at bounding box center [726, 297] width 37 height 14
type input "2"
type input "0.350531"
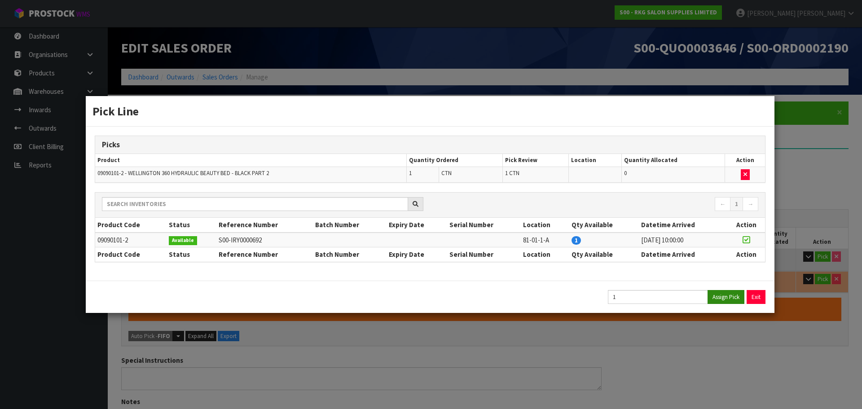
type input "51.3"
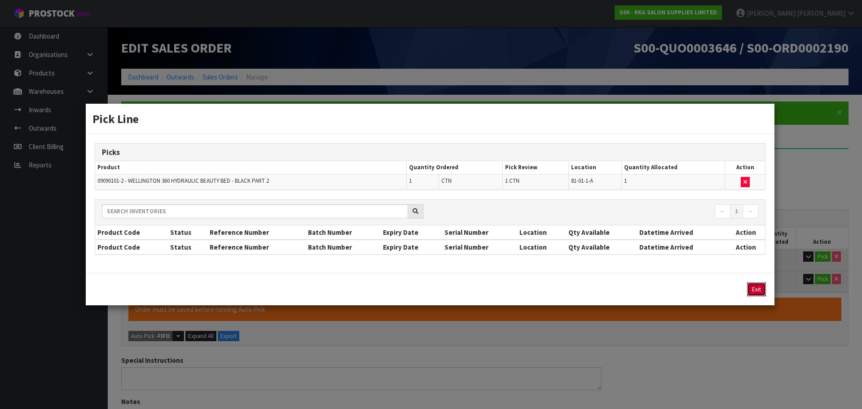
click at [757, 286] on button "Exit" at bounding box center [756, 289] width 19 height 14
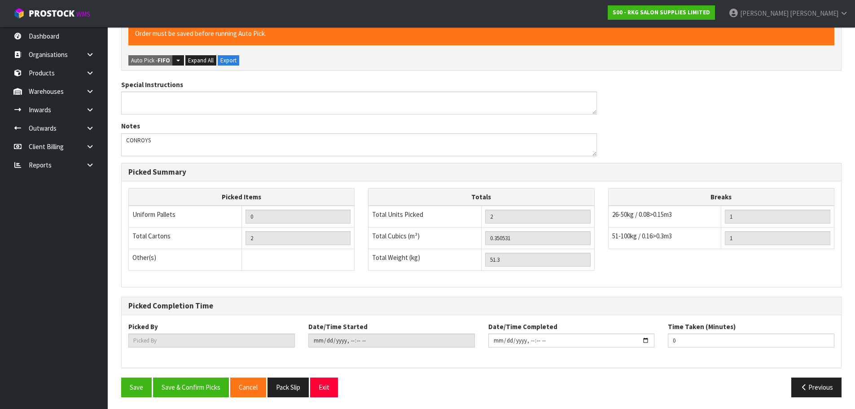
scroll to position [277, 0]
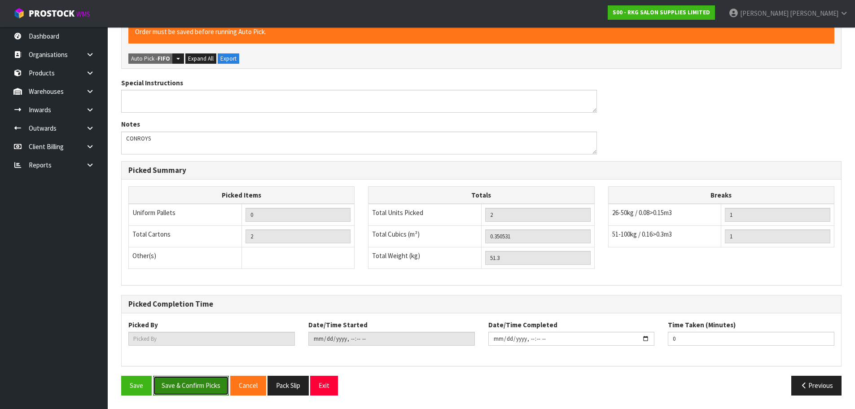
click at [180, 384] on button "Save & Confirm Picks" at bounding box center [191, 385] width 76 height 19
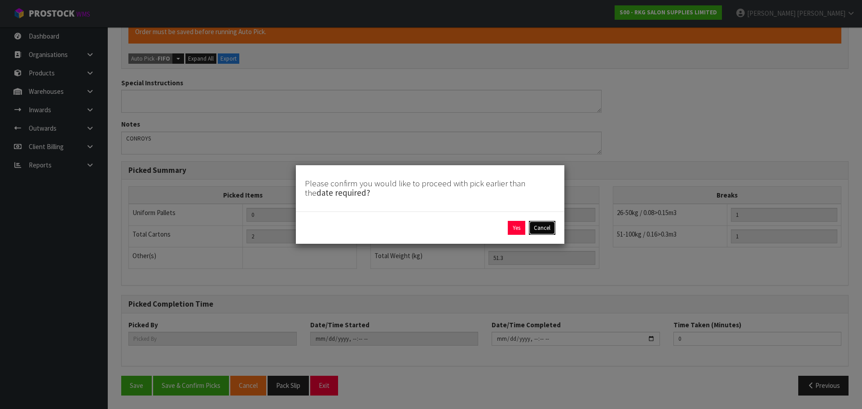
click at [544, 230] on button "Cancel" at bounding box center [542, 228] width 26 height 14
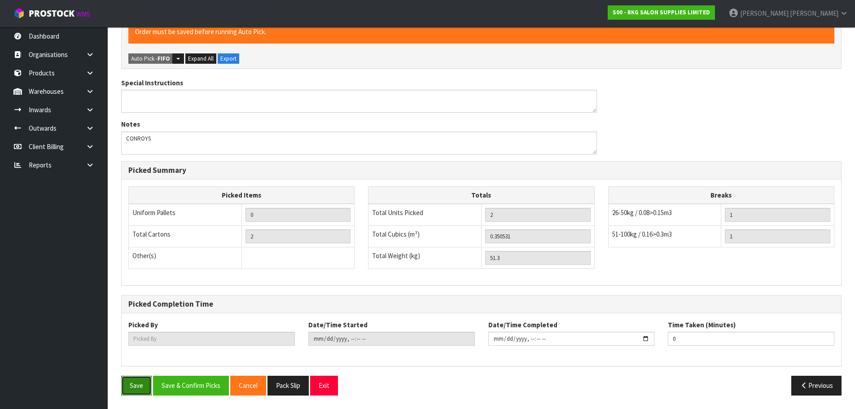
click at [141, 385] on button "Save" at bounding box center [136, 385] width 31 height 19
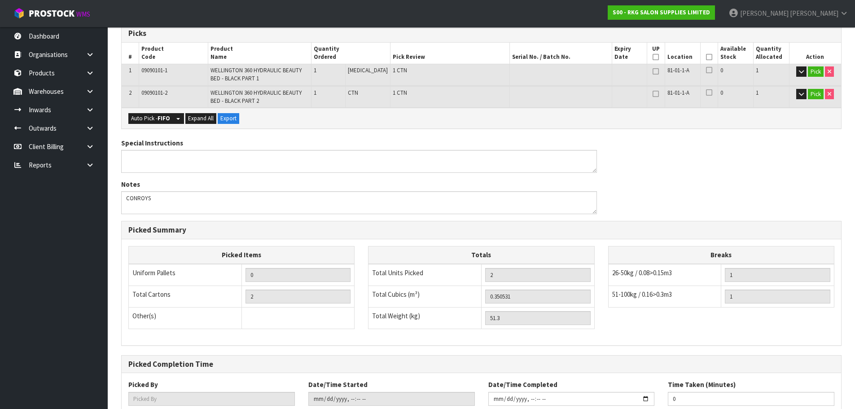
scroll to position [245, 0]
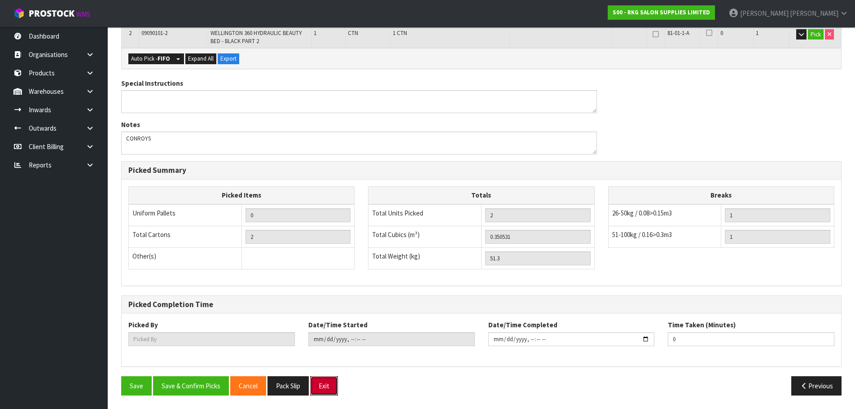
drag, startPoint x: 321, startPoint y: 379, endPoint x: 425, endPoint y: 291, distance: 137.0
click at [325, 377] on button "Exit" at bounding box center [324, 385] width 28 height 19
